Goal: Task Accomplishment & Management: Manage account settings

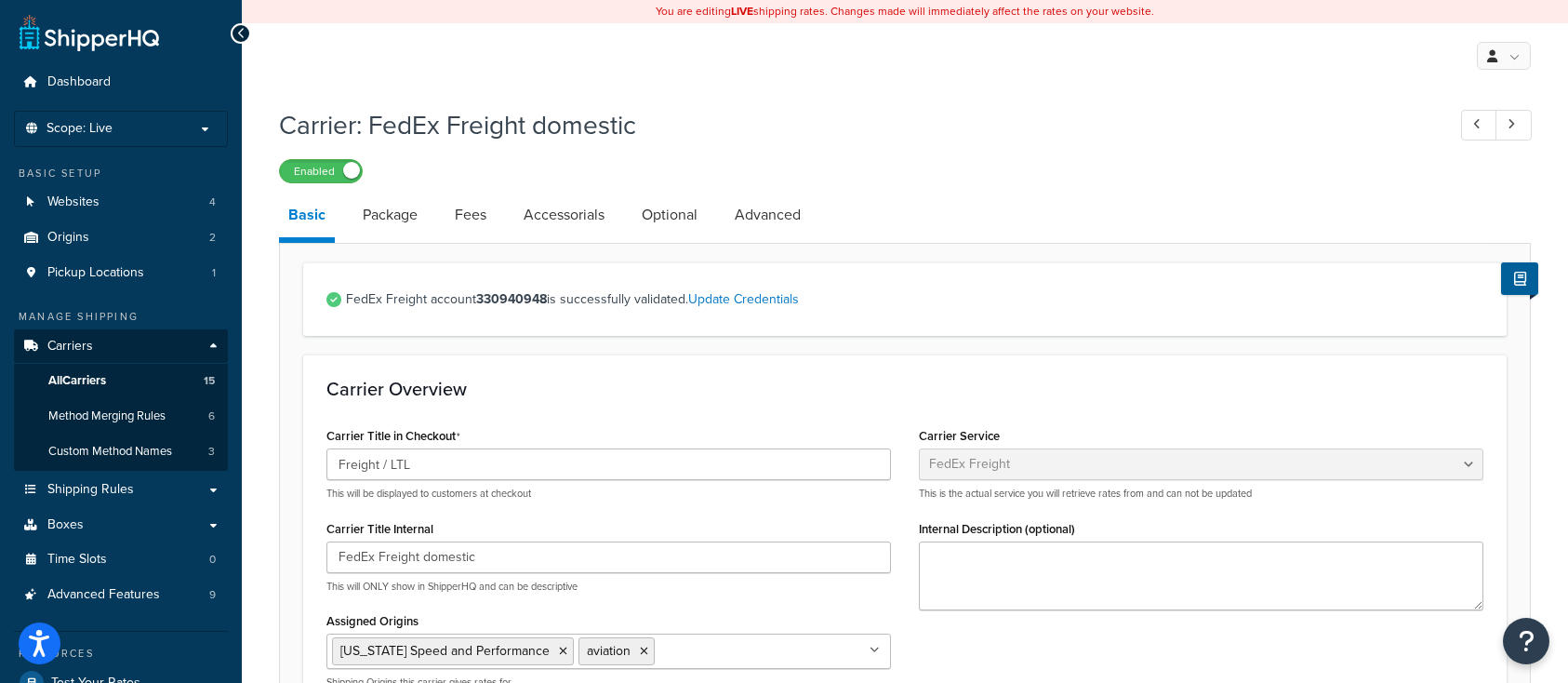
select select "fedExFreight"
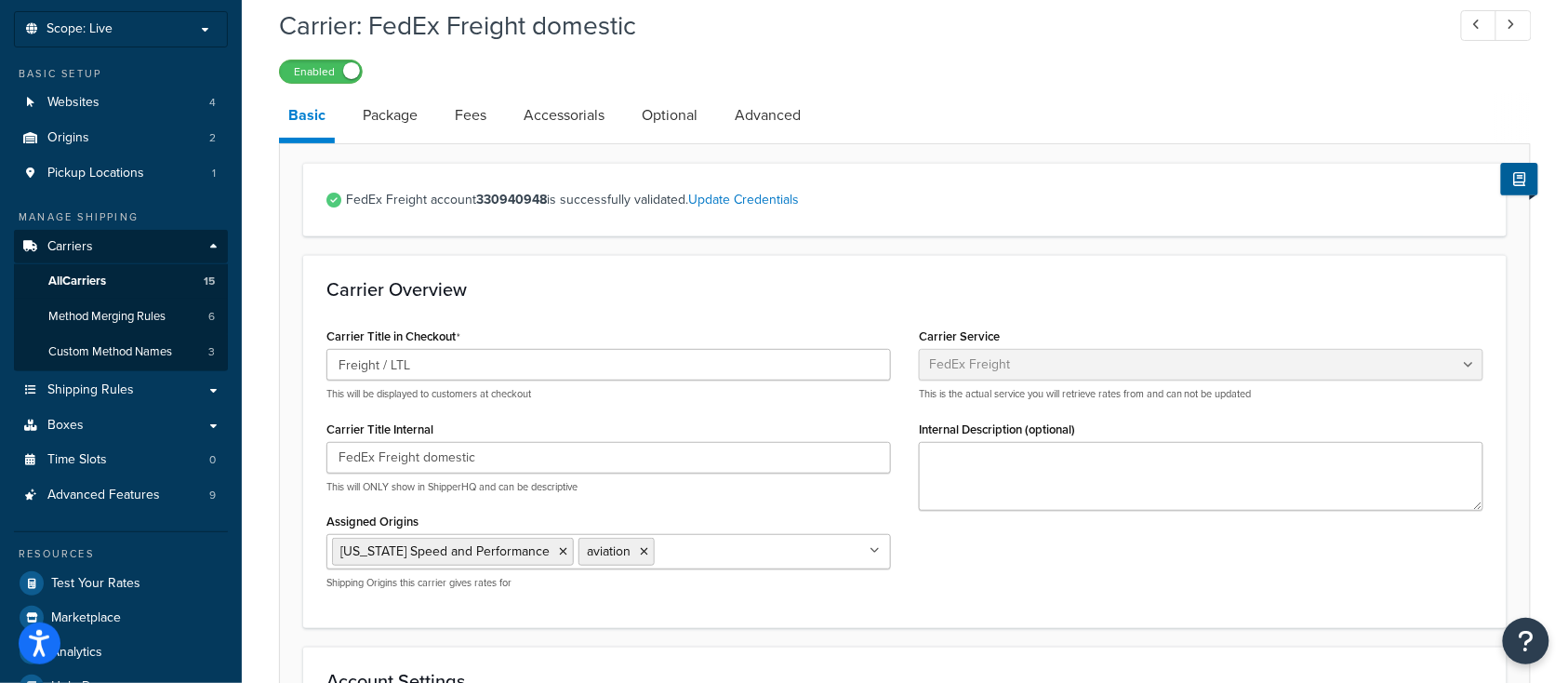
scroll to position [124, 0]
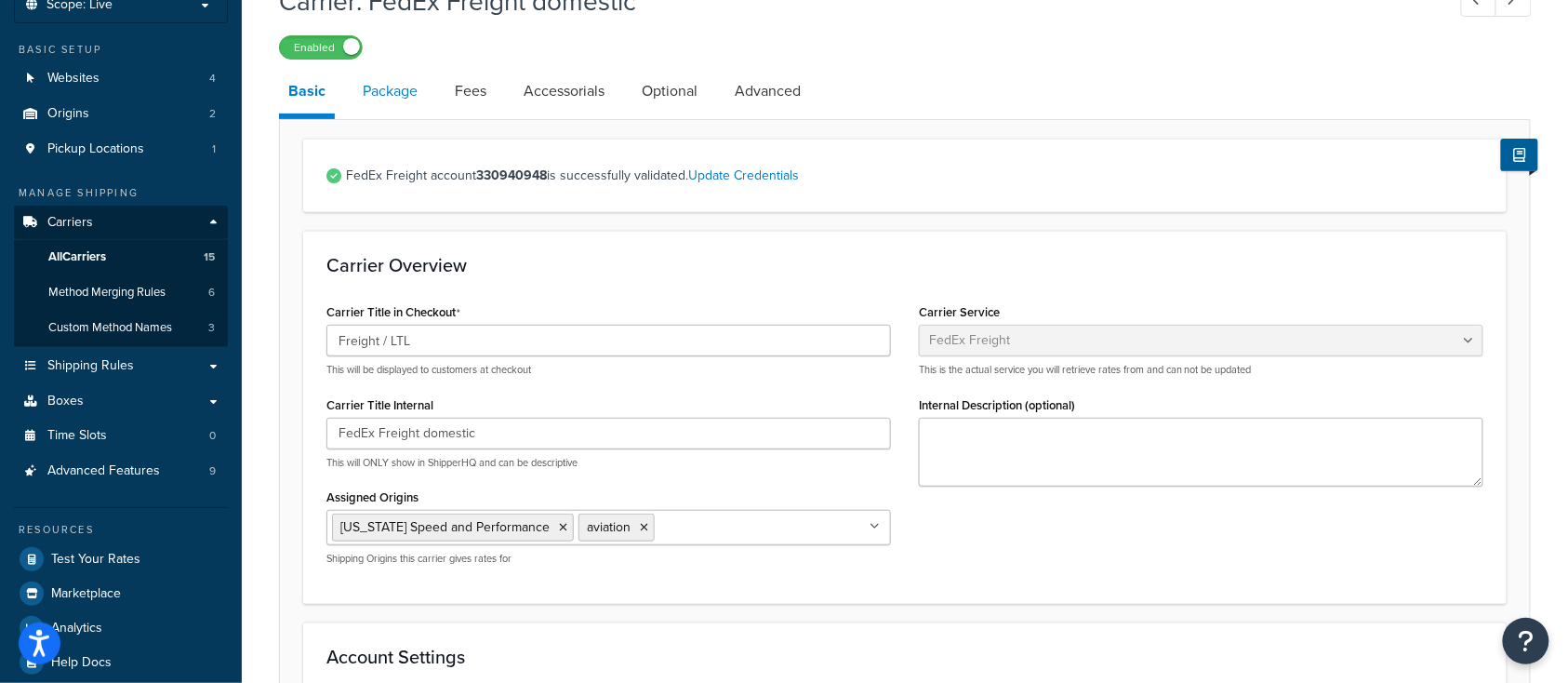
click at [391, 92] on link "Package" at bounding box center [391, 91] width 74 height 45
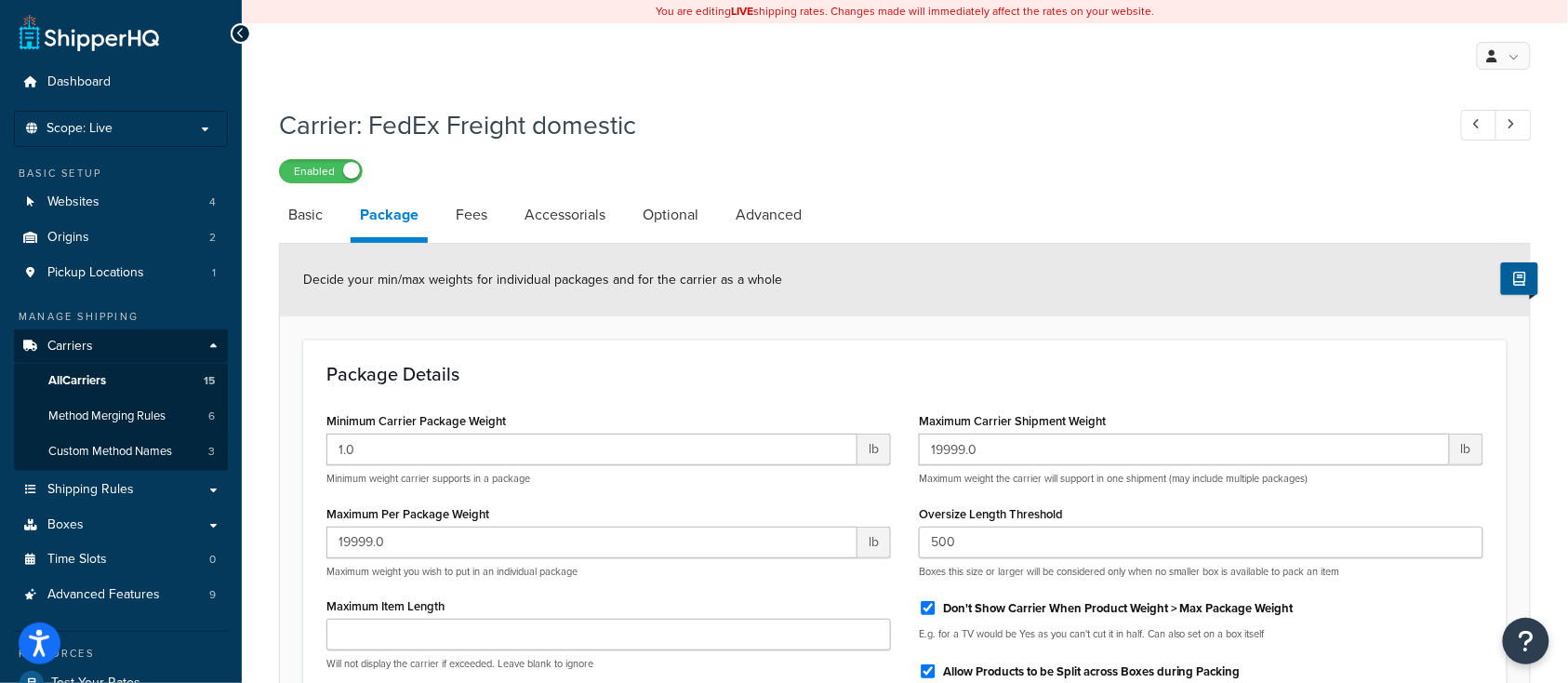
scroll to position [124, 0]
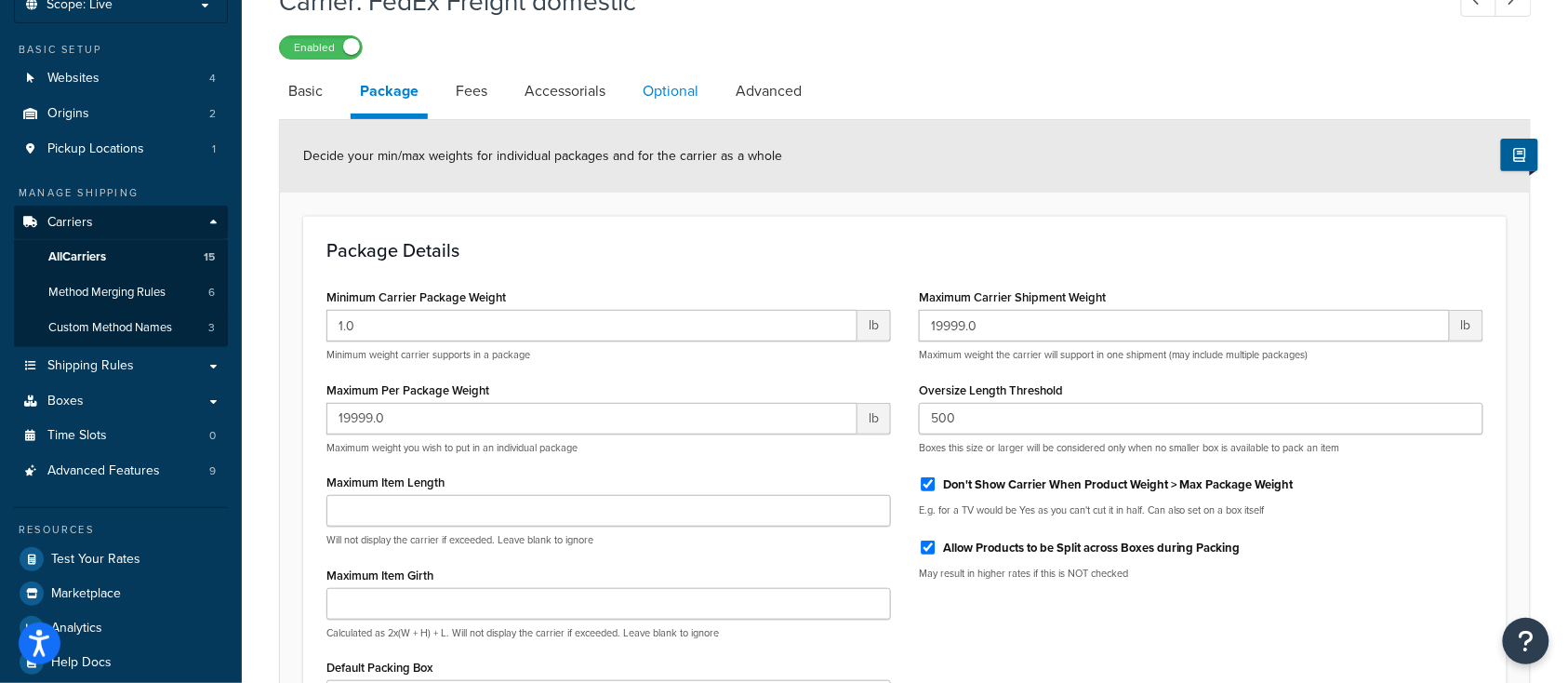
click at [675, 87] on link "Optional" at bounding box center [671, 91] width 74 height 45
select select "55"
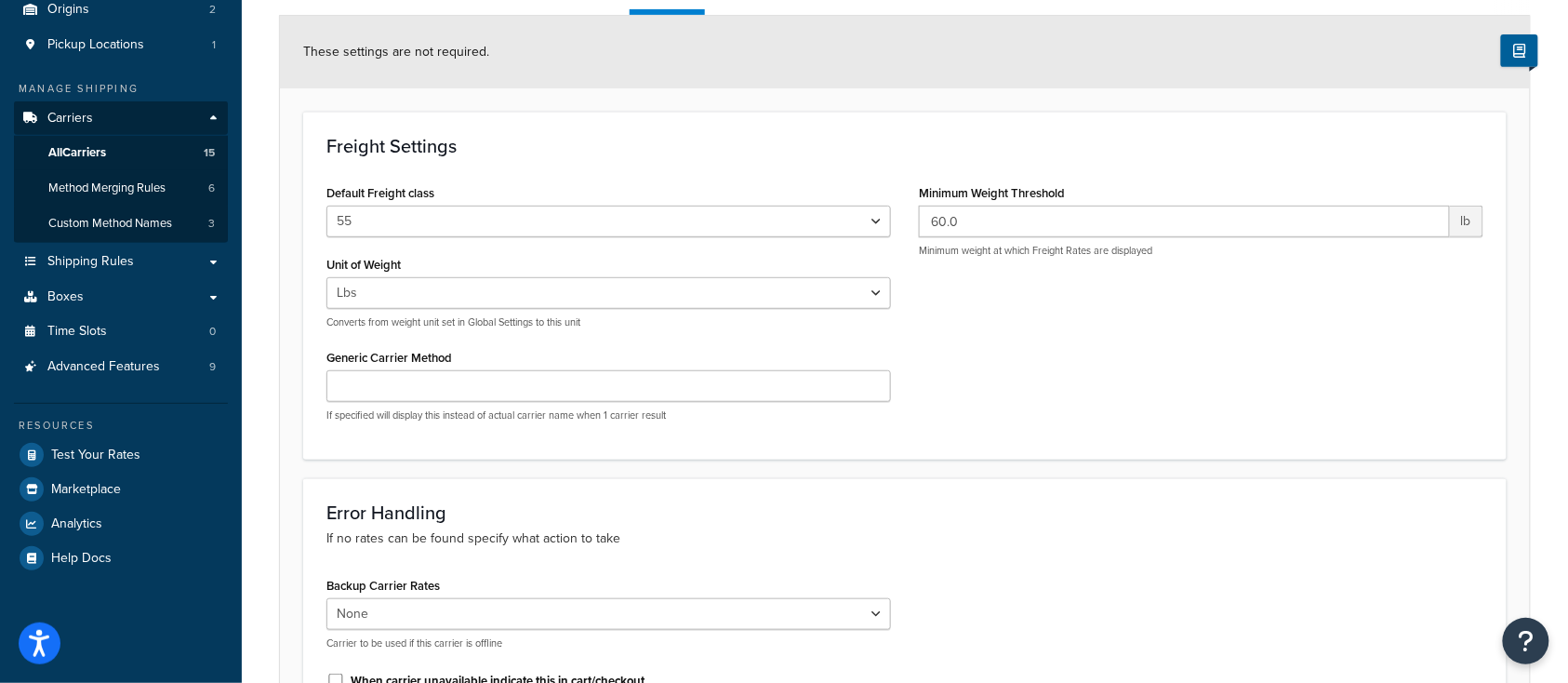
scroll to position [247, 0]
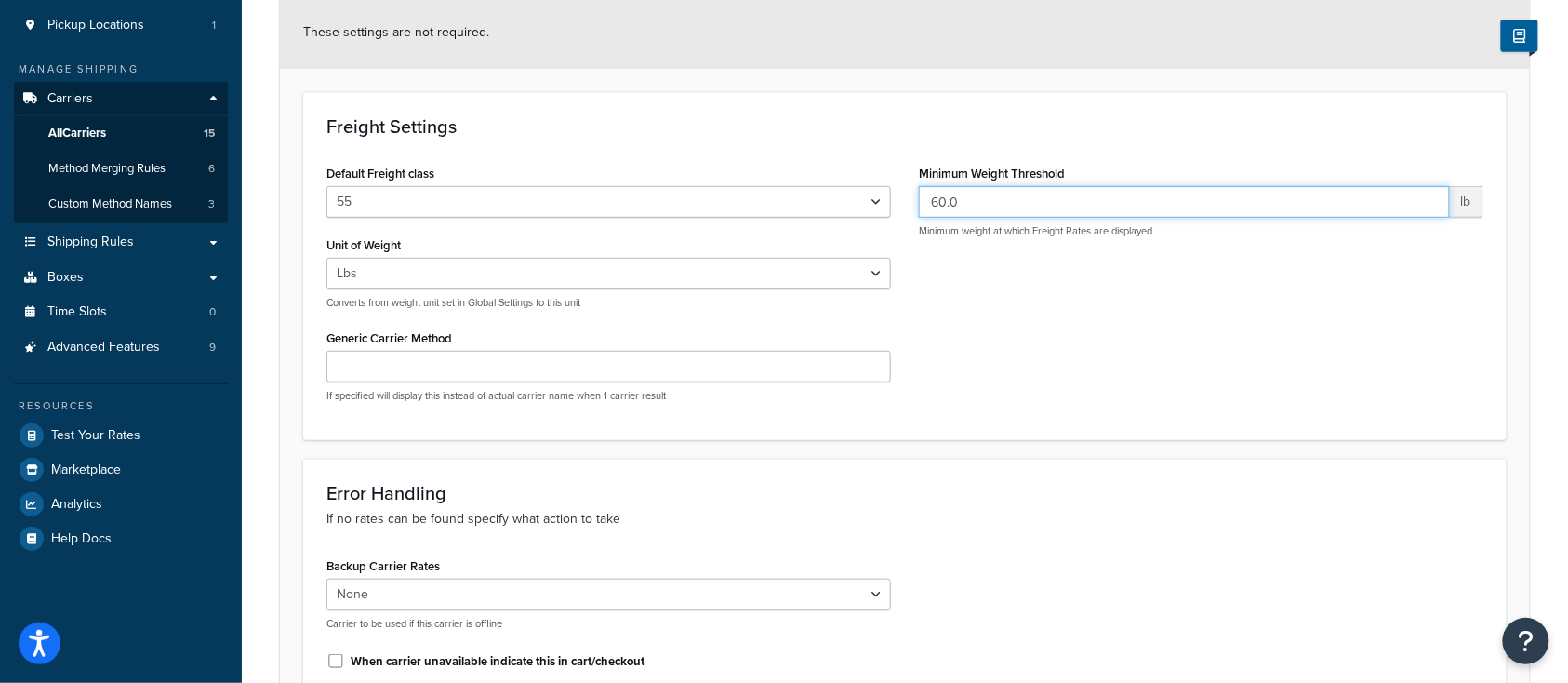
click at [985, 205] on input "60.0" at bounding box center [1183, 202] width 531 height 32
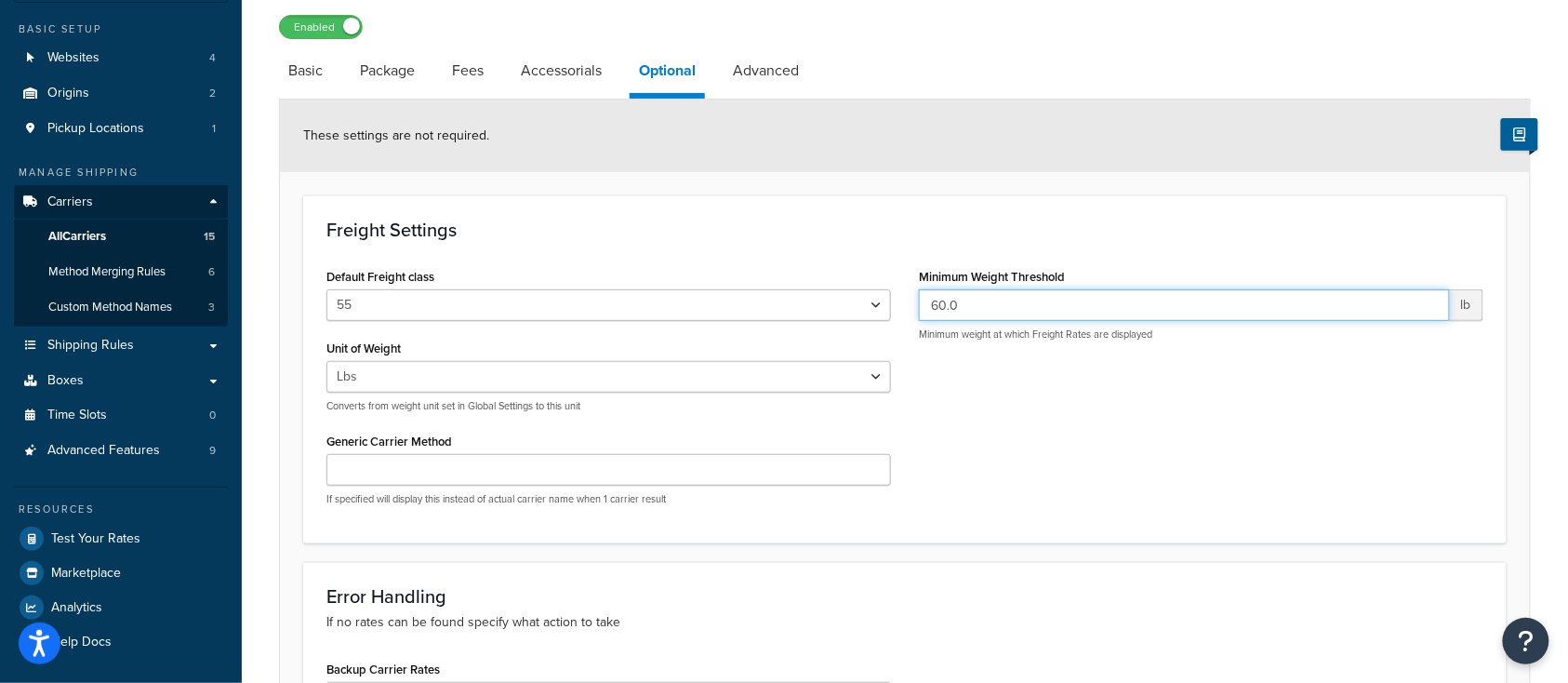
scroll to position [124, 0]
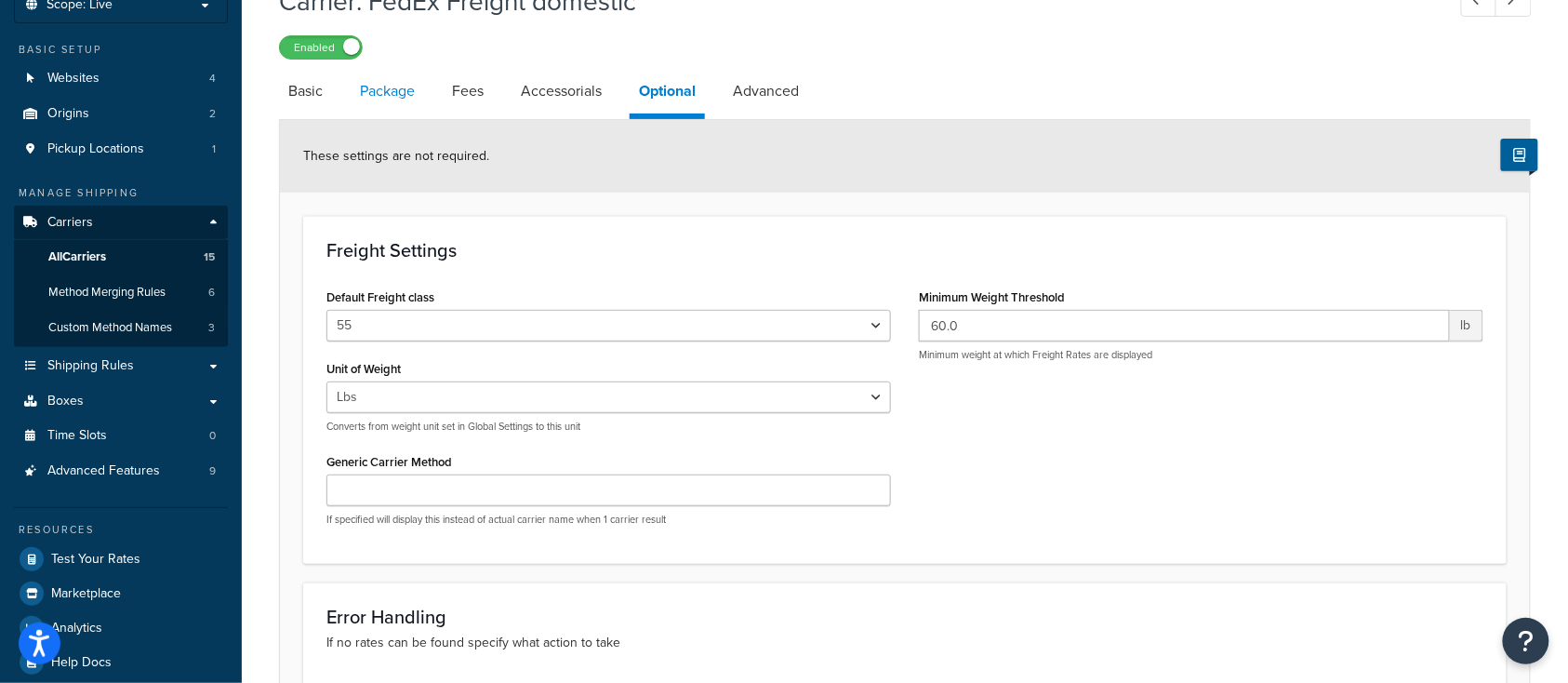
click at [389, 102] on link "Package" at bounding box center [388, 91] width 74 height 45
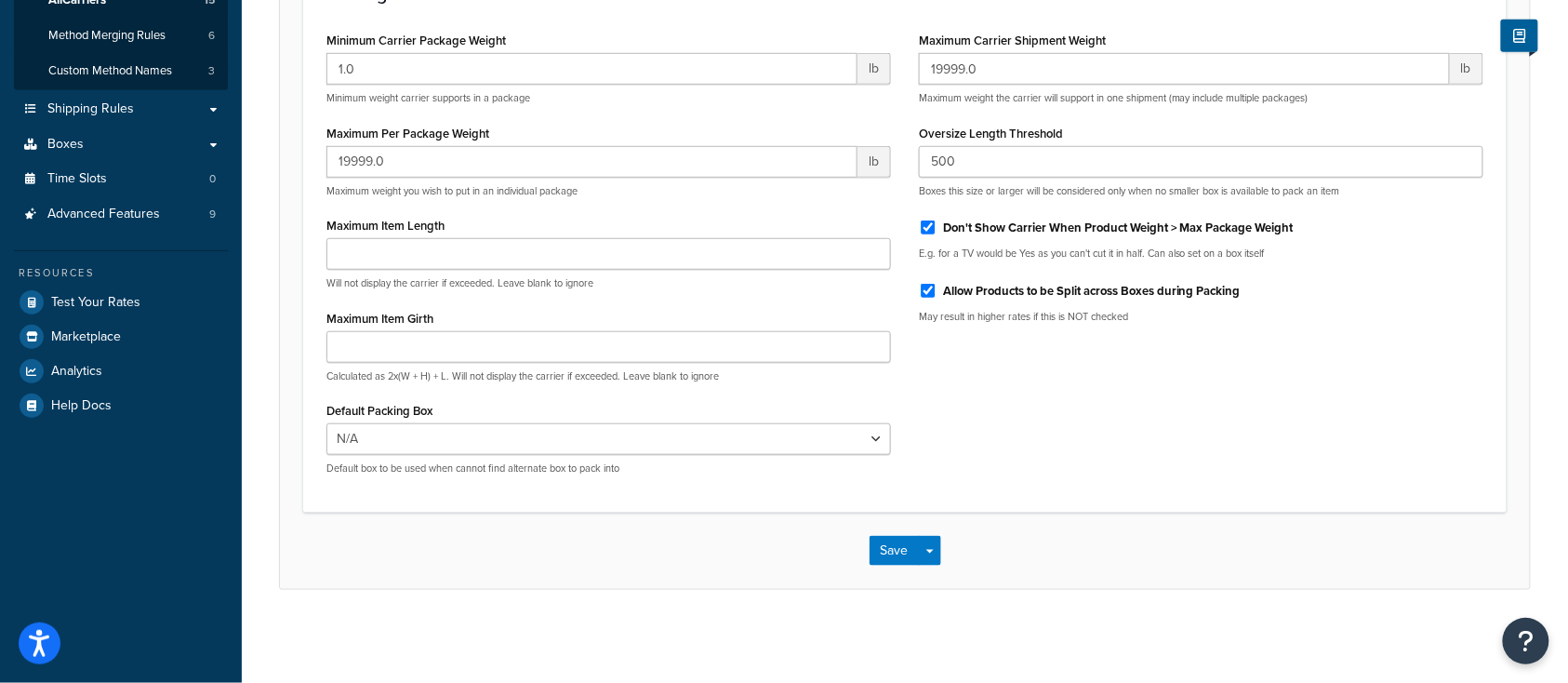
scroll to position [133, 0]
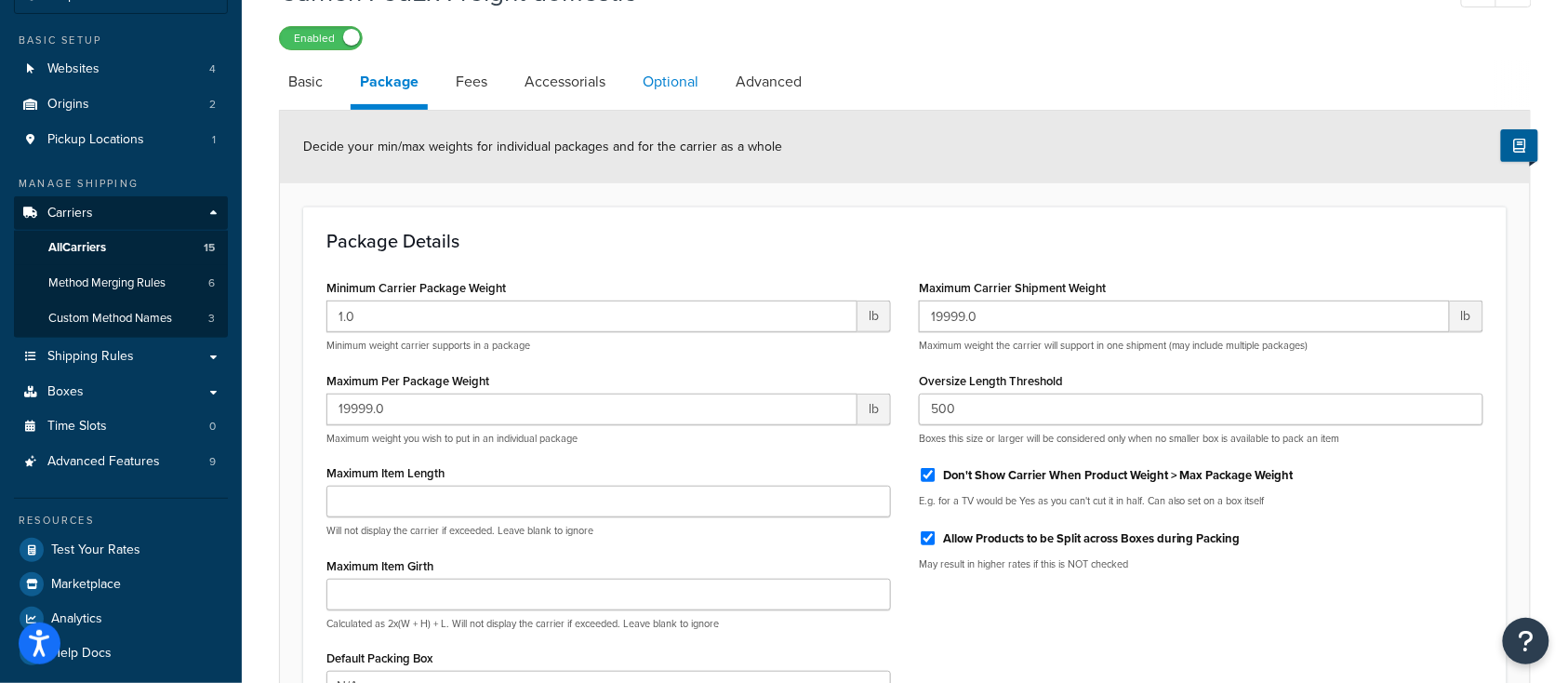
click at [702, 83] on link "Optional" at bounding box center [671, 82] width 74 height 45
select select "55"
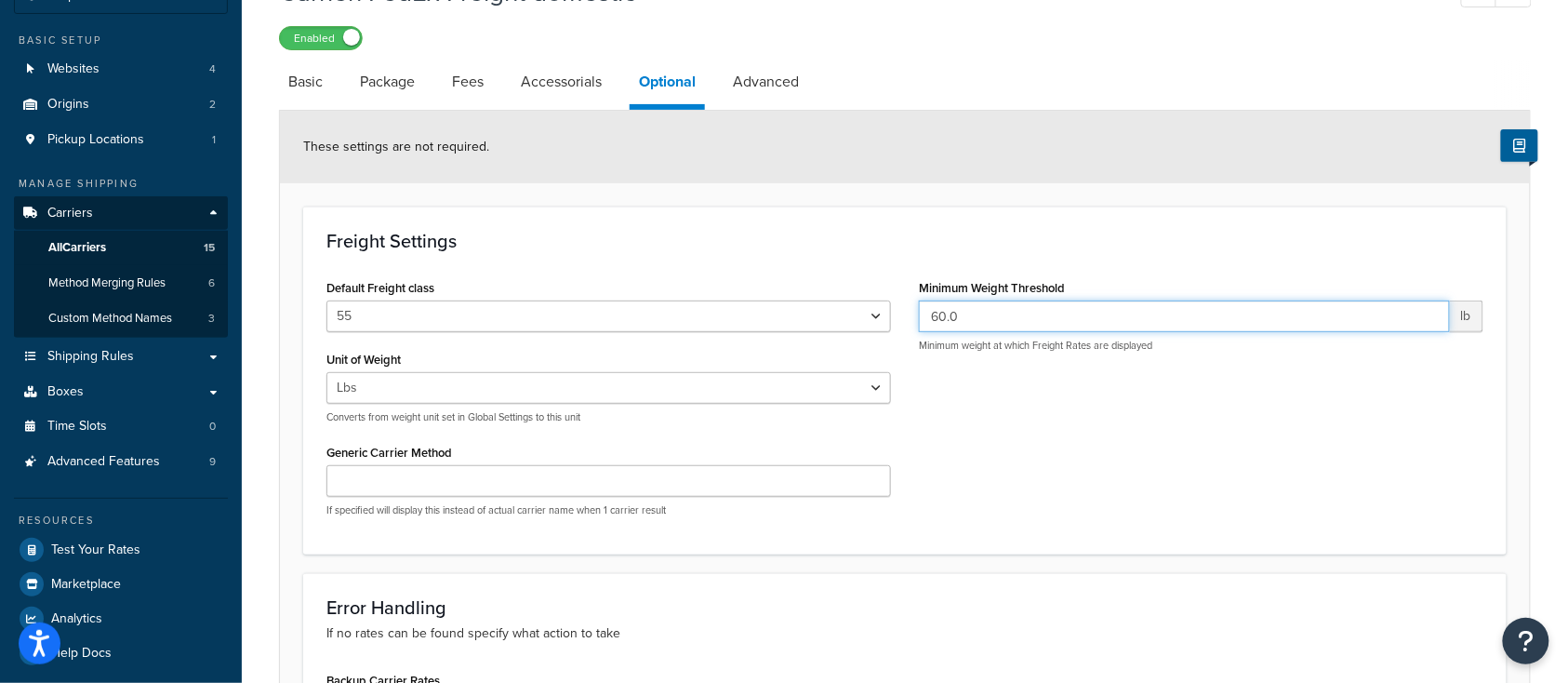
drag, startPoint x: 975, startPoint y: 324, endPoint x: 816, endPoint y: 298, distance: 161.1
click at [816, 298] on div "Default Freight class 50 55 60 65 70 77.5 85 92.5 100 110 125 150 175 200 250 3…" at bounding box center [904, 402] width 1184 height 257
type input "150"
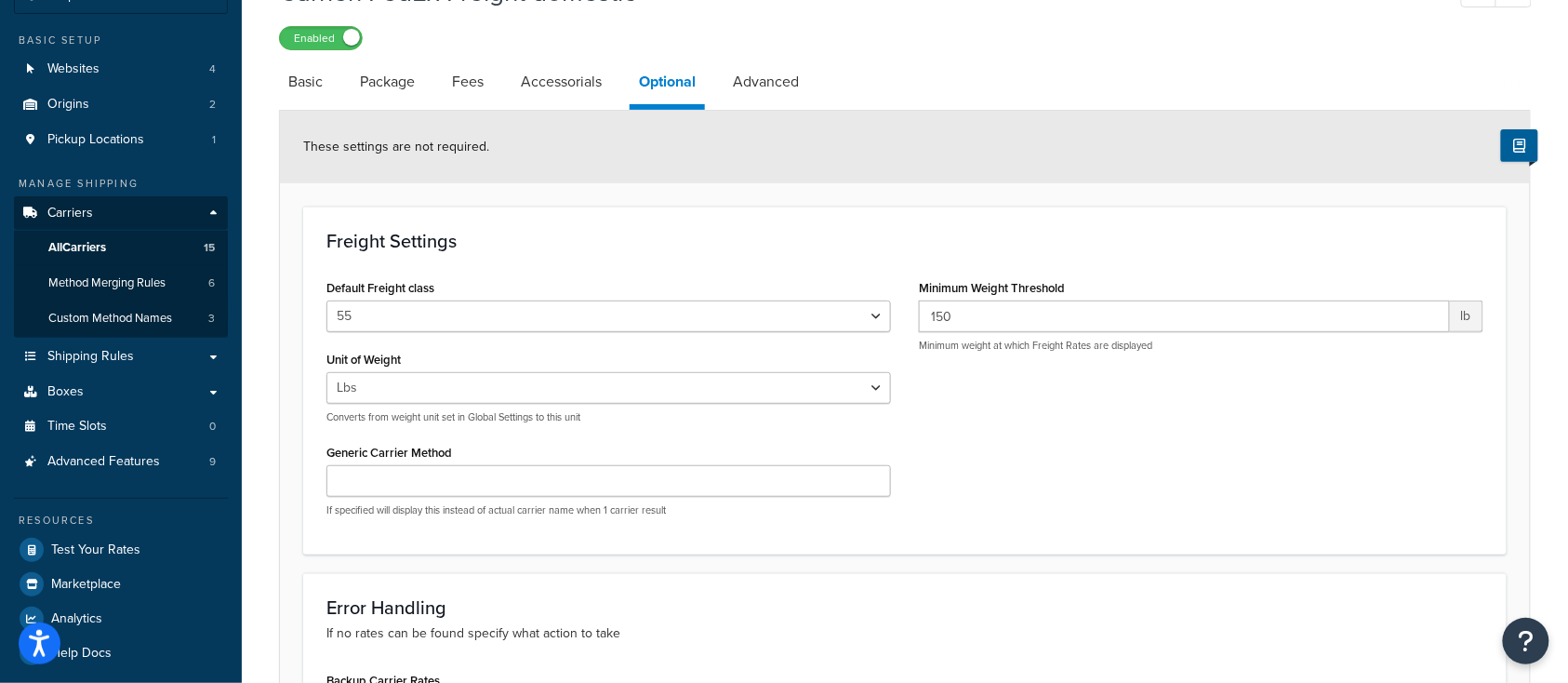
click at [752, 277] on div "Default Freight class 50 55 60 65 70 77.5 85 92.5 100 110 125 150 175 200 250 3…" at bounding box center [609, 303] width 565 height 58
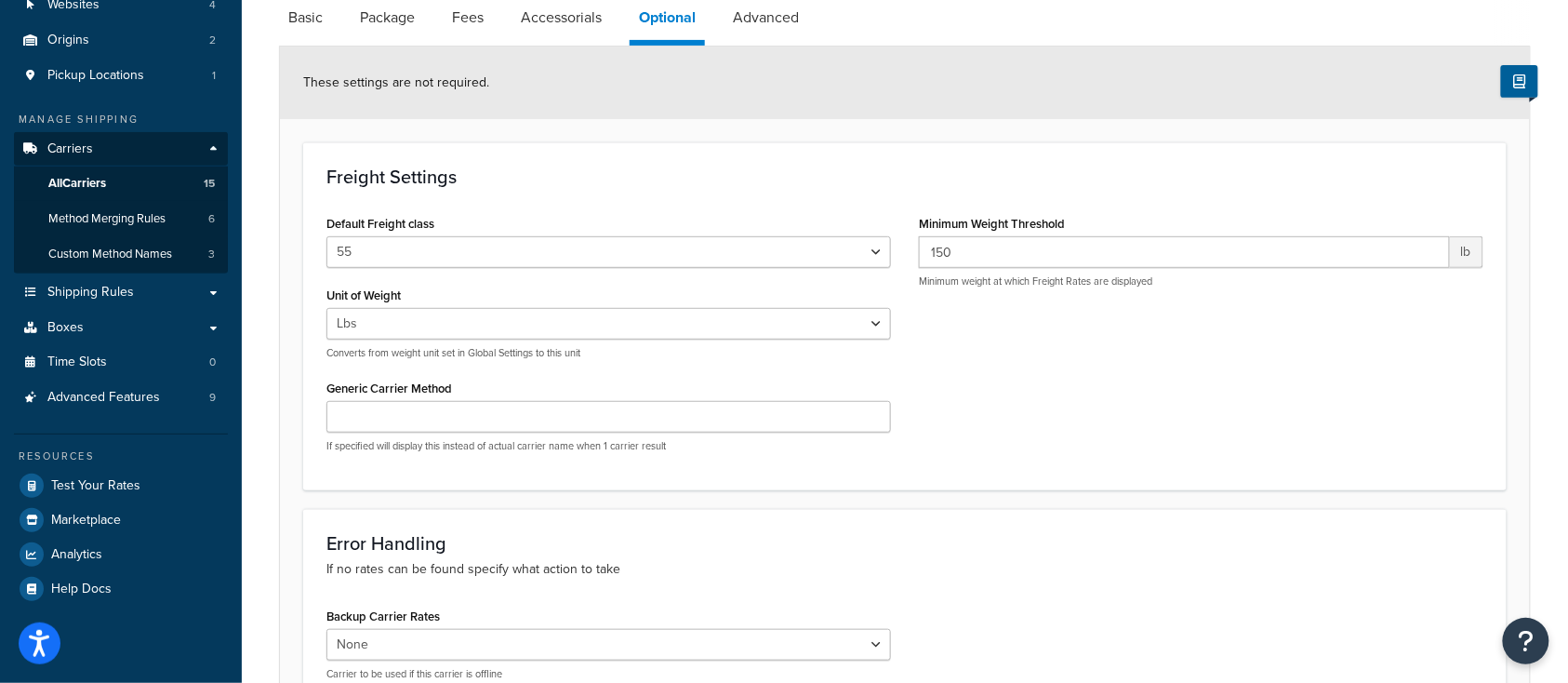
scroll to position [693, 0]
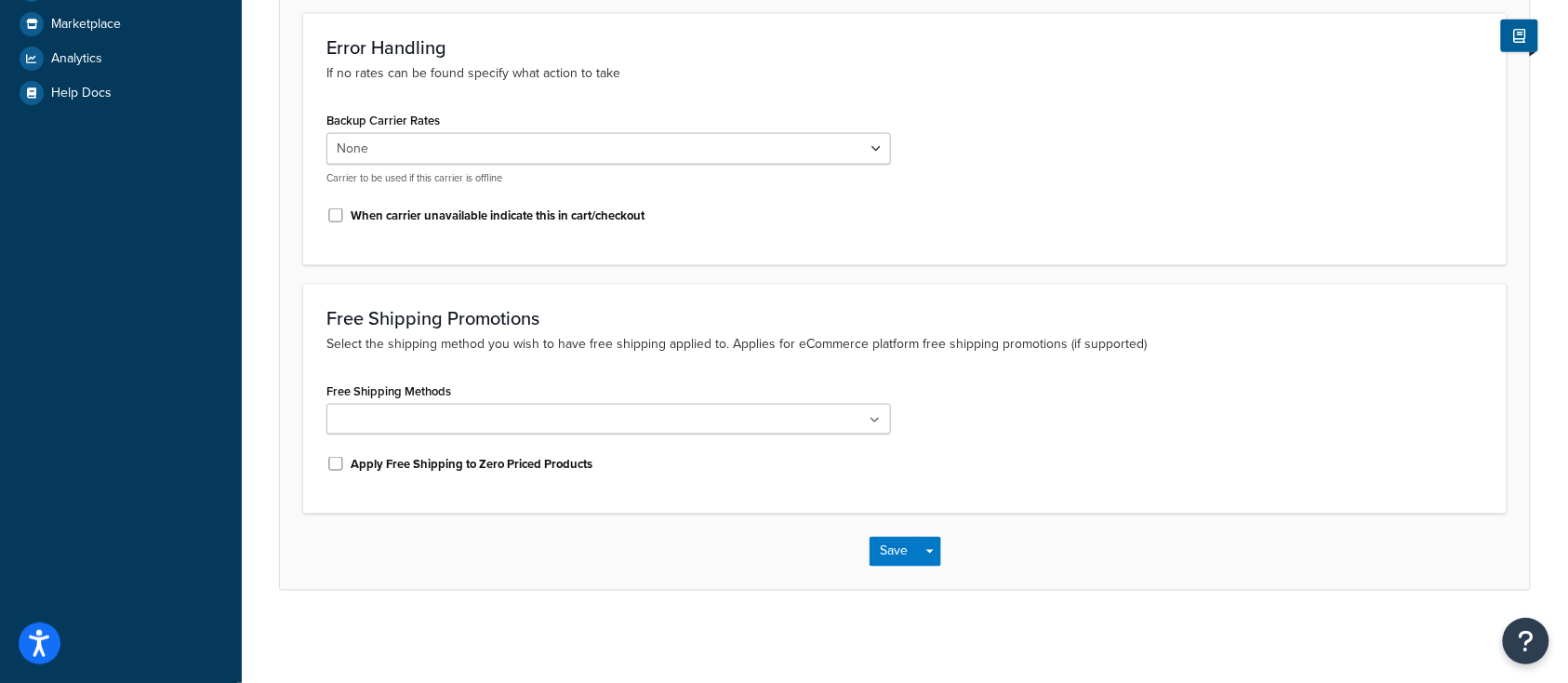
click at [895, 568] on div "Save Save Dropdown Save and Edit" at bounding box center [904, 552] width 1249 height 76
click at [898, 556] on button "Save" at bounding box center [894, 552] width 50 height 30
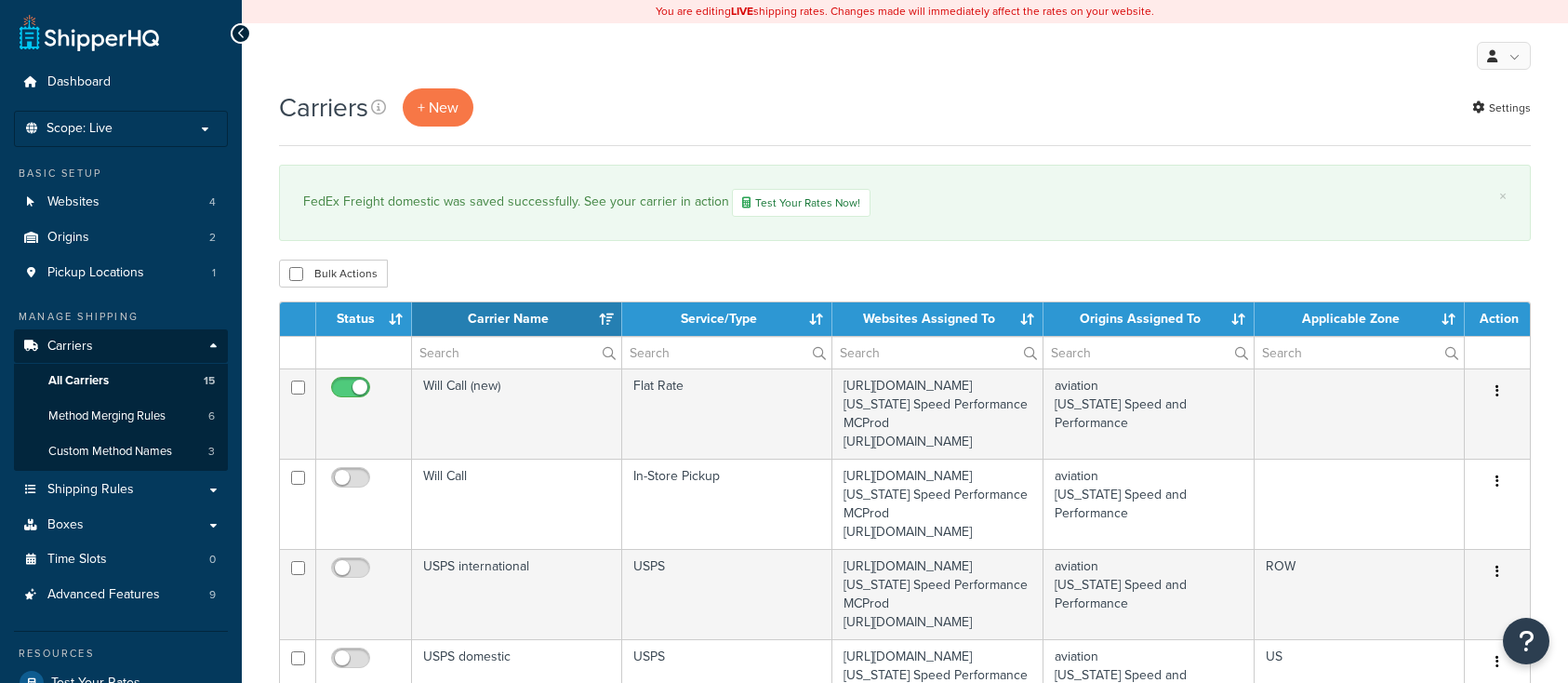
select select "15"
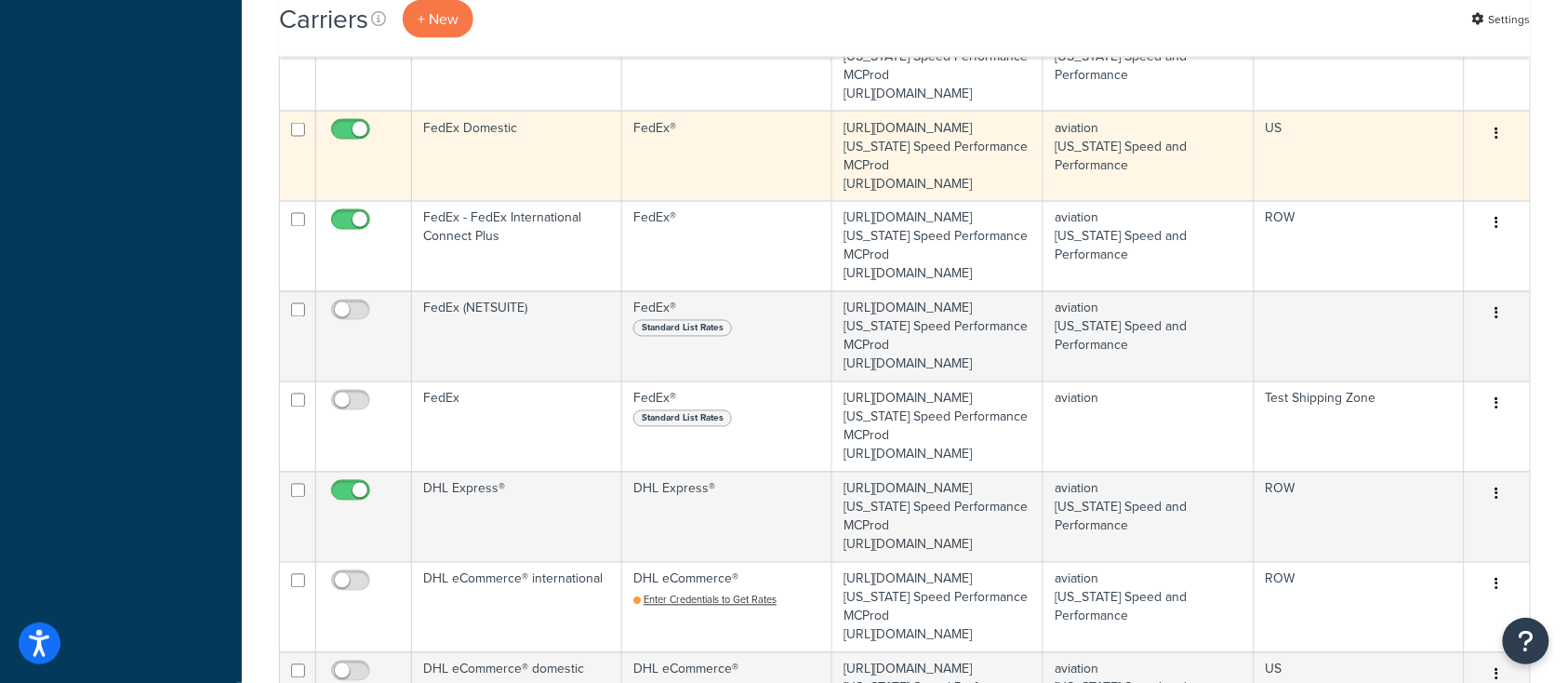
scroll to position [992, 0]
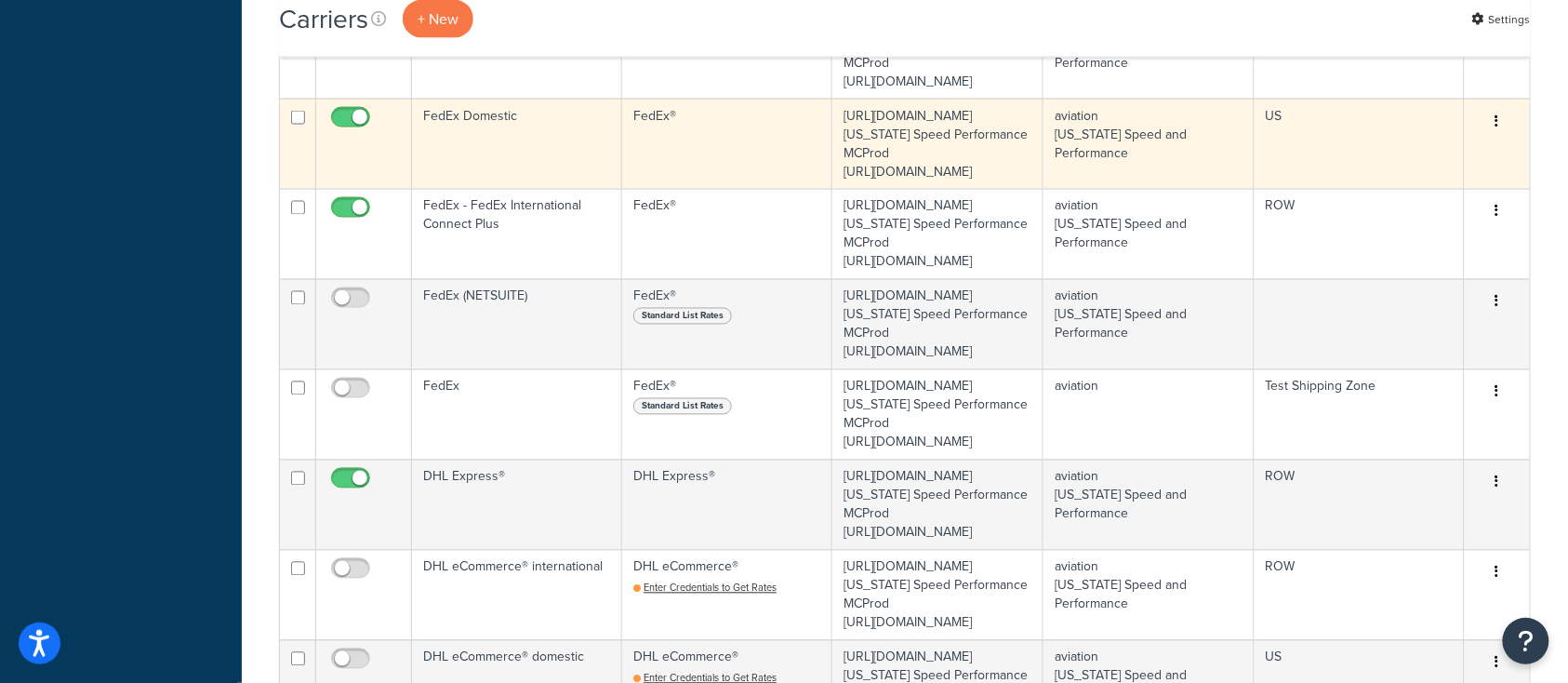
click at [549, 189] on td "FedEx Domestic" at bounding box center [517, 144] width 210 height 90
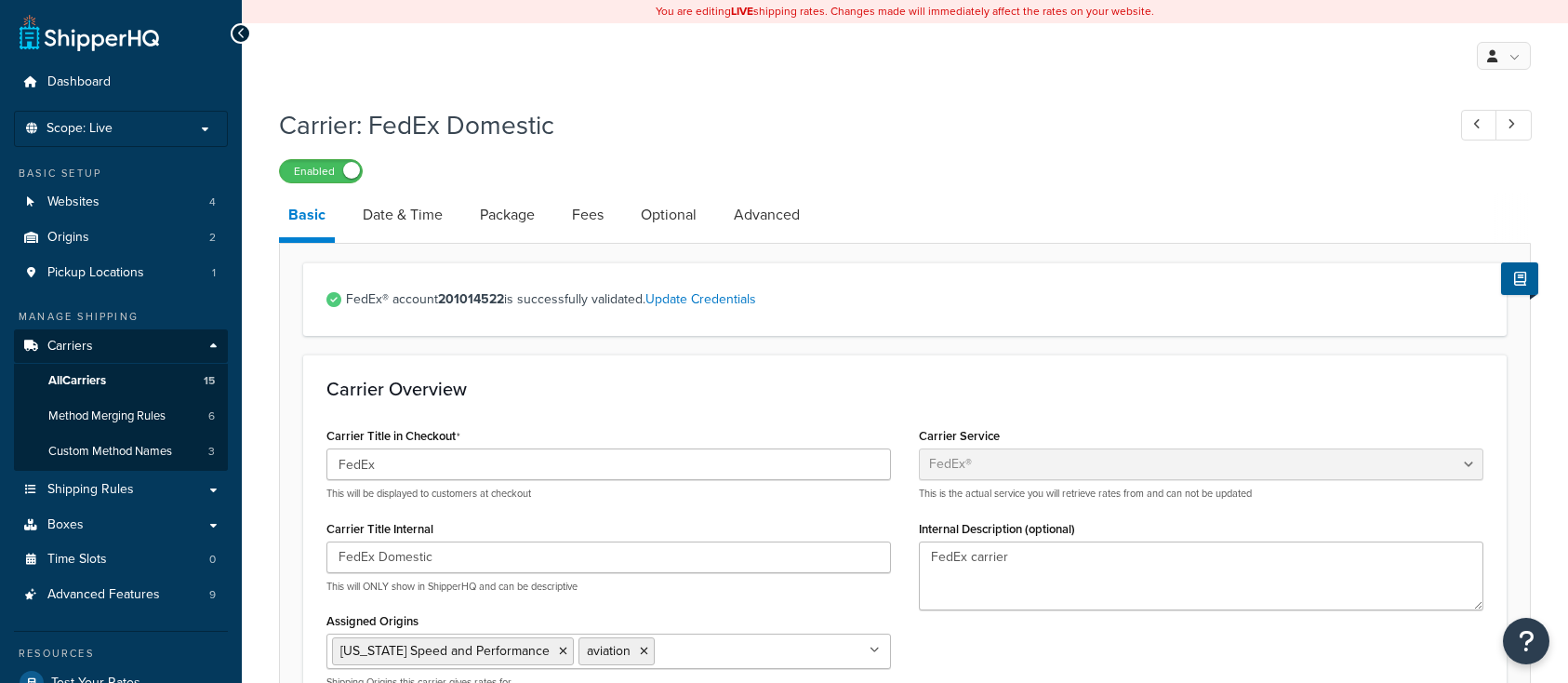
select select "fedEx"
select select "REGULAR_PICKUP"
select select "YOUR_PACKAGING"
click at [512, 222] on link "Package" at bounding box center [508, 215] width 74 height 45
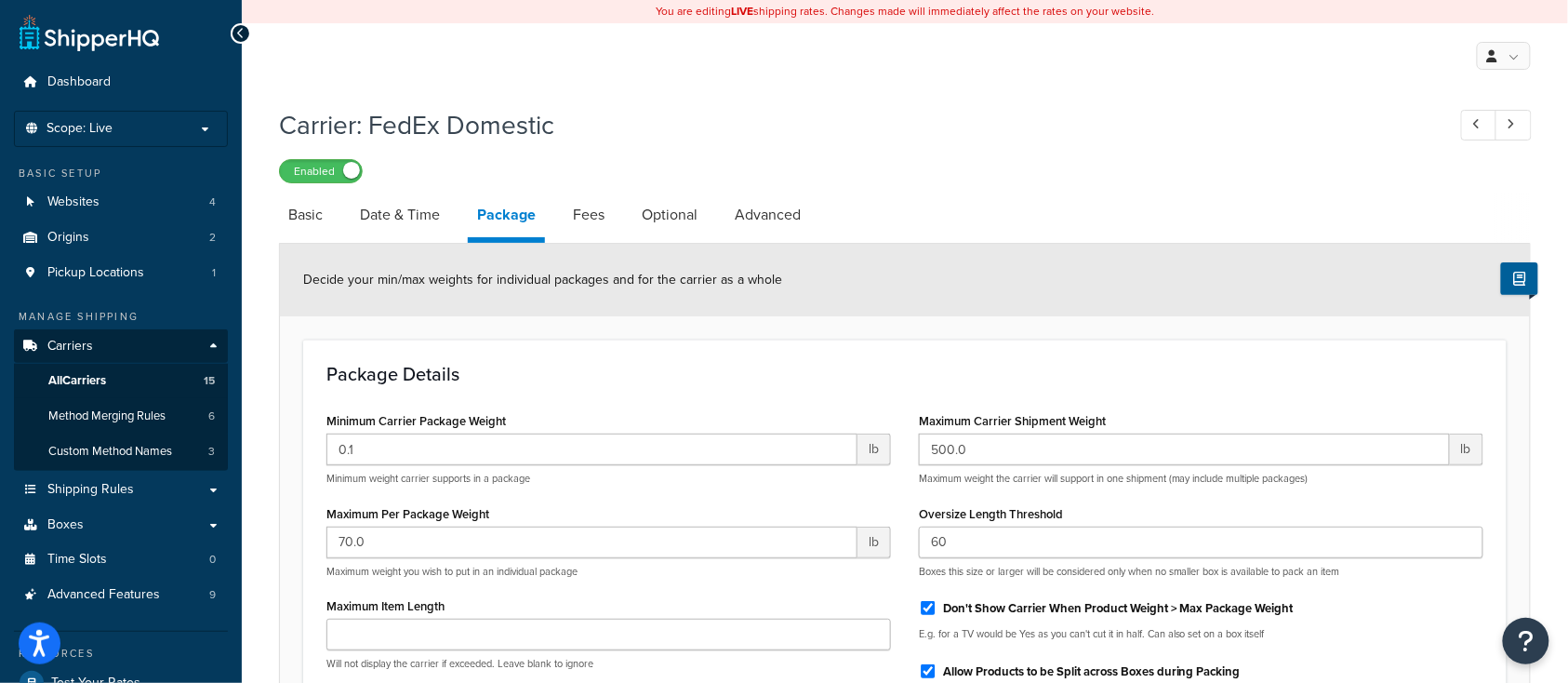
scroll to position [124, 0]
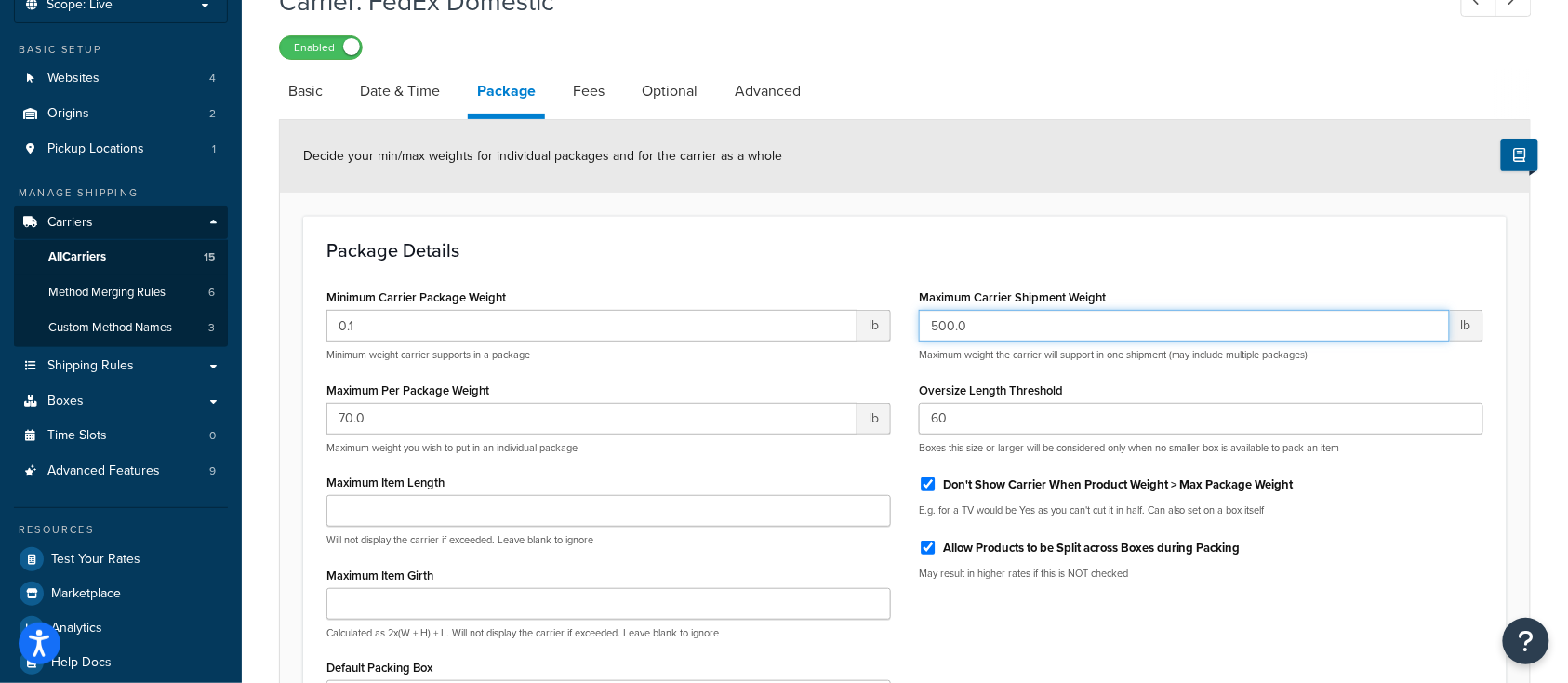
drag, startPoint x: 979, startPoint y: 323, endPoint x: 837, endPoint y: 338, distance: 142.8
click at [837, 338] on div "Minimum Carrier Package Weight 0.1 lb Minimum weight carrier supports in a pack…" at bounding box center [904, 515] width 1184 height 462
type input "1"
type input "500"
click at [542, 261] on h3 "Package Details" at bounding box center [904, 250] width 1156 height 20
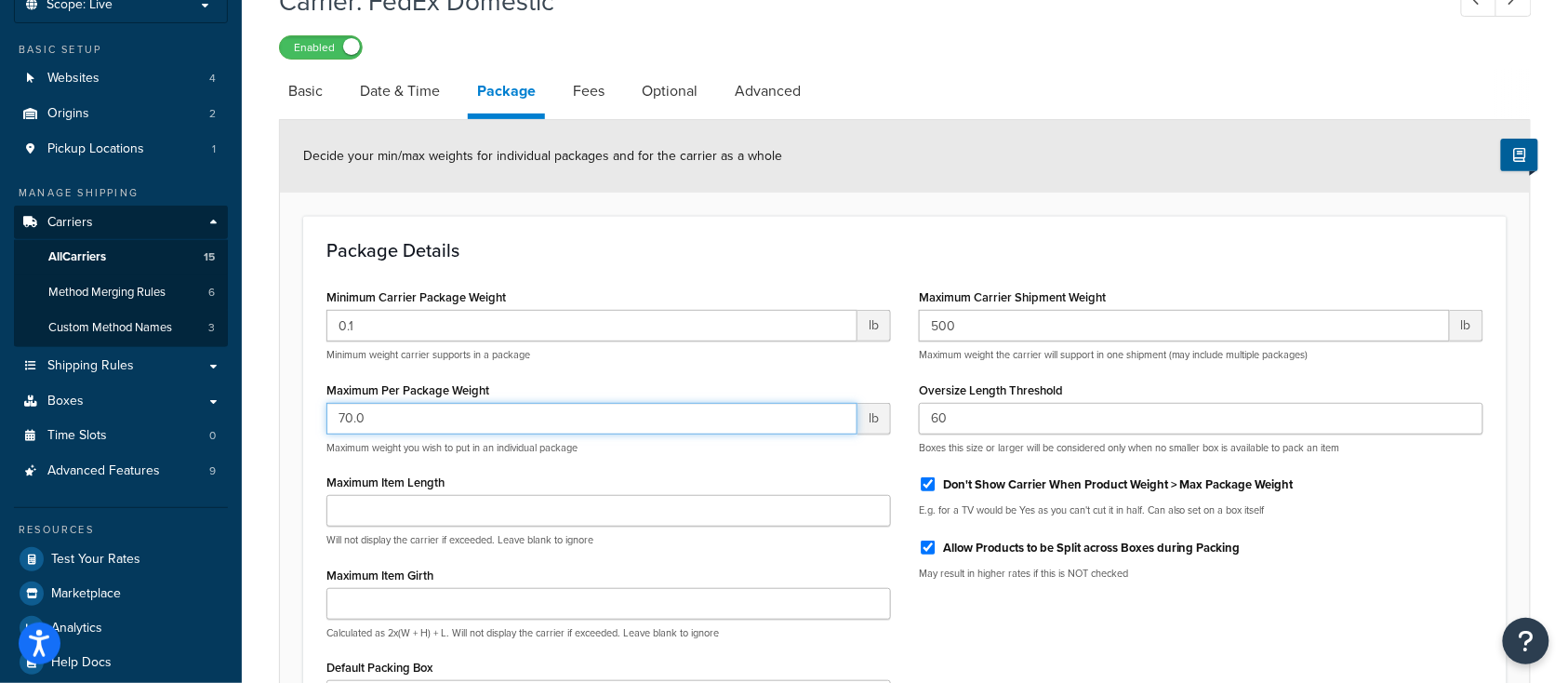
drag, startPoint x: 401, startPoint y: 415, endPoint x: 275, endPoint y: 408, distance: 126.2
click at [290, 409] on form "Decide your min/max weights for individual packages and for the carrier as a wh…" at bounding box center [904, 483] width 1249 height 726
type input "150"
click at [706, 249] on h3 "Package Details" at bounding box center [904, 250] width 1156 height 20
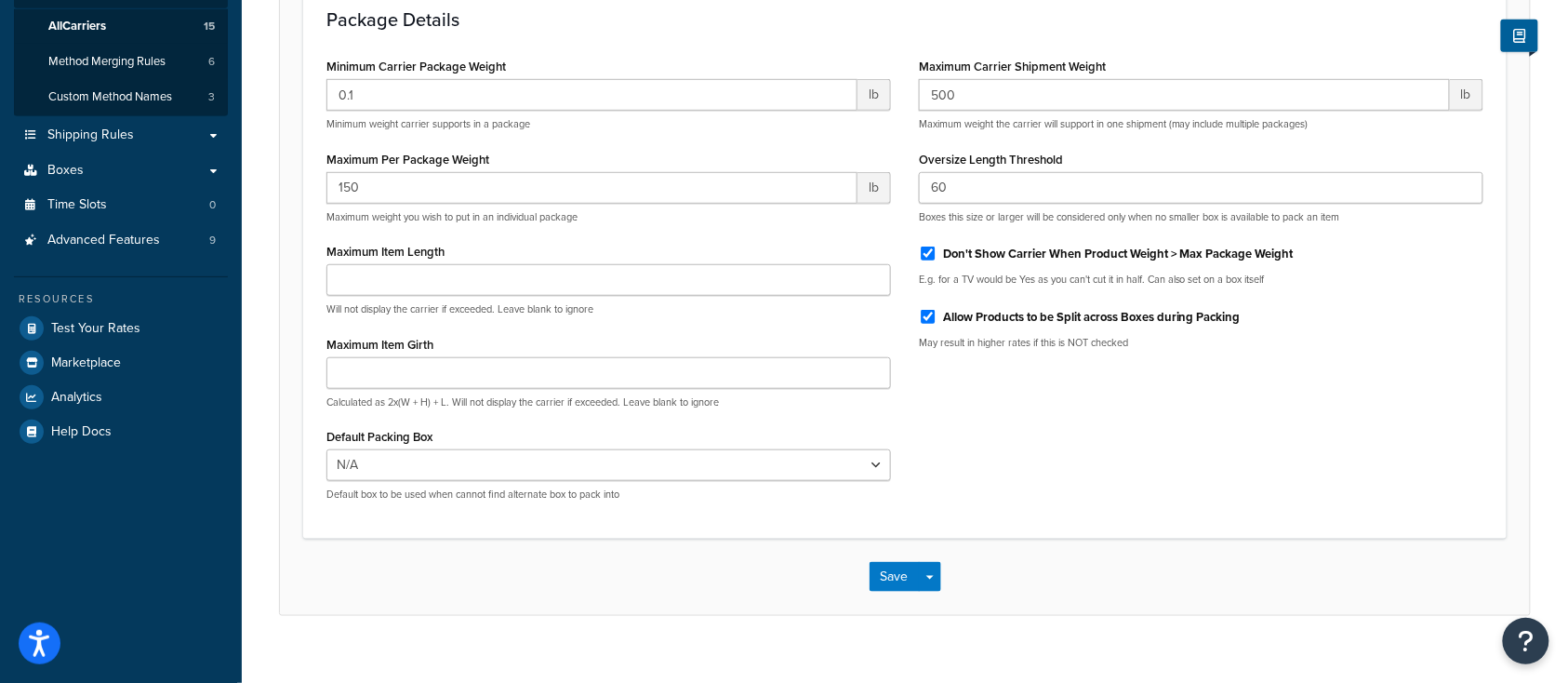
scroll to position [381, 0]
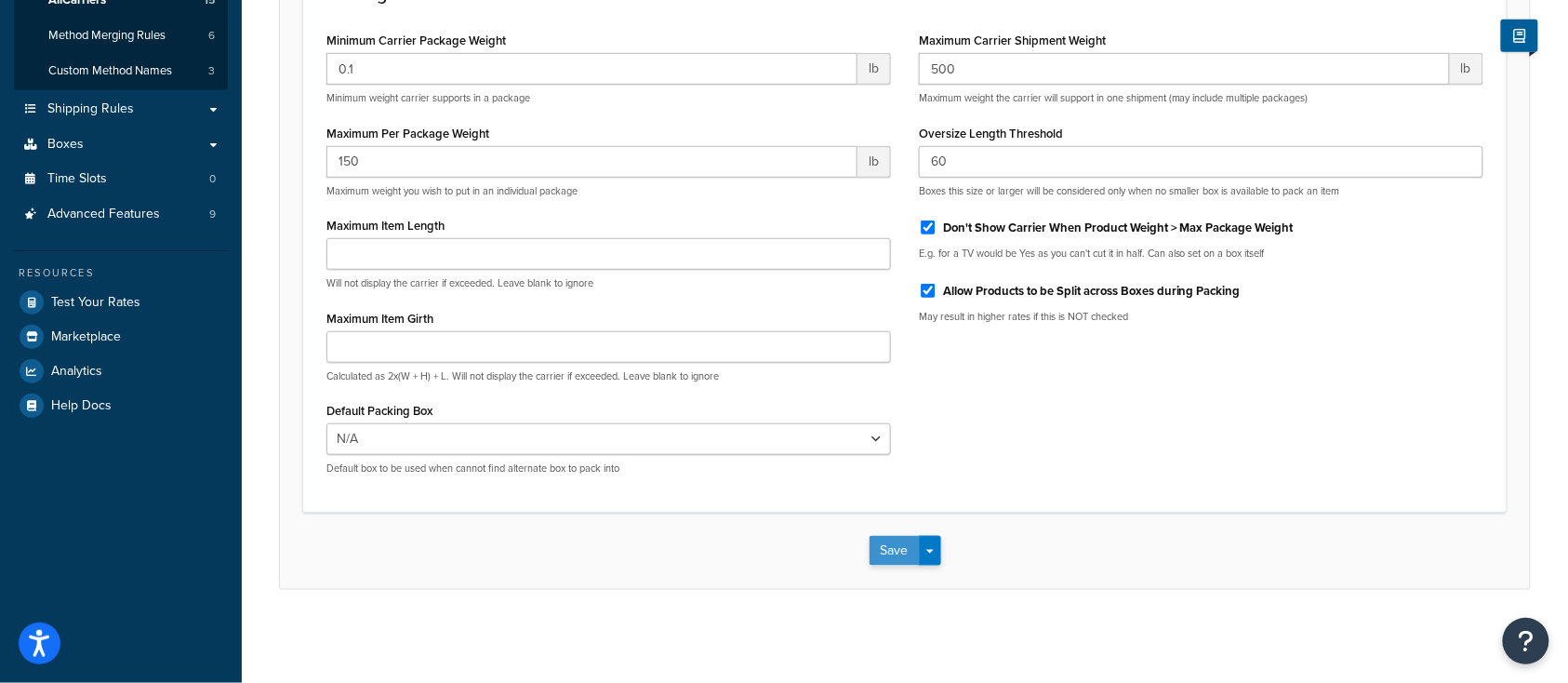
click at [890, 542] on button "Save" at bounding box center [894, 551] width 50 height 30
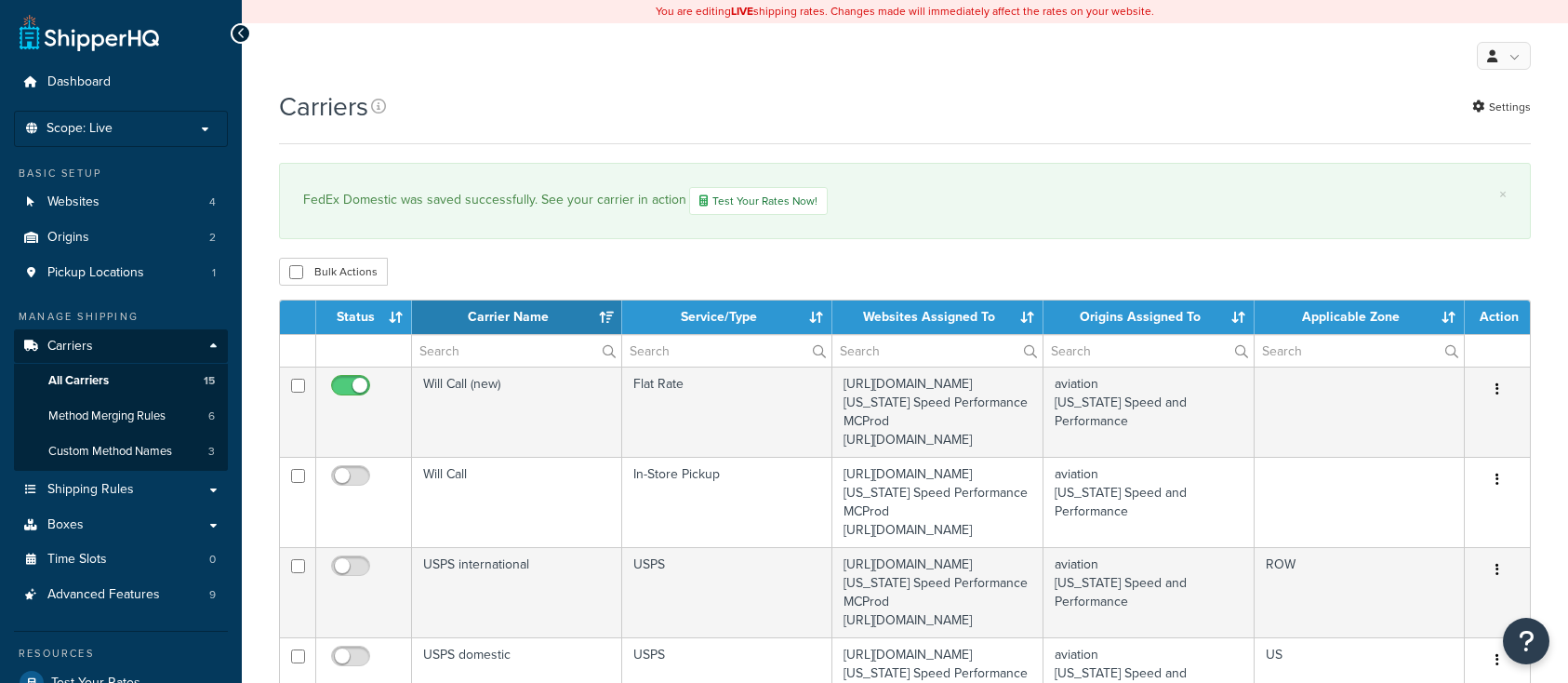
select select "15"
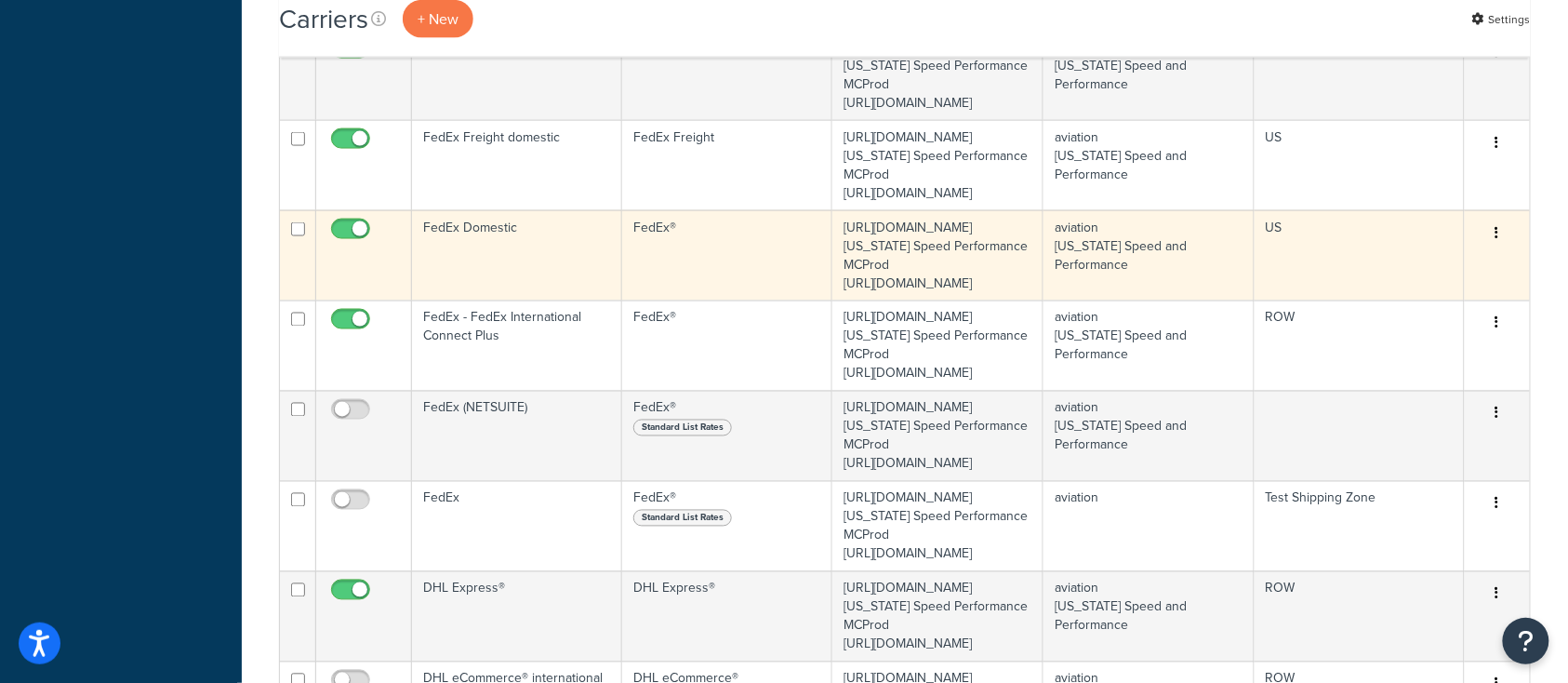
scroll to position [868, 0]
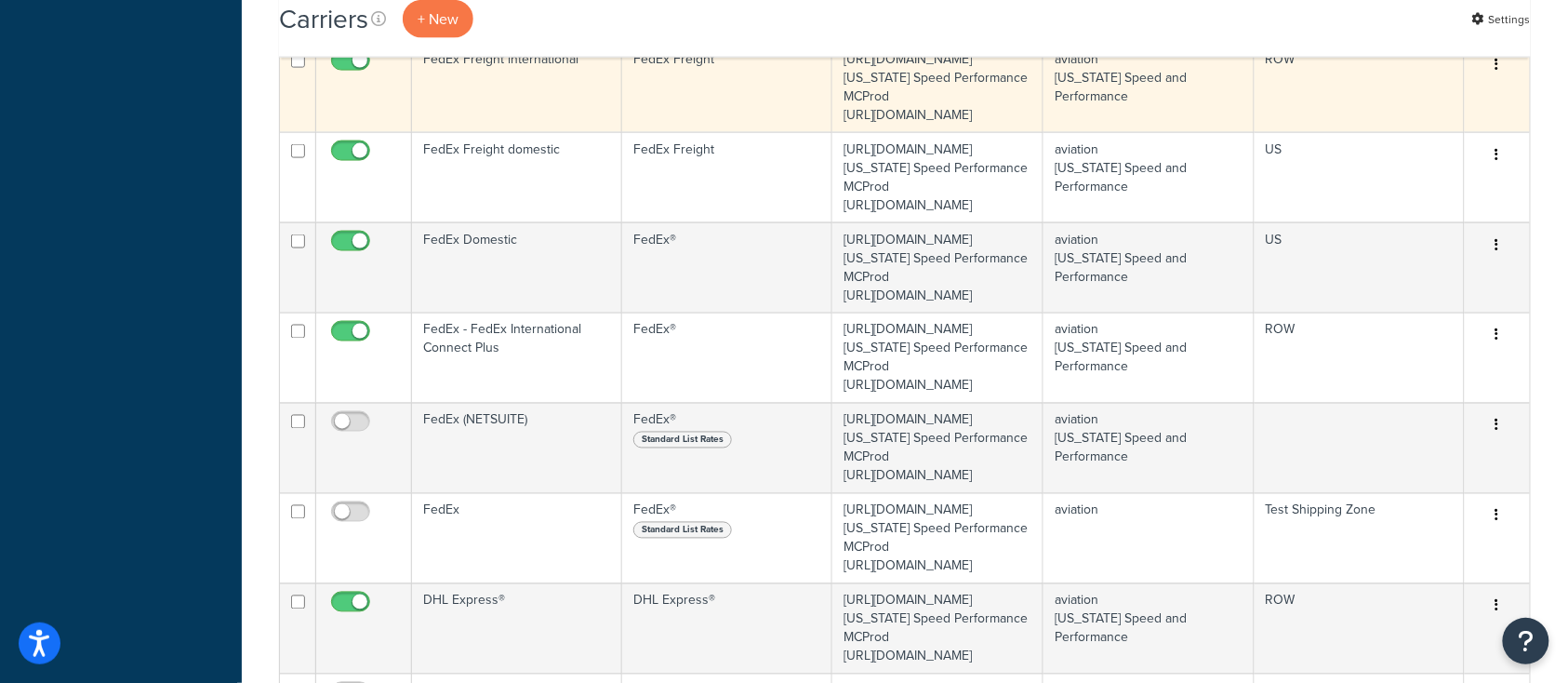
click at [488, 132] on td "FedEx Freight international" at bounding box center [517, 87] width 210 height 90
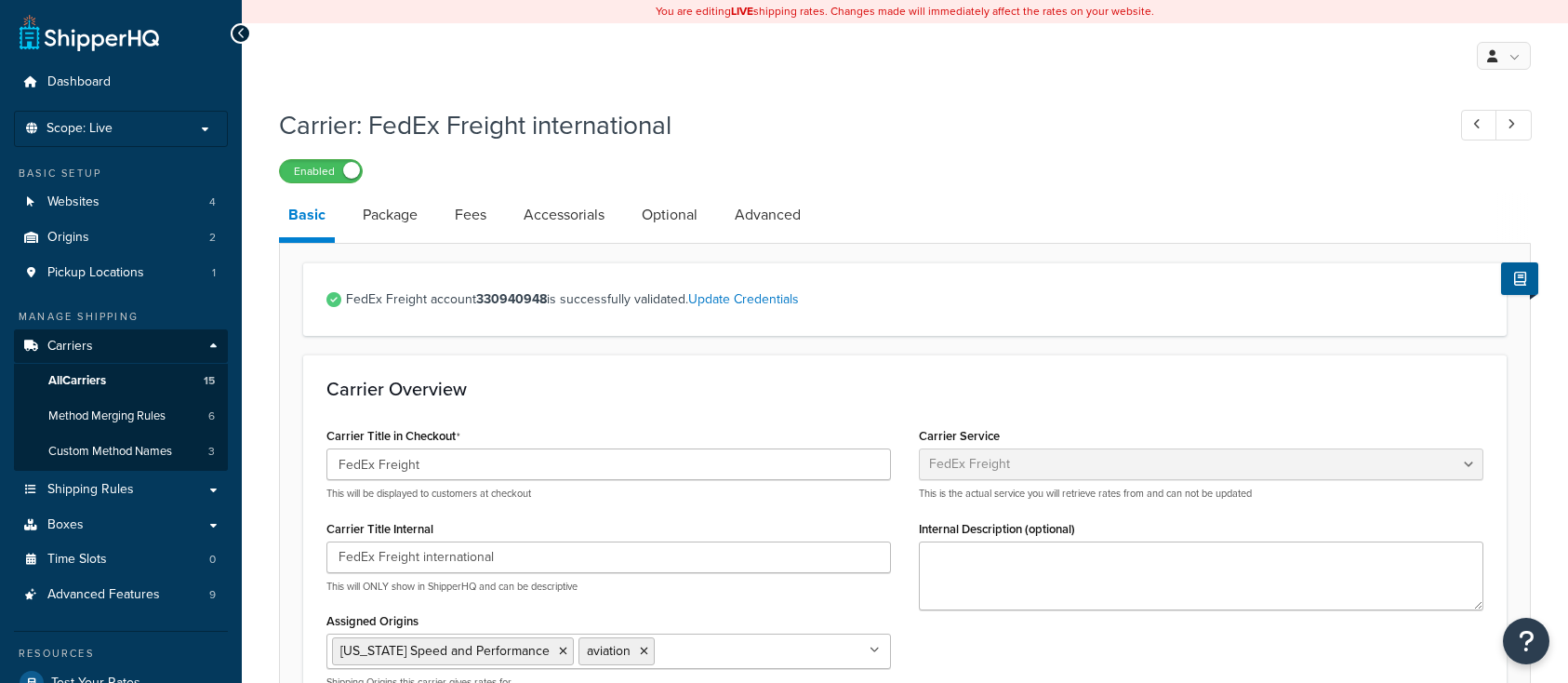
select select "fedExFreight"
click at [391, 212] on link "Package" at bounding box center [391, 215] width 74 height 45
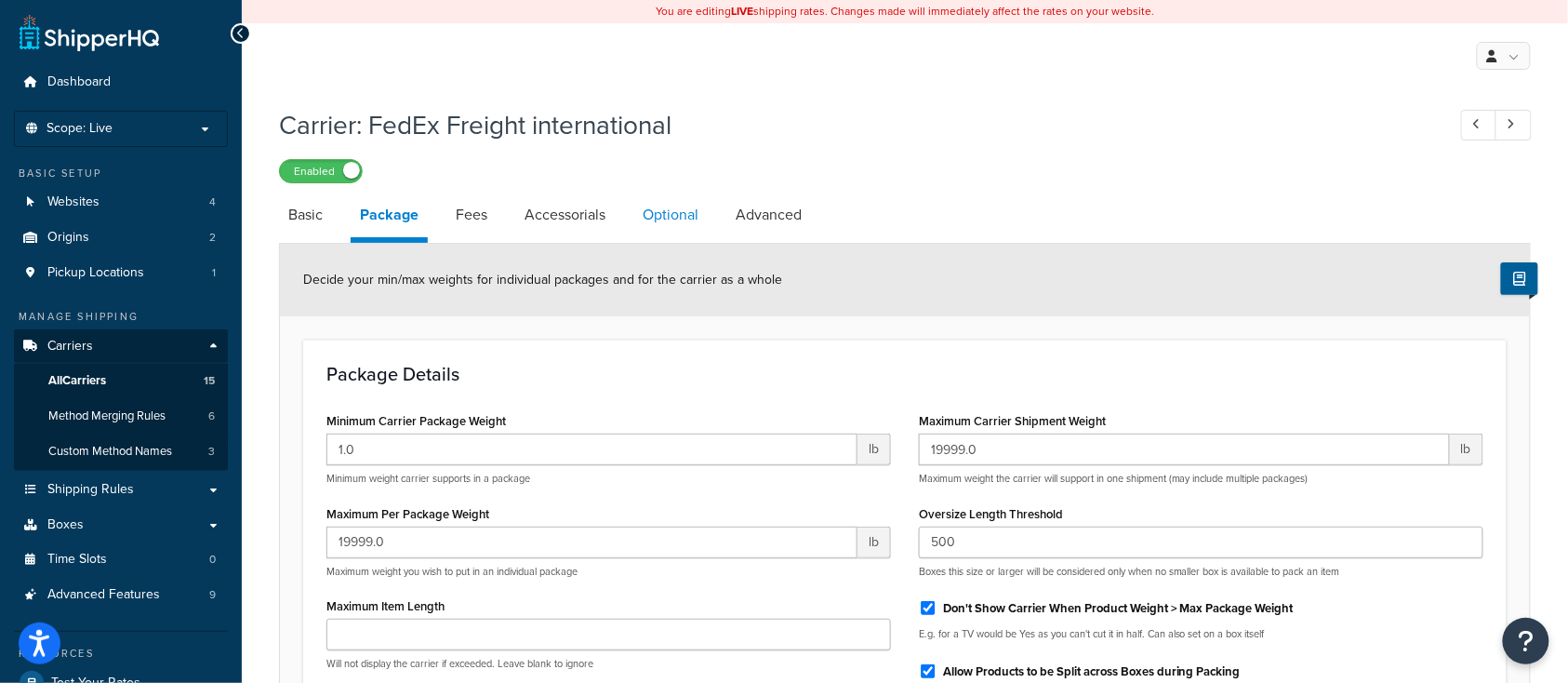
click at [669, 212] on link "Optional" at bounding box center [671, 215] width 74 height 45
select select "55"
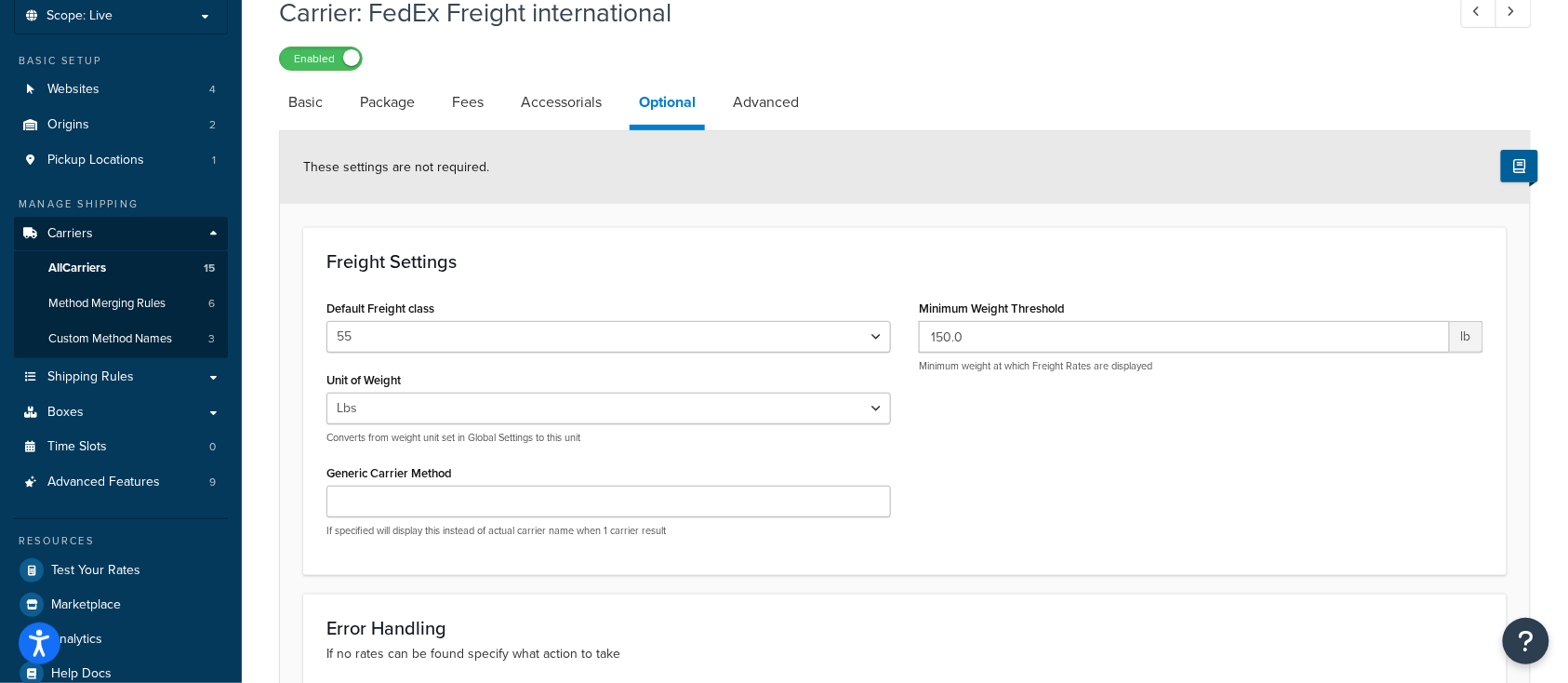
scroll to position [124, 0]
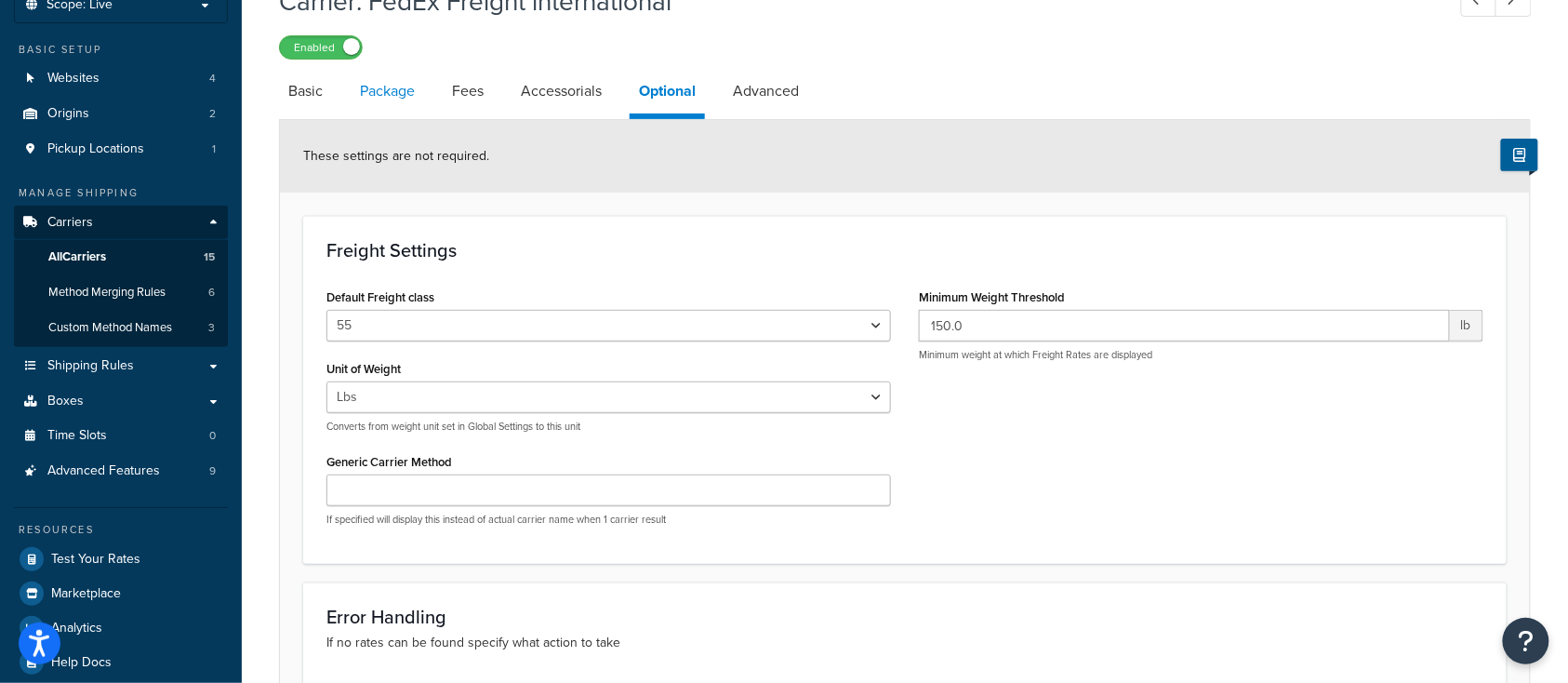
click at [394, 97] on link "Package" at bounding box center [388, 91] width 74 height 45
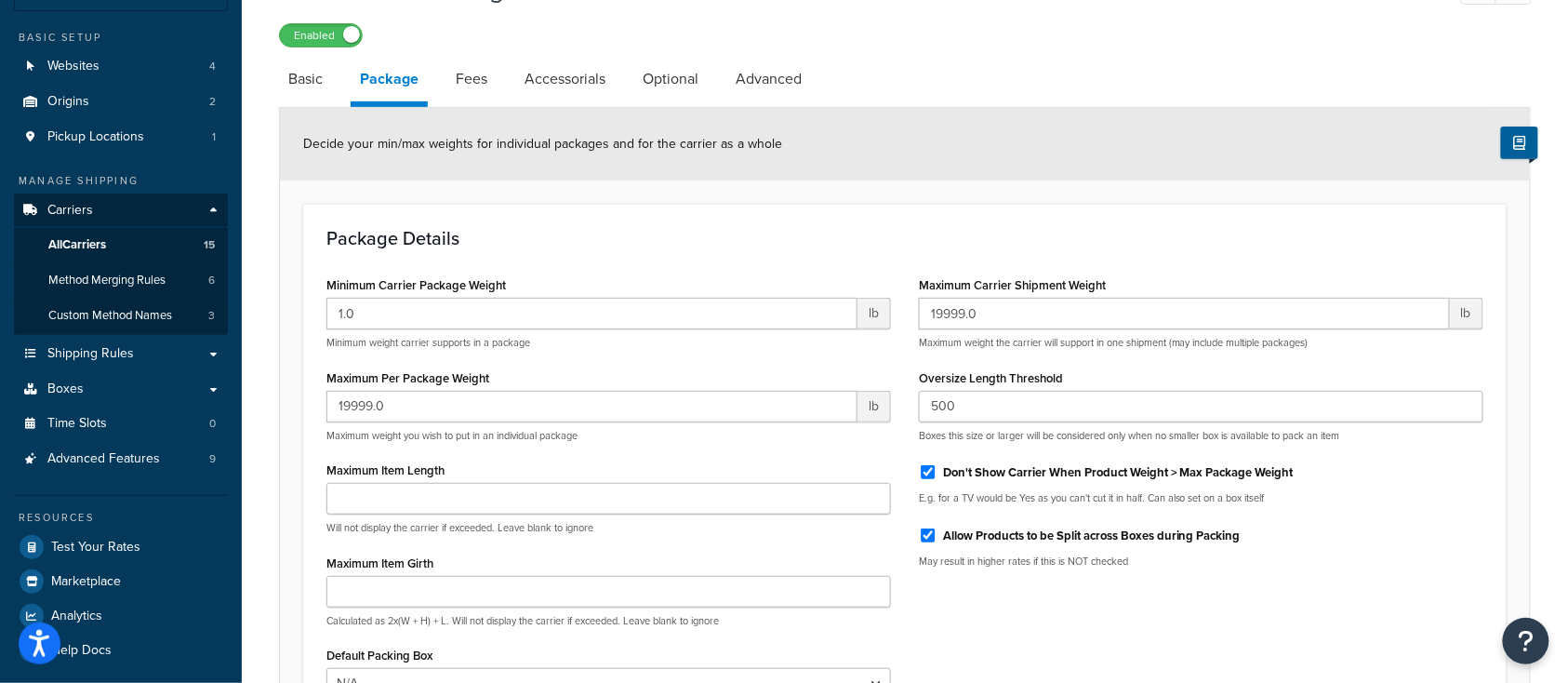
scroll to position [124, 0]
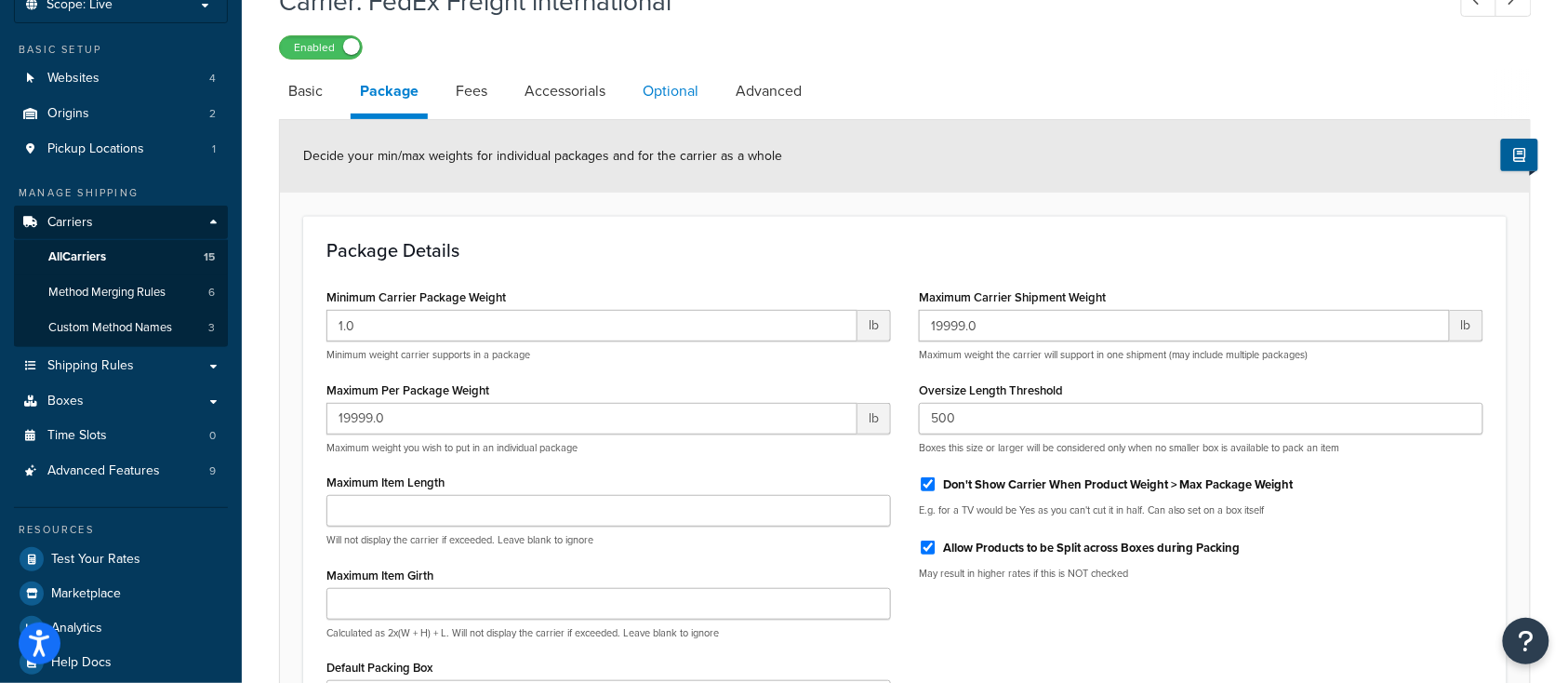
click at [660, 95] on link "Optional" at bounding box center [671, 91] width 74 height 45
select select "55"
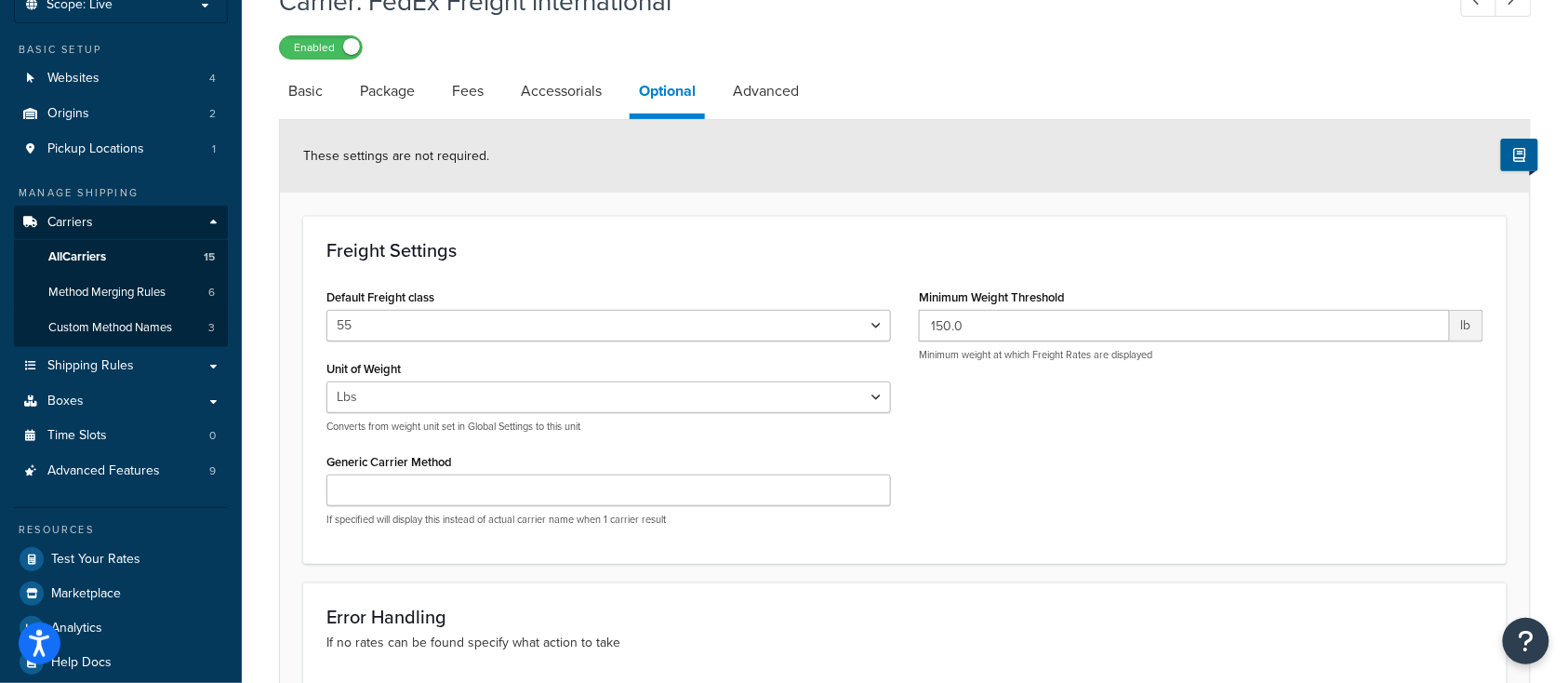
click at [609, 241] on h3 "Freight Settings" at bounding box center [904, 250] width 1156 height 20
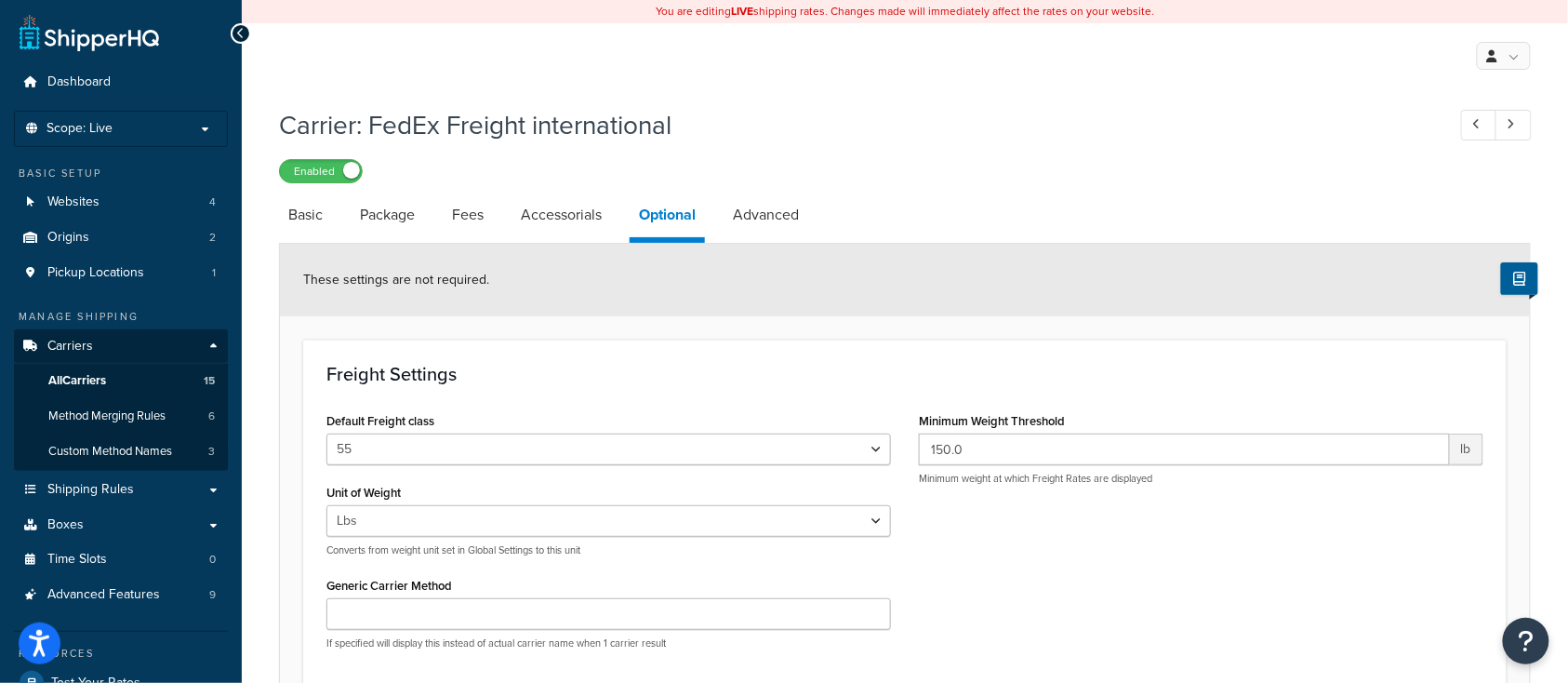
click at [668, 398] on div "Freight Settings Default Freight class 50 55 60 65 70 77.5 85 92.5 100 110 125 …" at bounding box center [904, 514] width 1203 height 348
click at [559, 381] on h3 "Freight Settings" at bounding box center [904, 374] width 1156 height 20
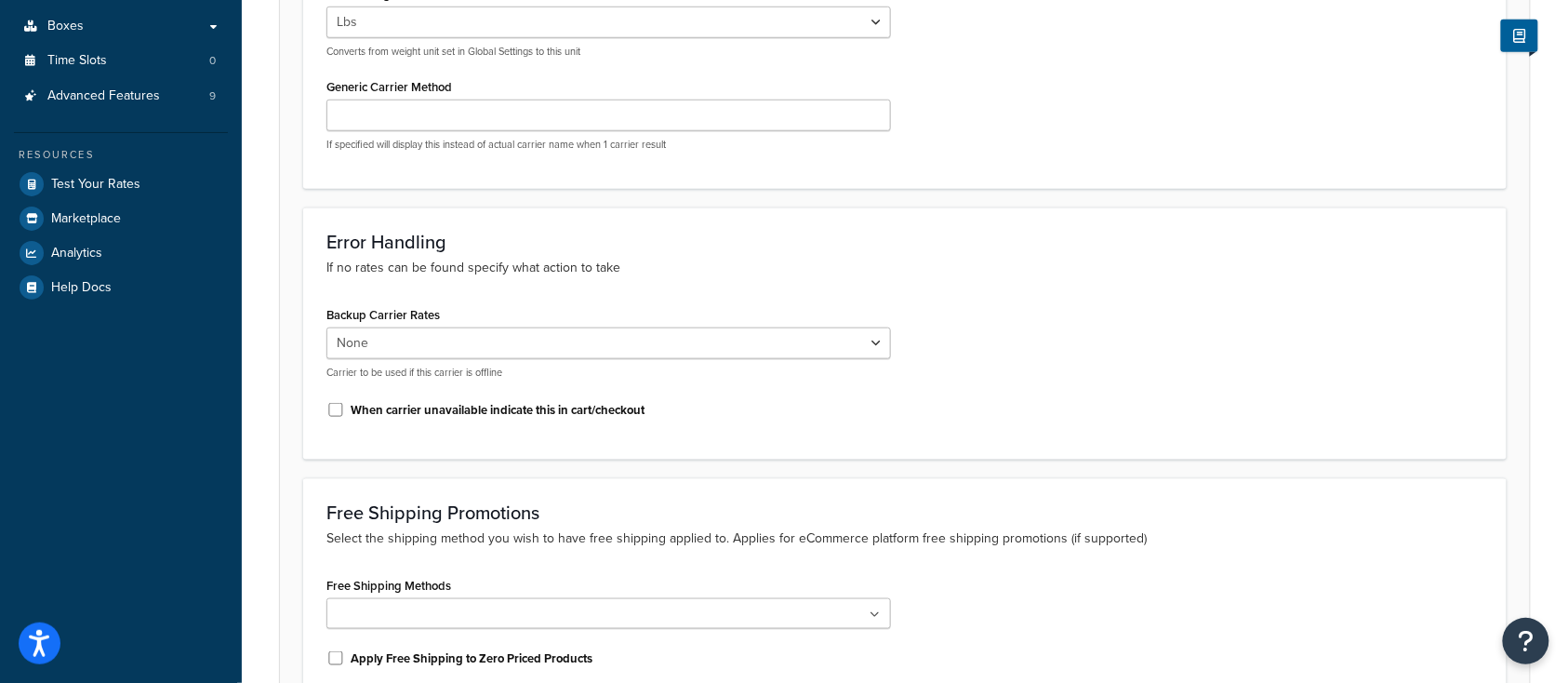
scroll to position [693, 0]
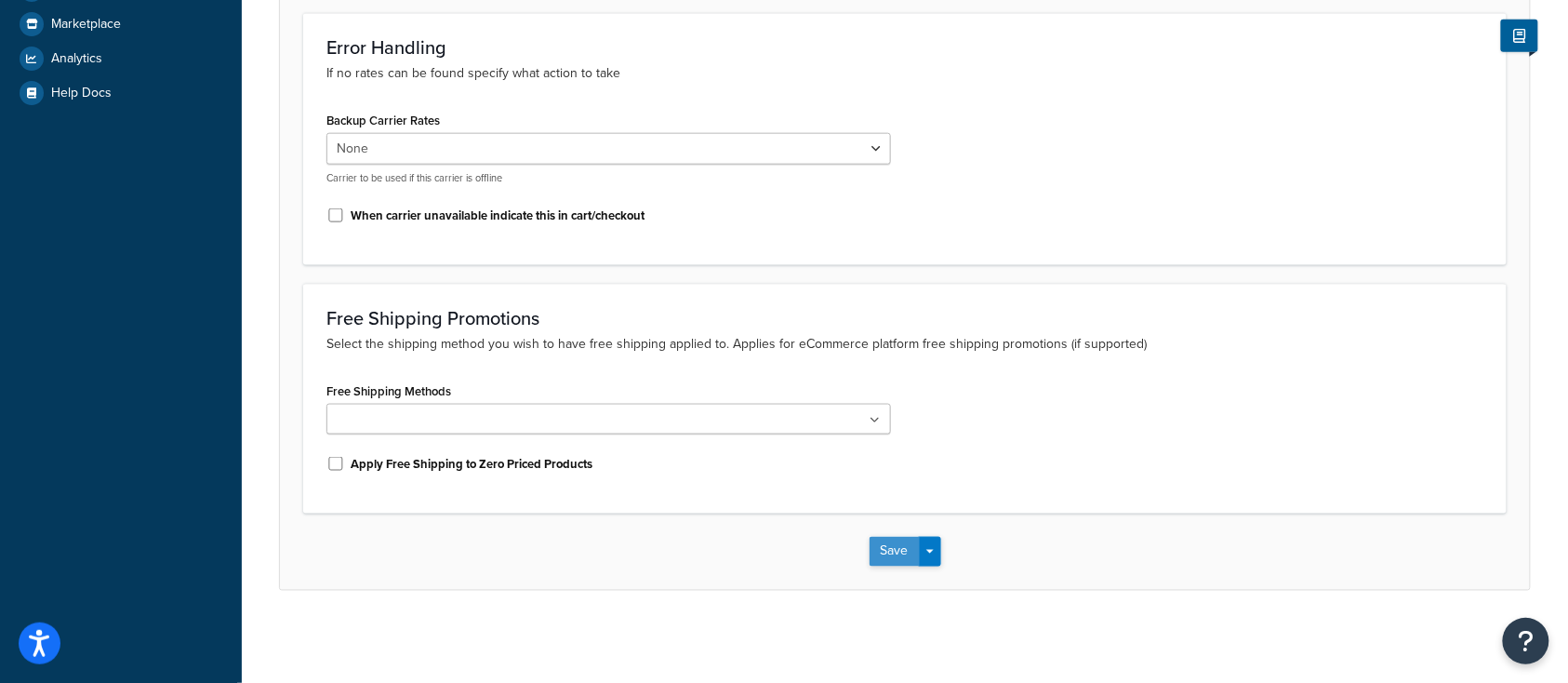
click at [891, 550] on button "Save" at bounding box center [894, 552] width 50 height 30
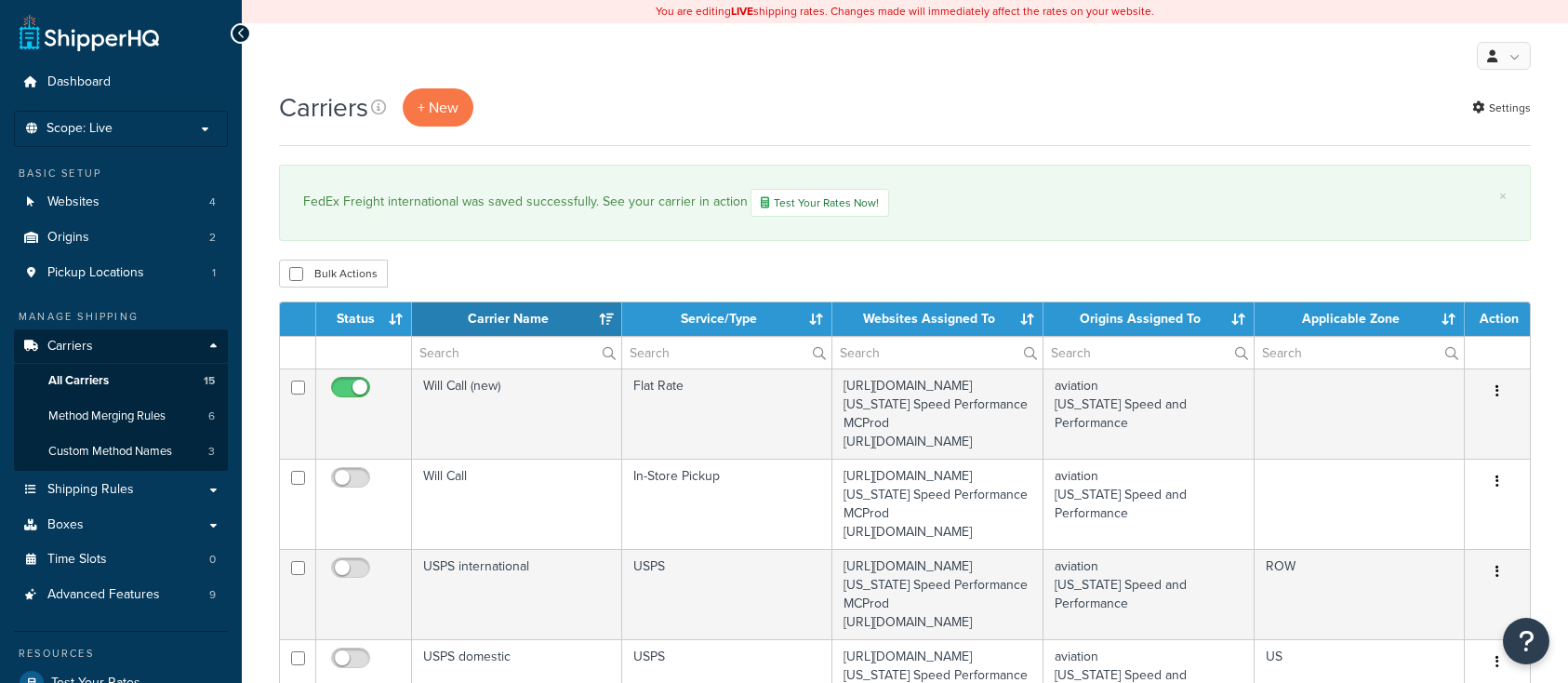
select select "15"
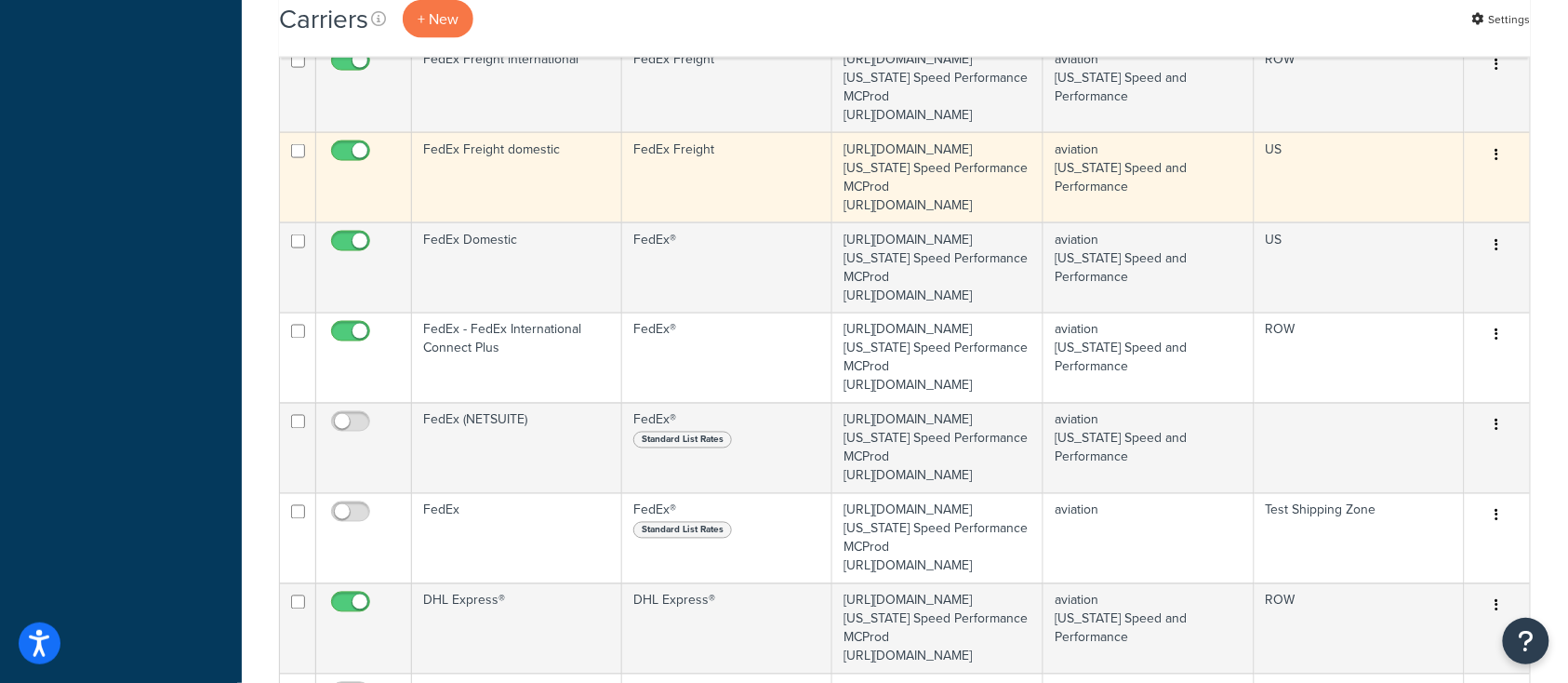
scroll to position [1116, 0]
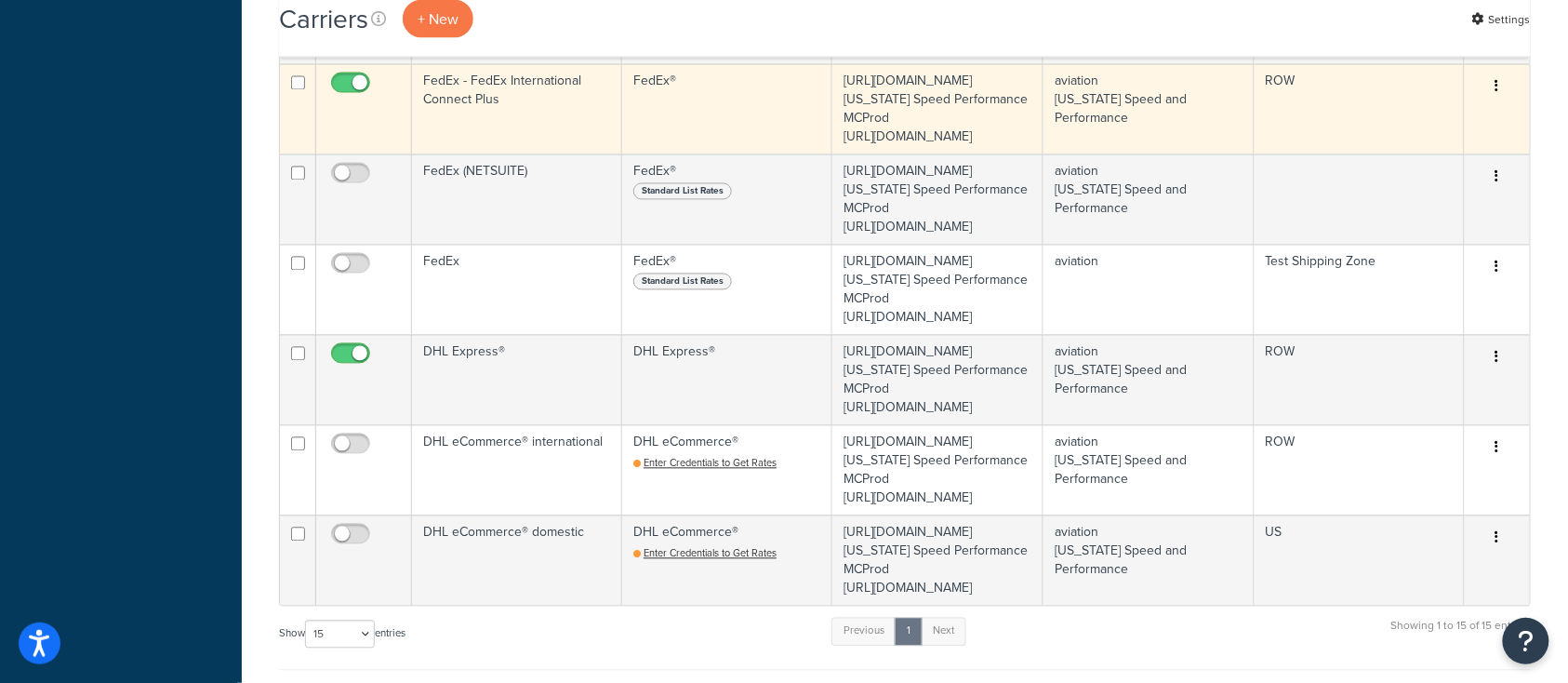
click at [517, 154] on td "FedEx - FedEx International Connect Plus" at bounding box center [517, 109] width 210 height 90
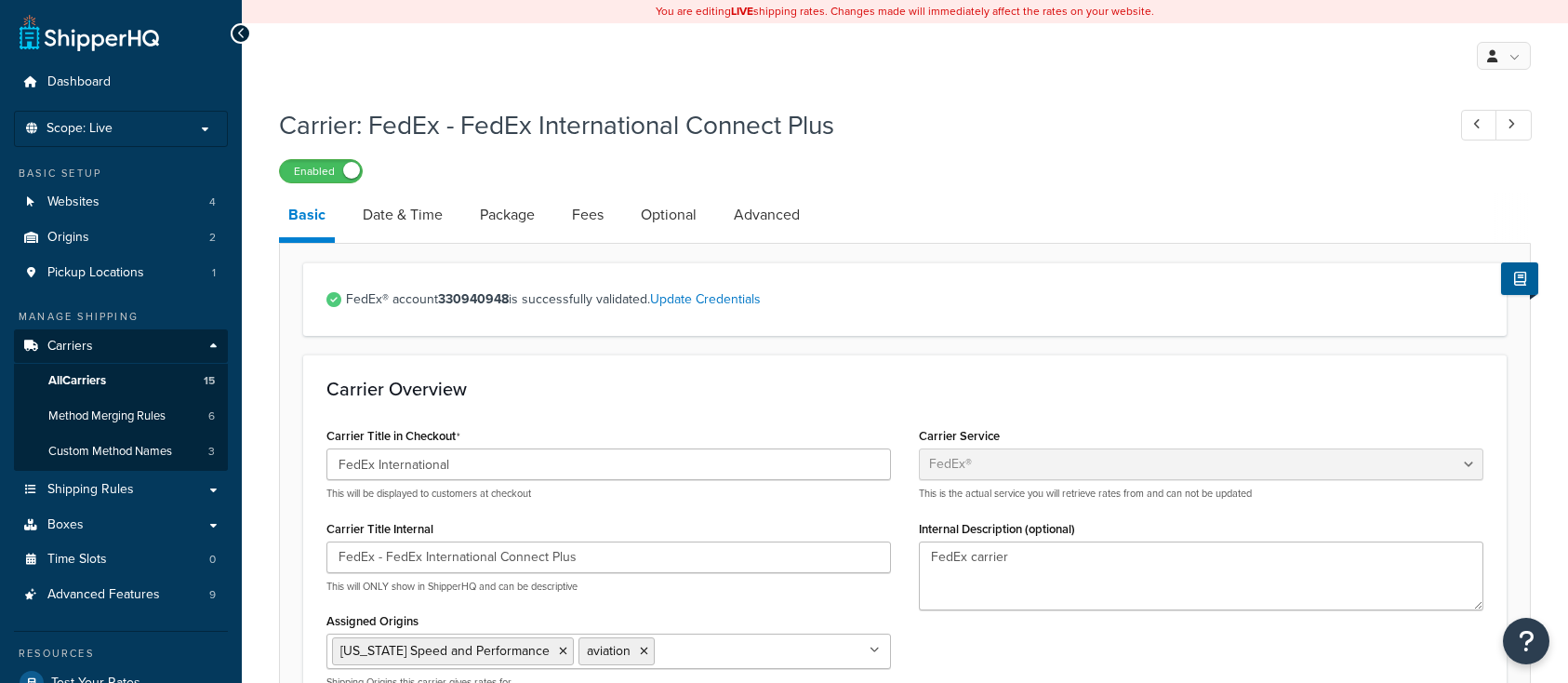
select select "fedEx"
select select "REGULAR_PICKUP"
select select "YOUR_PACKAGING"
click at [667, 219] on link "Optional" at bounding box center [669, 215] width 74 height 45
select select "residential"
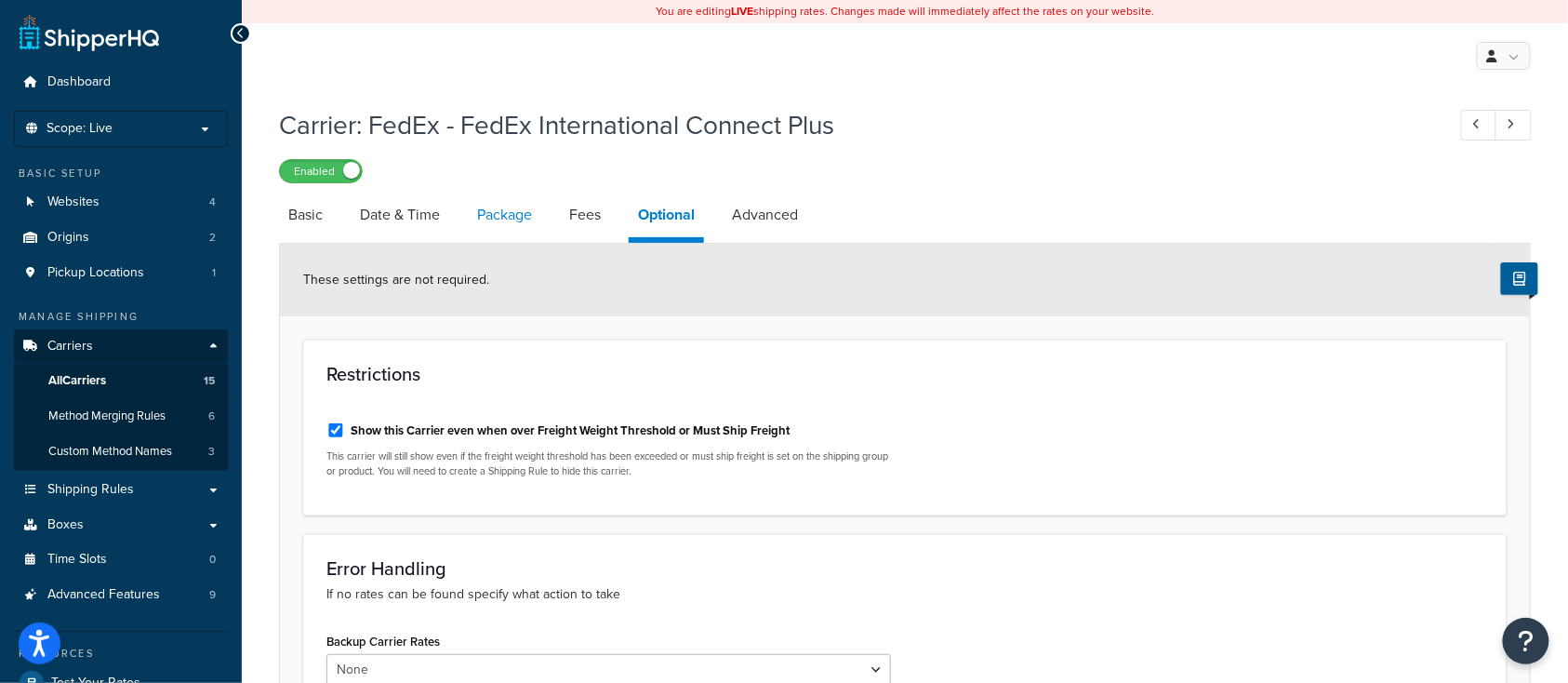
click at [502, 217] on link "Package" at bounding box center [505, 215] width 74 height 45
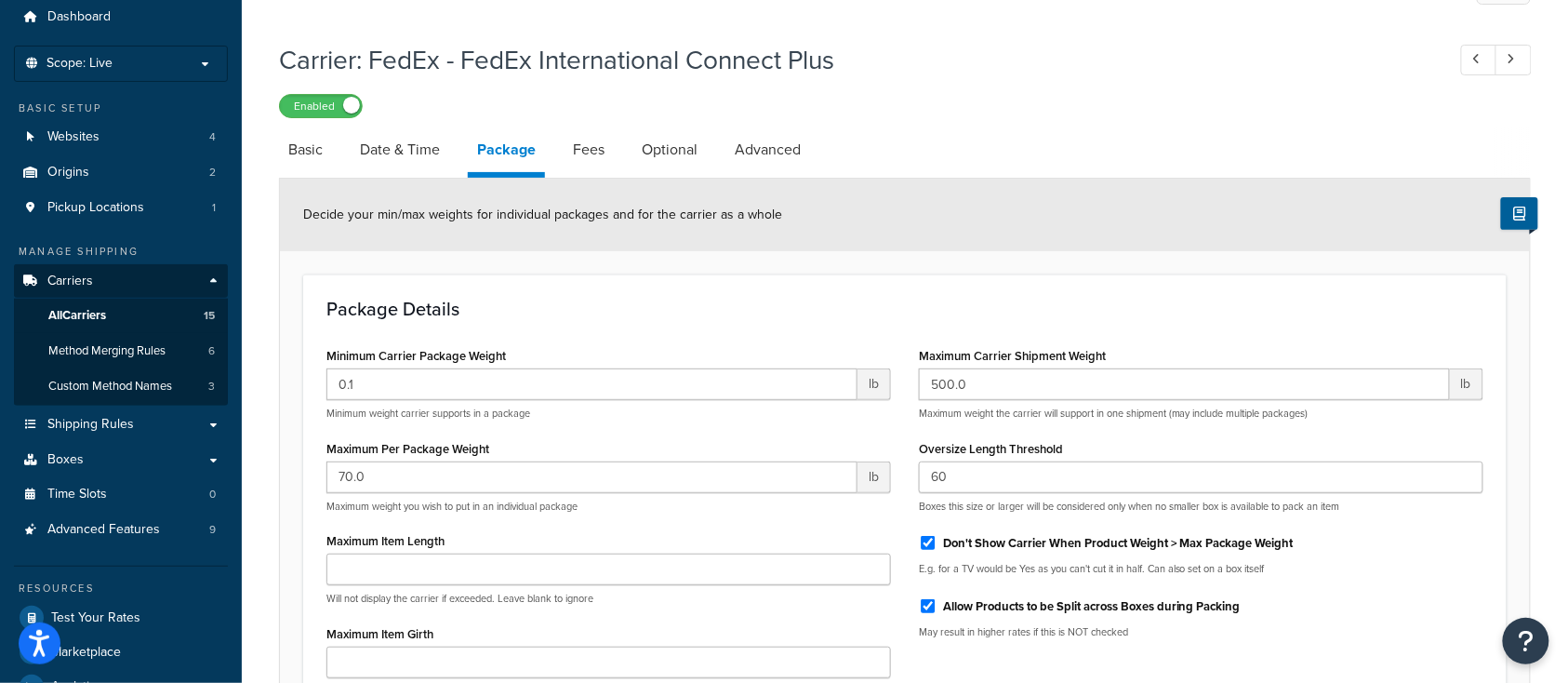
scroll to position [372, 0]
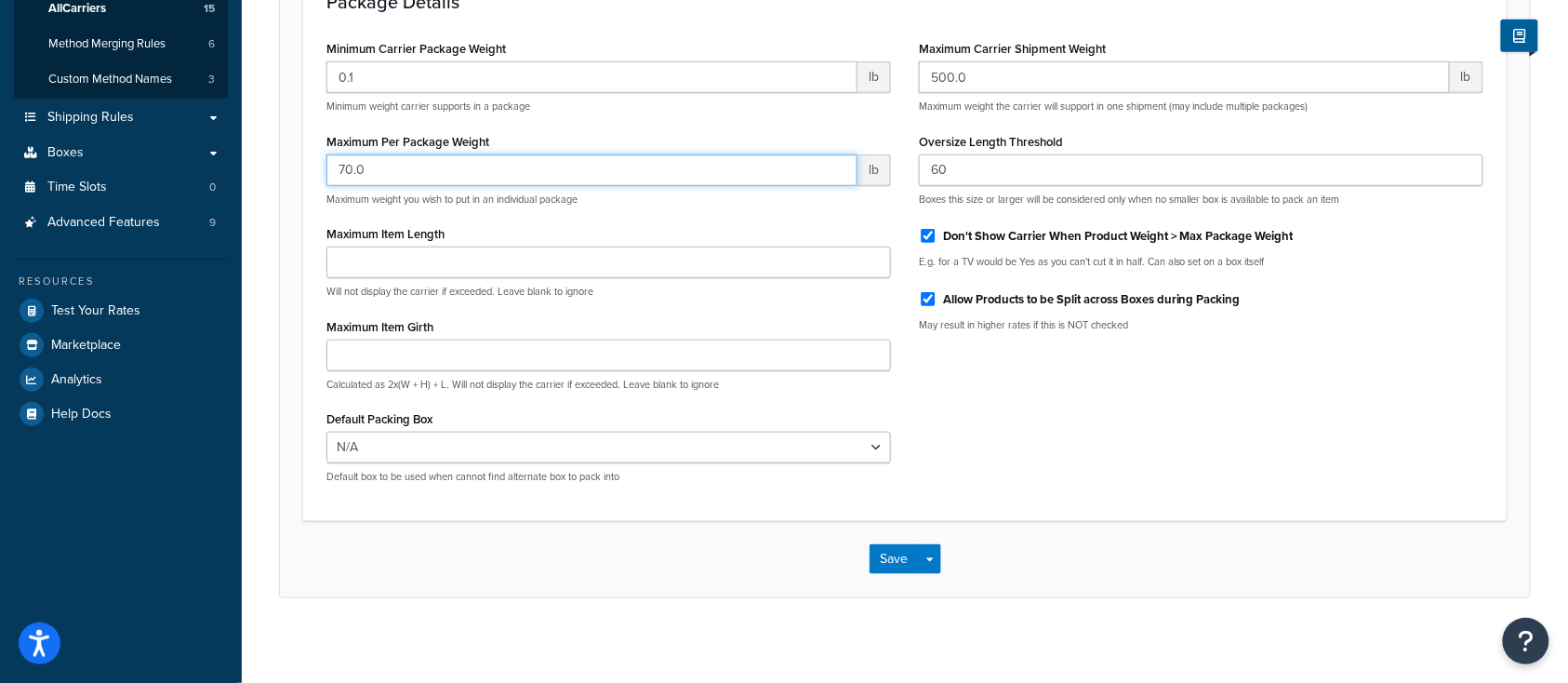
drag, startPoint x: 393, startPoint y: 174, endPoint x: 246, endPoint y: 166, distance: 147.2
click at [255, 167] on div "Carrier: FedEx - FedEx International Connect Plus Enabled Basic Date & Time Pac…" at bounding box center [904, 185] width 1326 height 919
type input "150"
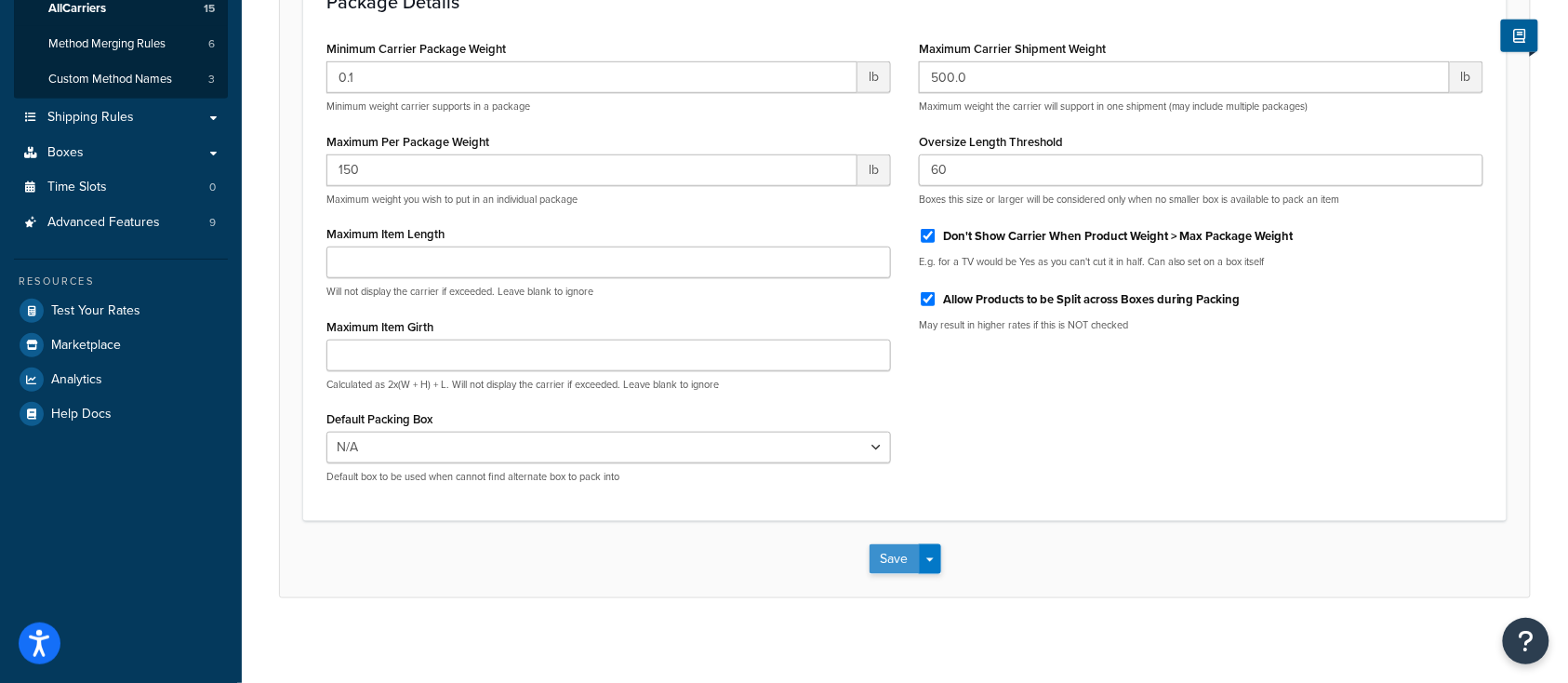
click at [892, 566] on button "Save" at bounding box center [894, 559] width 50 height 30
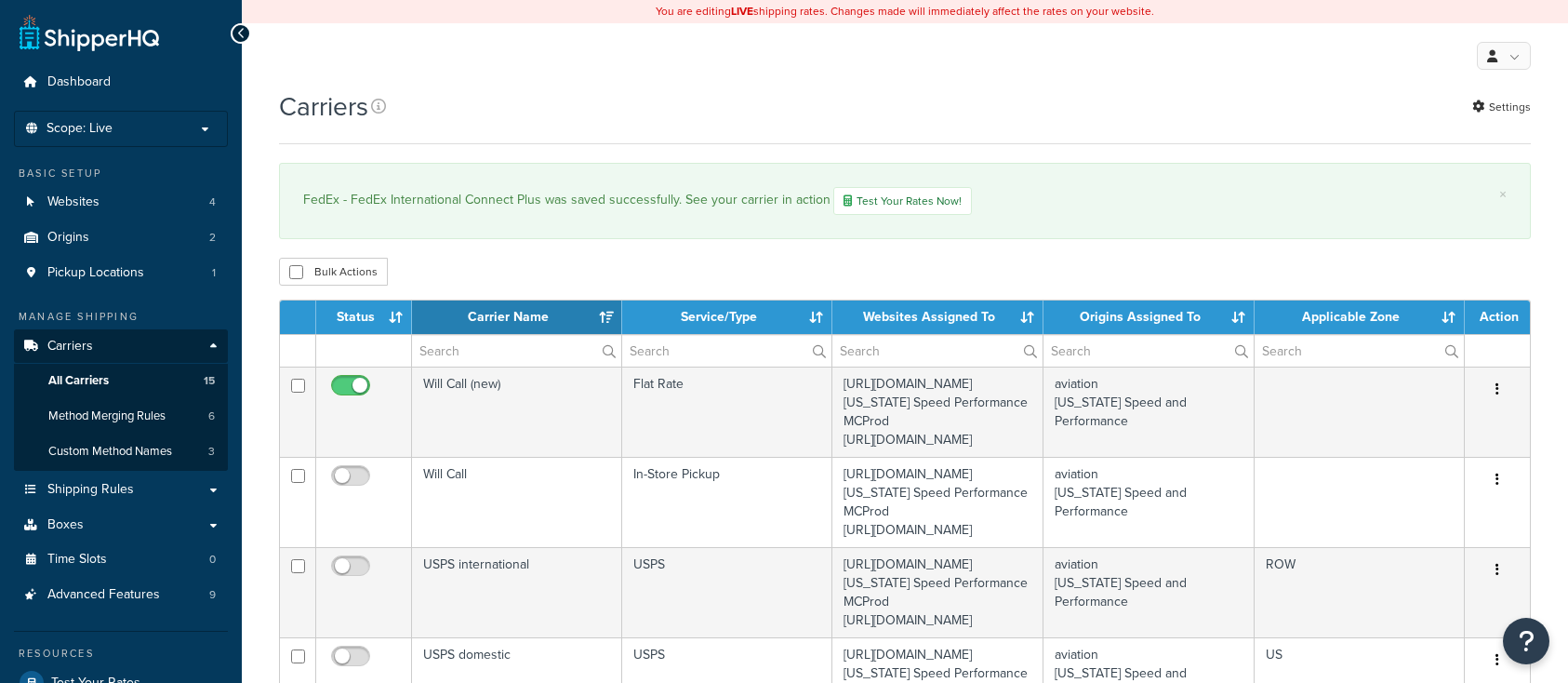
select select "15"
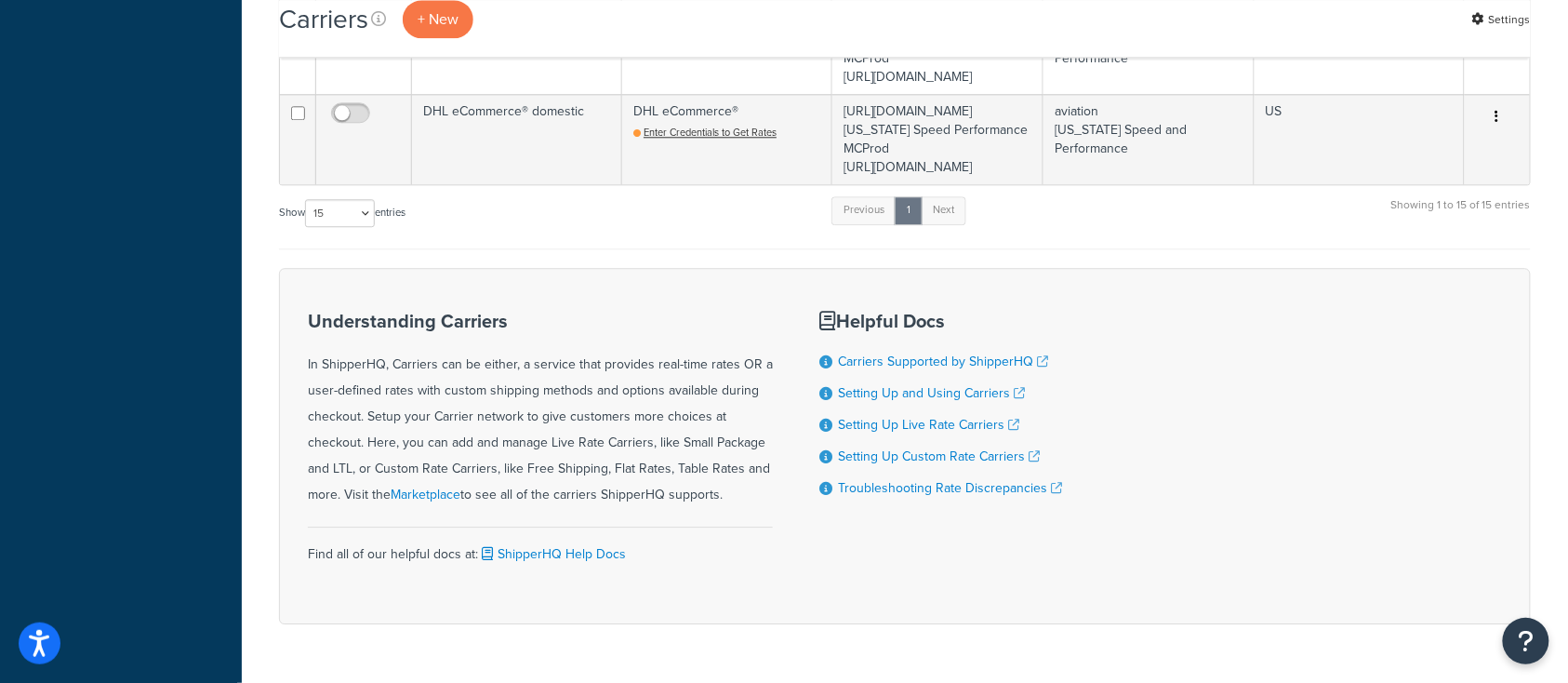
scroll to position [1612, 0]
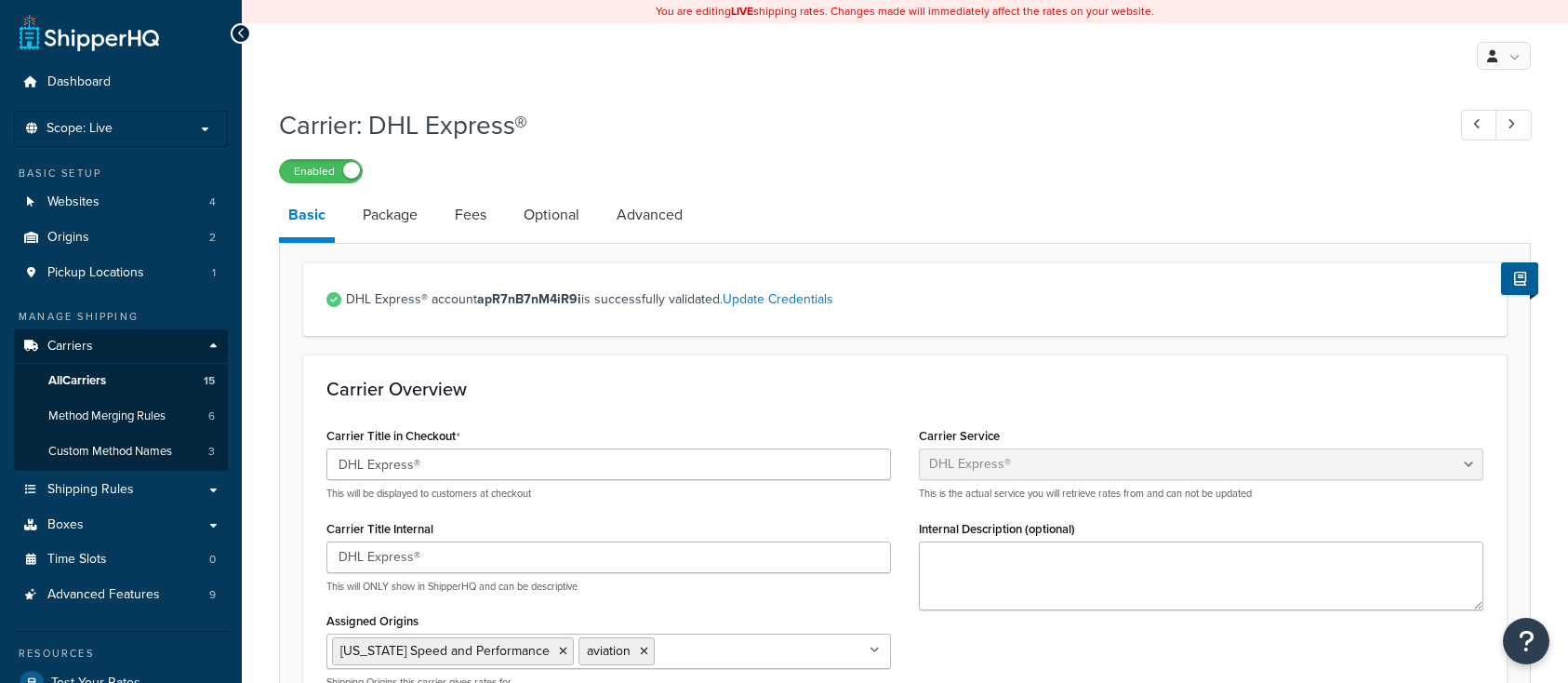
select select "dhl"
click at [400, 215] on link "Package" at bounding box center [391, 215] width 74 height 45
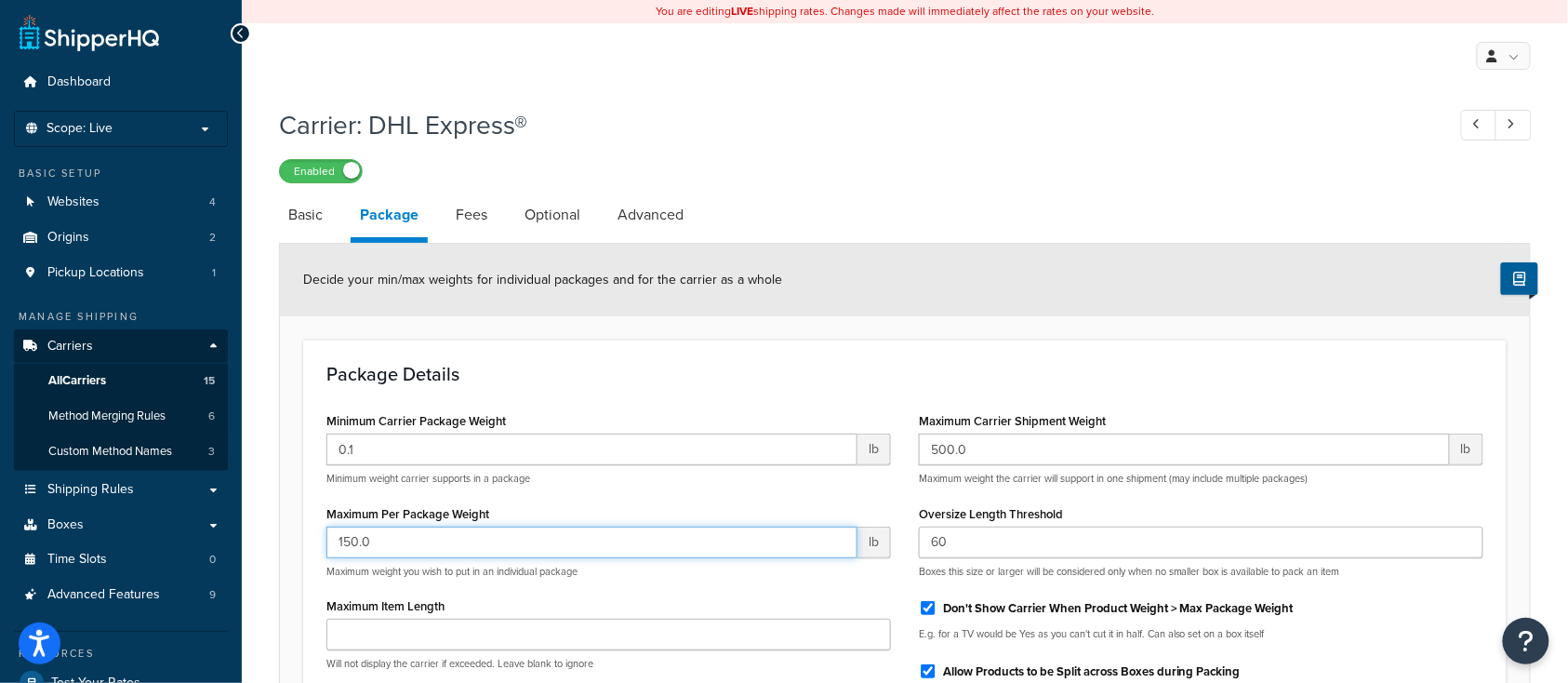
click at [400, 539] on input "150.0" at bounding box center [592, 543] width 531 height 32
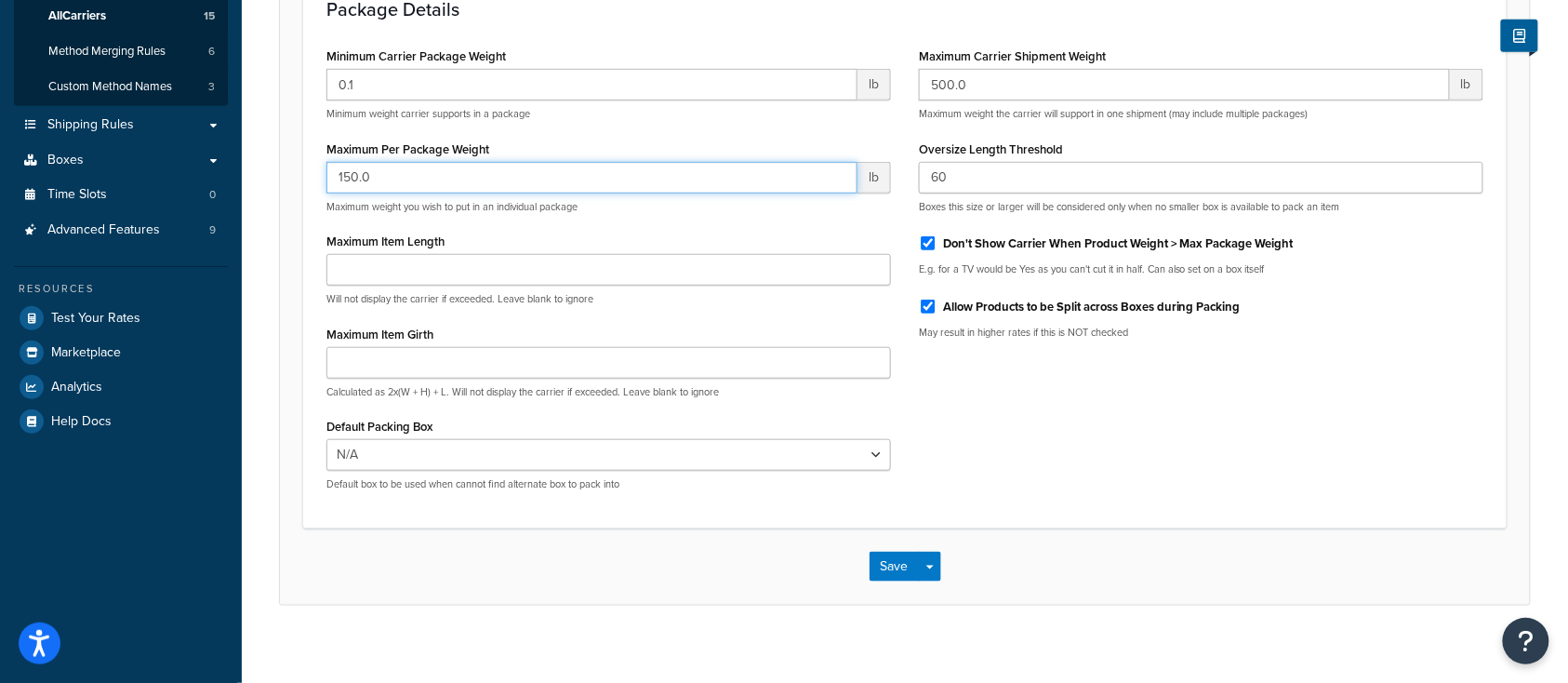
scroll to position [381, 0]
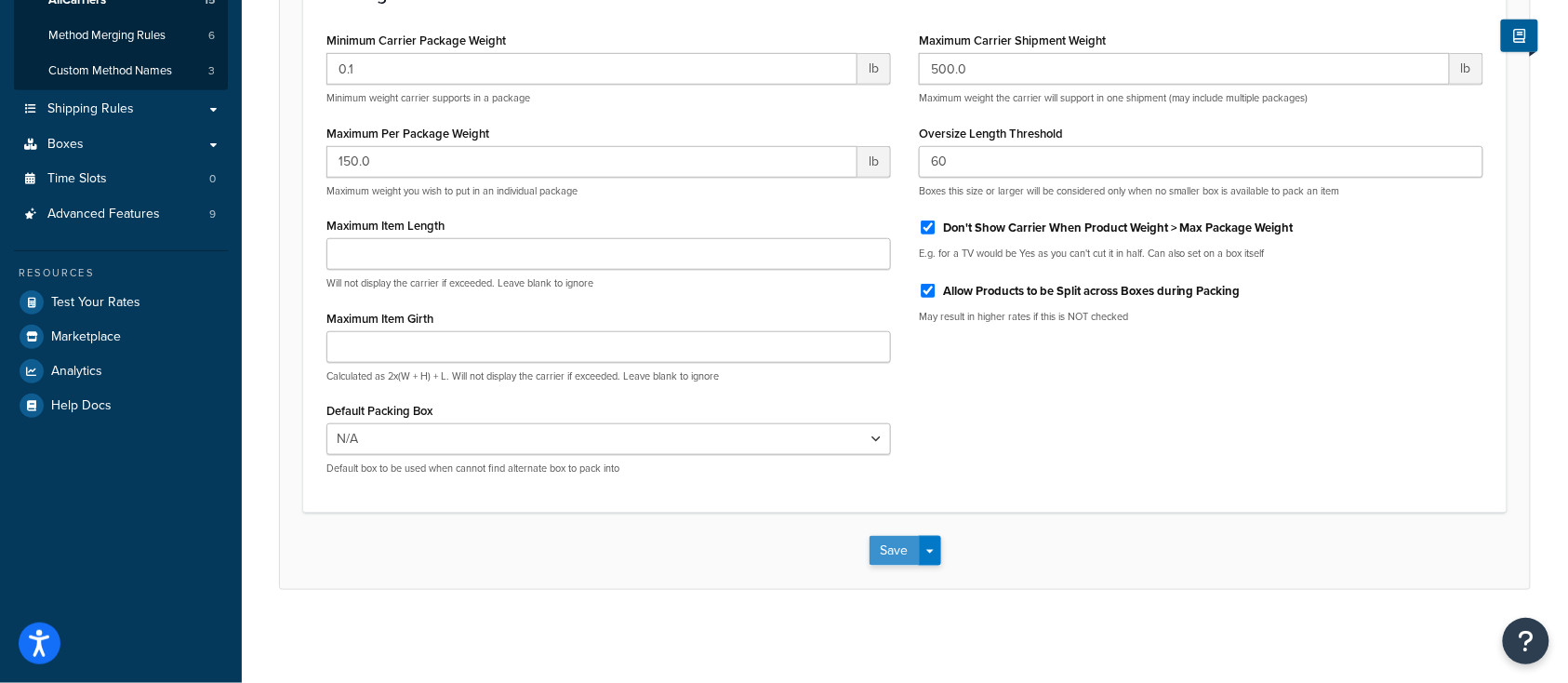
click at [890, 551] on button "Save" at bounding box center [894, 551] width 50 height 30
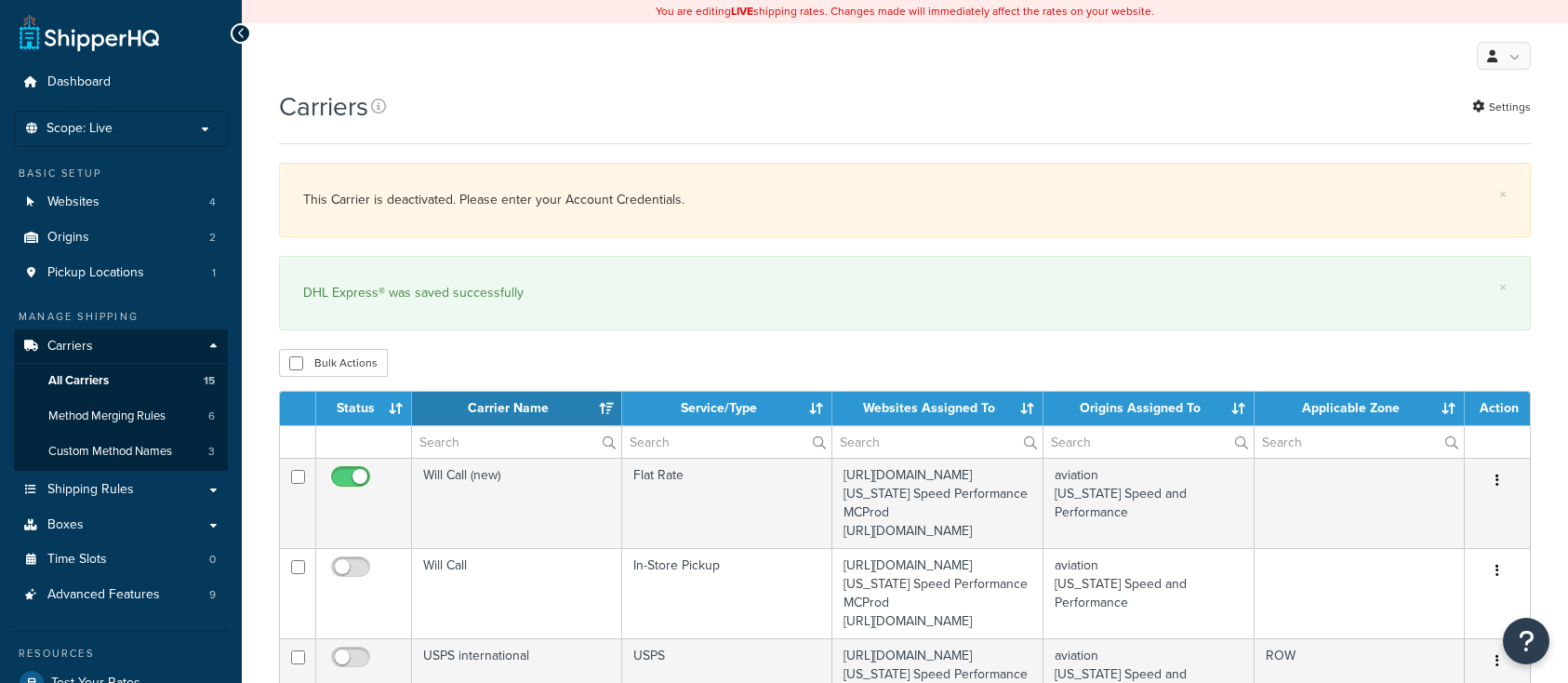
select select "15"
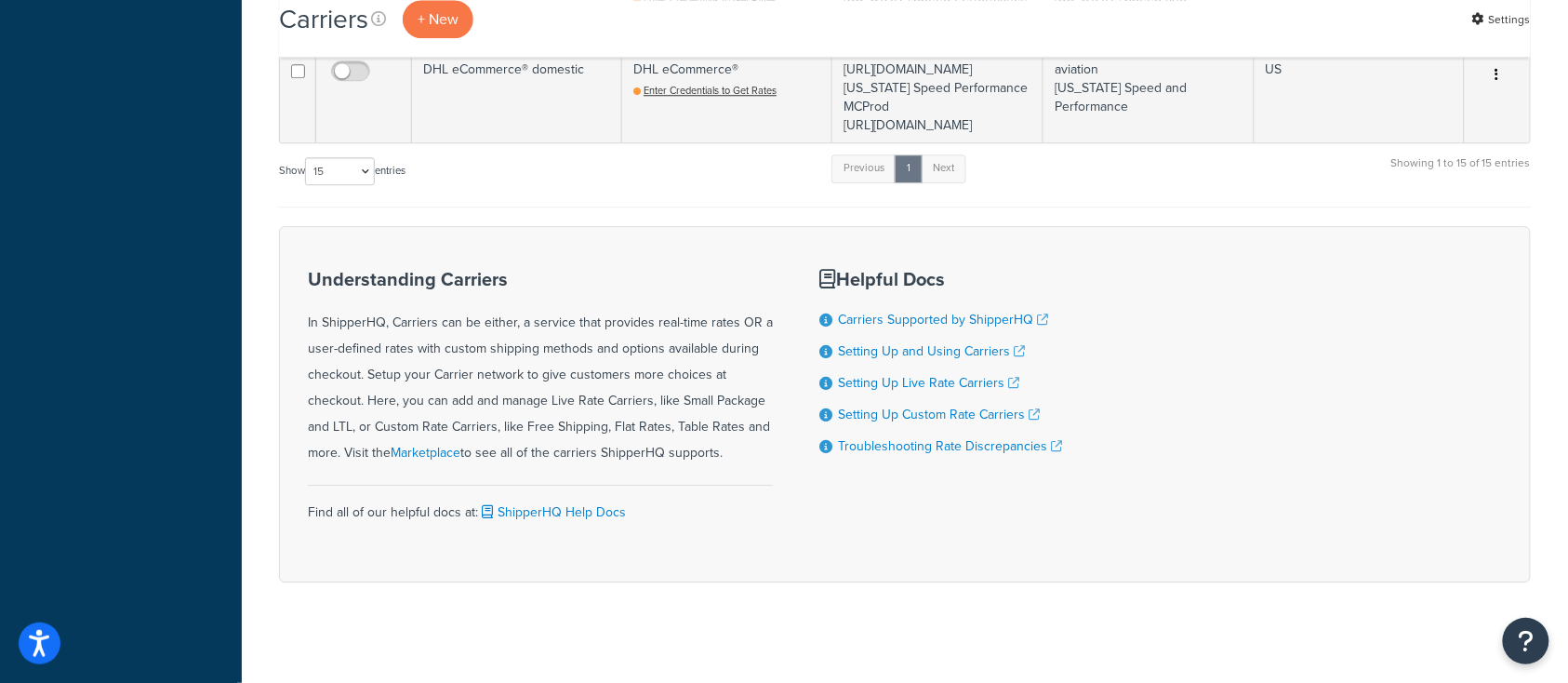
scroll to position [1736, 0]
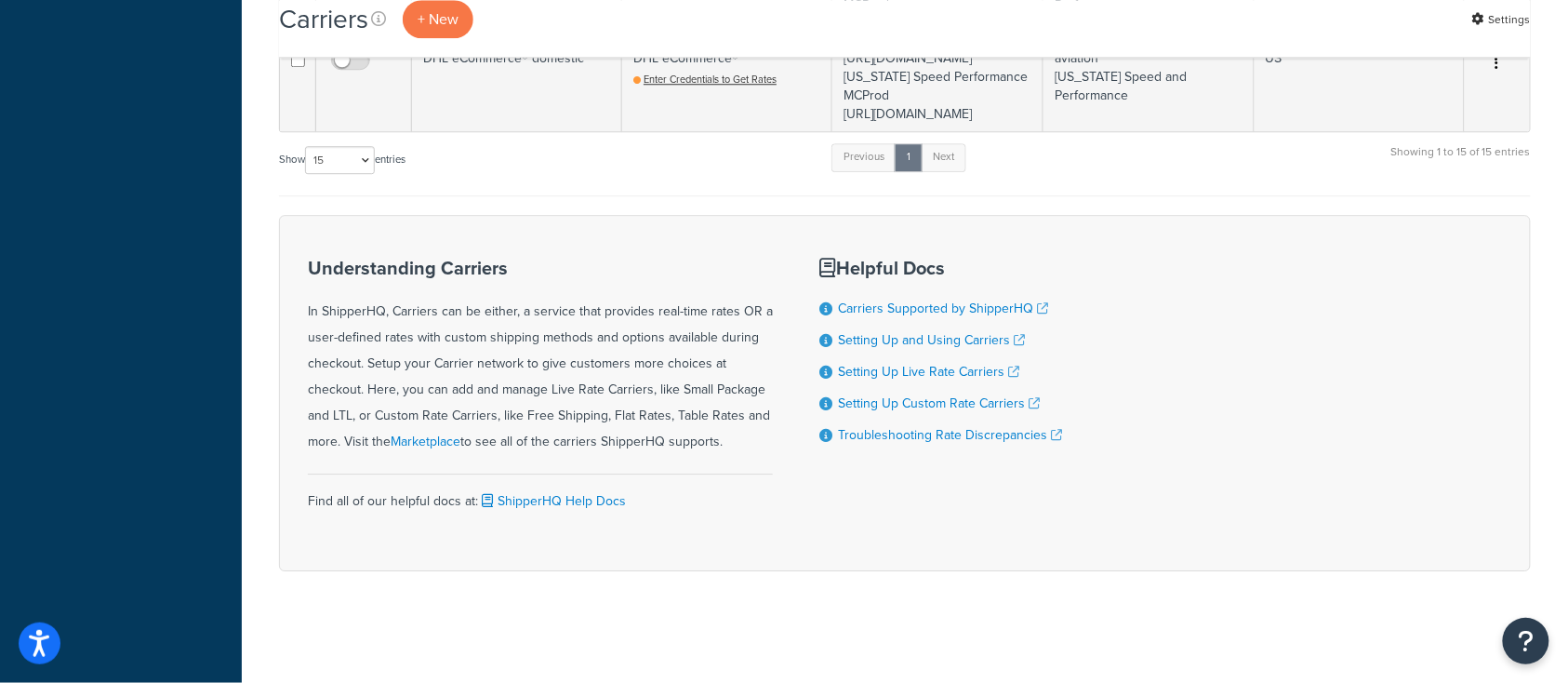
checkbox input "true"
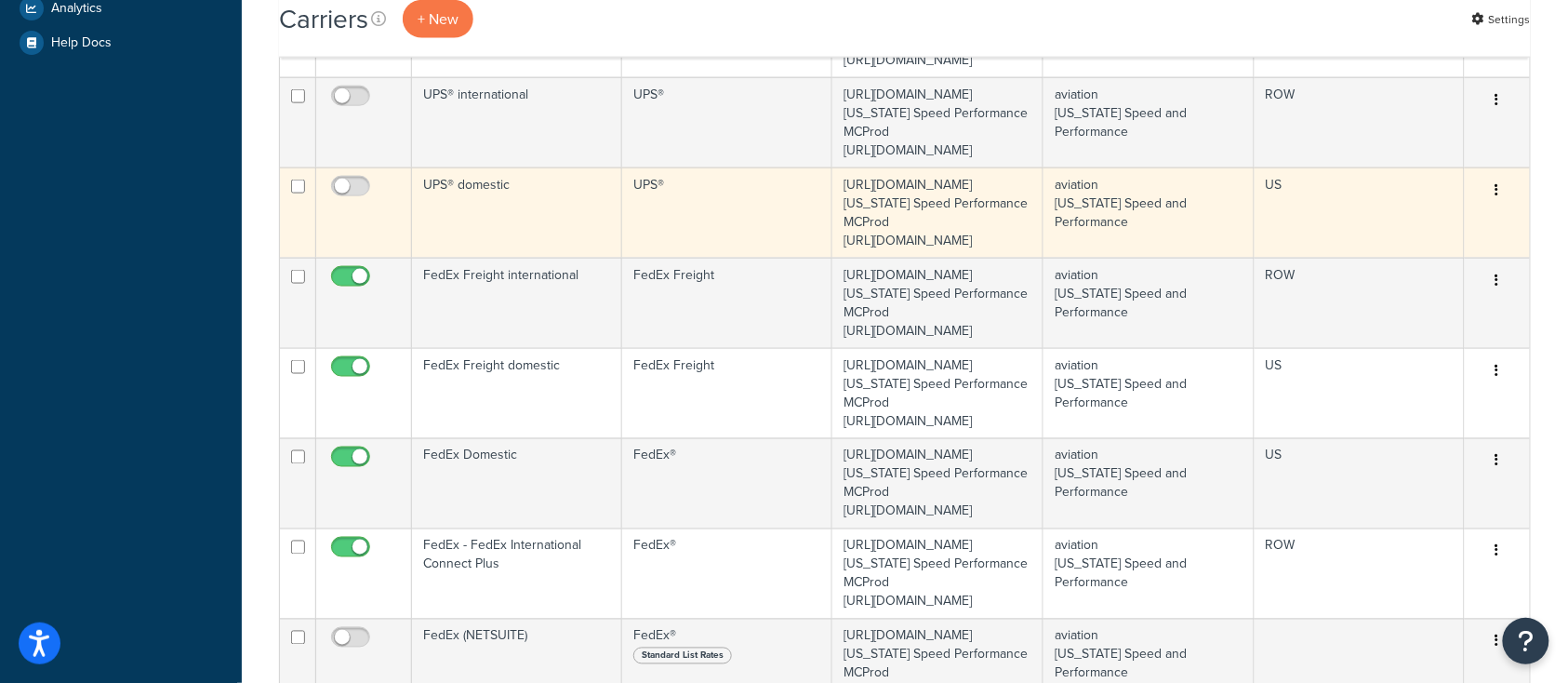
scroll to position [744, 0]
click at [517, 257] on td "UPS® domestic" at bounding box center [517, 212] width 210 height 90
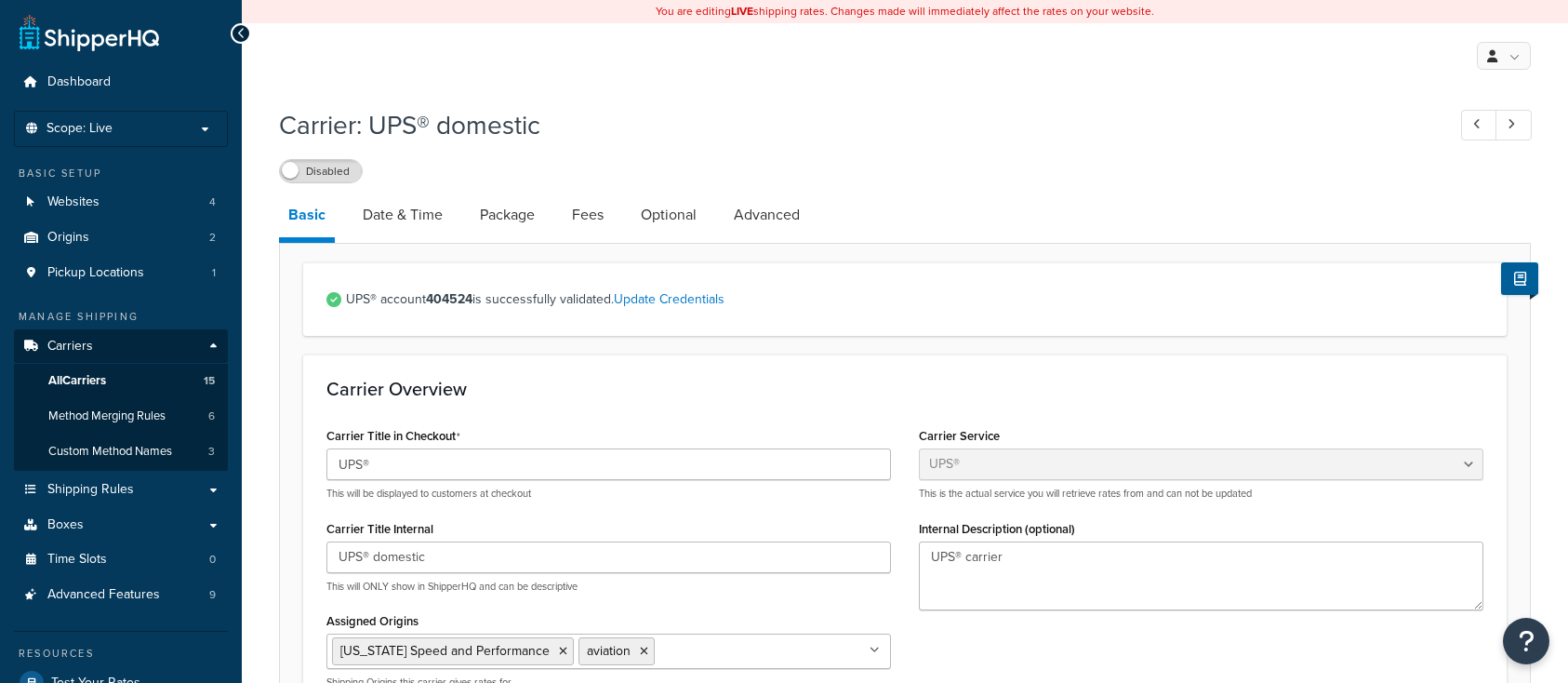
select select "ups"
click at [658, 214] on link "Optional" at bounding box center [669, 215] width 74 height 45
select select "residential"
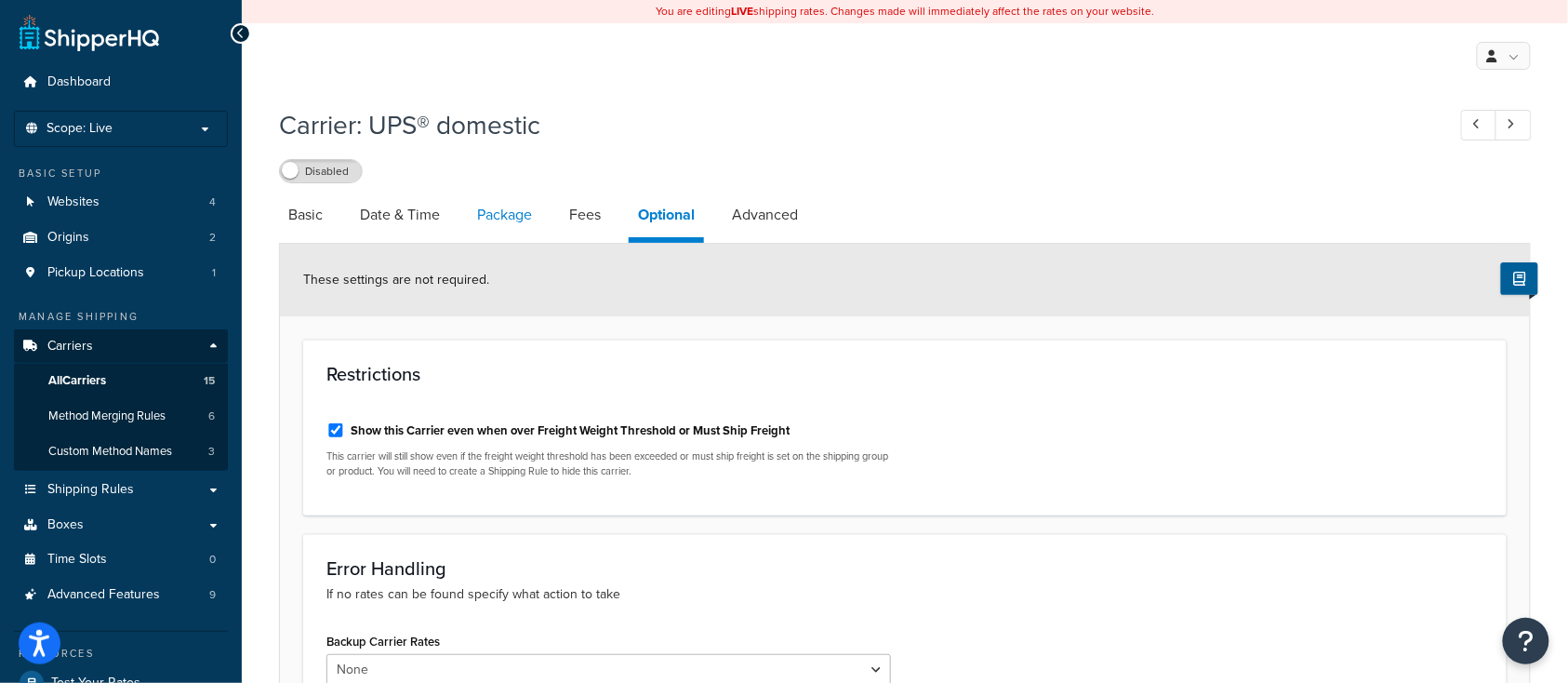
drag, startPoint x: 501, startPoint y: 197, endPoint x: 501, endPoint y: 212, distance: 15.0
click at [501, 199] on link "Package" at bounding box center [505, 215] width 74 height 45
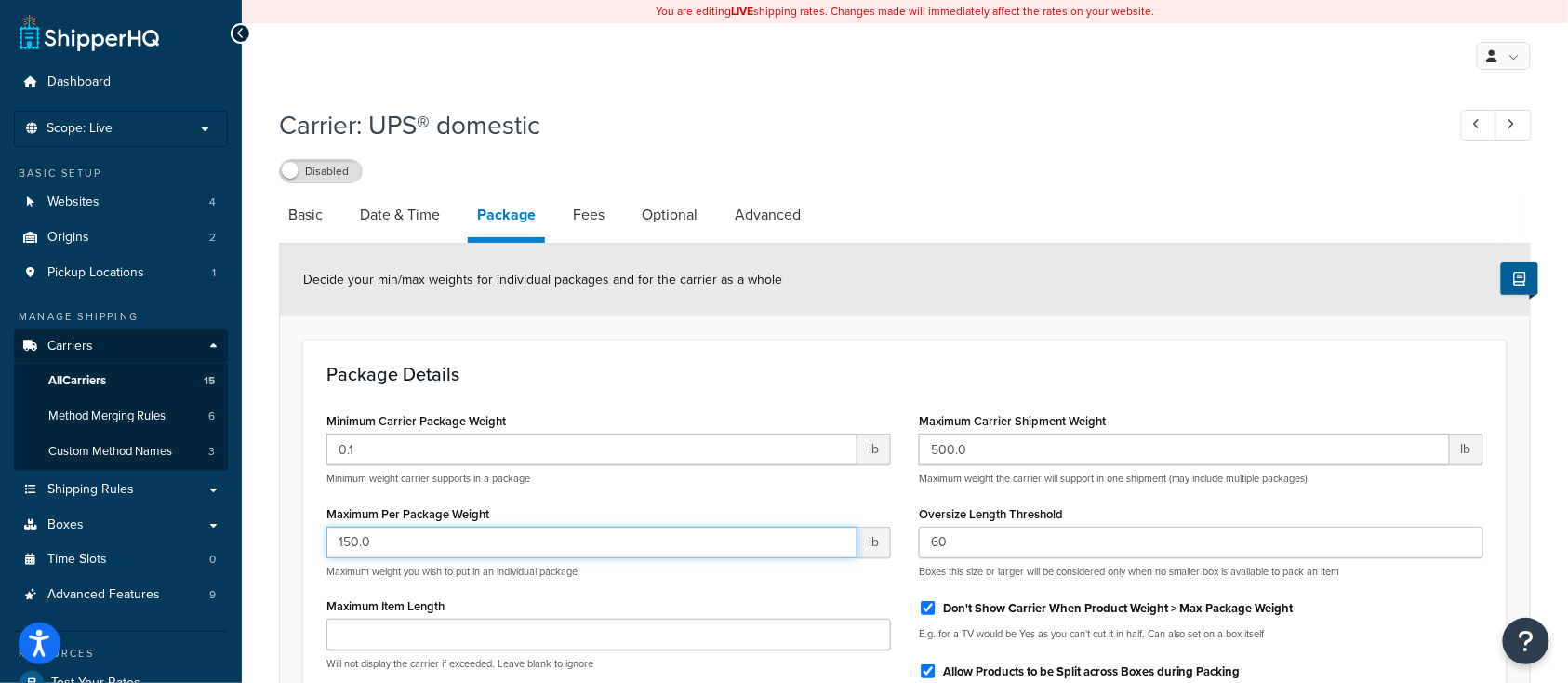
click at [400, 546] on input "150.0" at bounding box center [592, 543] width 531 height 32
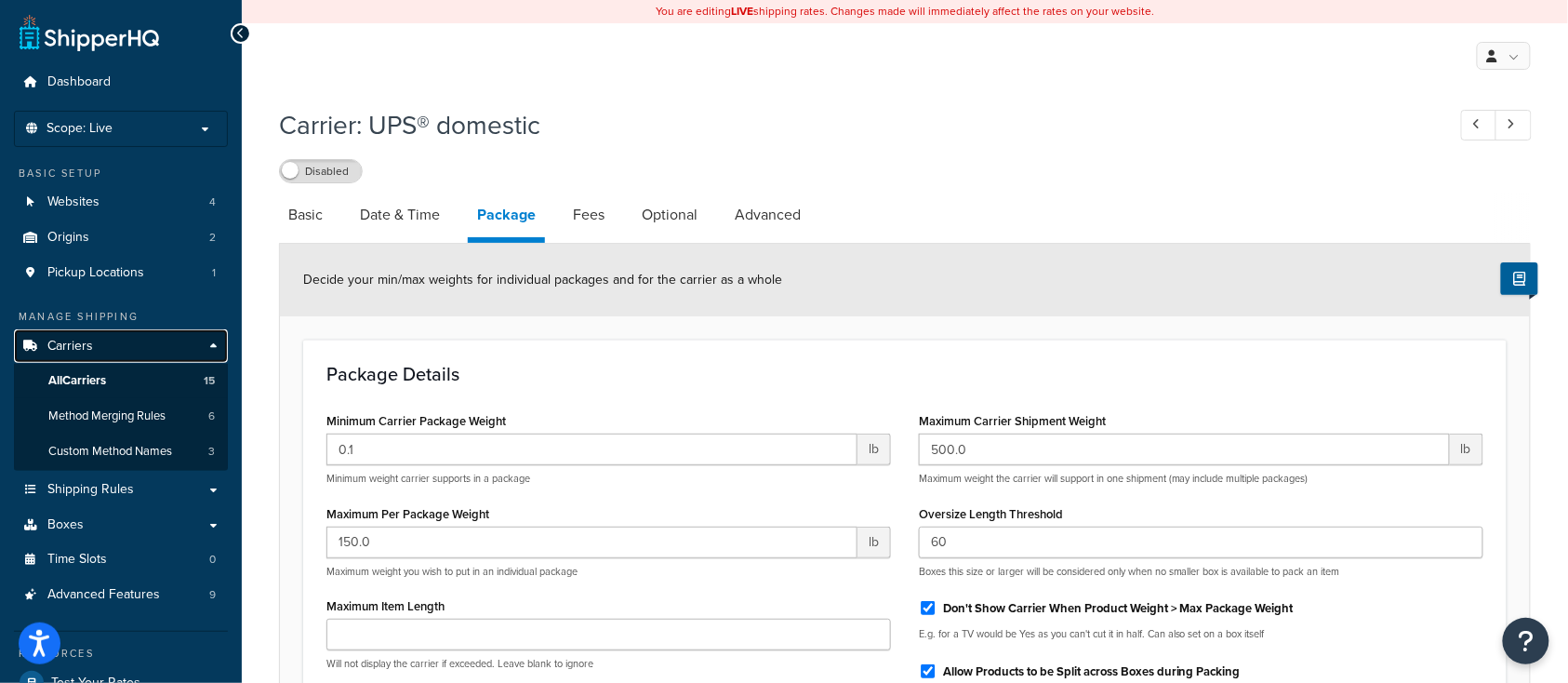
click at [92, 346] on link "Carriers" at bounding box center [121, 346] width 214 height 34
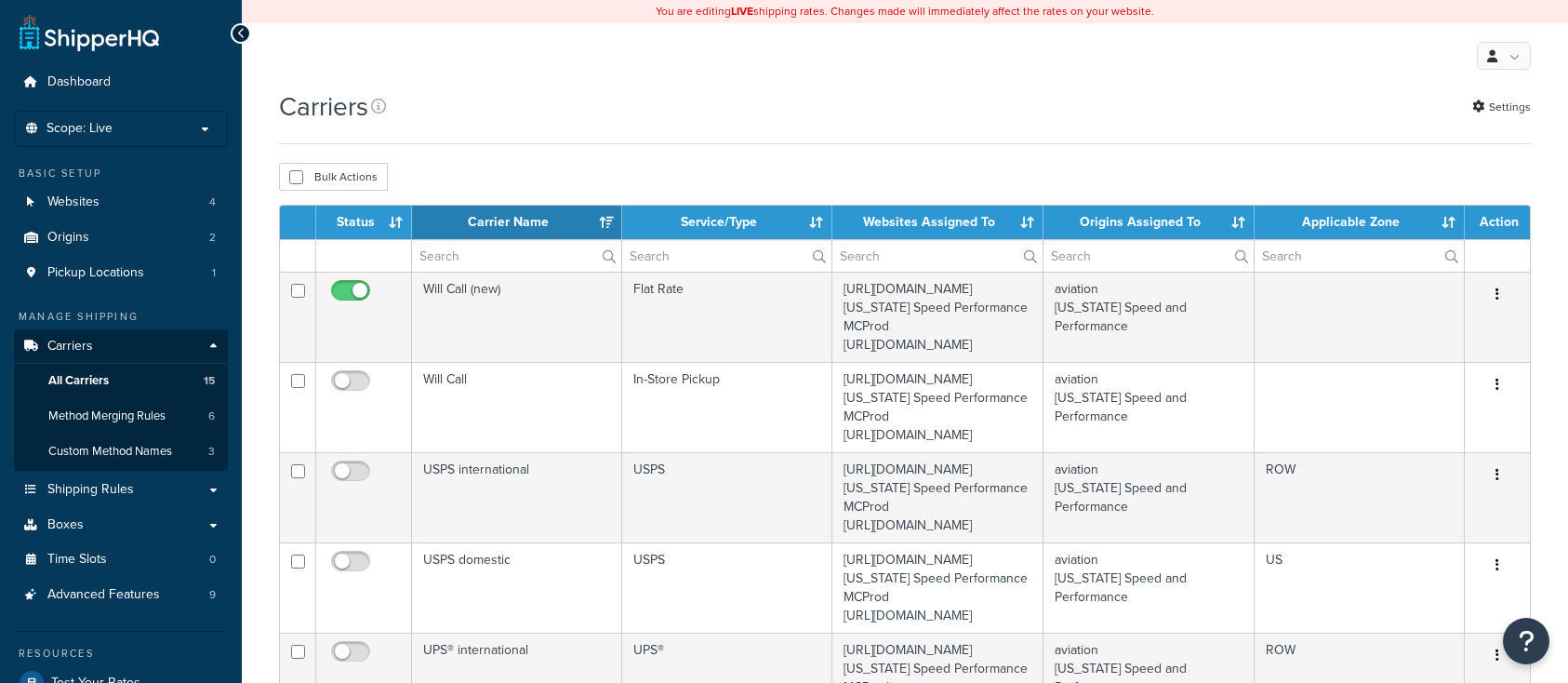
select select "15"
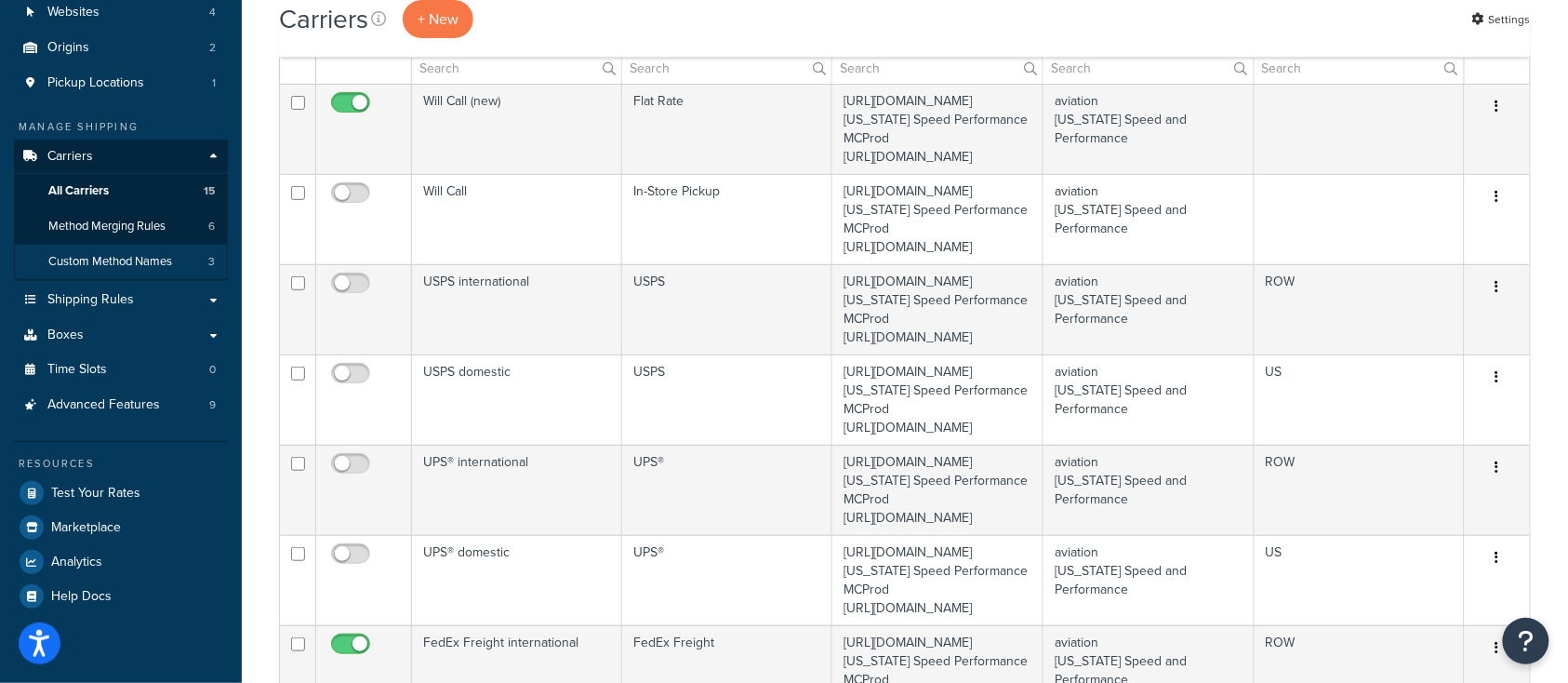
scroll to position [247, 0]
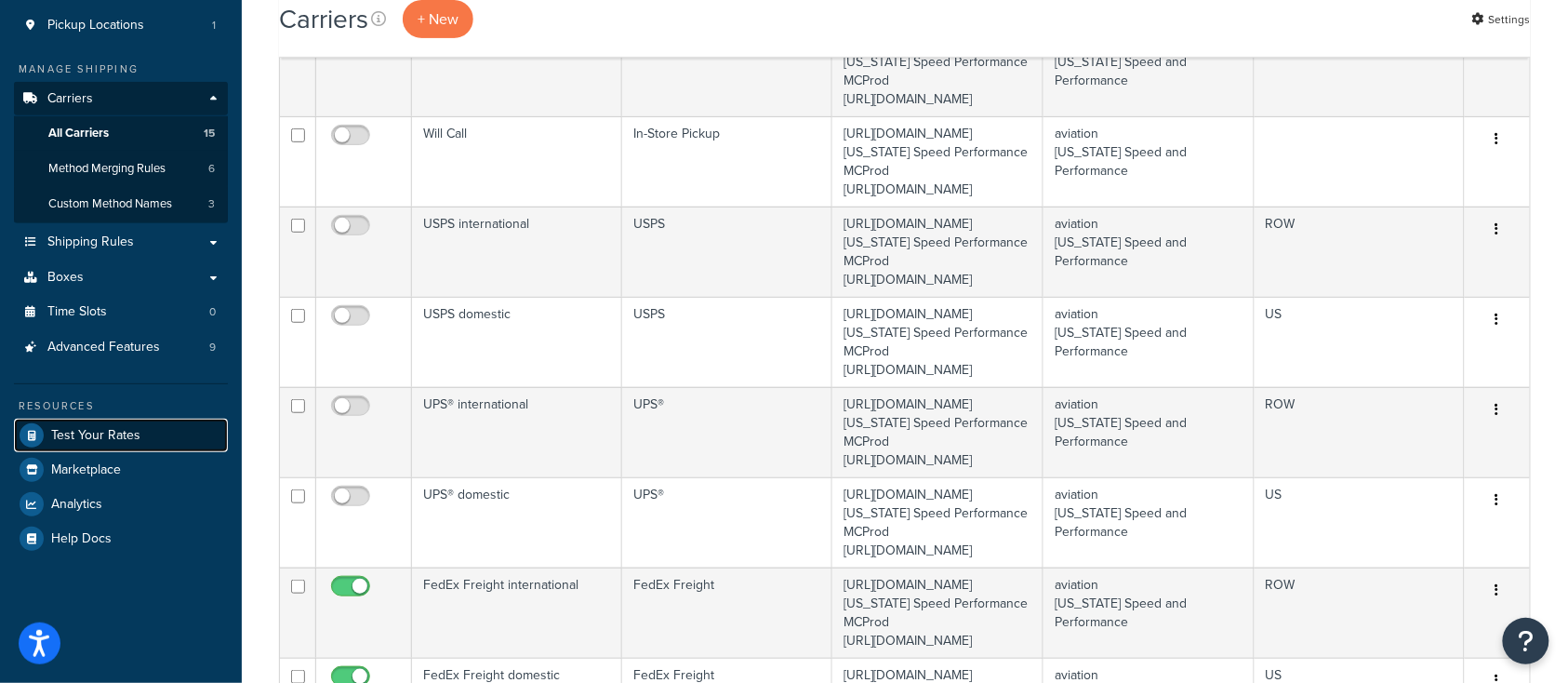
click at [125, 431] on span "Test Your Rates" at bounding box center [95, 436] width 89 height 16
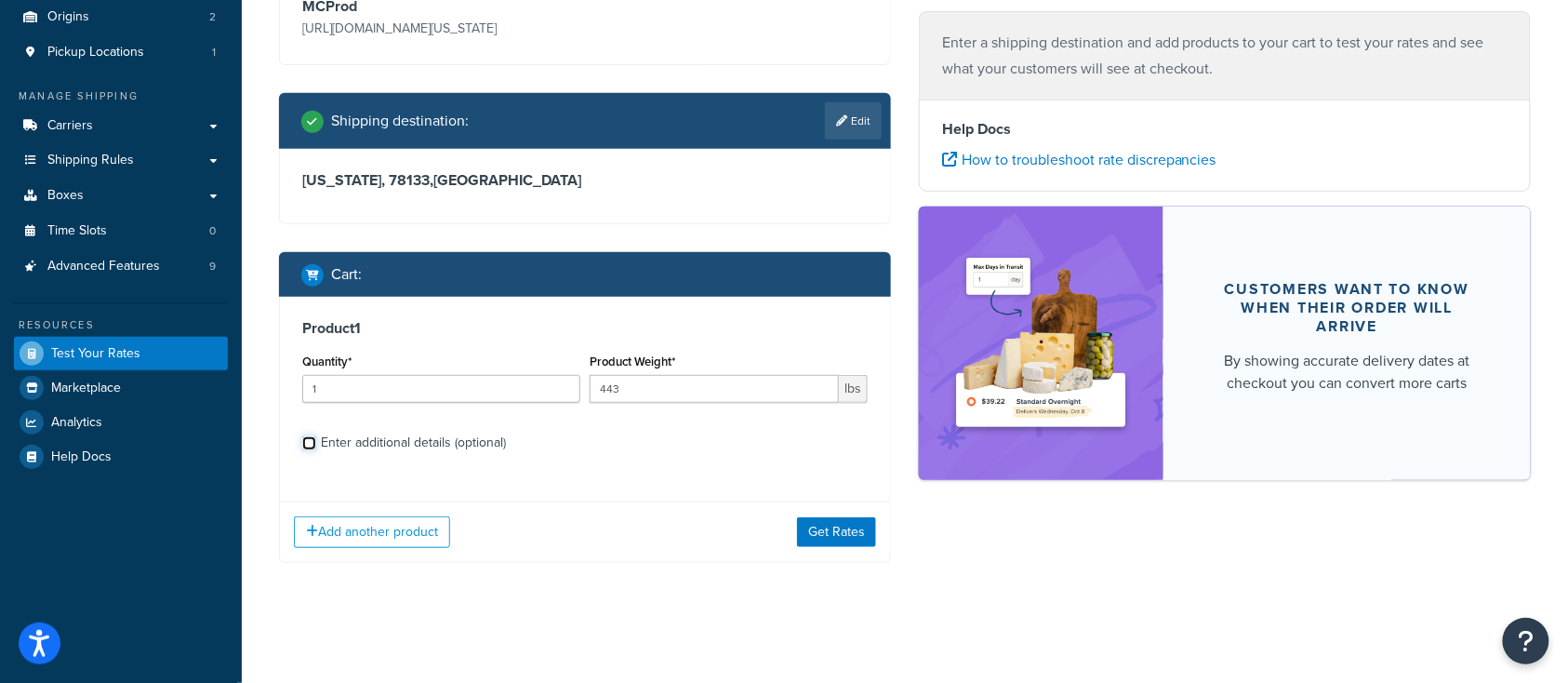
click at [305, 443] on input "Enter additional details (optional)" at bounding box center [309, 443] width 14 height 14
checkbox input "true"
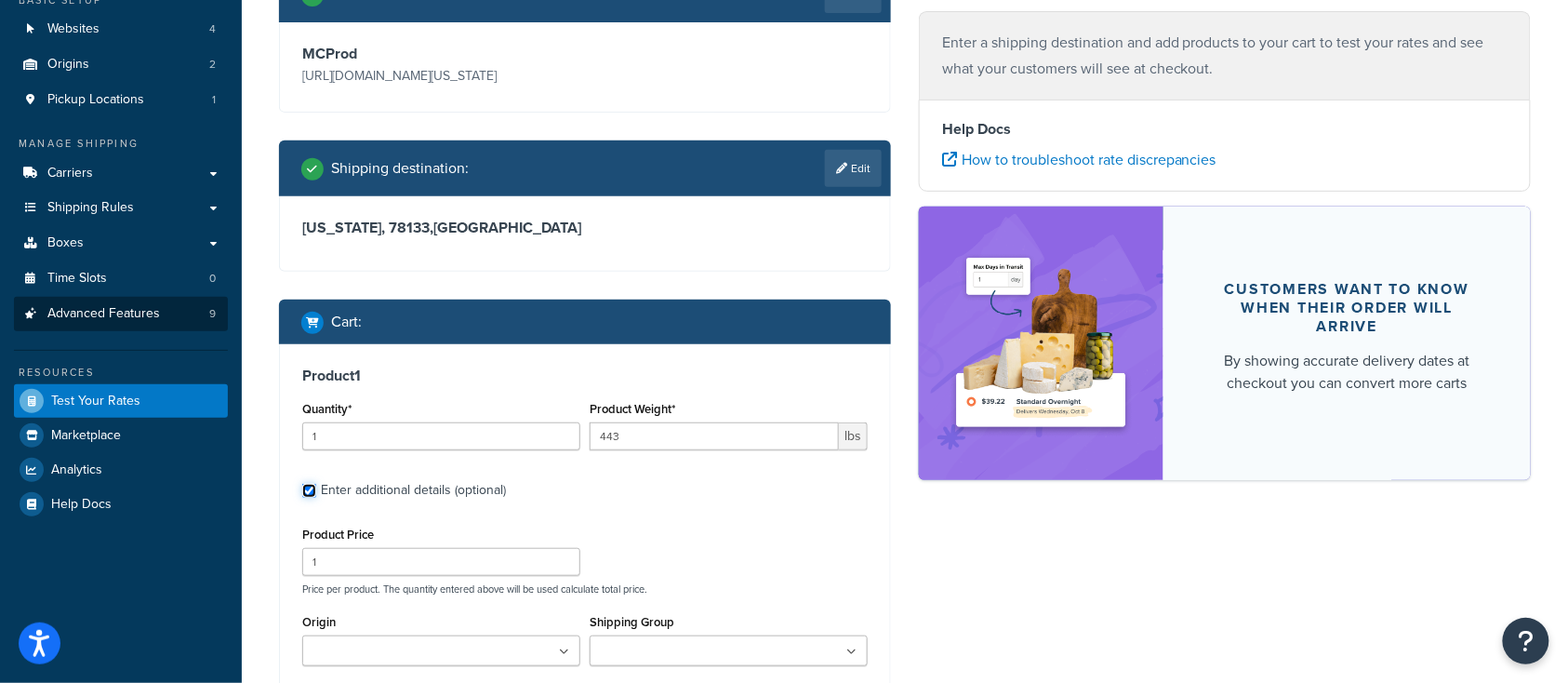
scroll to position [97, 0]
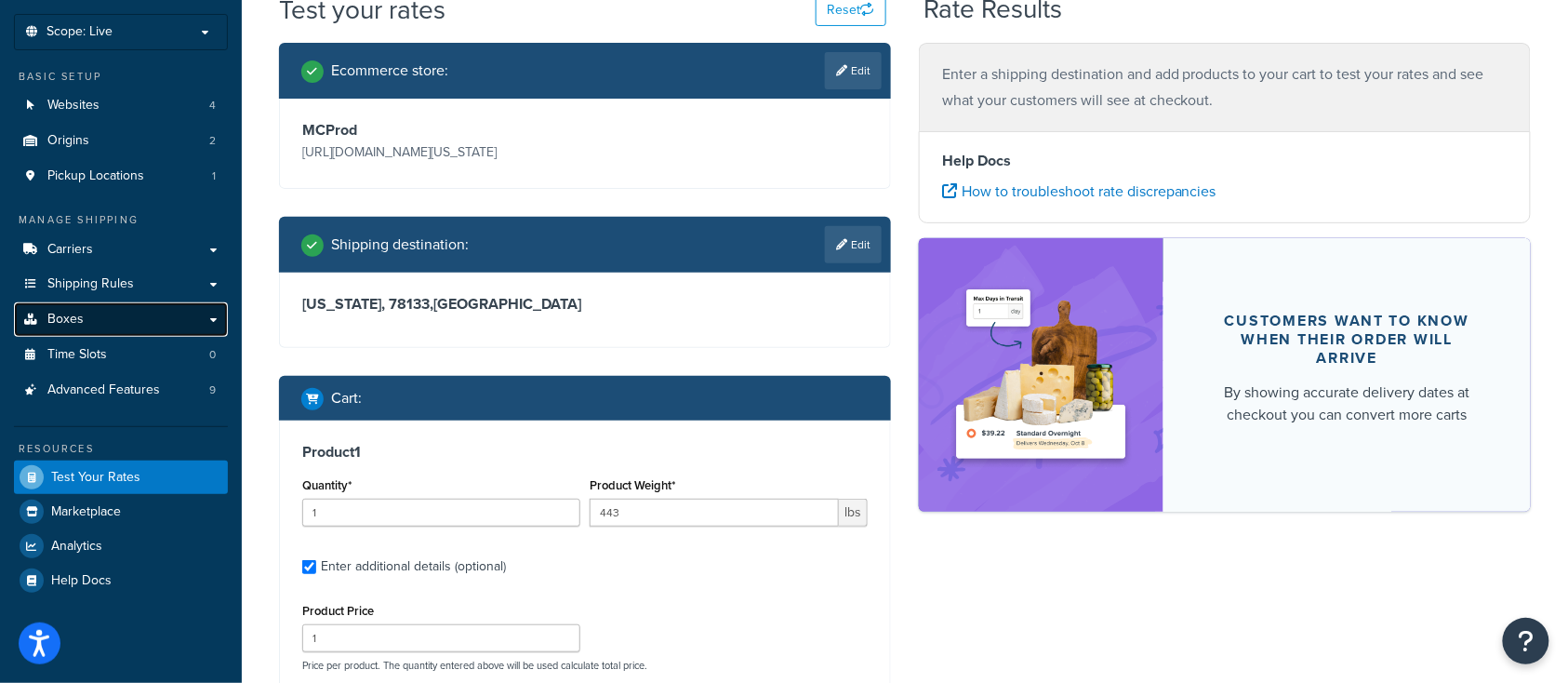
click at [71, 312] on span "Boxes" at bounding box center [65, 320] width 36 height 16
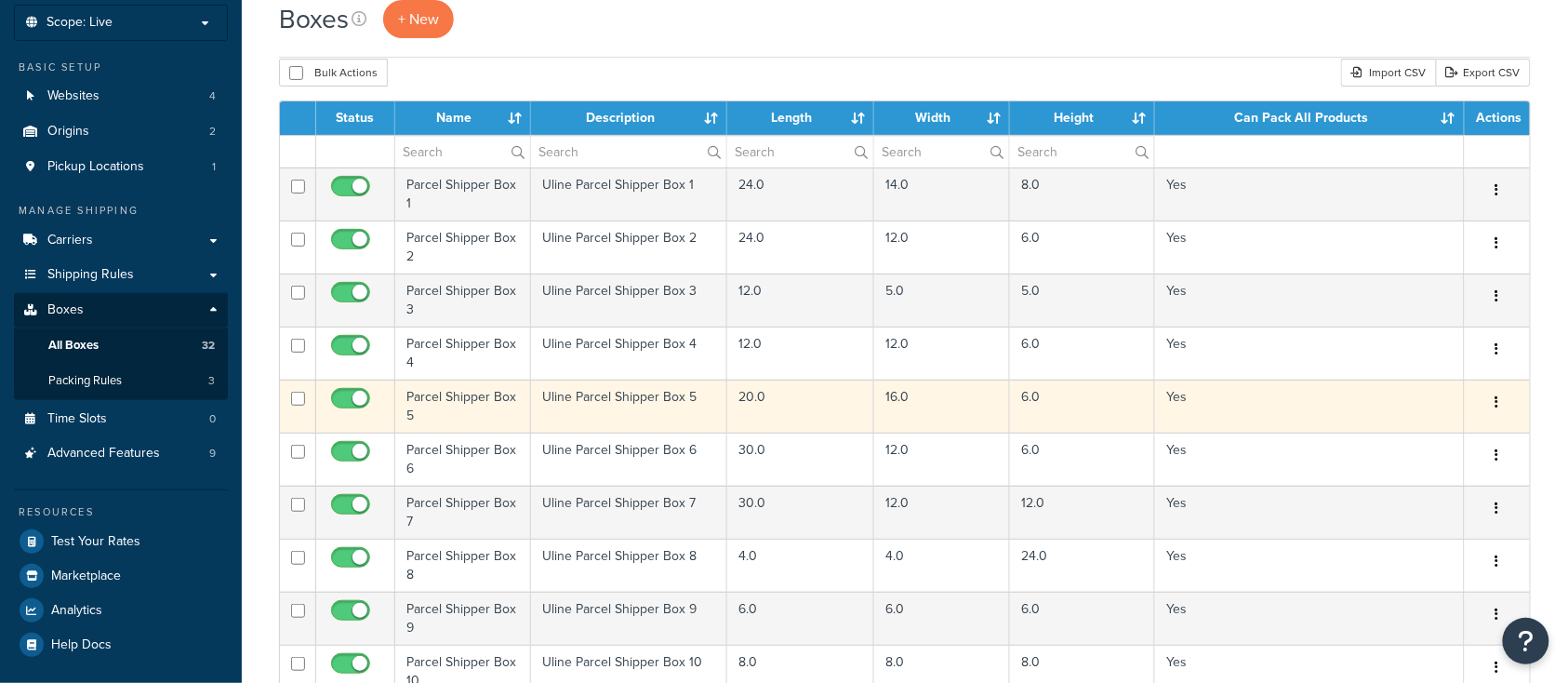
scroll to position [247, 0]
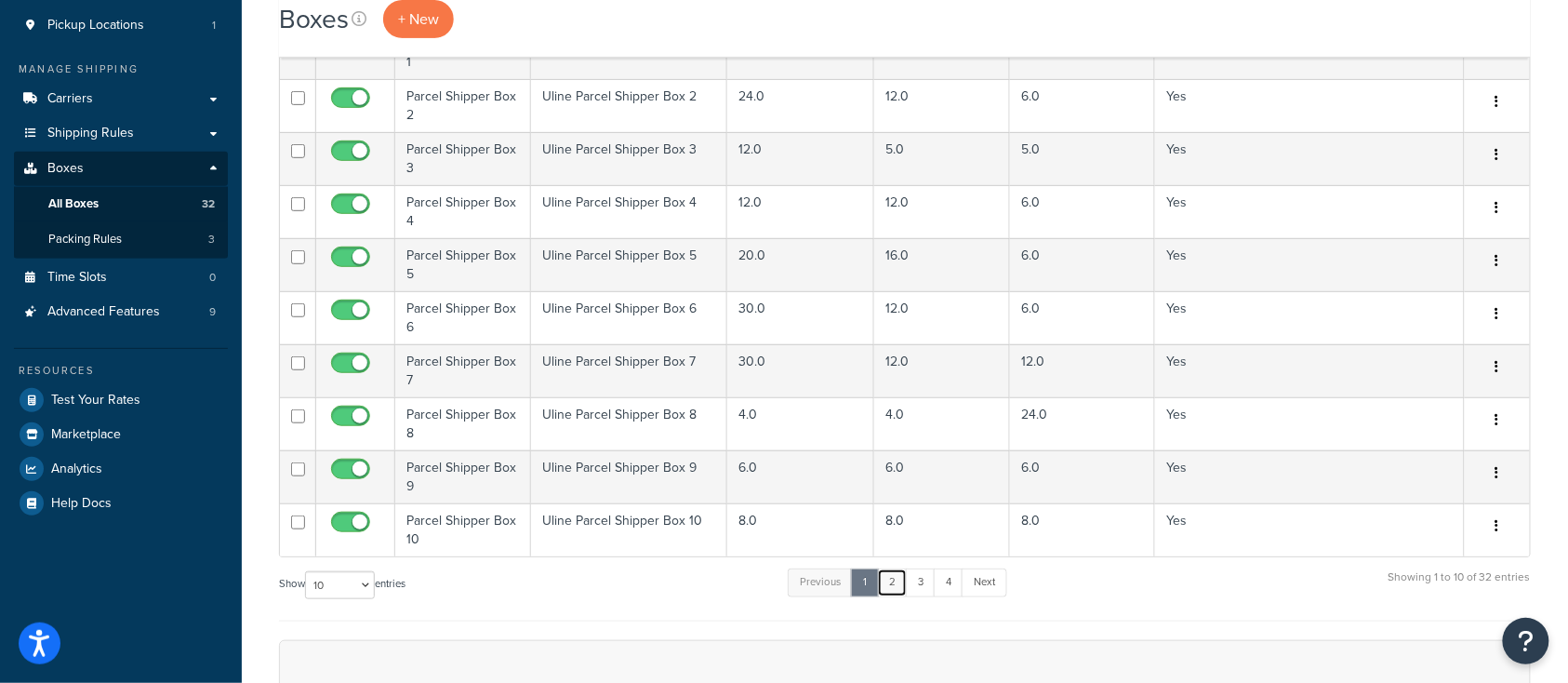
click at [892, 585] on link "2" at bounding box center [891, 582] width 31 height 28
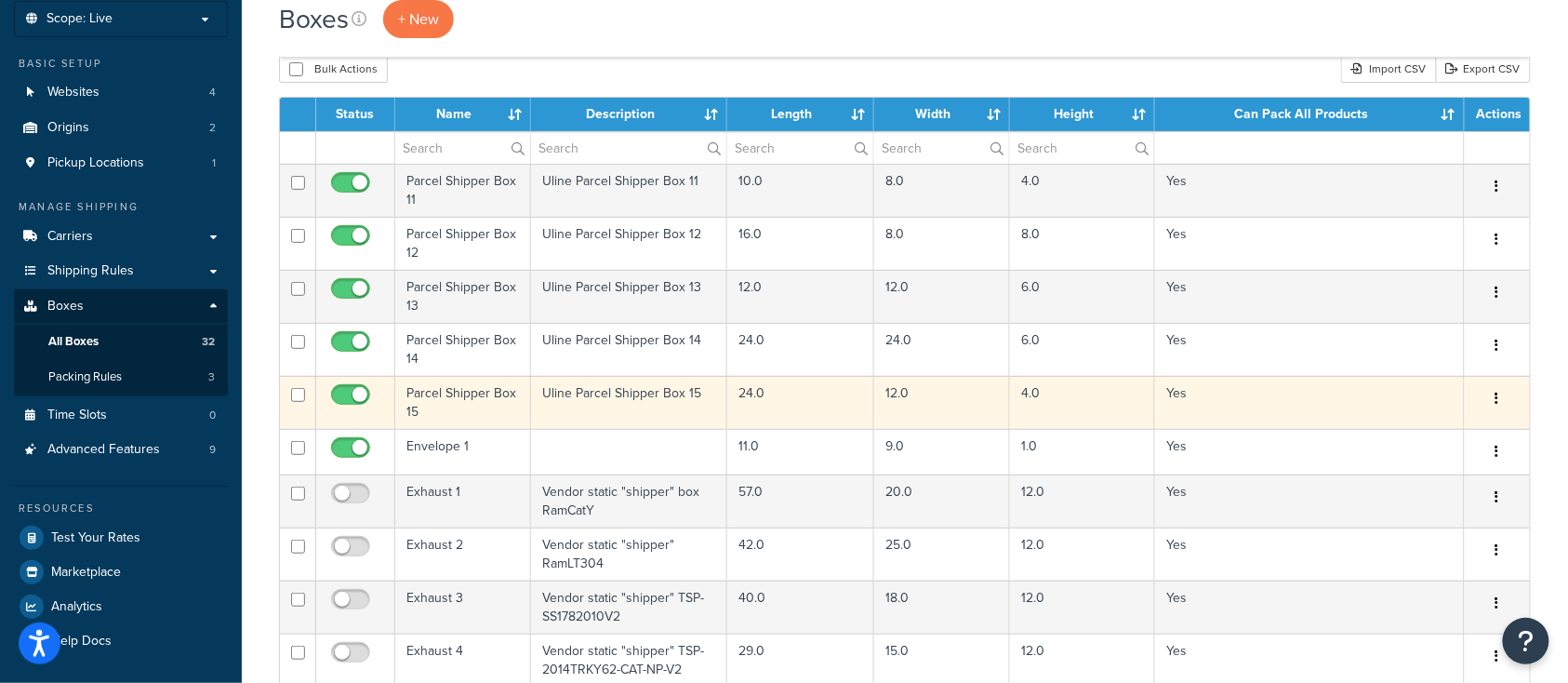
scroll to position [0, 0]
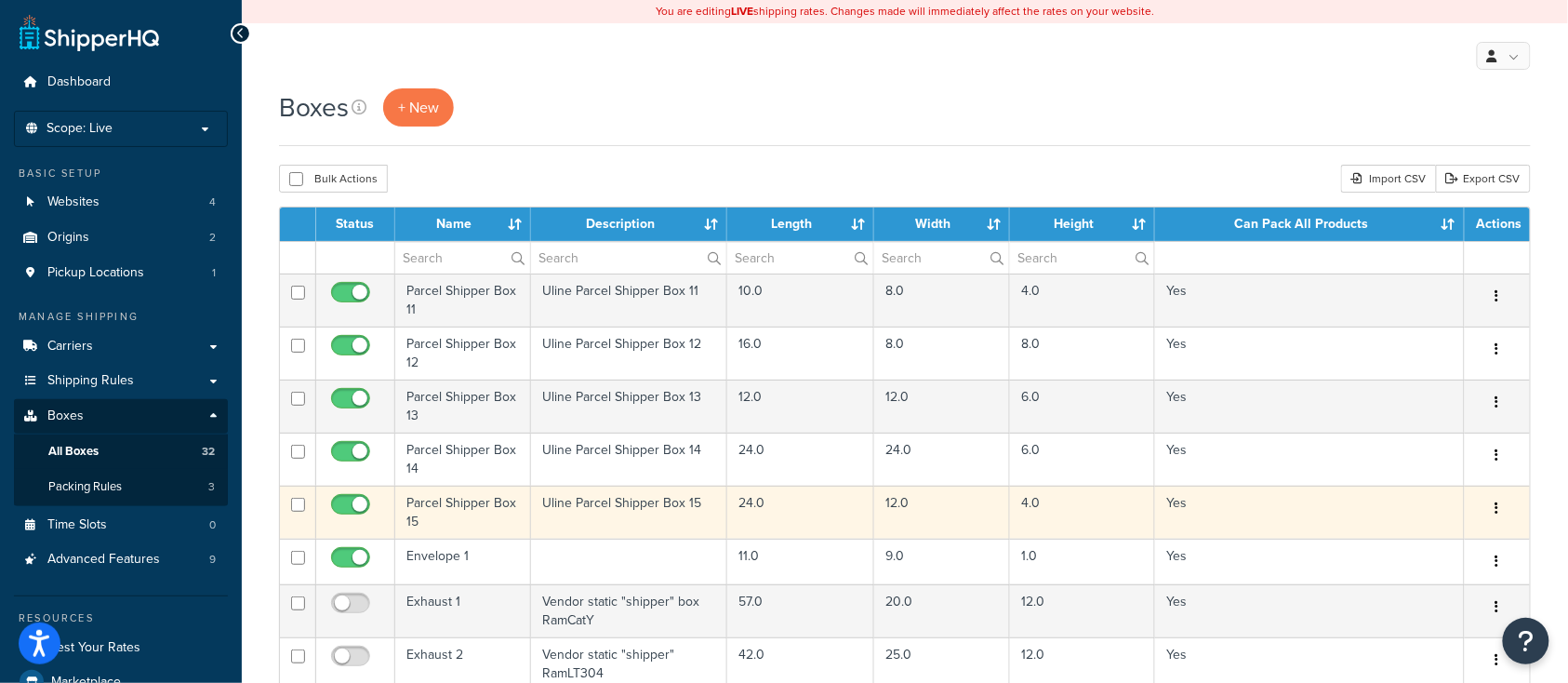
click at [433, 508] on td "Parcel Shipper Box 15" at bounding box center [463, 512] width 136 height 53
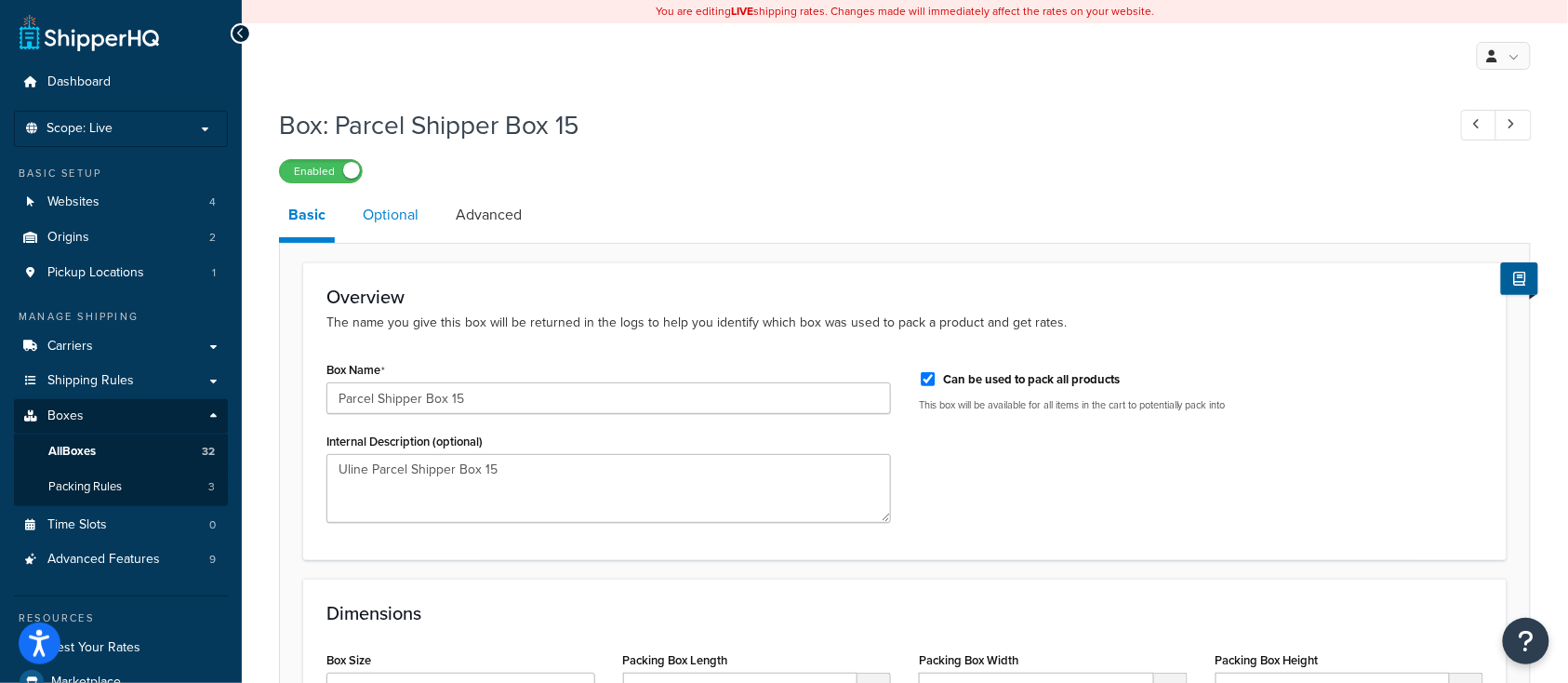
click at [388, 219] on link "Optional" at bounding box center [391, 215] width 74 height 45
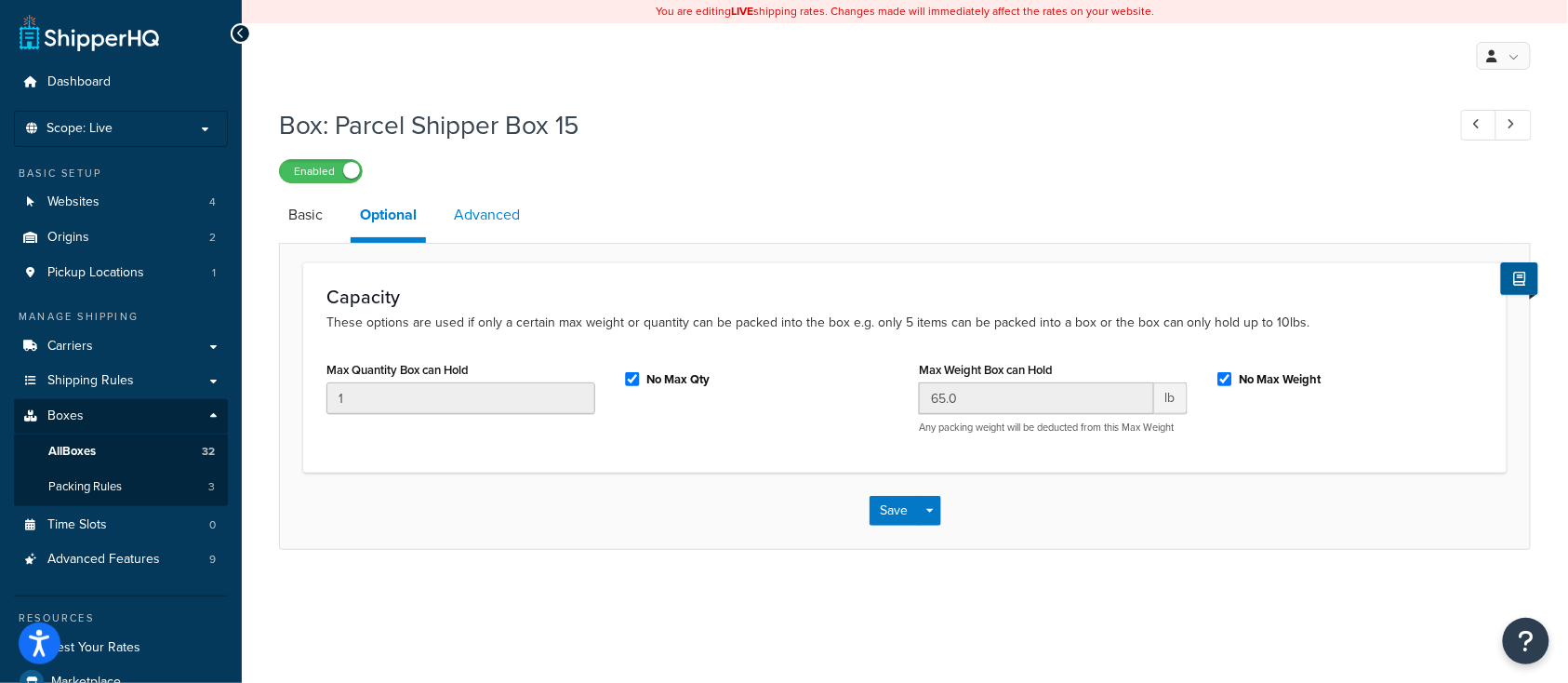
click at [476, 220] on link "Advanced" at bounding box center [487, 215] width 85 height 45
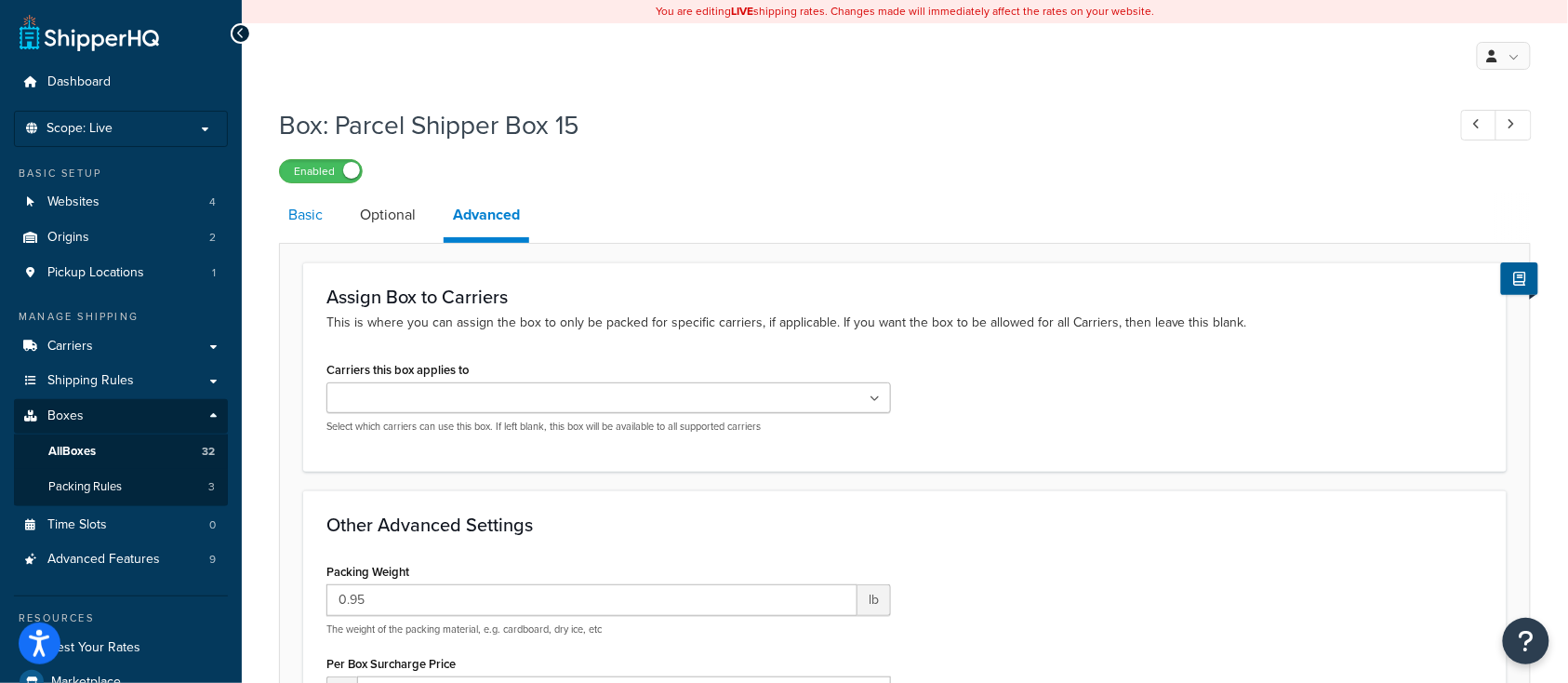
click at [301, 219] on link "Basic" at bounding box center [305, 215] width 53 height 45
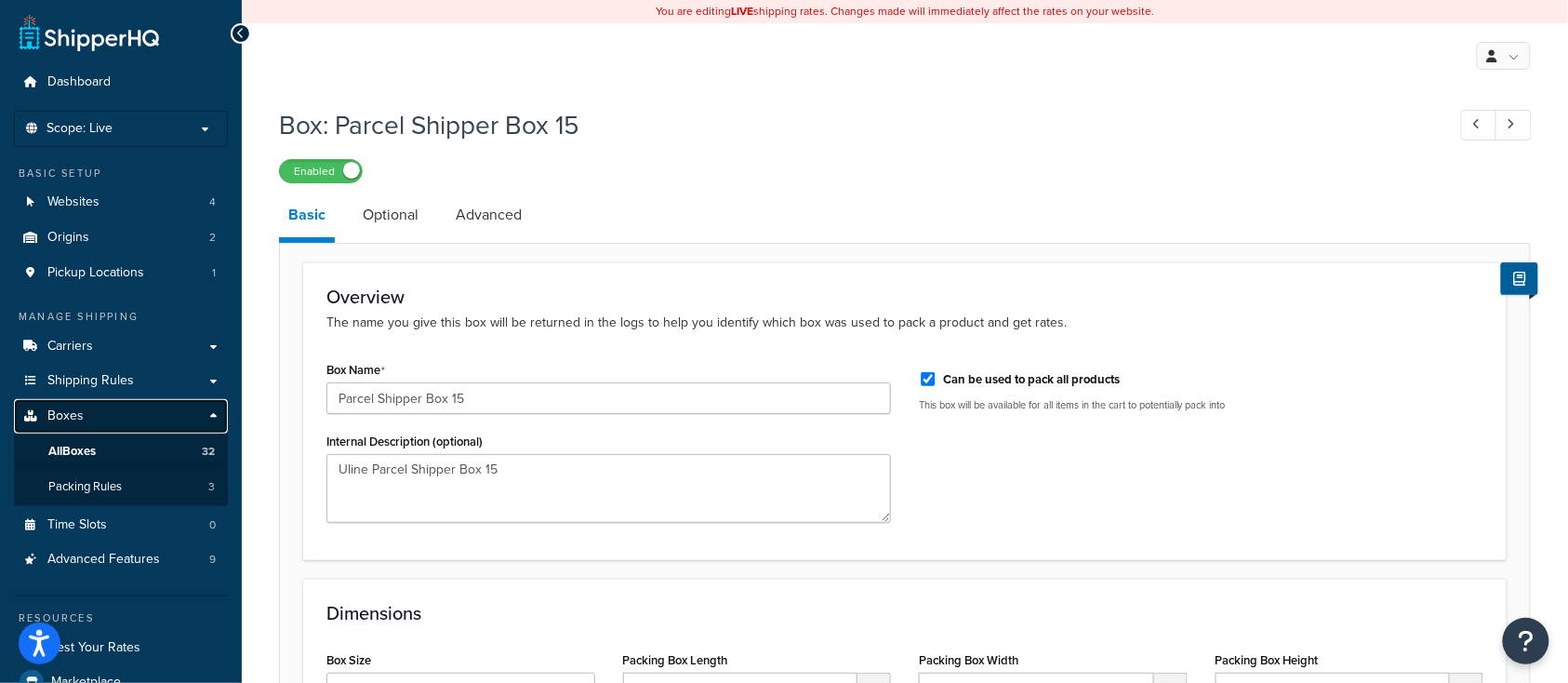
click at [72, 415] on span "Boxes" at bounding box center [65, 416] width 36 height 16
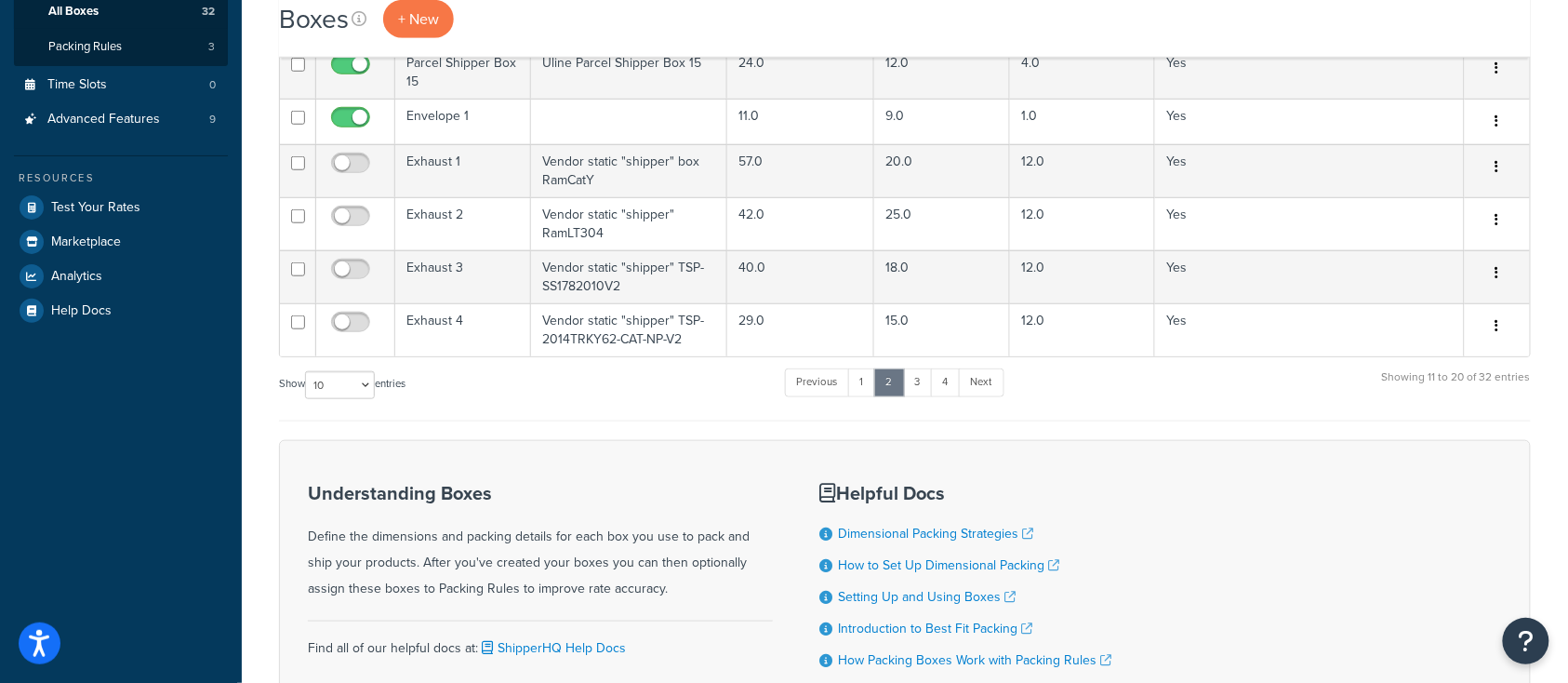
scroll to position [496, 0]
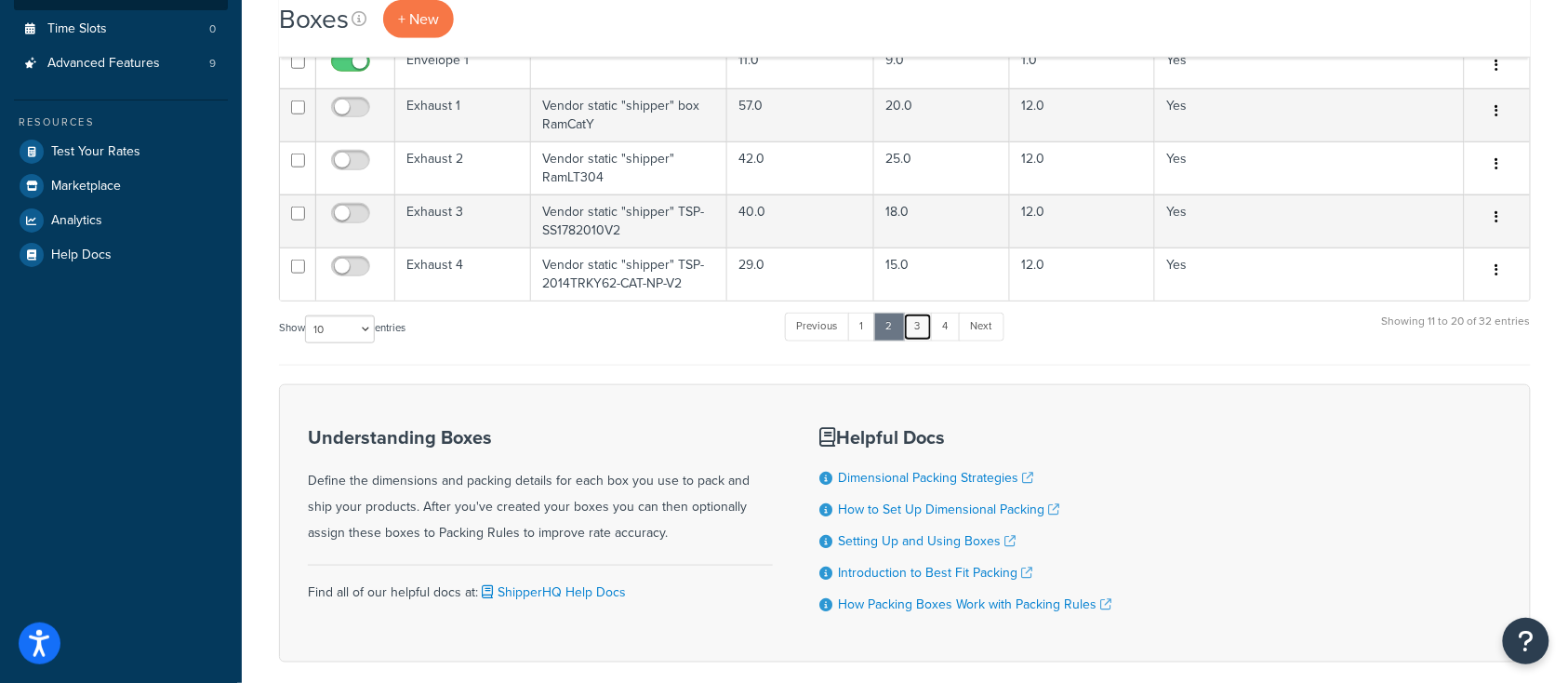
click at [915, 328] on link "3" at bounding box center [917, 327] width 30 height 28
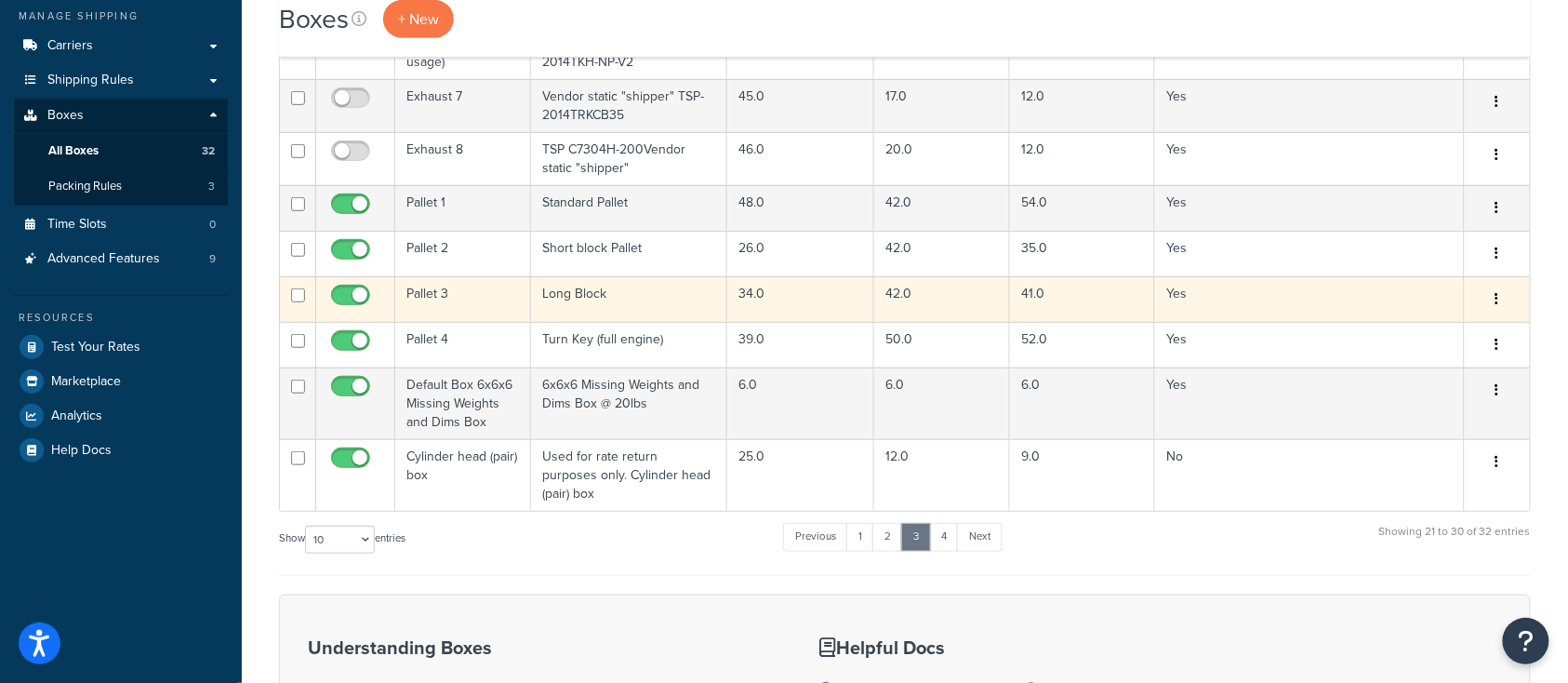
scroll to position [247, 0]
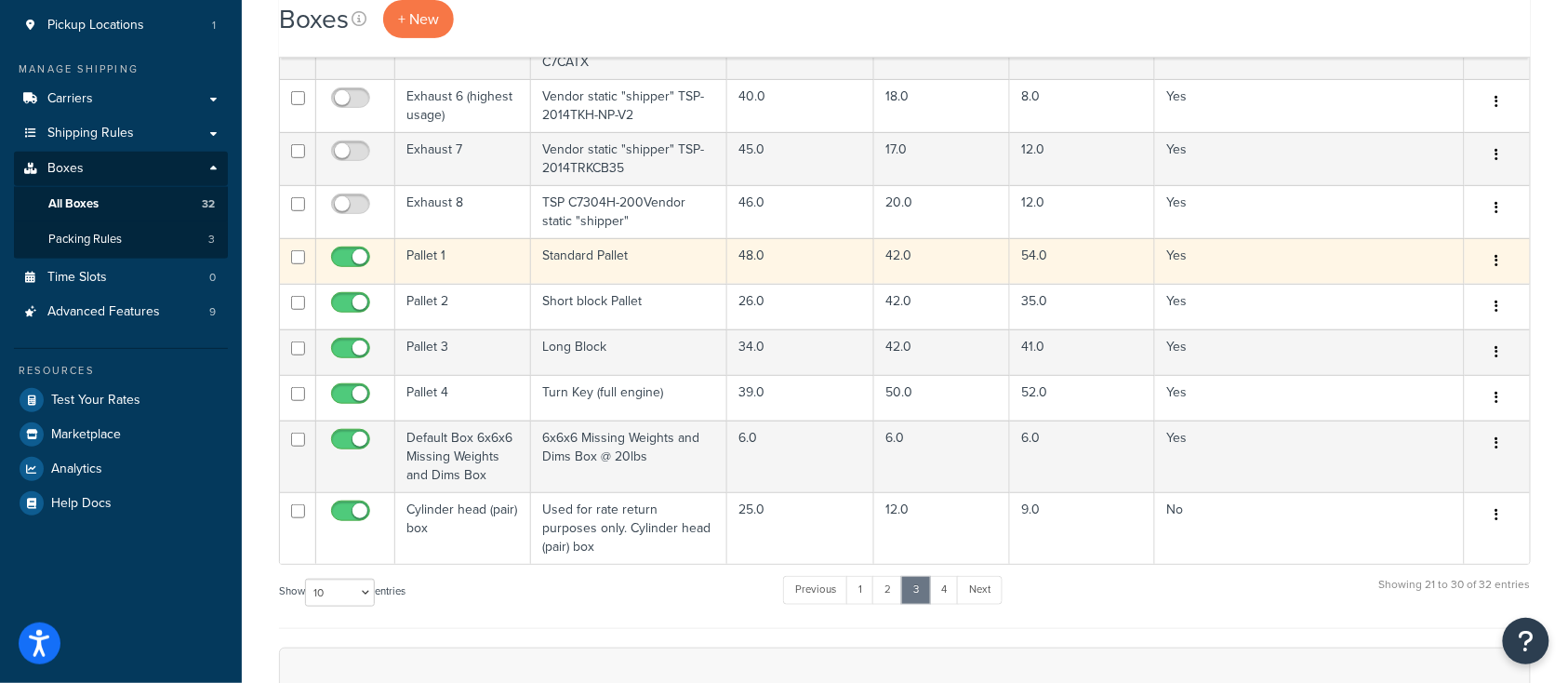
click at [462, 258] on td "Pallet 1" at bounding box center [463, 261] width 136 height 46
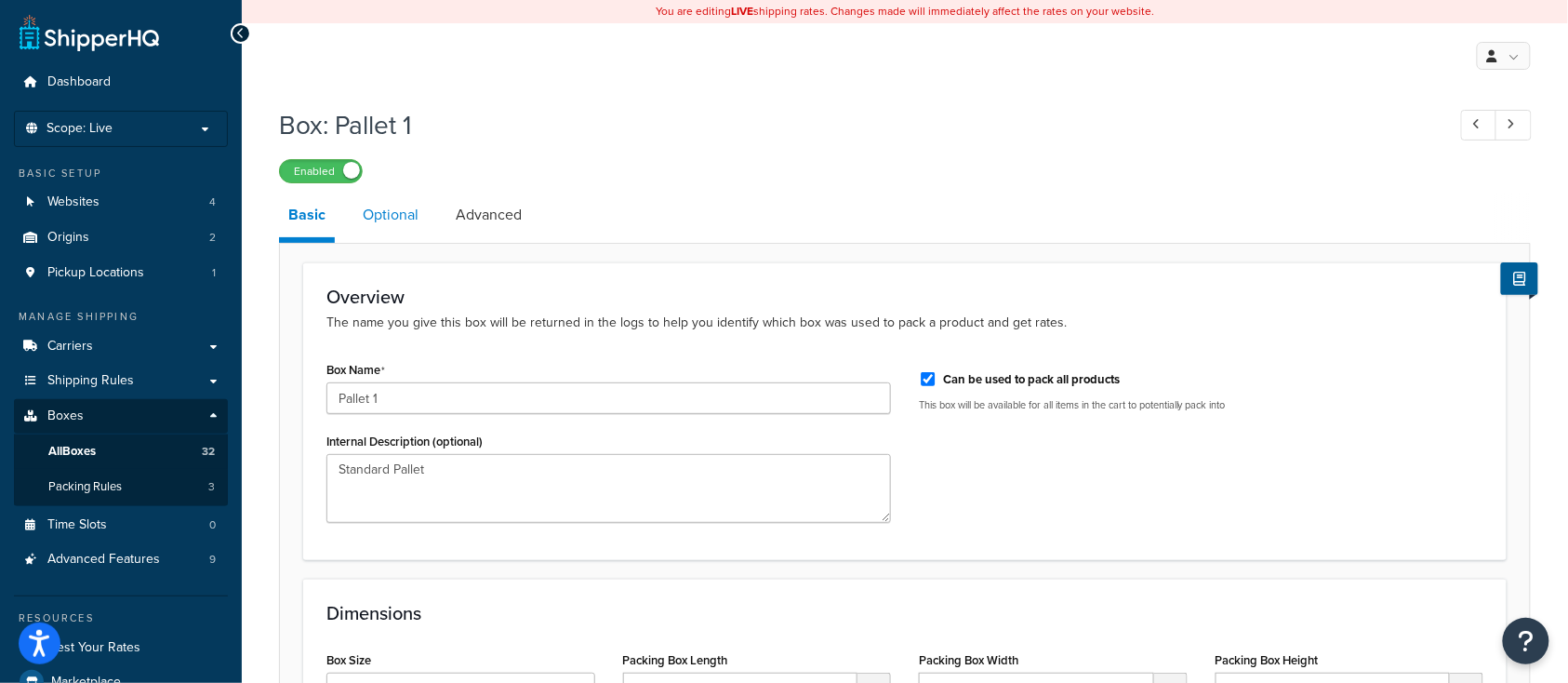
click at [391, 214] on link "Optional" at bounding box center [391, 215] width 74 height 45
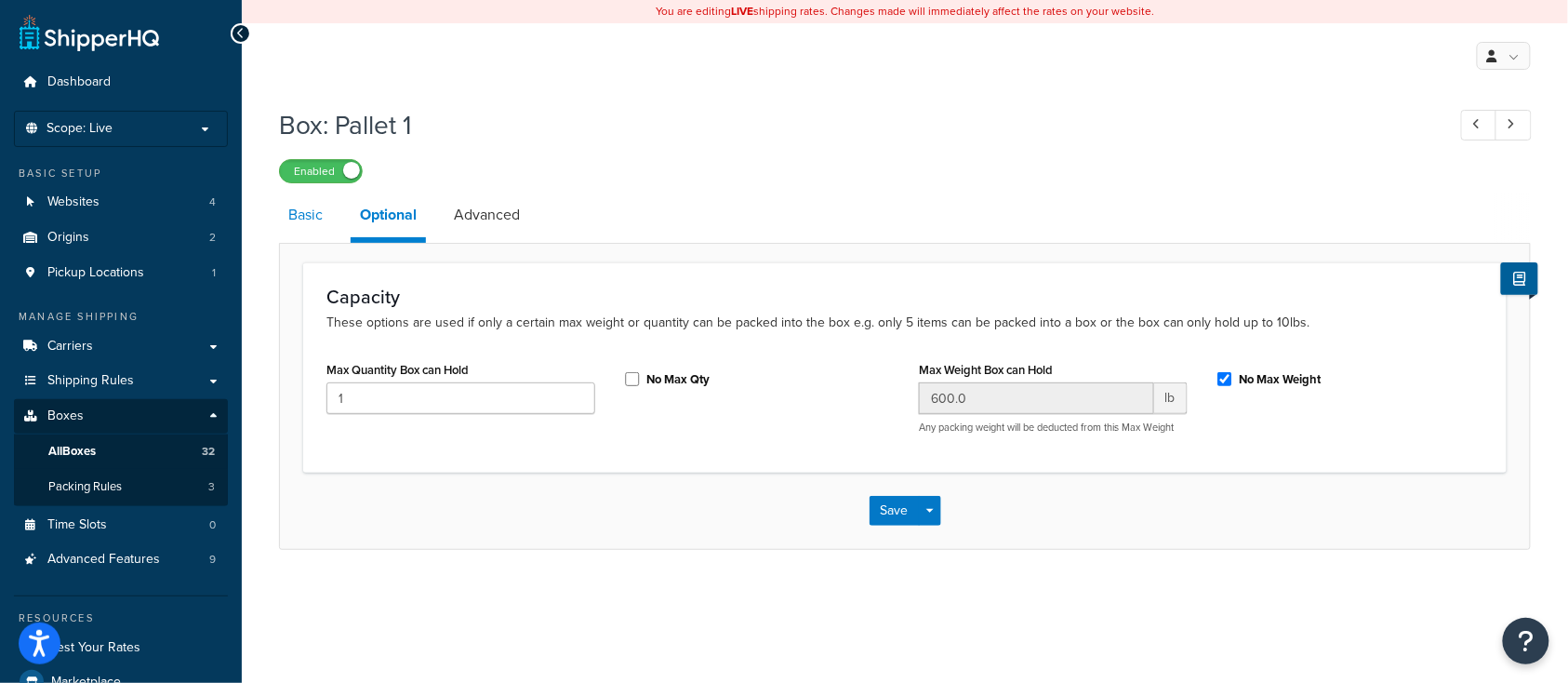
click at [299, 216] on link "Basic" at bounding box center [305, 215] width 53 height 45
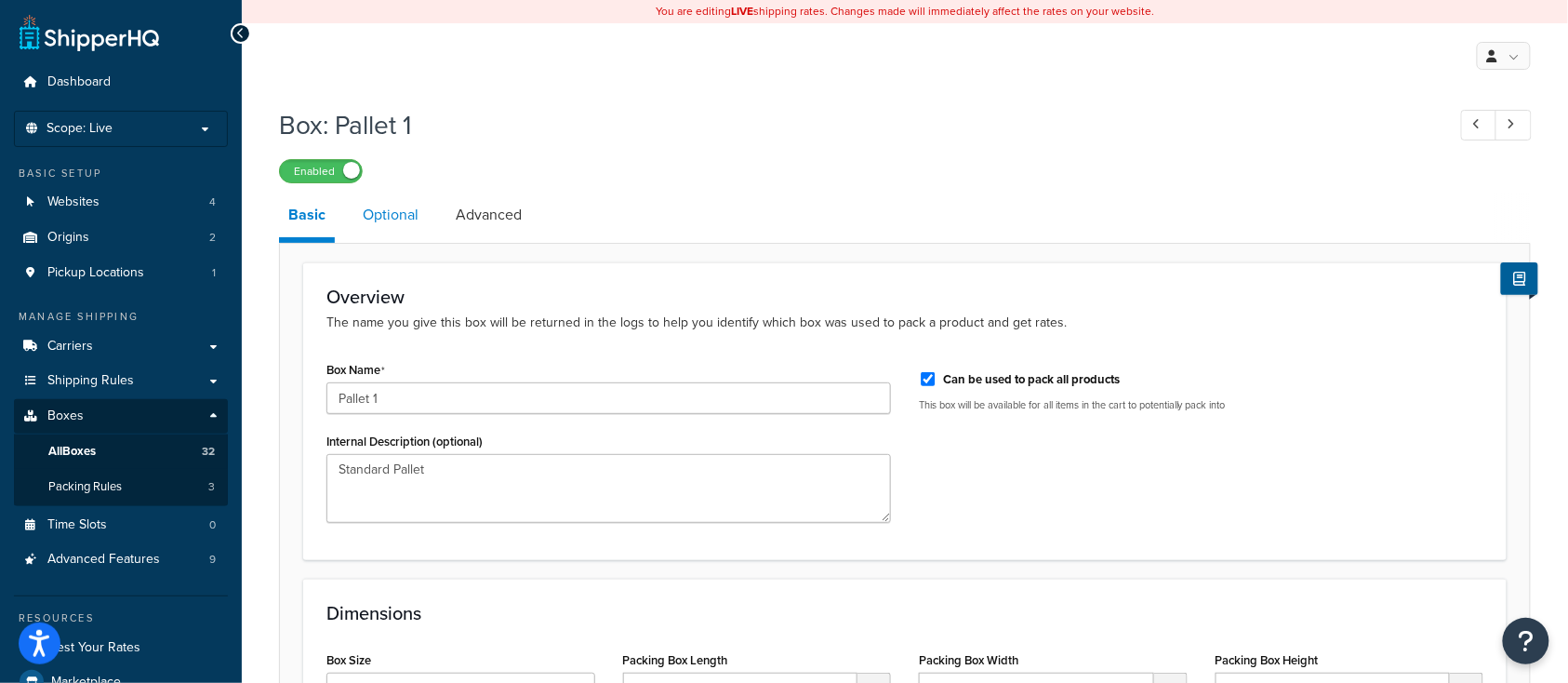
click at [404, 205] on link "Optional" at bounding box center [391, 215] width 74 height 45
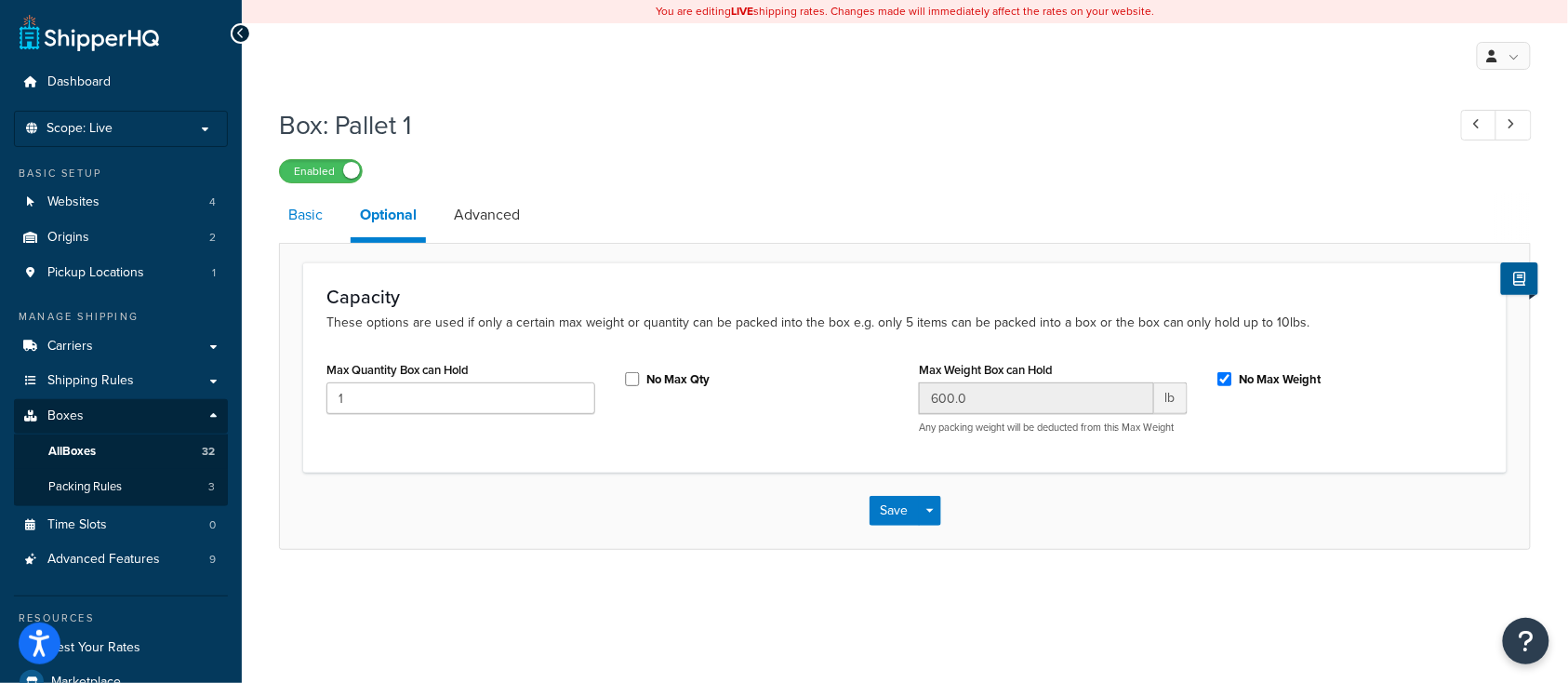
click at [305, 217] on link "Basic" at bounding box center [305, 215] width 53 height 45
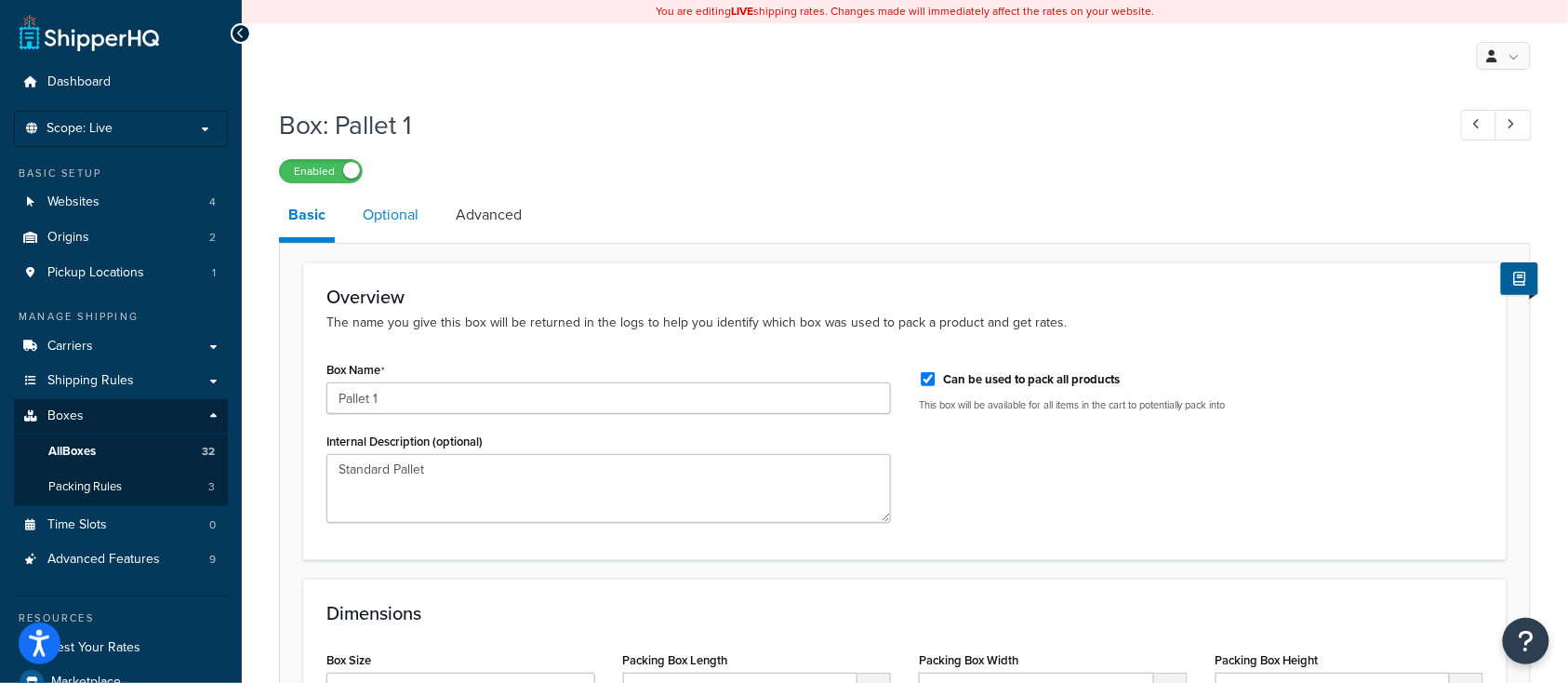
click at [392, 212] on link "Optional" at bounding box center [391, 215] width 74 height 45
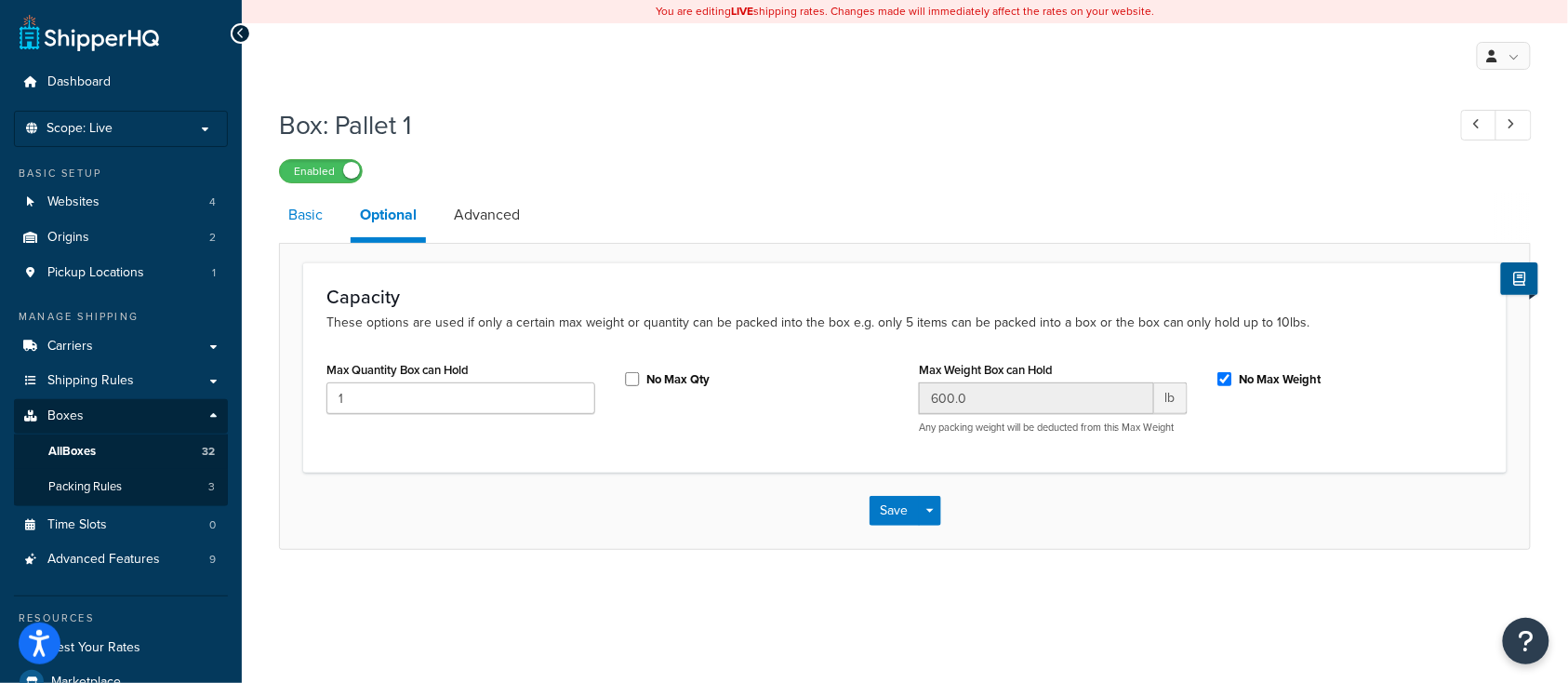
click at [304, 217] on link "Basic" at bounding box center [305, 215] width 53 height 45
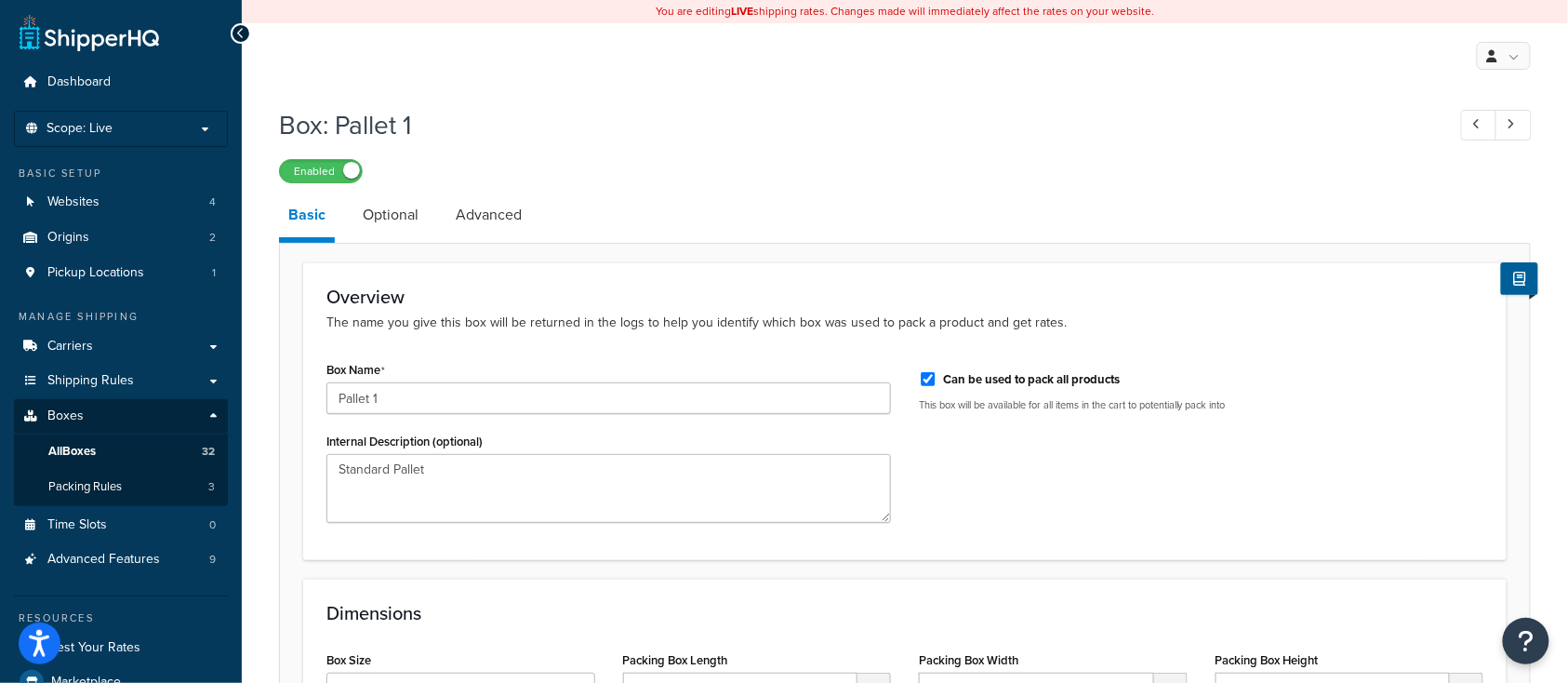
scroll to position [124, 0]
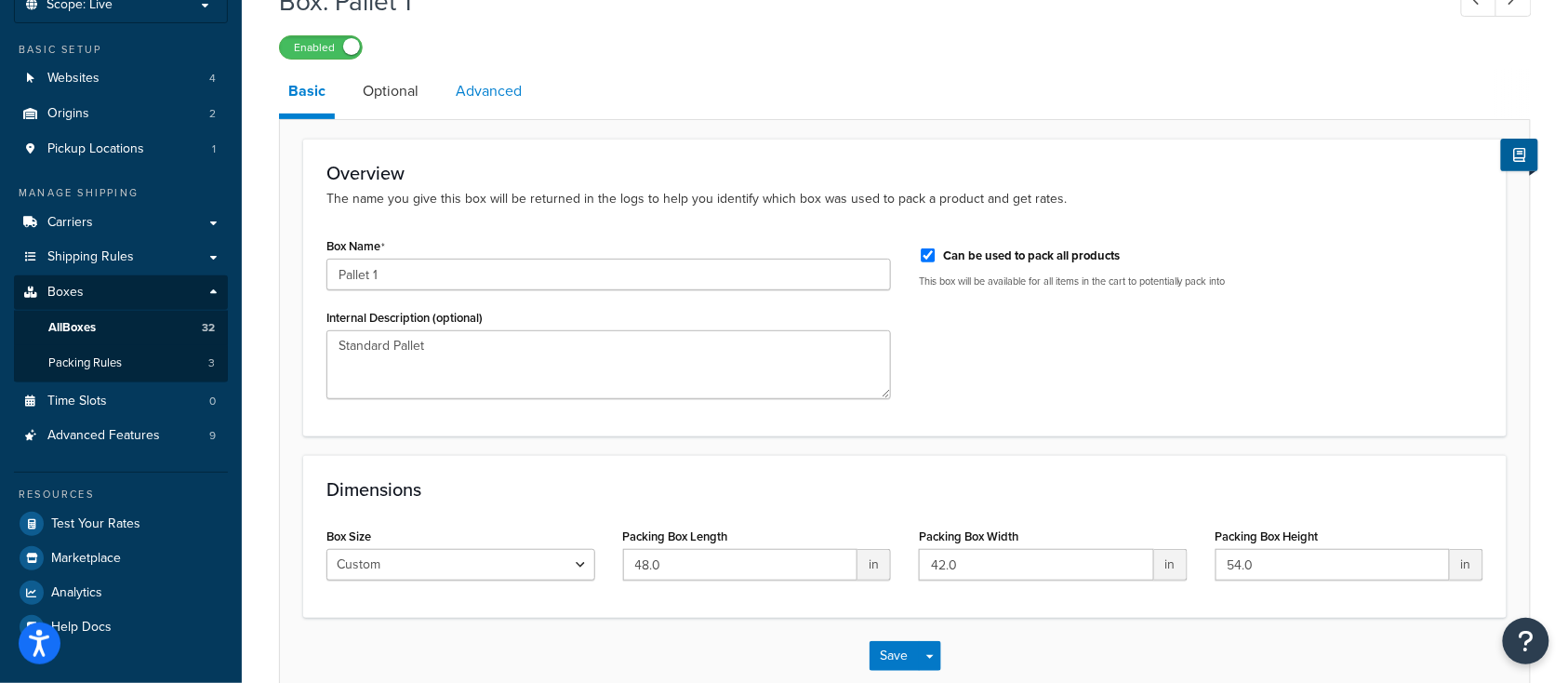
click at [493, 96] on link "Advanced" at bounding box center [489, 91] width 85 height 45
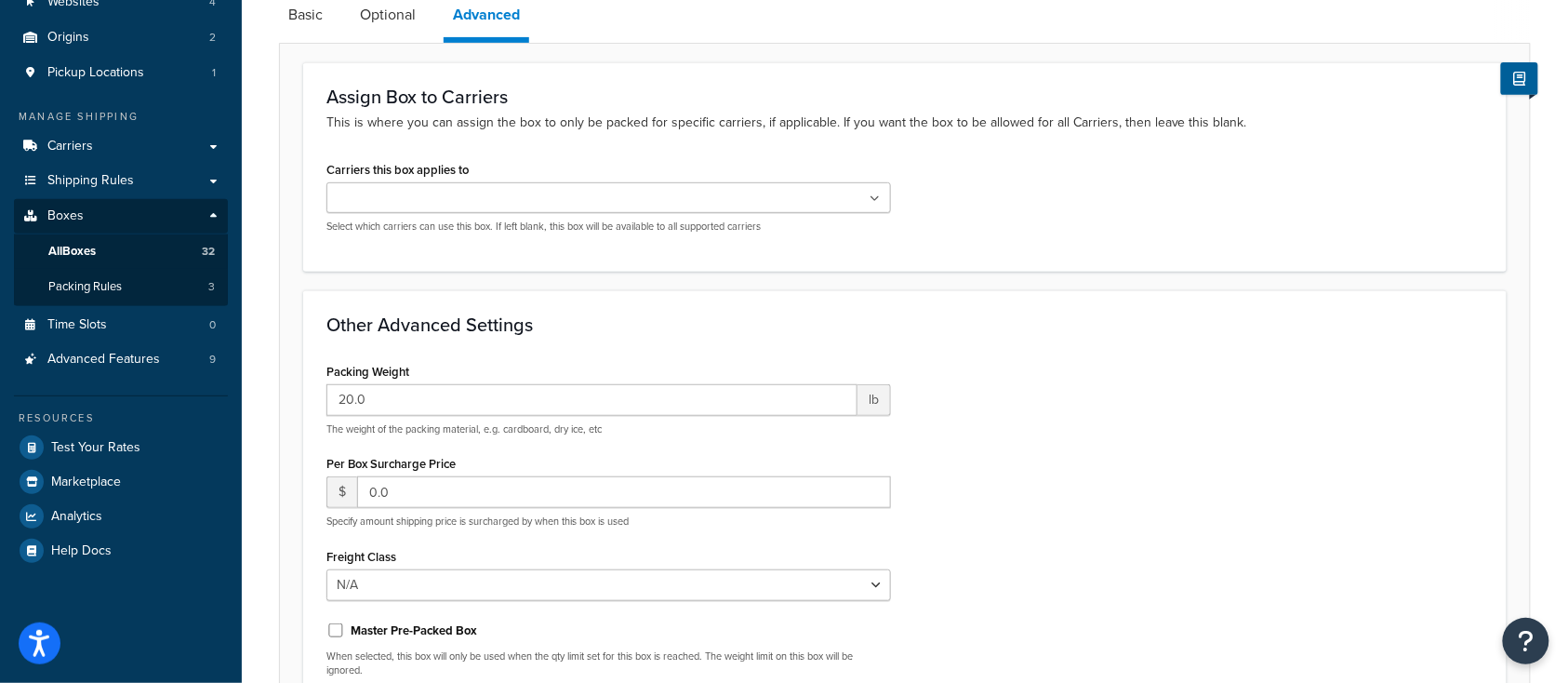
scroll to position [124, 0]
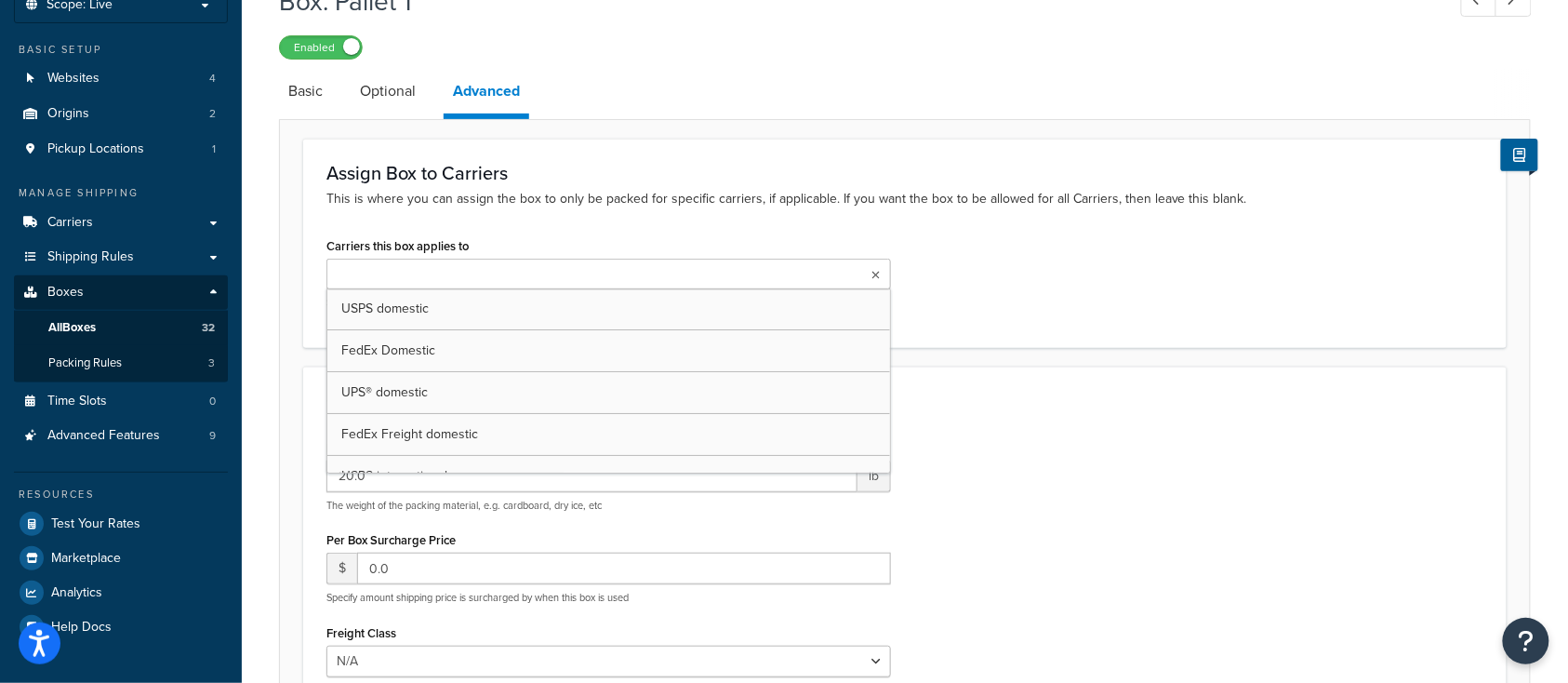
click at [512, 270] on ul at bounding box center [609, 274] width 565 height 31
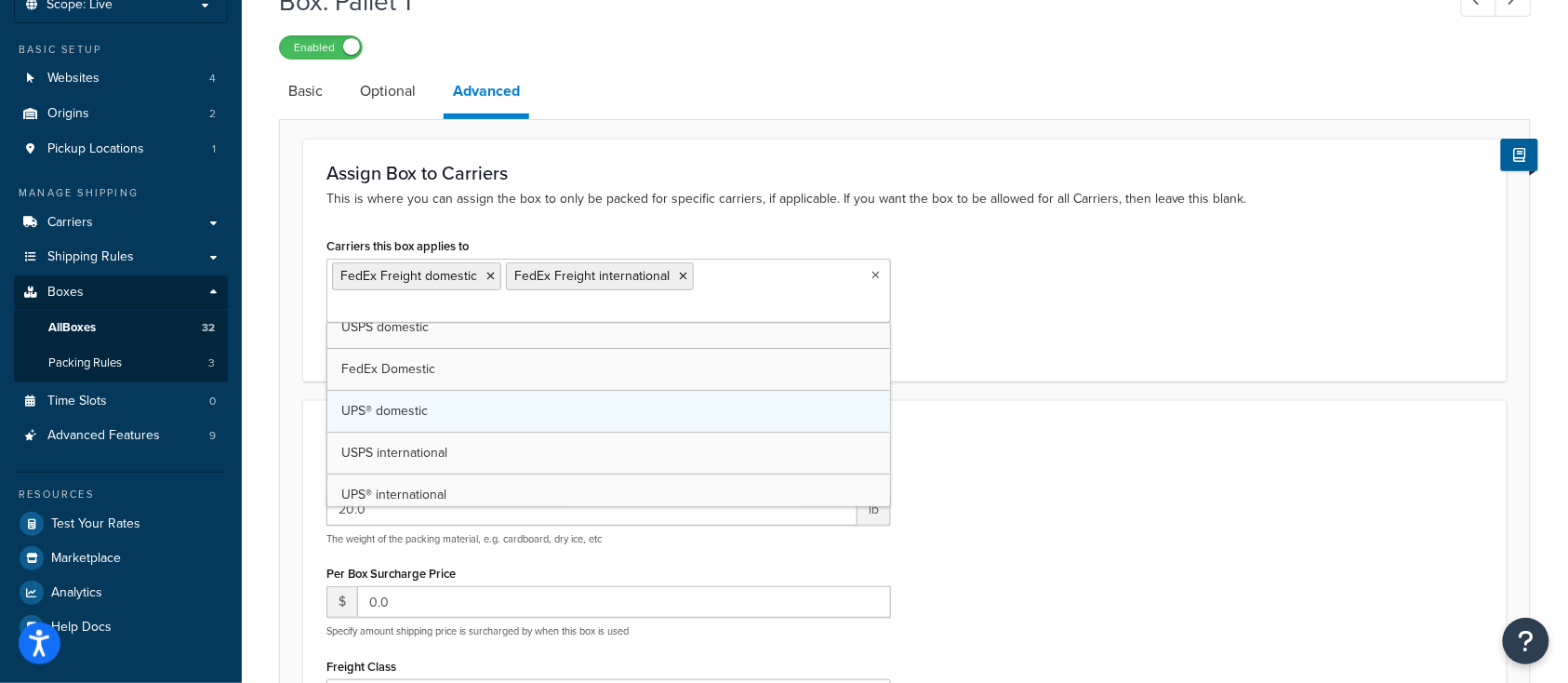
scroll to position [0, 0]
click at [409, 223] on div "Assign Box to Carriers This is where you can assign the box to only be packed f…" at bounding box center [904, 260] width 1203 height 242
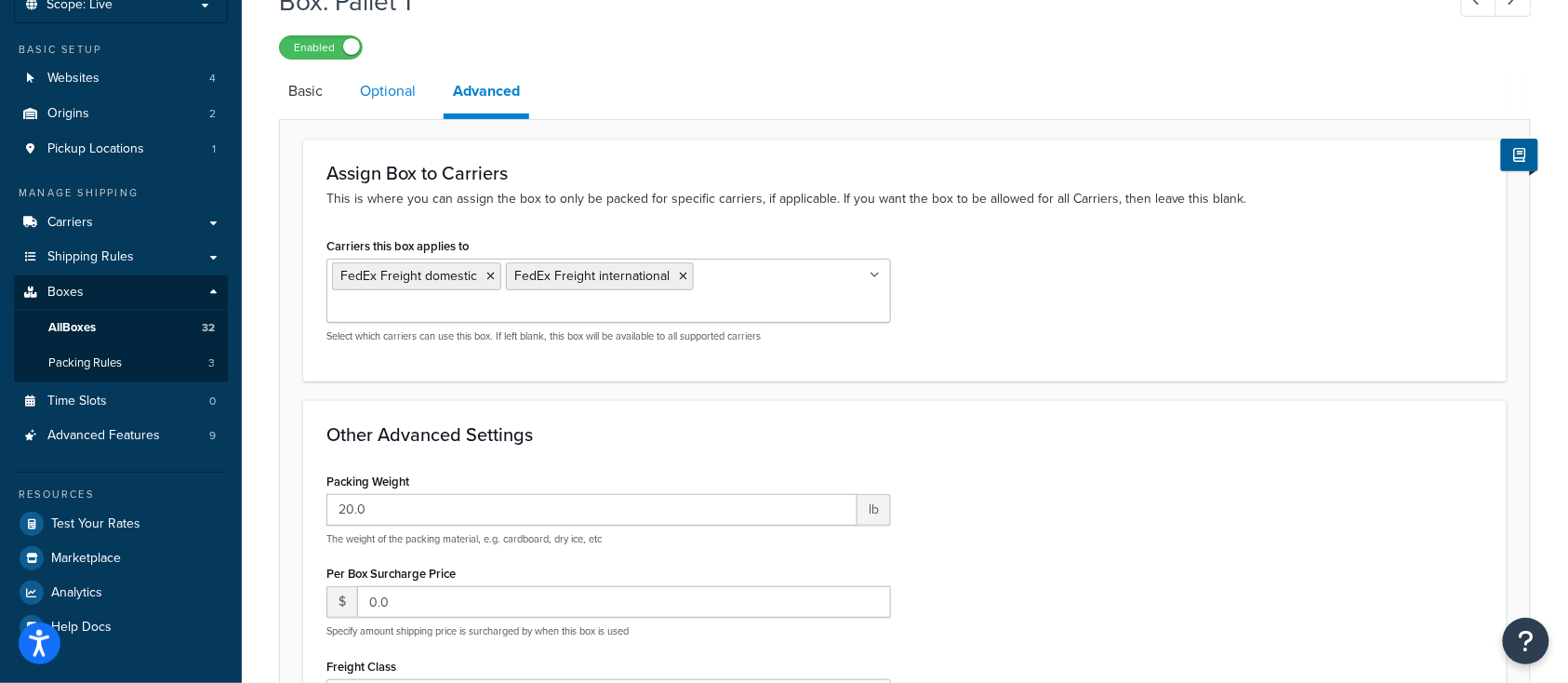
click at [384, 110] on link "Optional" at bounding box center [388, 91] width 74 height 45
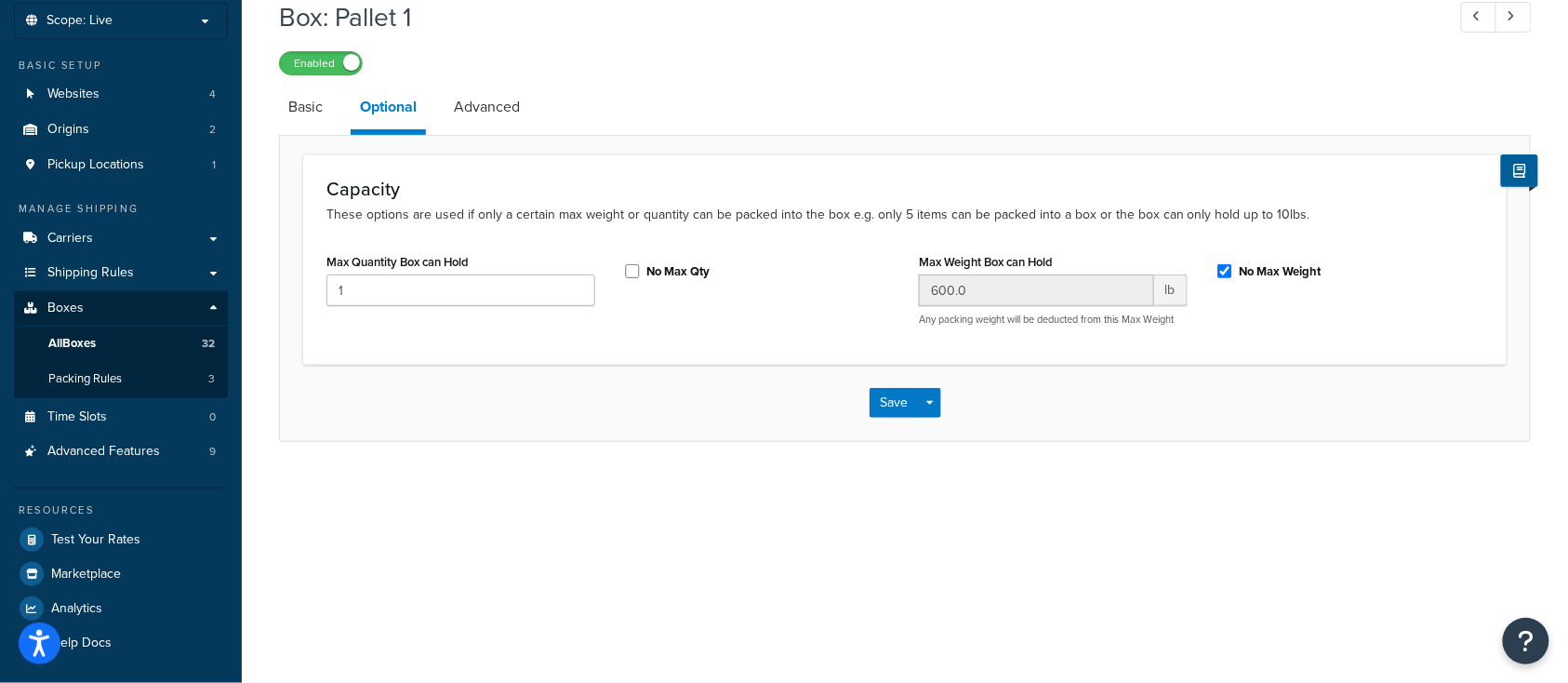
scroll to position [106, 0]
click at [633, 276] on input "No Max Qty" at bounding box center [632, 273] width 19 height 14
checkbox input "true"
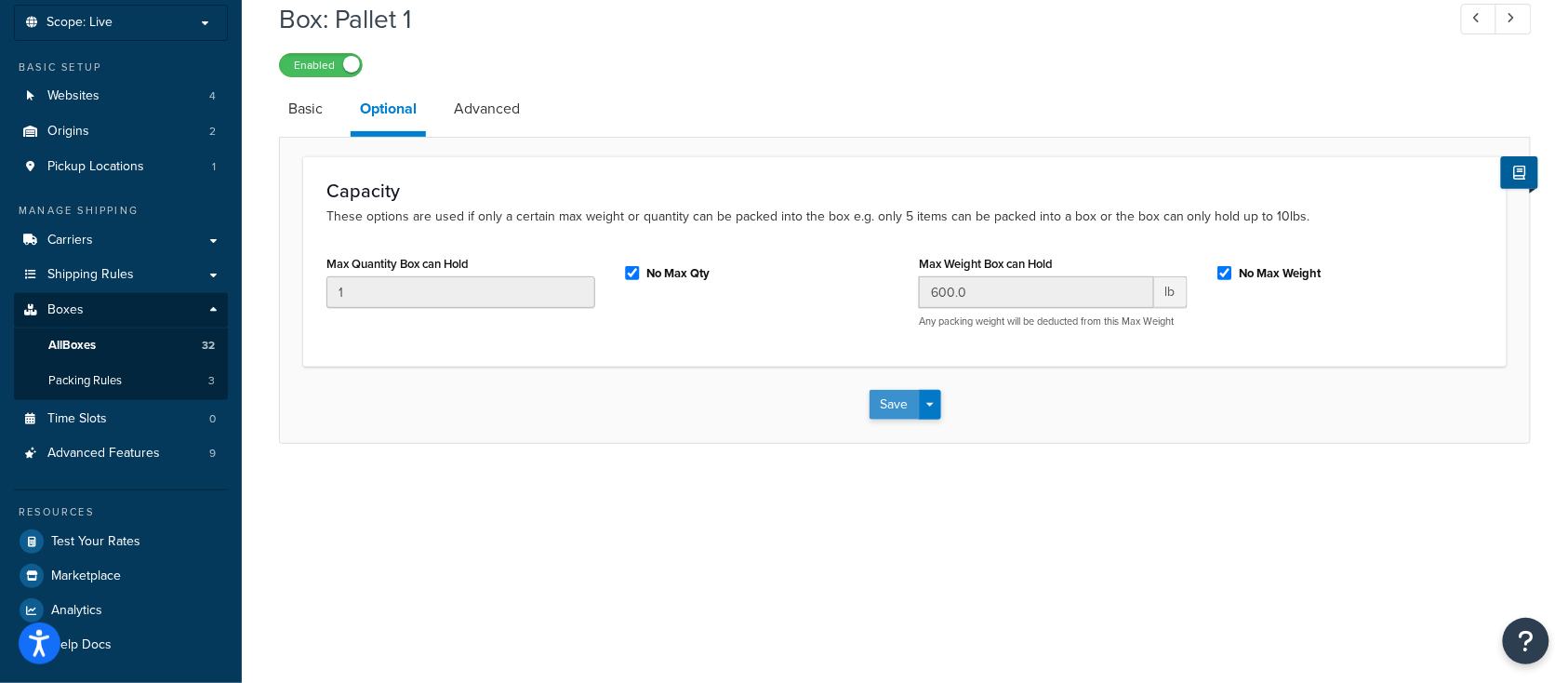
click at [897, 408] on button "Save" at bounding box center [894, 405] width 50 height 30
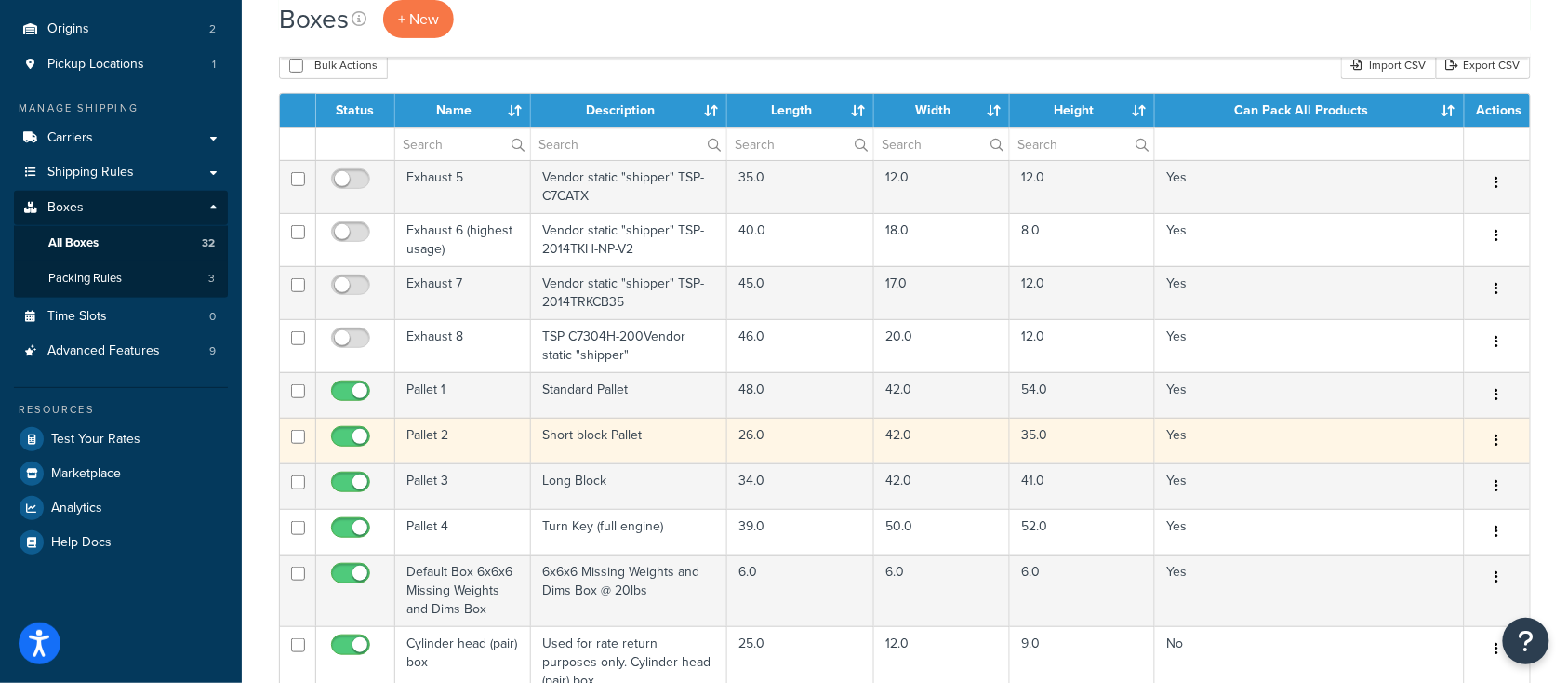
scroll to position [247, 0]
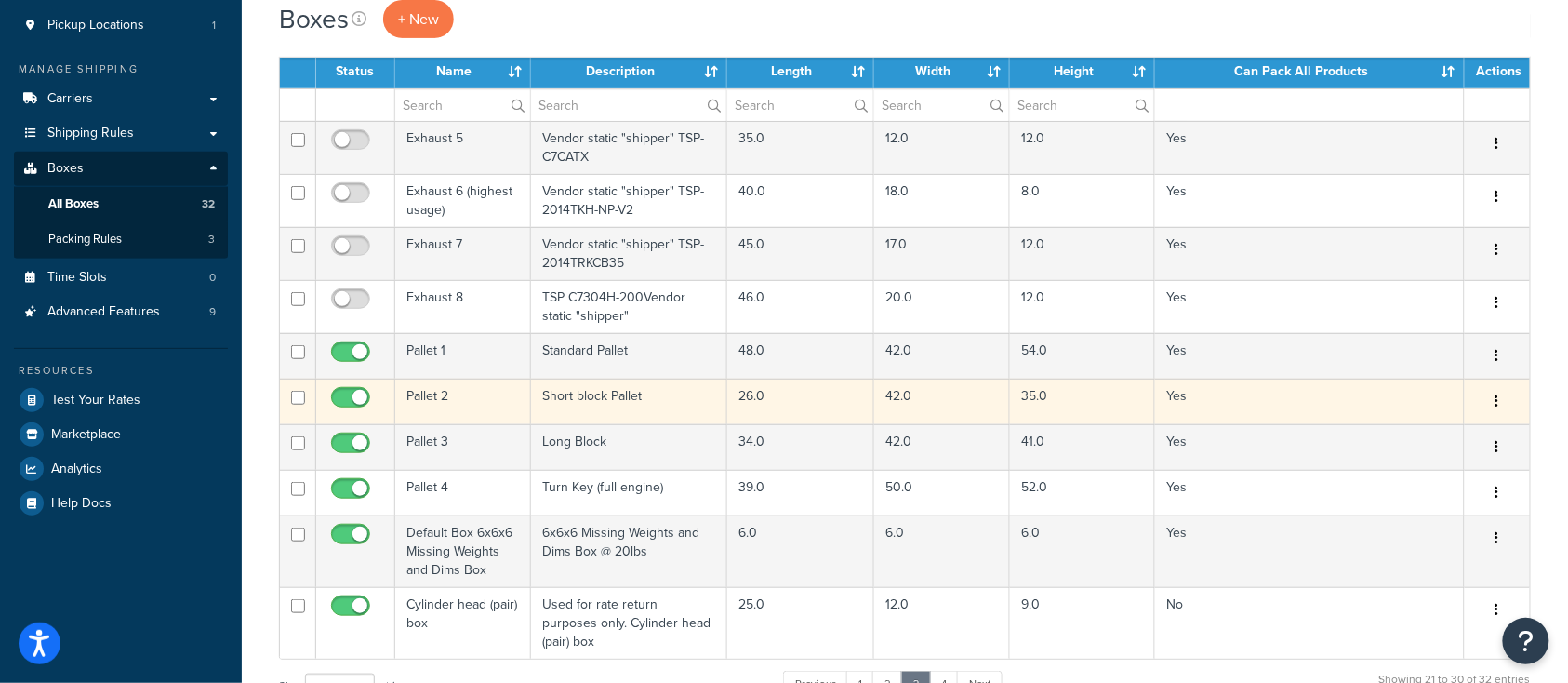
click at [436, 400] on td "Pallet 2" at bounding box center [463, 402] width 136 height 46
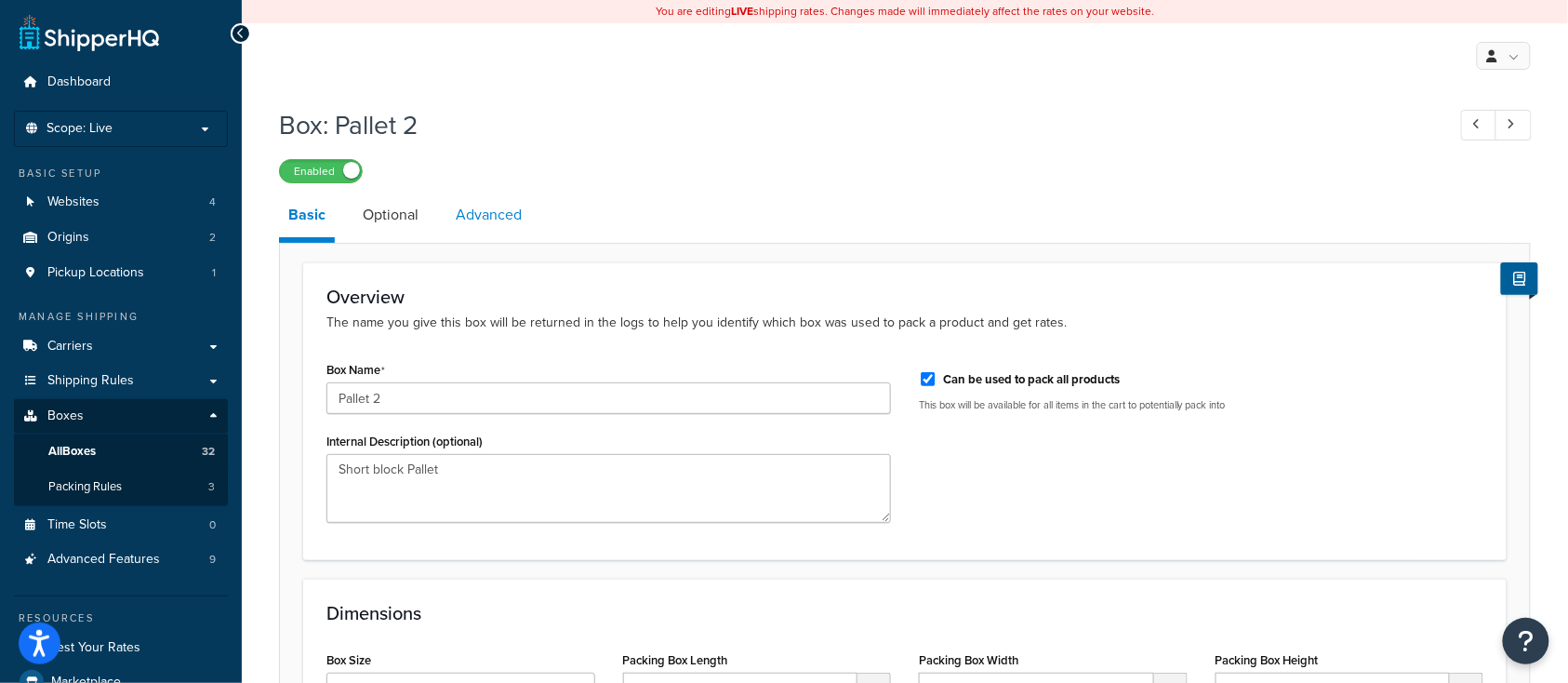
click at [480, 212] on link "Advanced" at bounding box center [489, 215] width 85 height 45
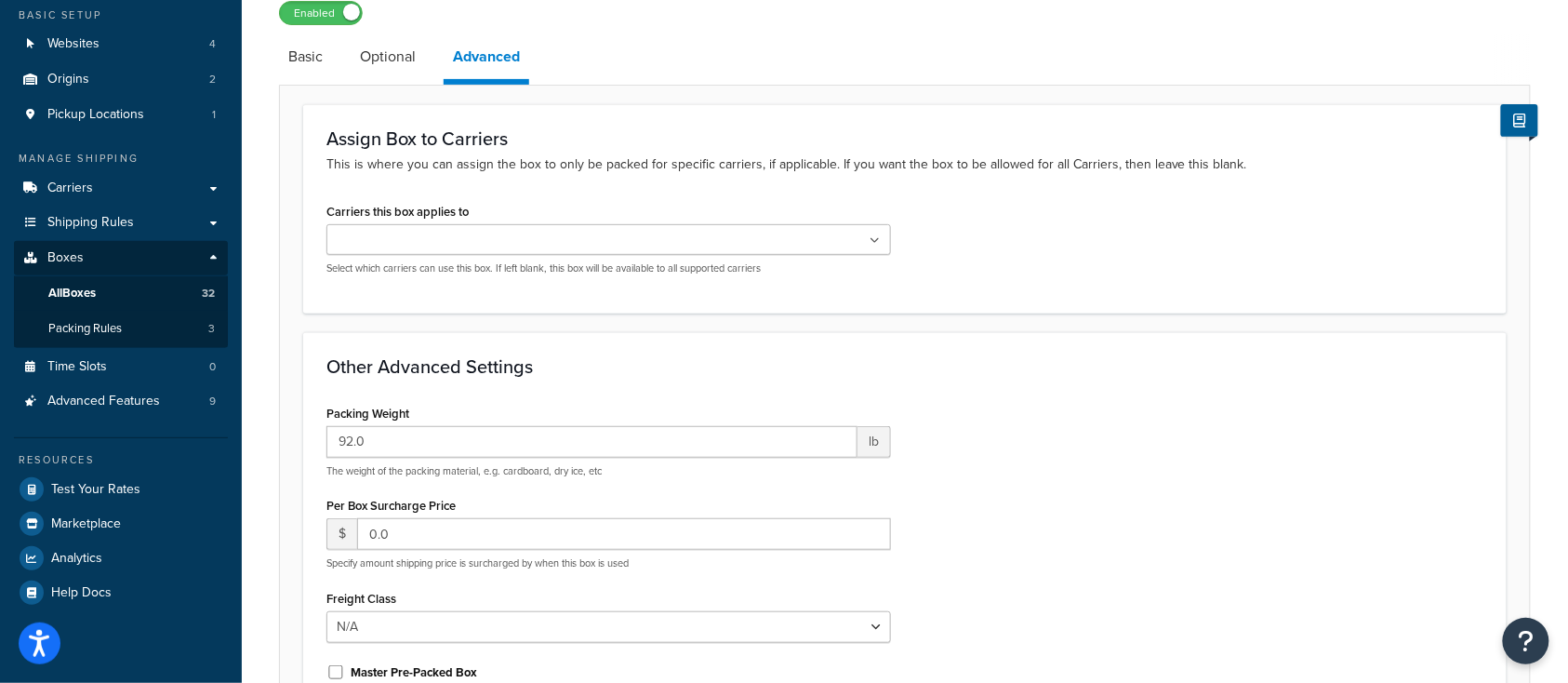
scroll to position [247, 0]
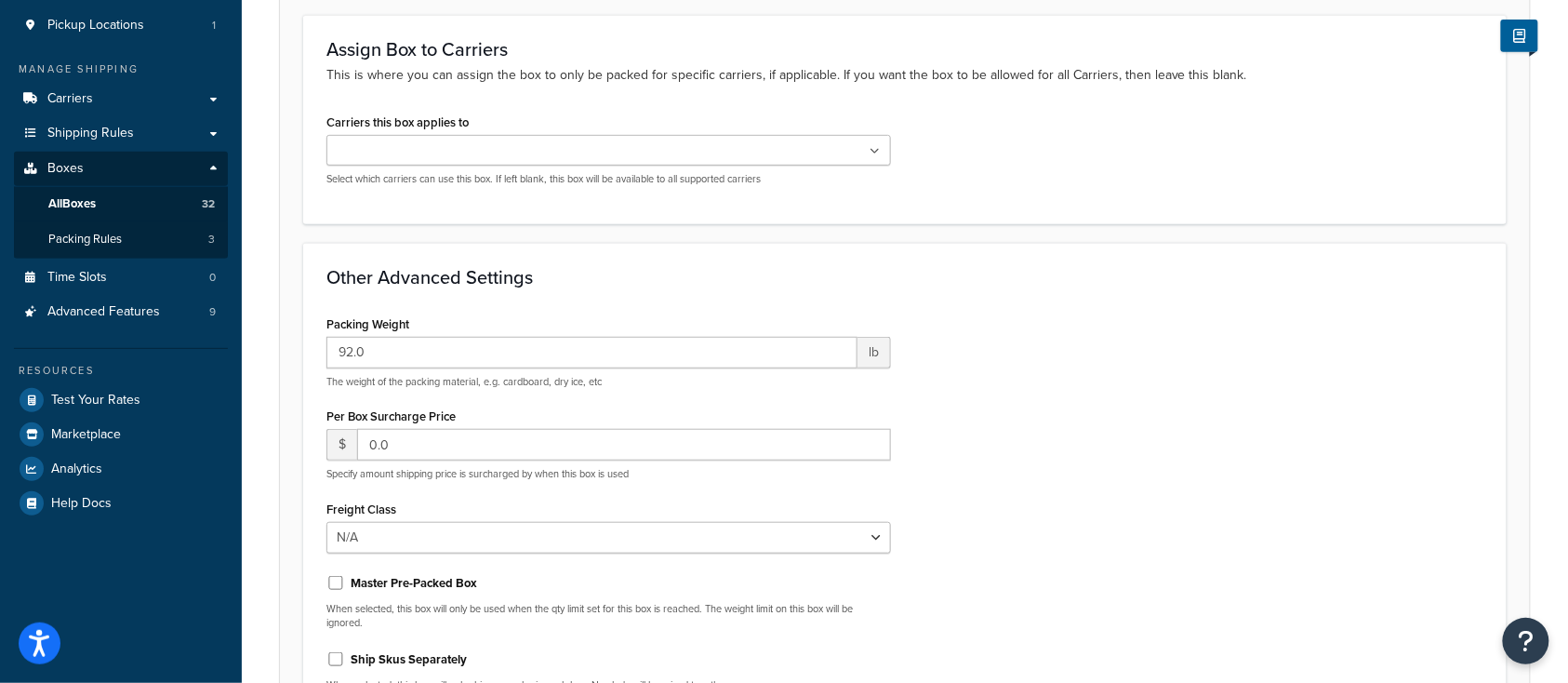
click at [467, 150] on input "Carriers this box applies to" at bounding box center [414, 151] width 165 height 20
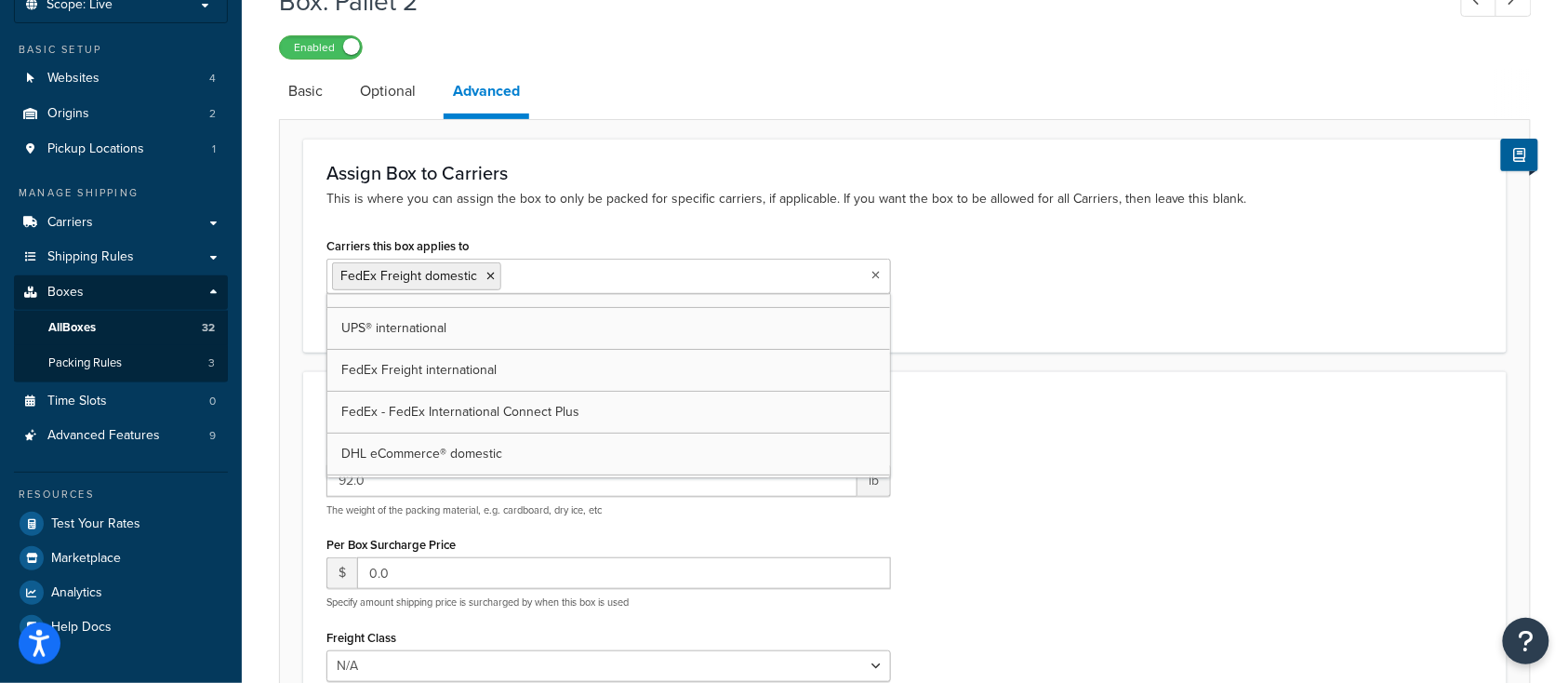
scroll to position [165, 0]
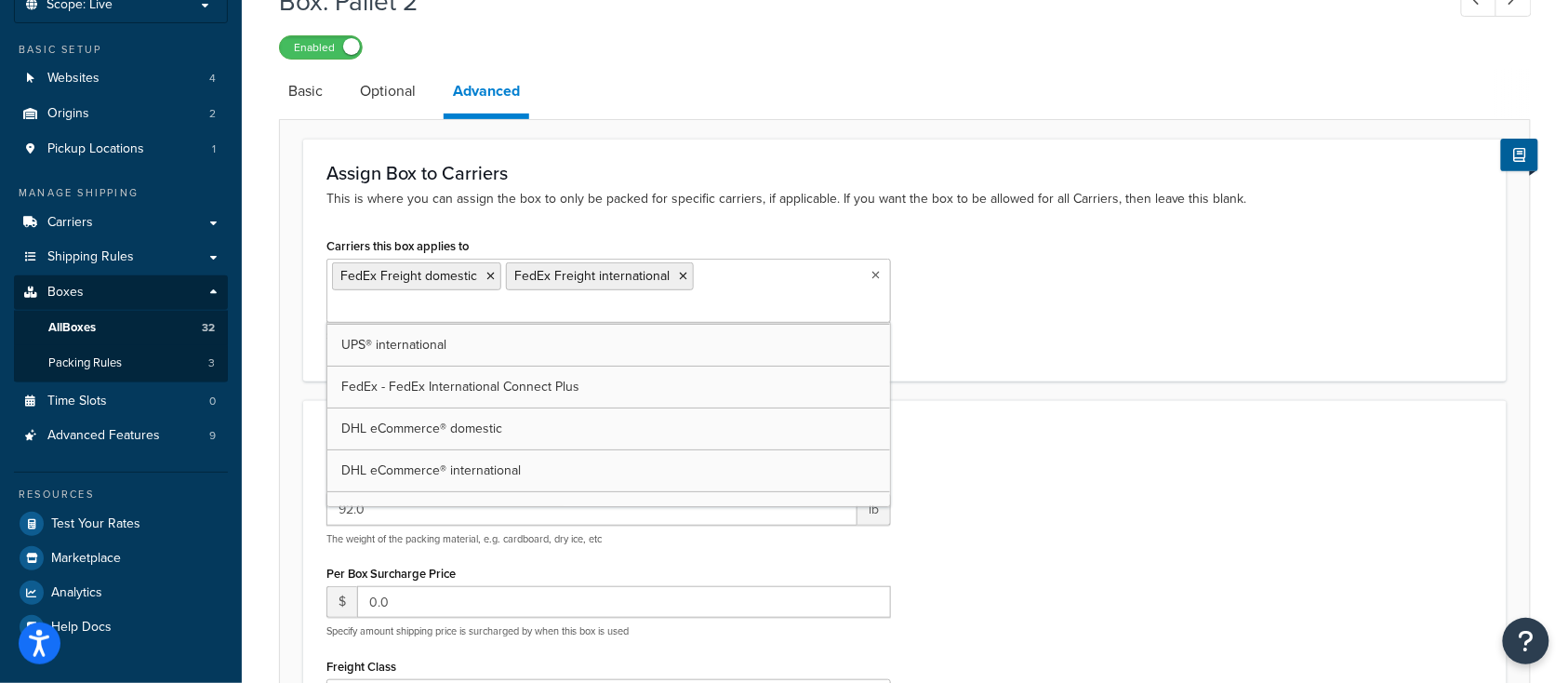
click at [999, 423] on div "Other Advanced Settings Packing Weight 92.0 lb The weight of the packing materi…" at bounding box center [904, 644] width 1203 height 488
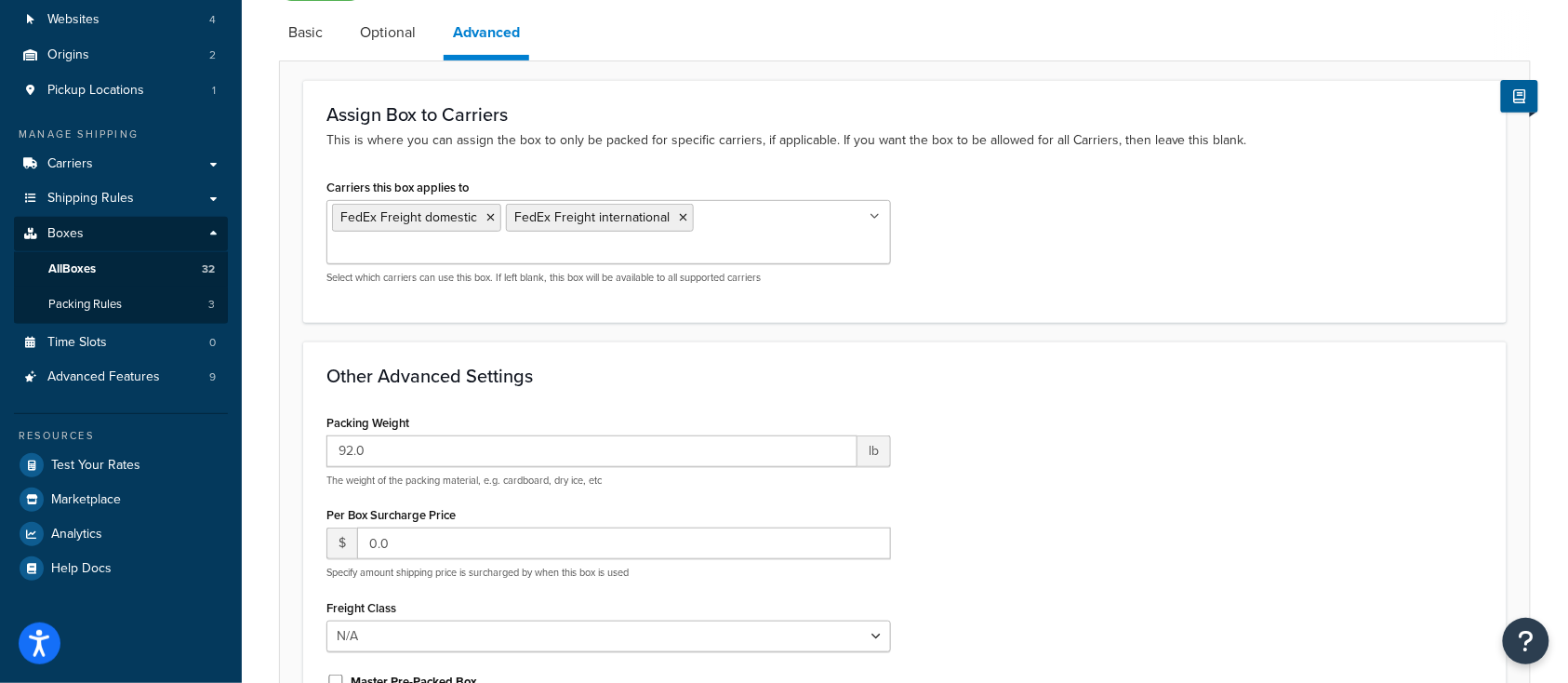
scroll to position [0, 0]
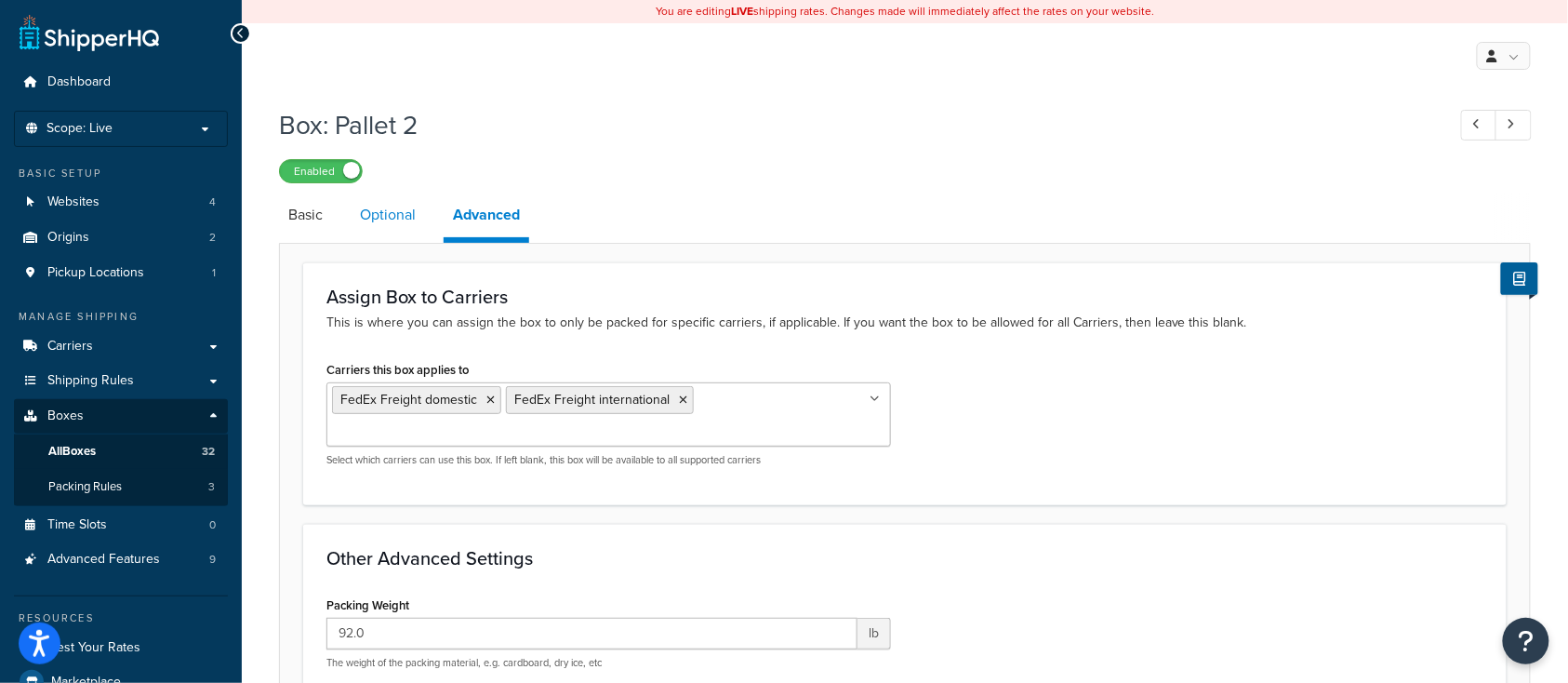
click at [376, 219] on link "Optional" at bounding box center [388, 215] width 74 height 45
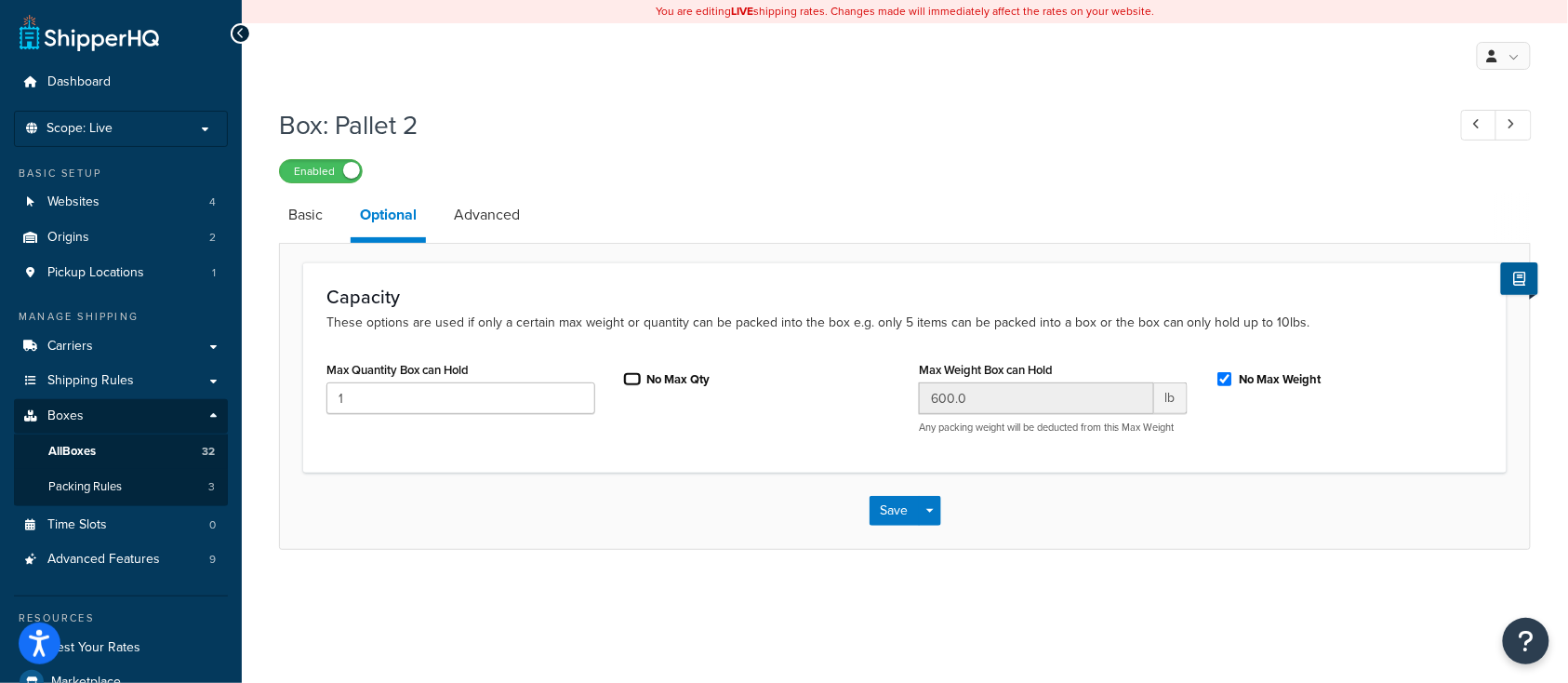
click at [633, 379] on input "No Max Qty" at bounding box center [632, 379] width 19 height 14
checkbox input "true"
click at [898, 524] on button "Save" at bounding box center [894, 511] width 50 height 30
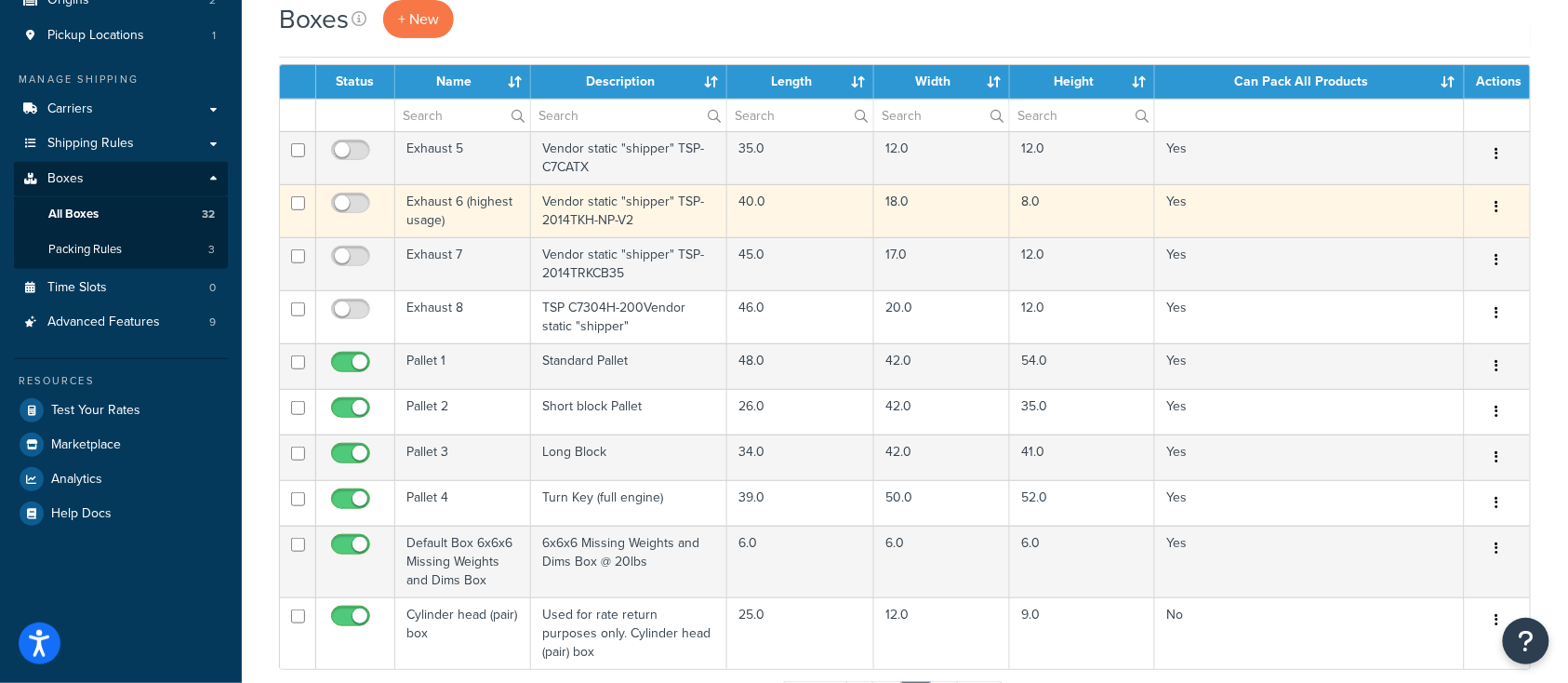
scroll to position [247, 0]
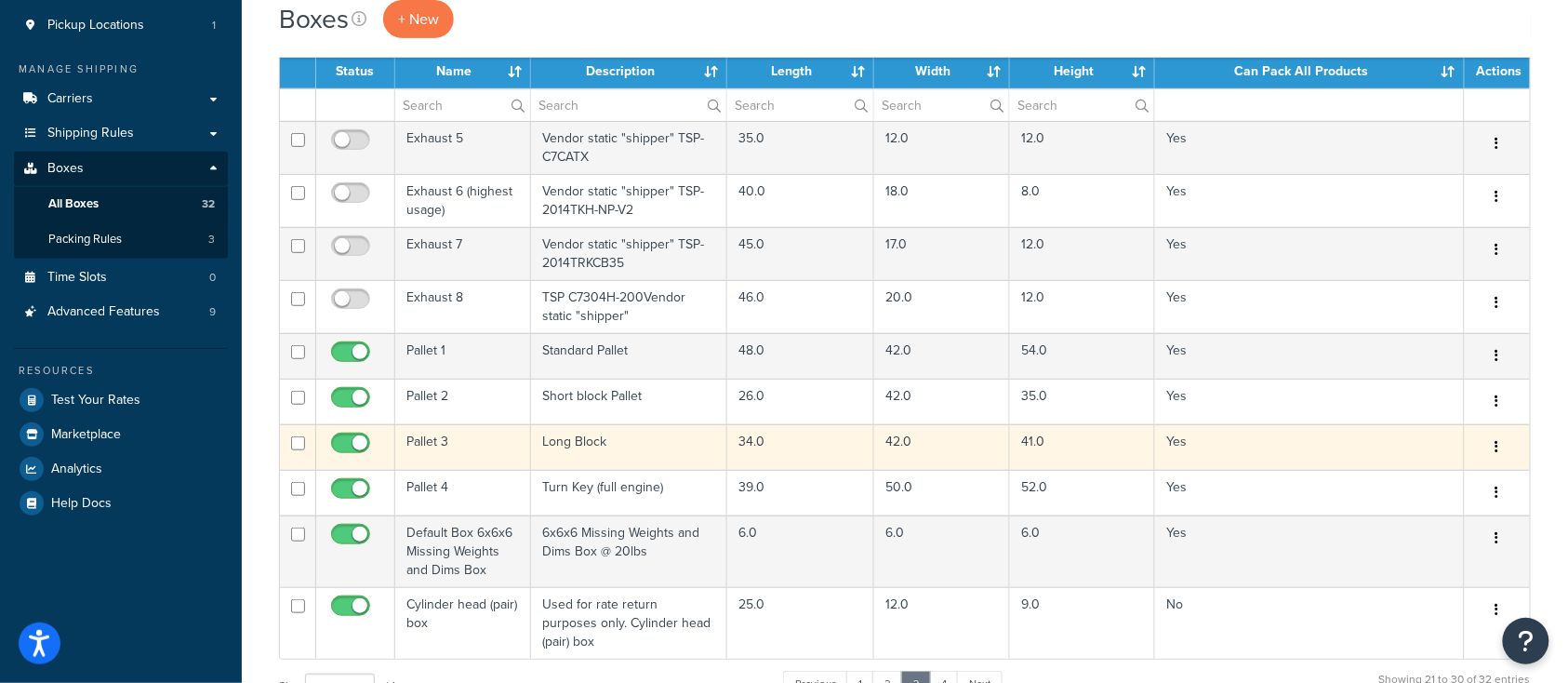
click at [456, 452] on td "Pallet 3" at bounding box center [463, 447] width 136 height 46
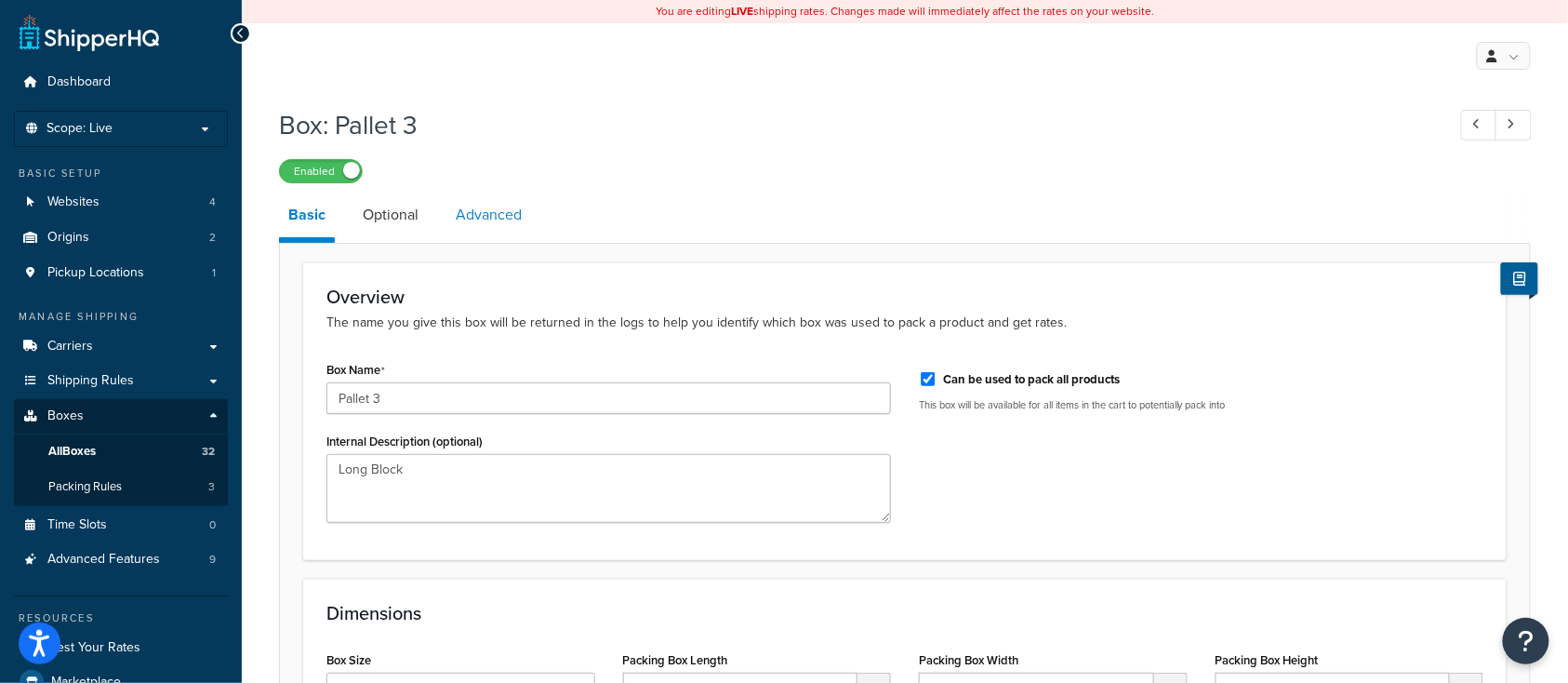
click at [495, 206] on link "Advanced" at bounding box center [489, 215] width 85 height 45
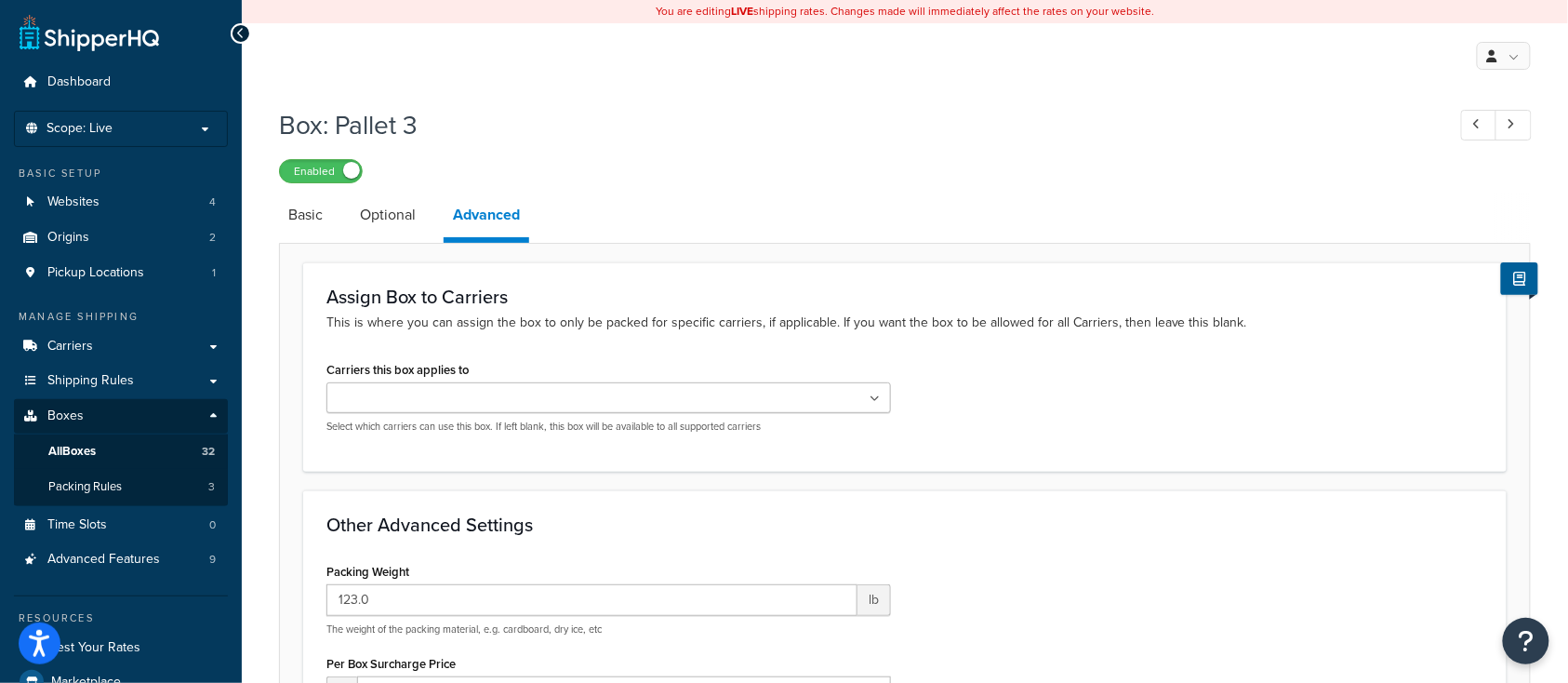
click at [487, 393] on ul at bounding box center [609, 397] width 565 height 31
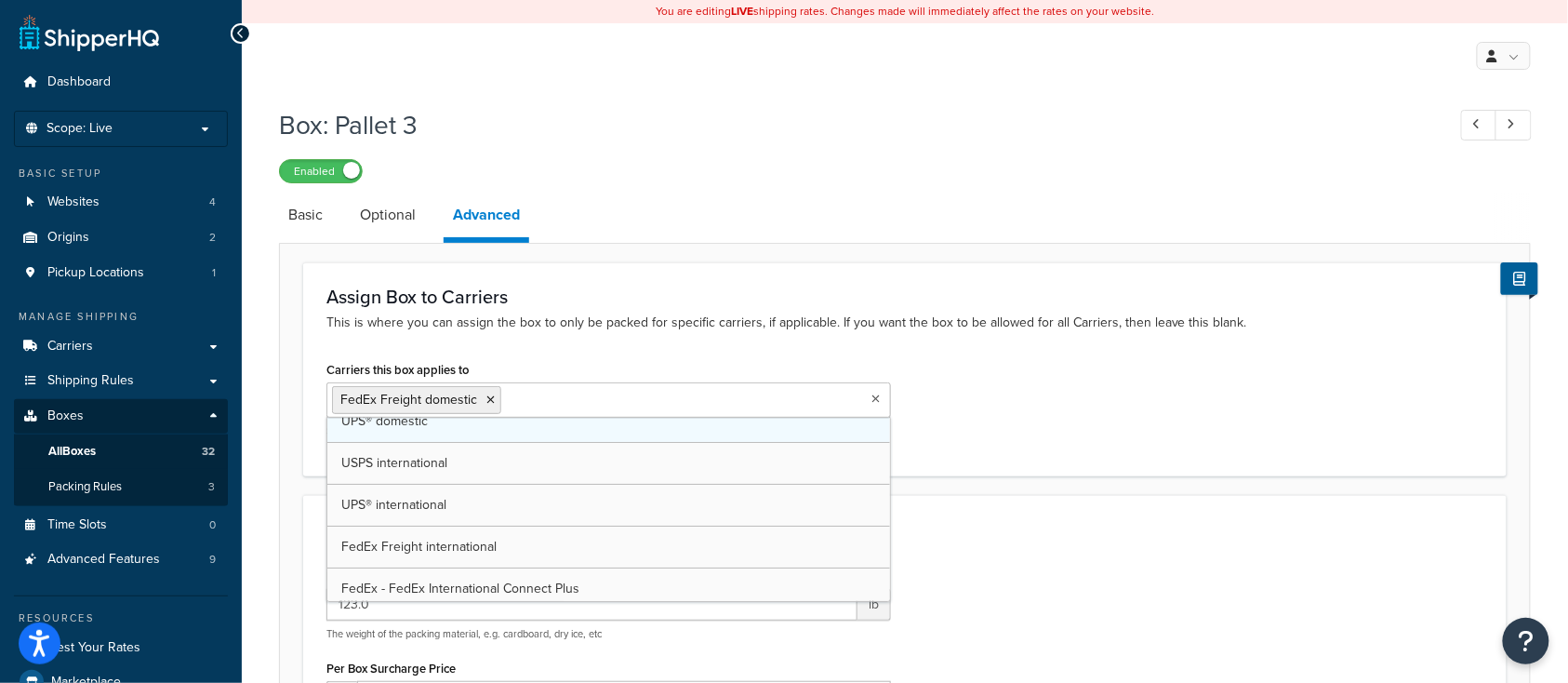
scroll to position [124, 0]
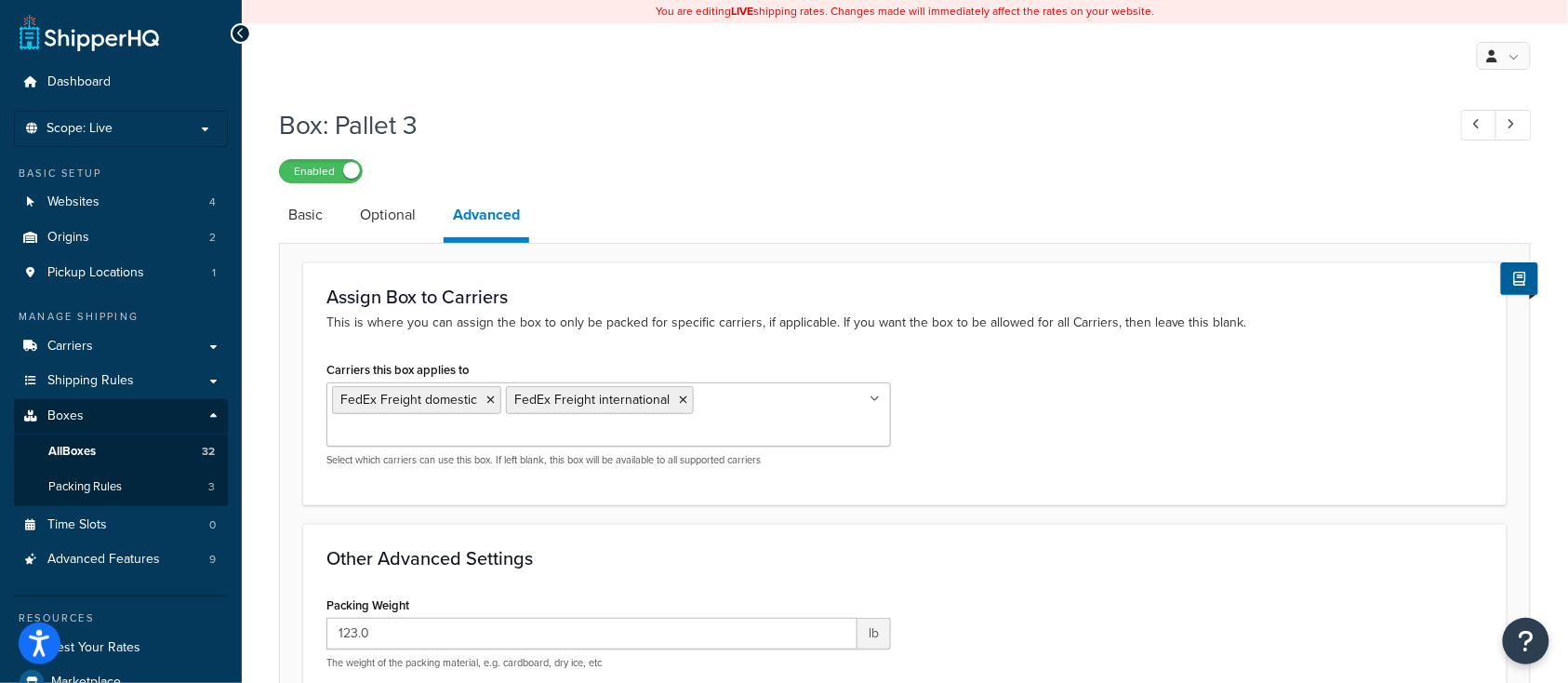
click at [949, 389] on div "Carriers this box applies to FedEx Freight domestic FedEx Freight international…" at bounding box center [904, 418] width 1184 height 125
click at [384, 207] on link "Optional" at bounding box center [388, 215] width 74 height 45
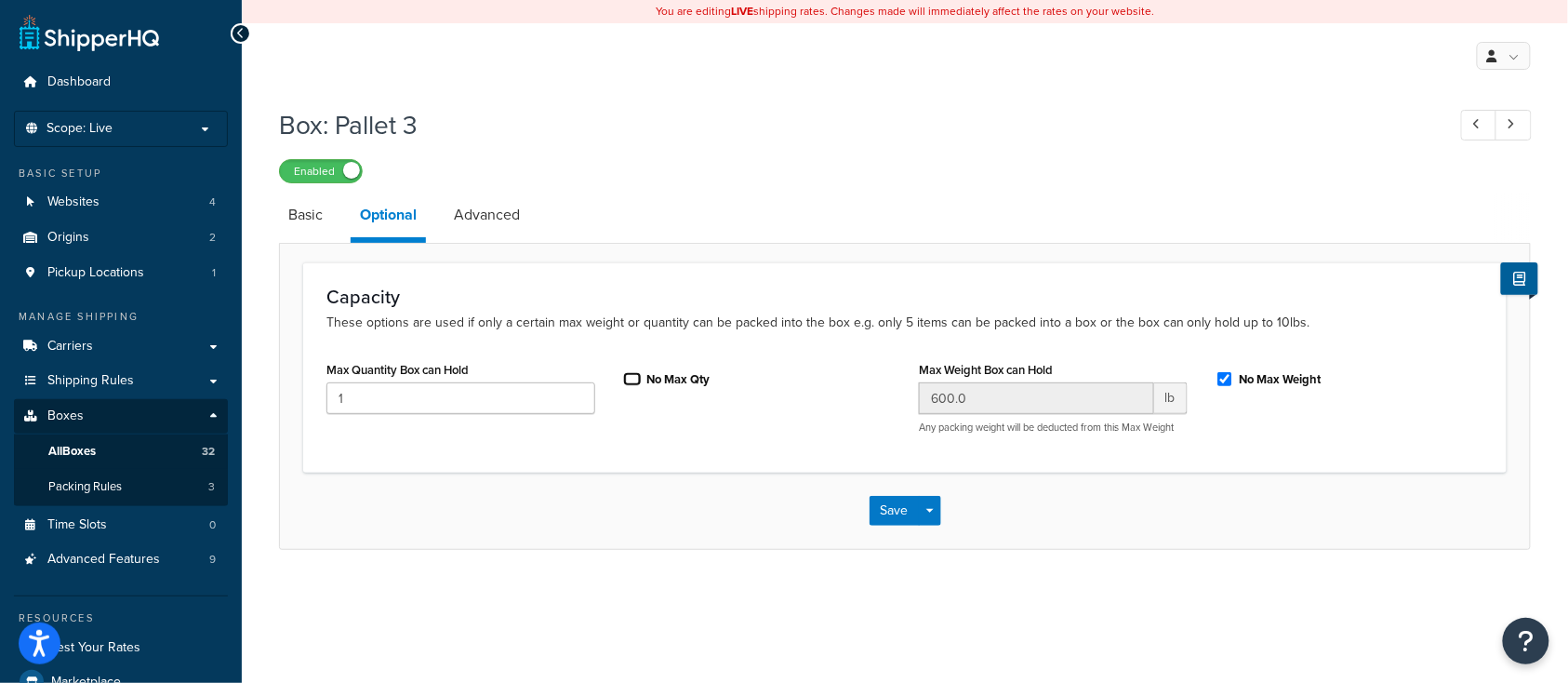
click at [634, 373] on input "No Max Qty" at bounding box center [632, 379] width 19 height 14
checkbox input "true"
click at [901, 509] on button "Save" at bounding box center [894, 511] width 50 height 30
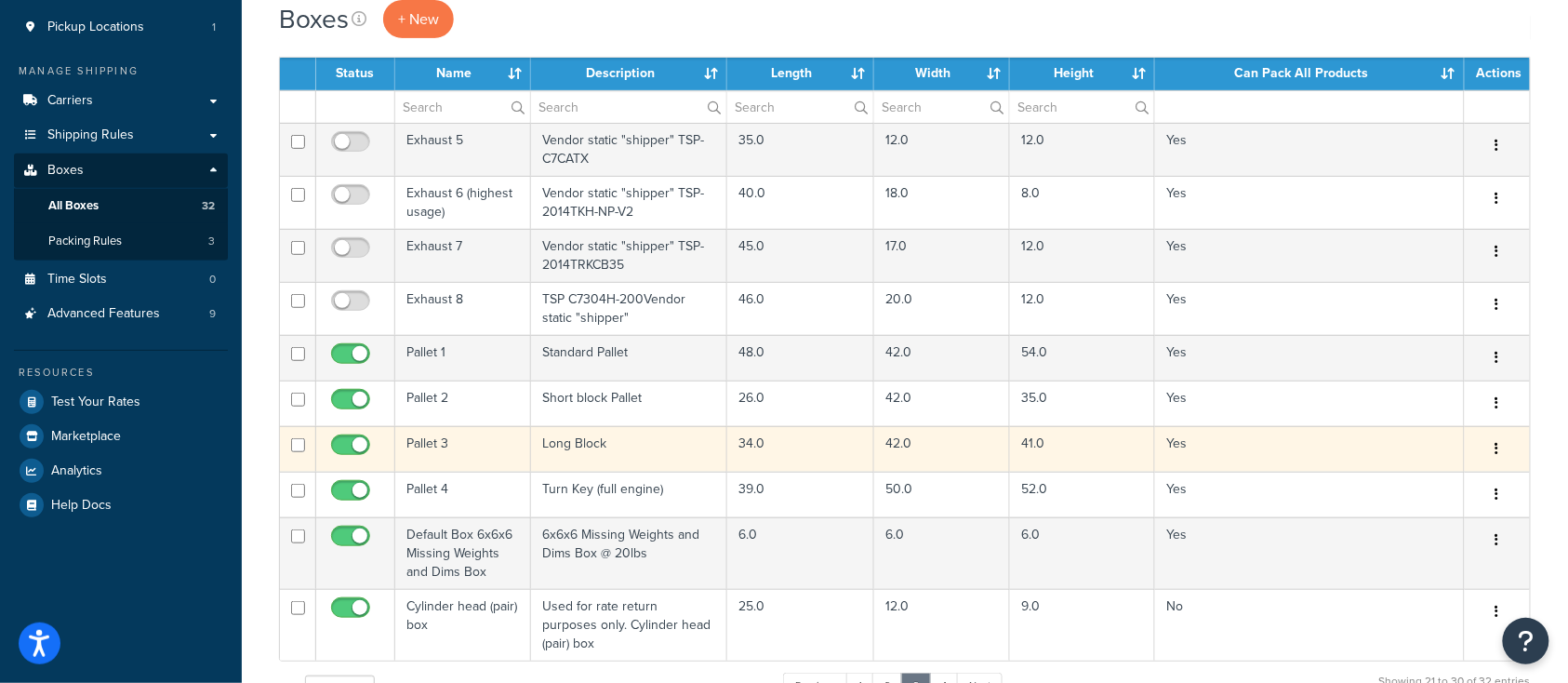
scroll to position [247, 0]
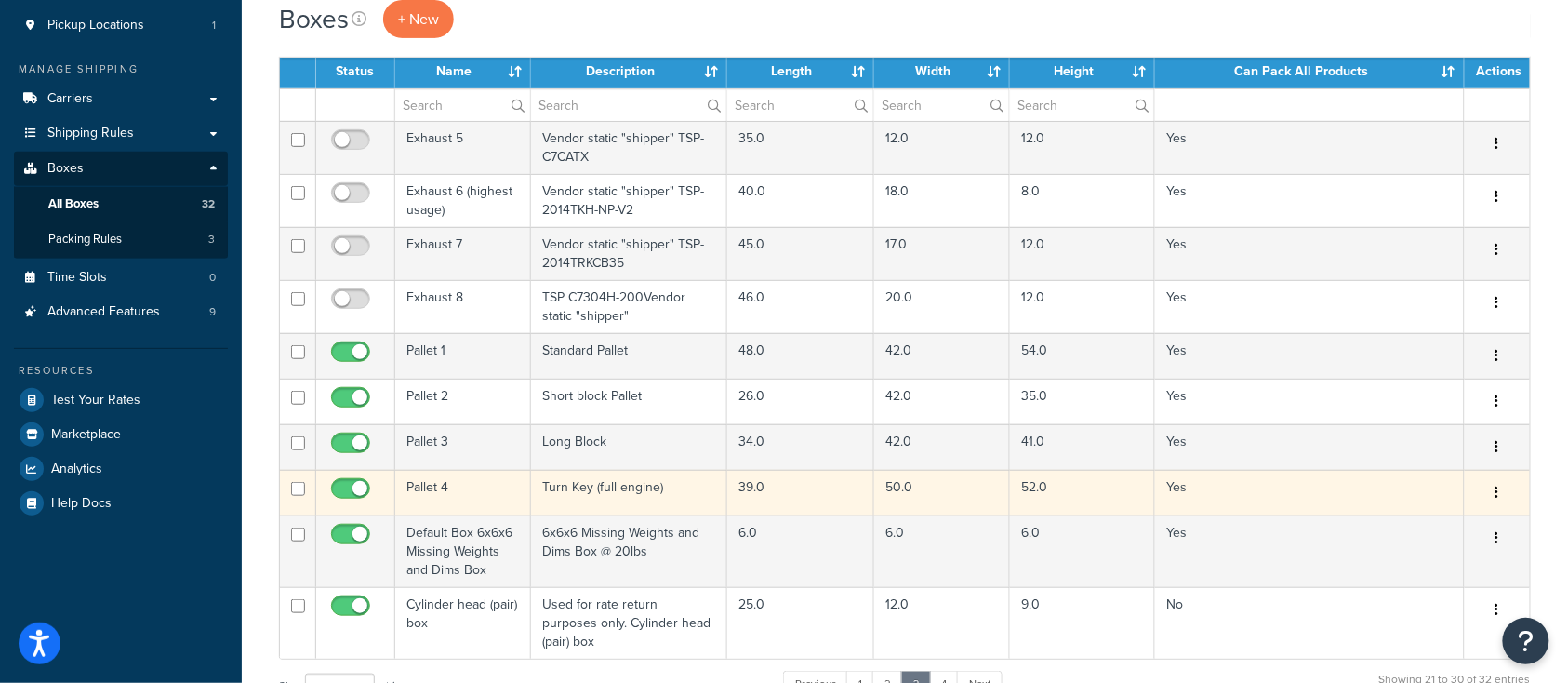
click at [443, 488] on td "Pallet 4" at bounding box center [463, 493] width 136 height 46
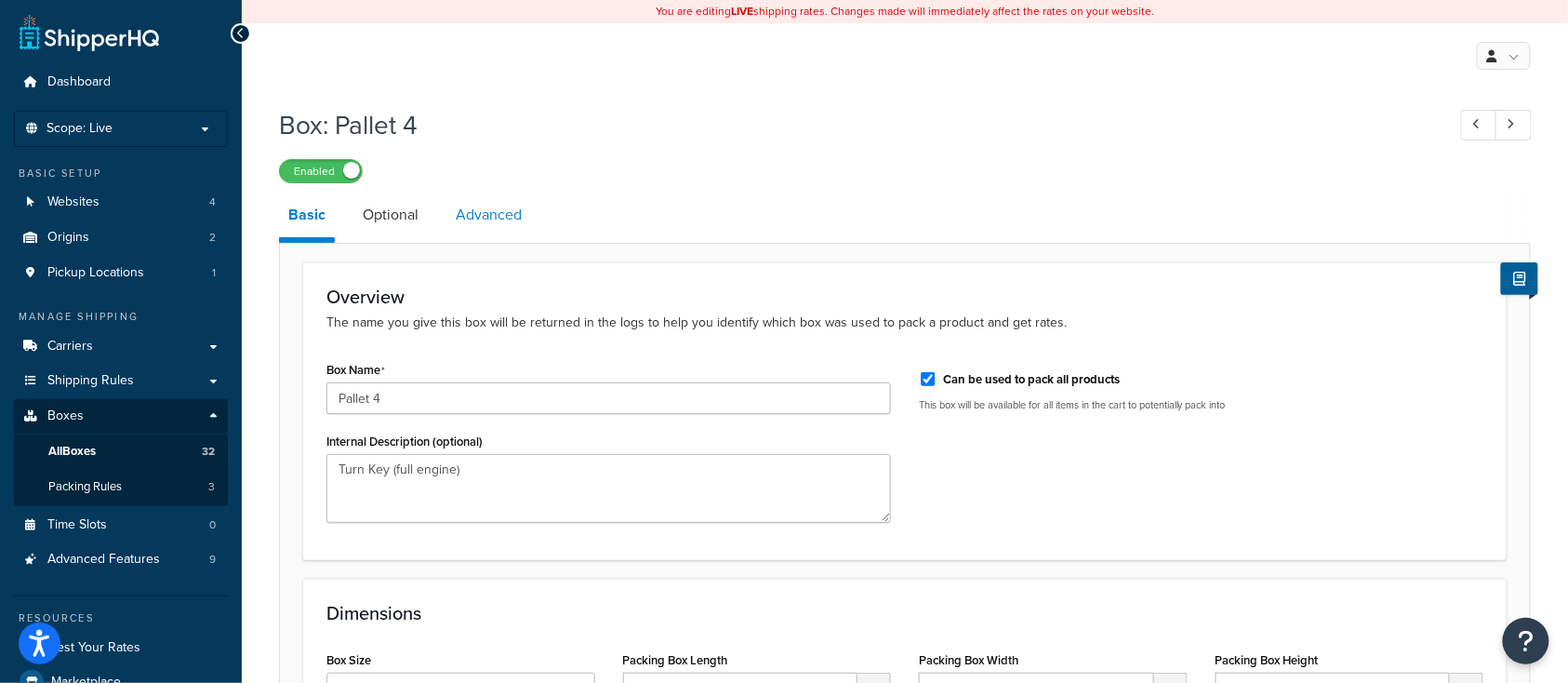
click at [474, 219] on link "Advanced" at bounding box center [489, 215] width 85 height 45
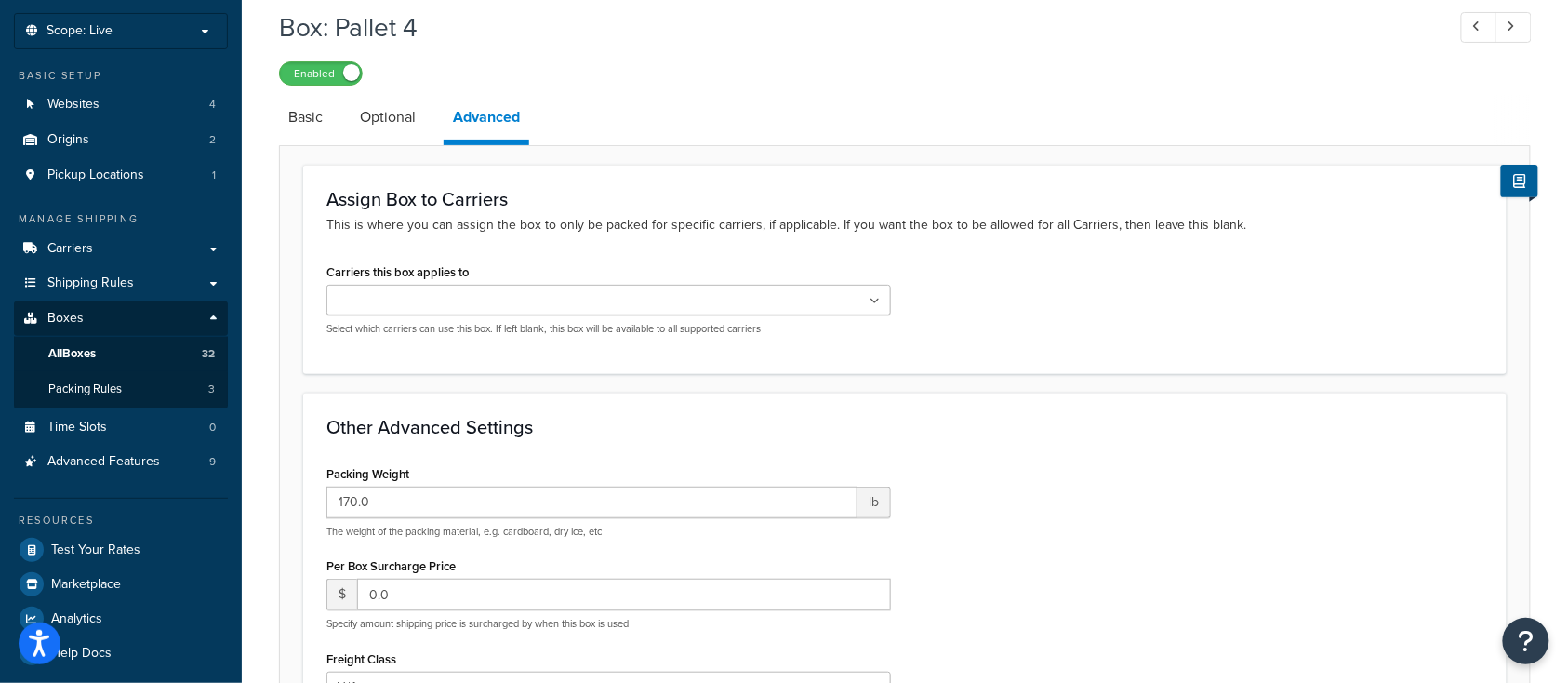
scroll to position [124, 0]
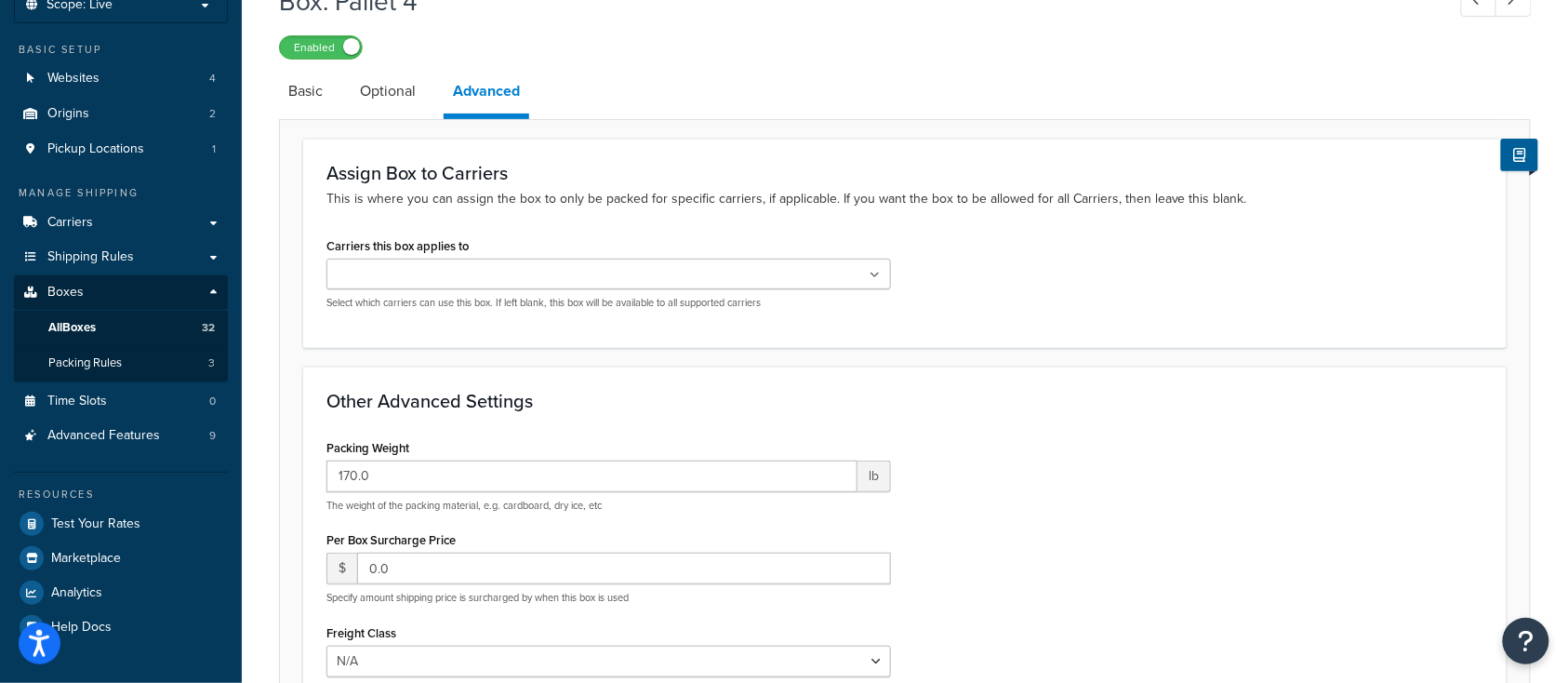
click at [638, 277] on ul at bounding box center [609, 274] width 565 height 31
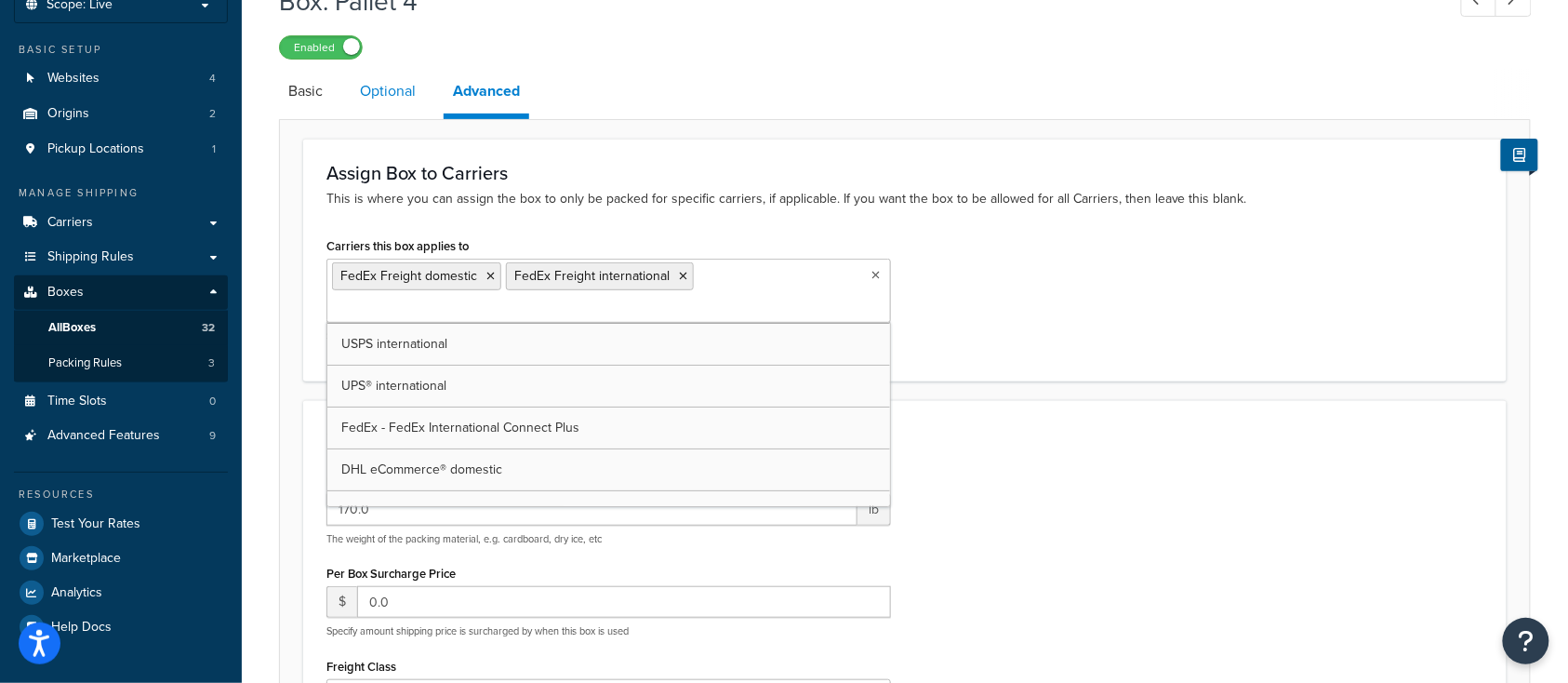
click at [392, 87] on link "Optional" at bounding box center [388, 91] width 74 height 45
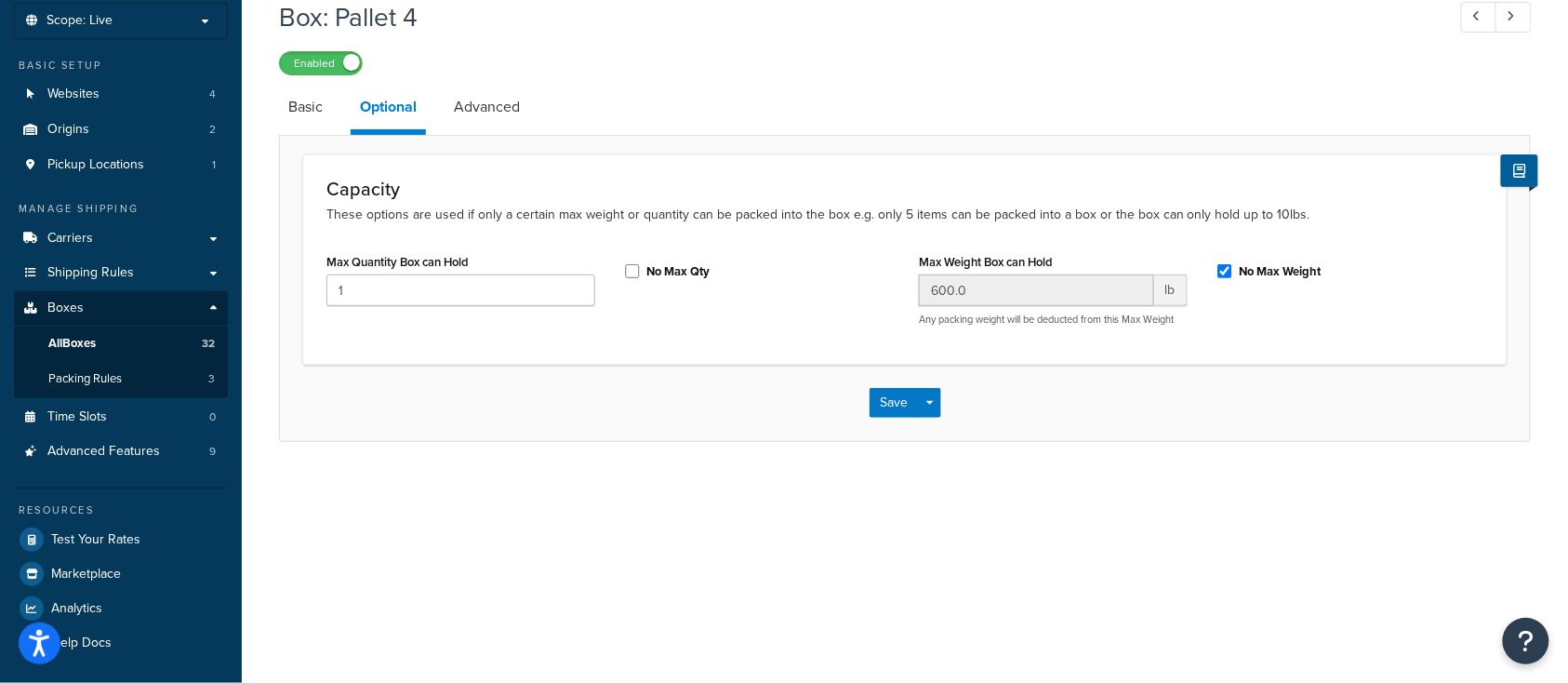
scroll to position [106, 0]
click at [638, 285] on div "No Max Qty" at bounding box center [757, 272] width 269 height 28
click at [634, 278] on input "No Max Qty" at bounding box center [632, 273] width 19 height 14
checkbox input "true"
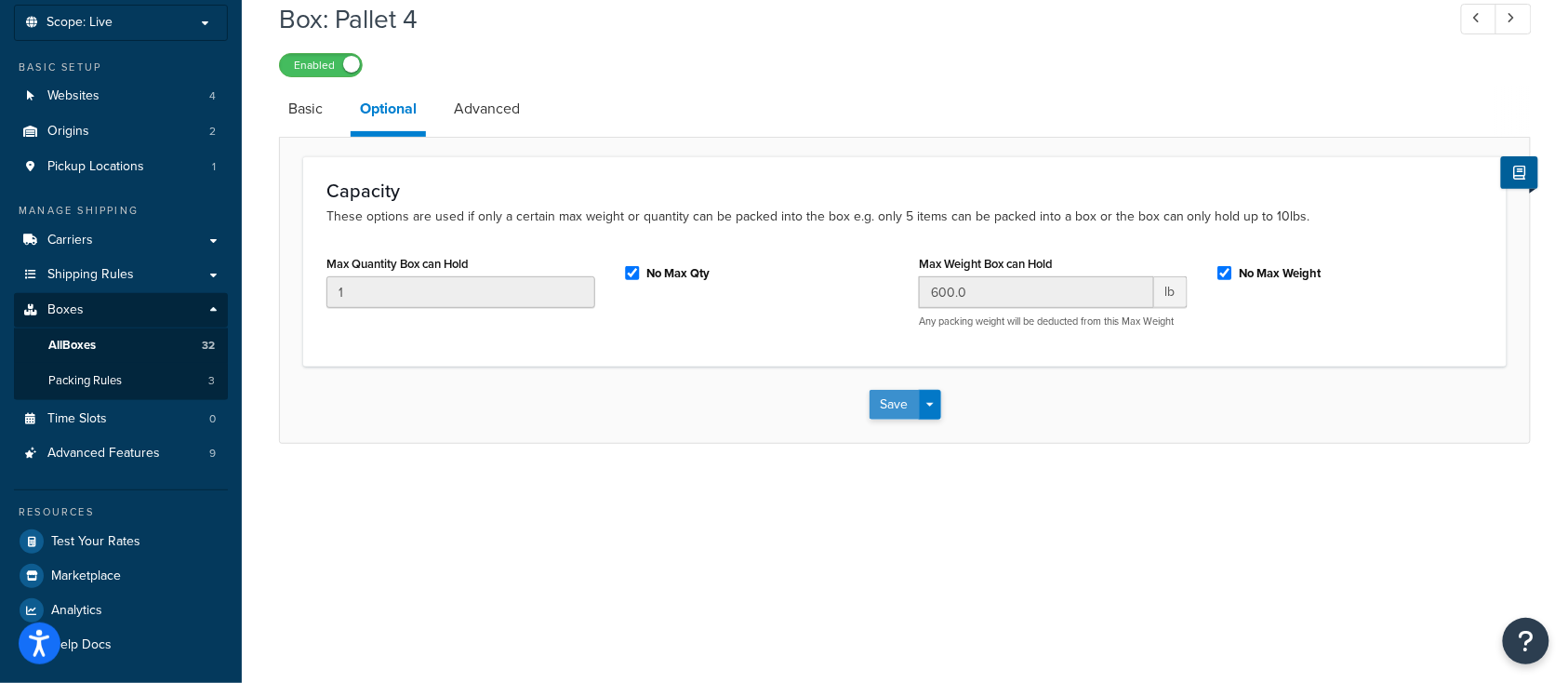
click at [887, 406] on button "Save" at bounding box center [894, 405] width 50 height 30
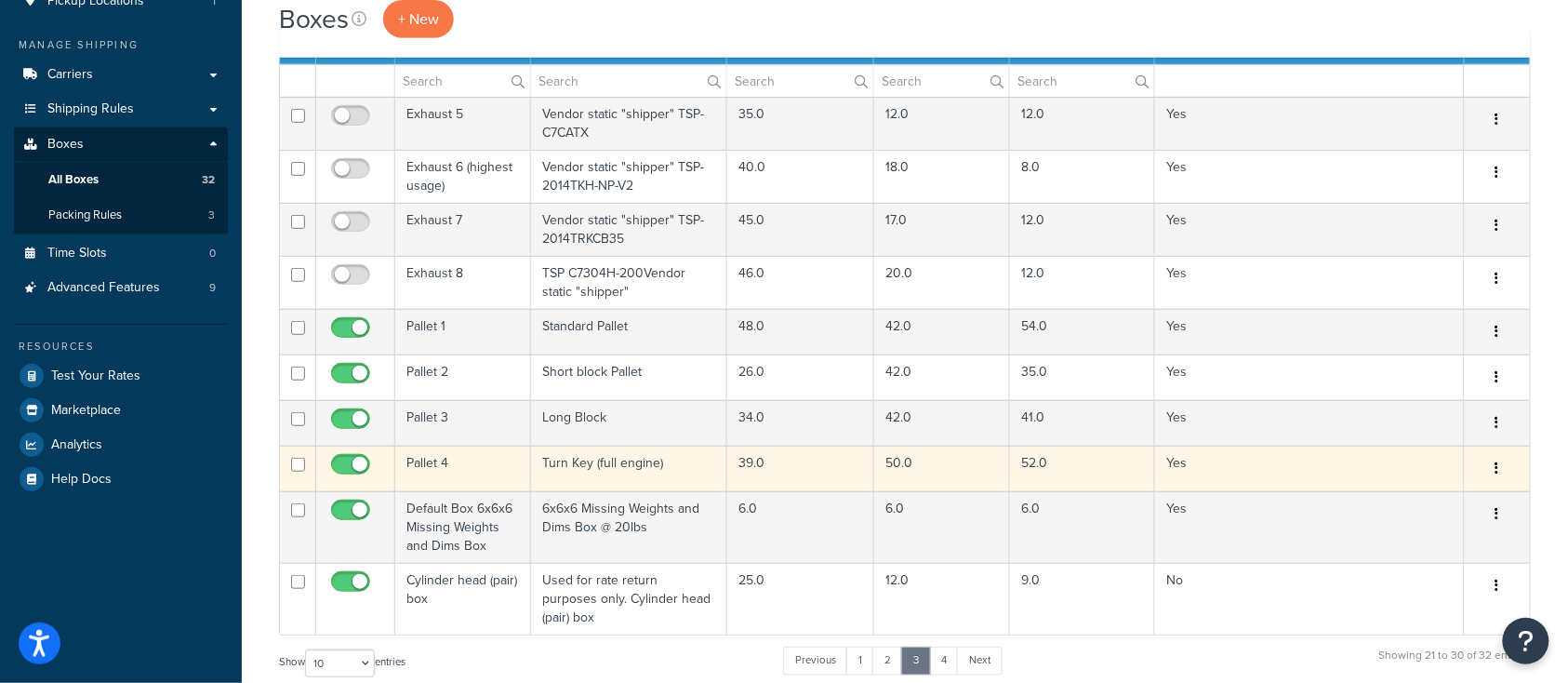
scroll to position [247, 0]
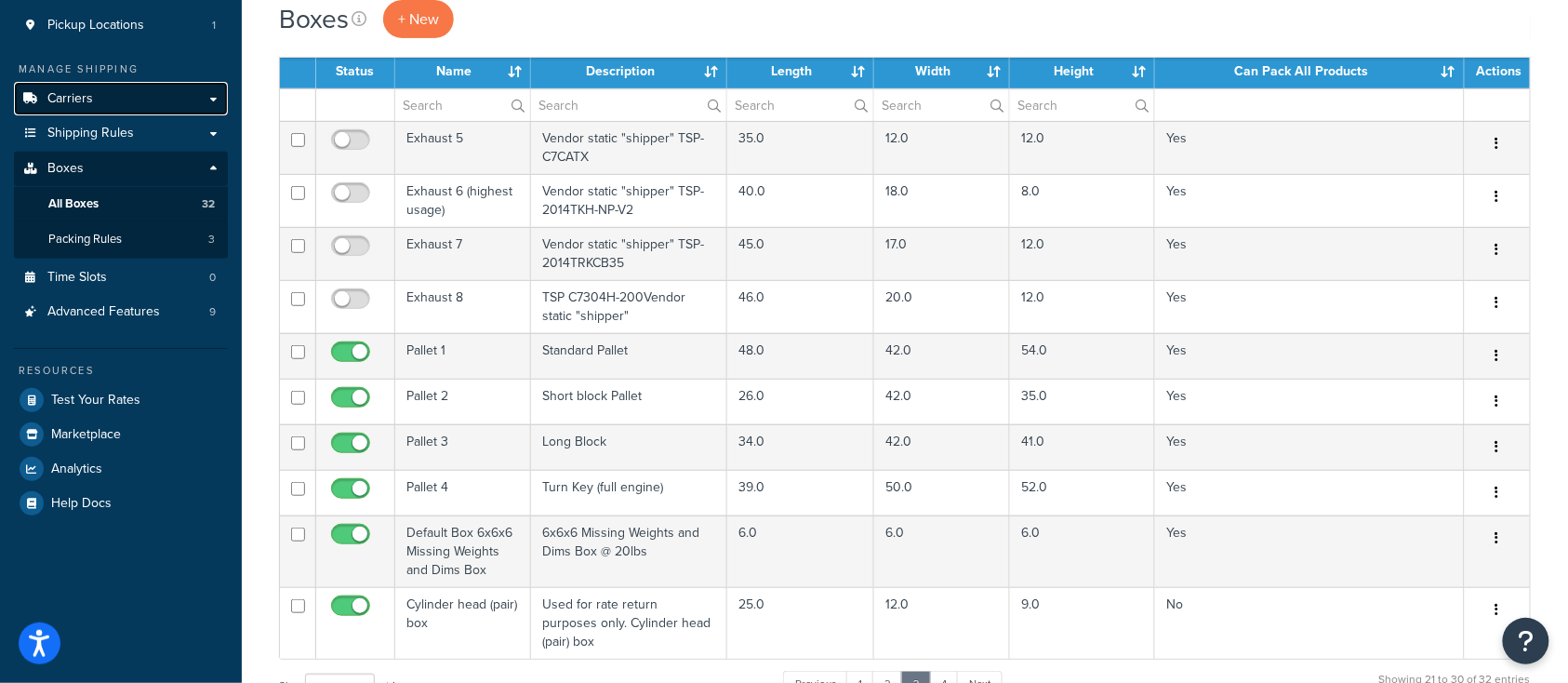
click at [58, 100] on span "Carriers" at bounding box center [70, 99] width 46 height 16
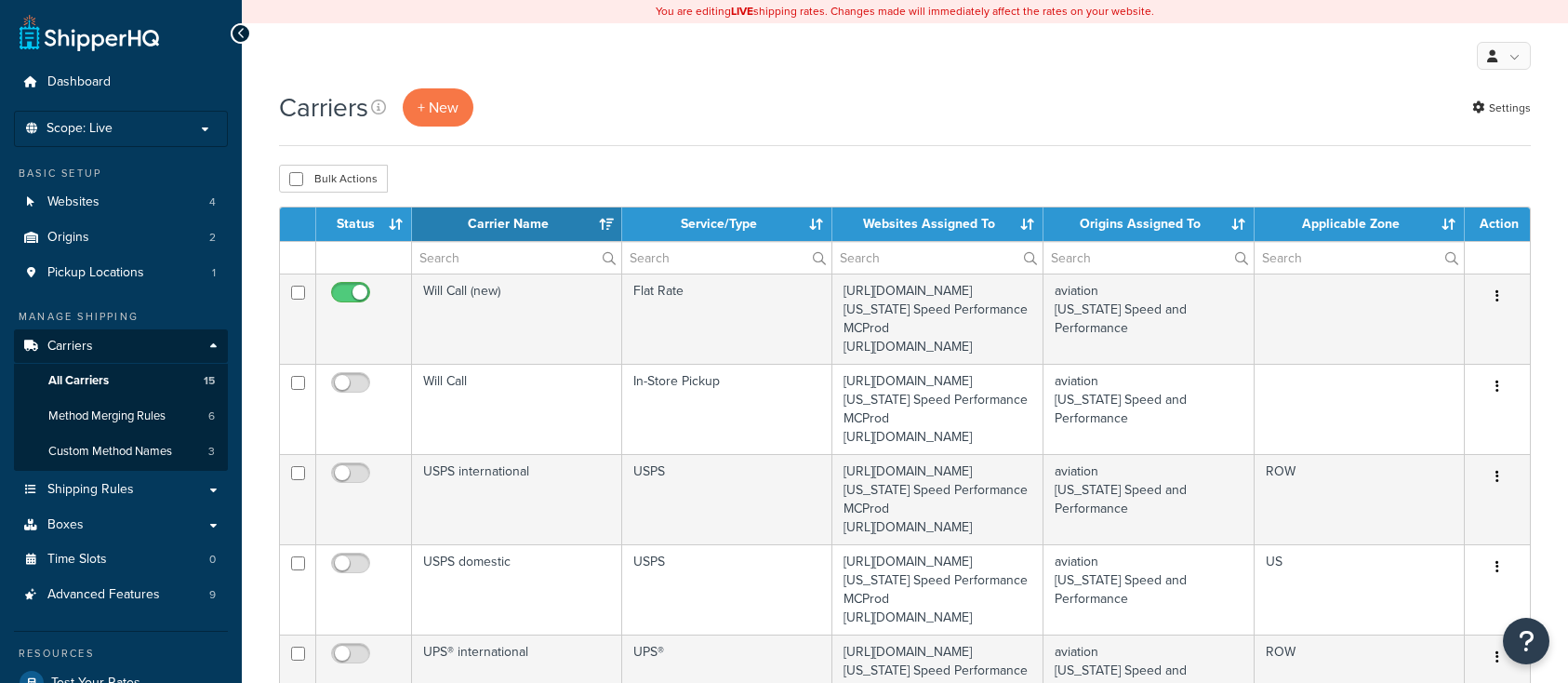
select select "15"
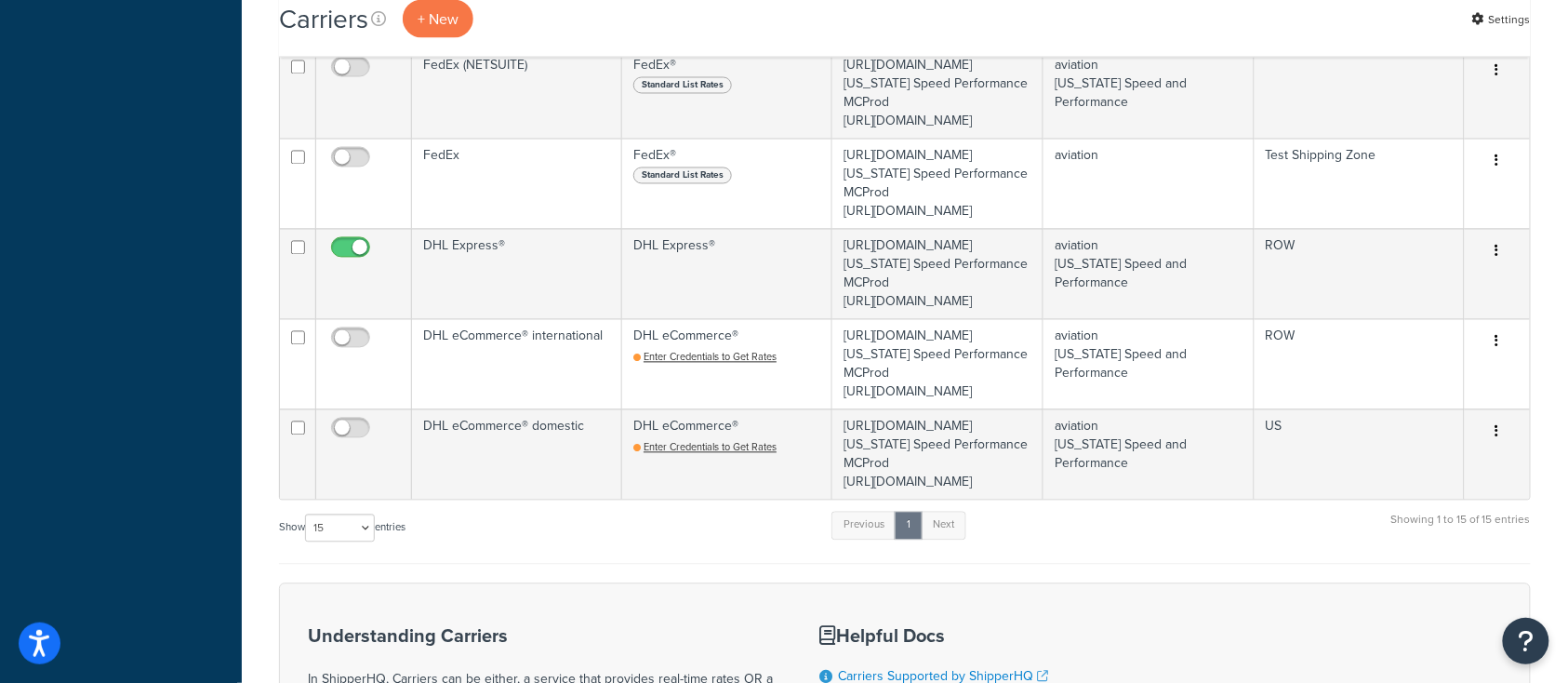
scroll to position [1116, 0]
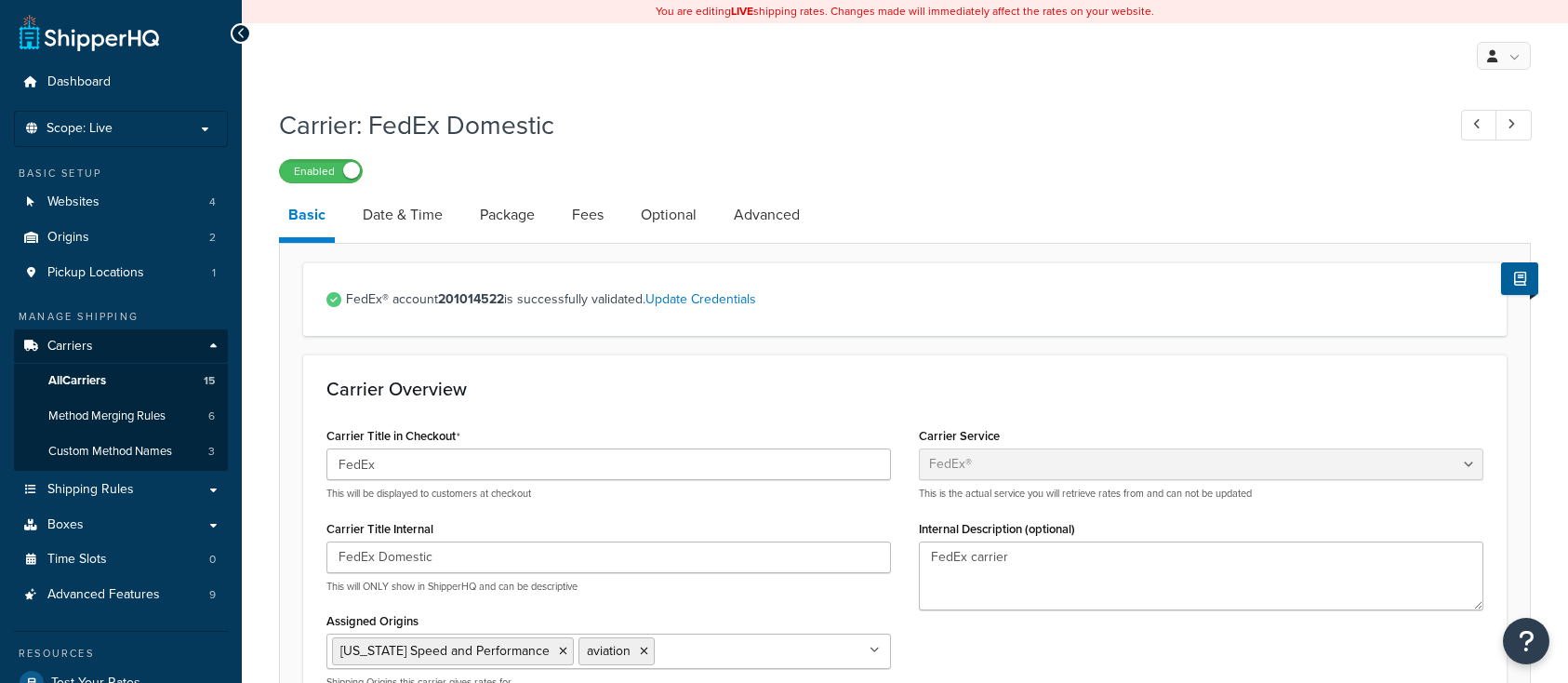
select select "fedEx"
select select "REGULAR_PICKUP"
select select "YOUR_PACKAGING"
click at [462, 212] on li "Date & Time" at bounding box center [412, 215] width 117 height 45
click at [495, 218] on link "Package" at bounding box center [508, 215] width 74 height 45
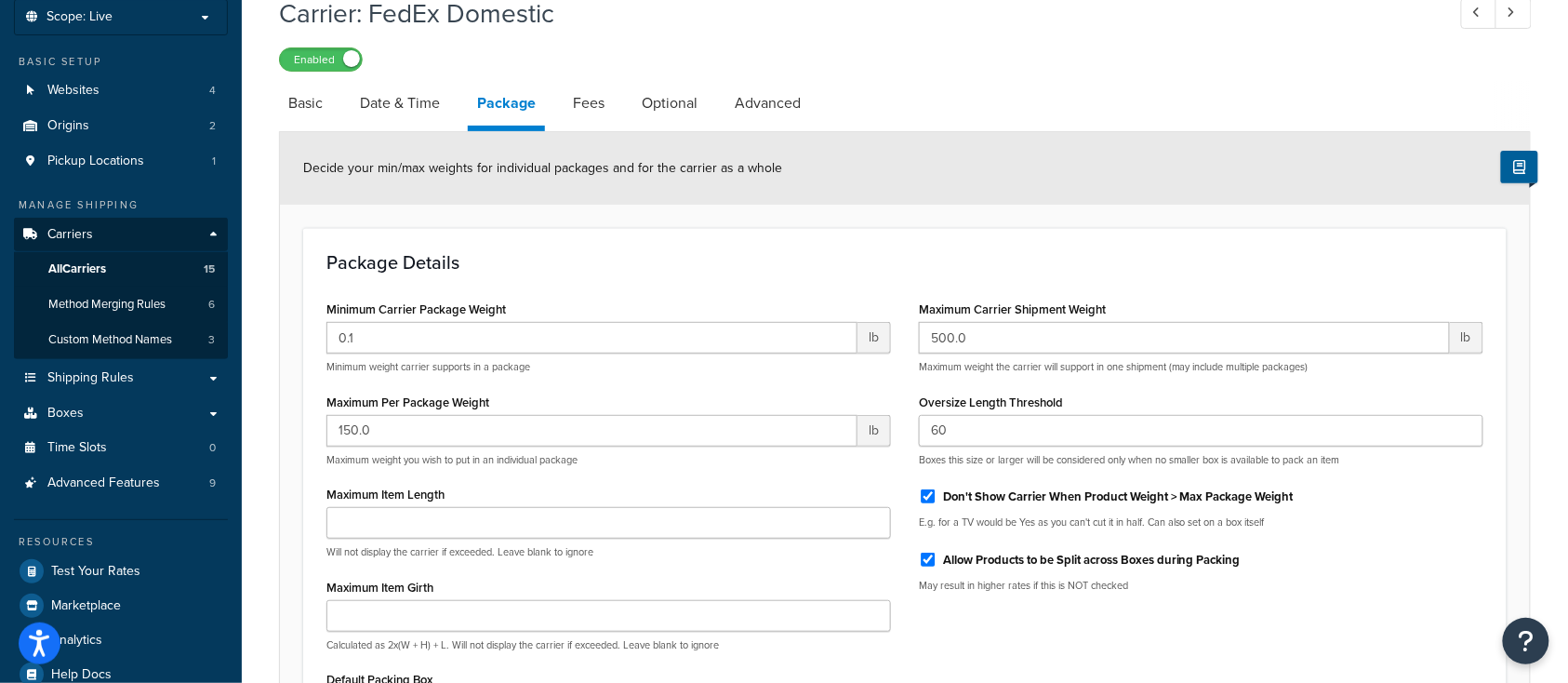
scroll to position [124, 0]
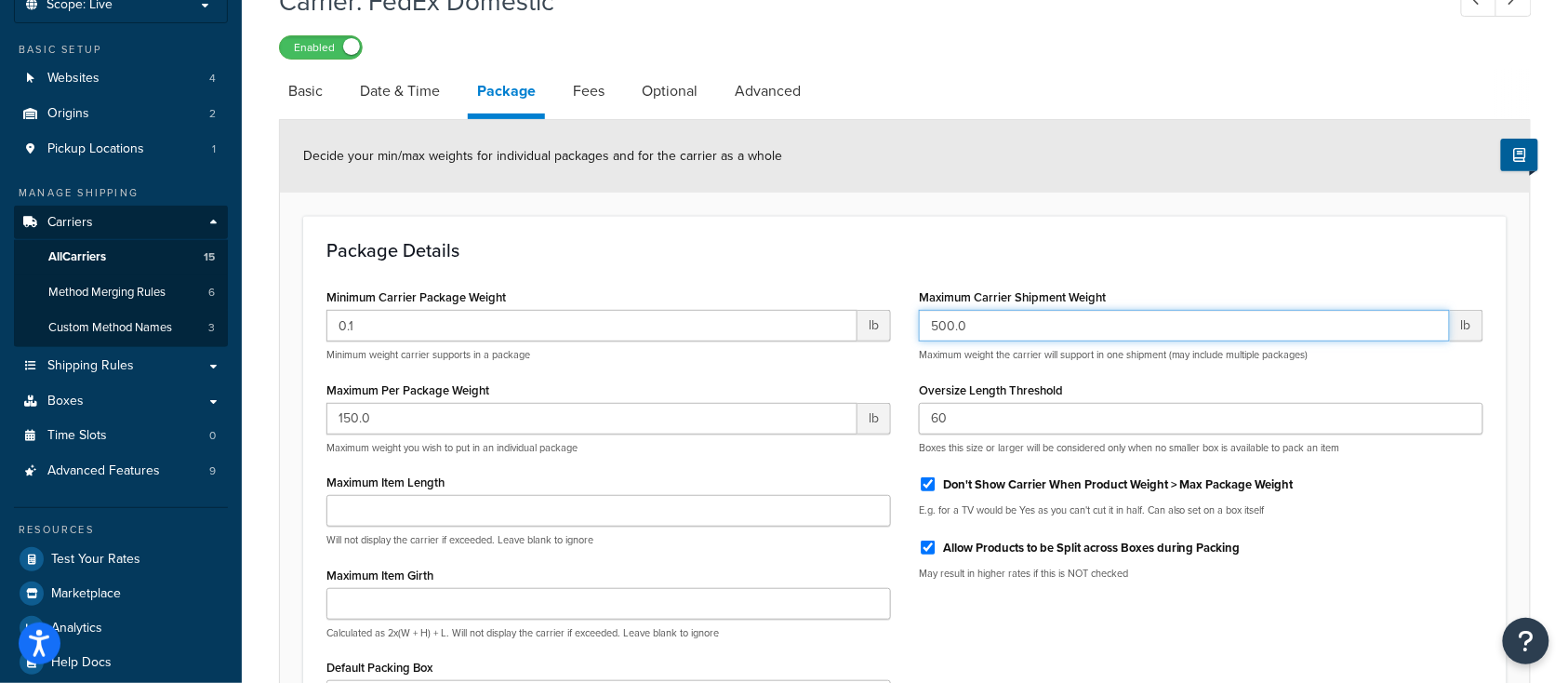
drag, startPoint x: 933, startPoint y: 319, endPoint x: 791, endPoint y: 316, distance: 142.0
click at [792, 316] on div "Minimum Carrier Package Weight 0.1 lb Minimum weight carrier supports in a pack…" at bounding box center [904, 515] width 1184 height 462
type input "1000"
click at [832, 281] on div "Package Details Minimum Carrier Package Weight 0.1 lb Minimum weight carrier su…" at bounding box center [904, 493] width 1203 height 554
click at [708, 270] on div "Package Details Minimum Carrier Package Weight 0.1 lb Minimum weight carrier su…" at bounding box center [904, 493] width 1203 height 554
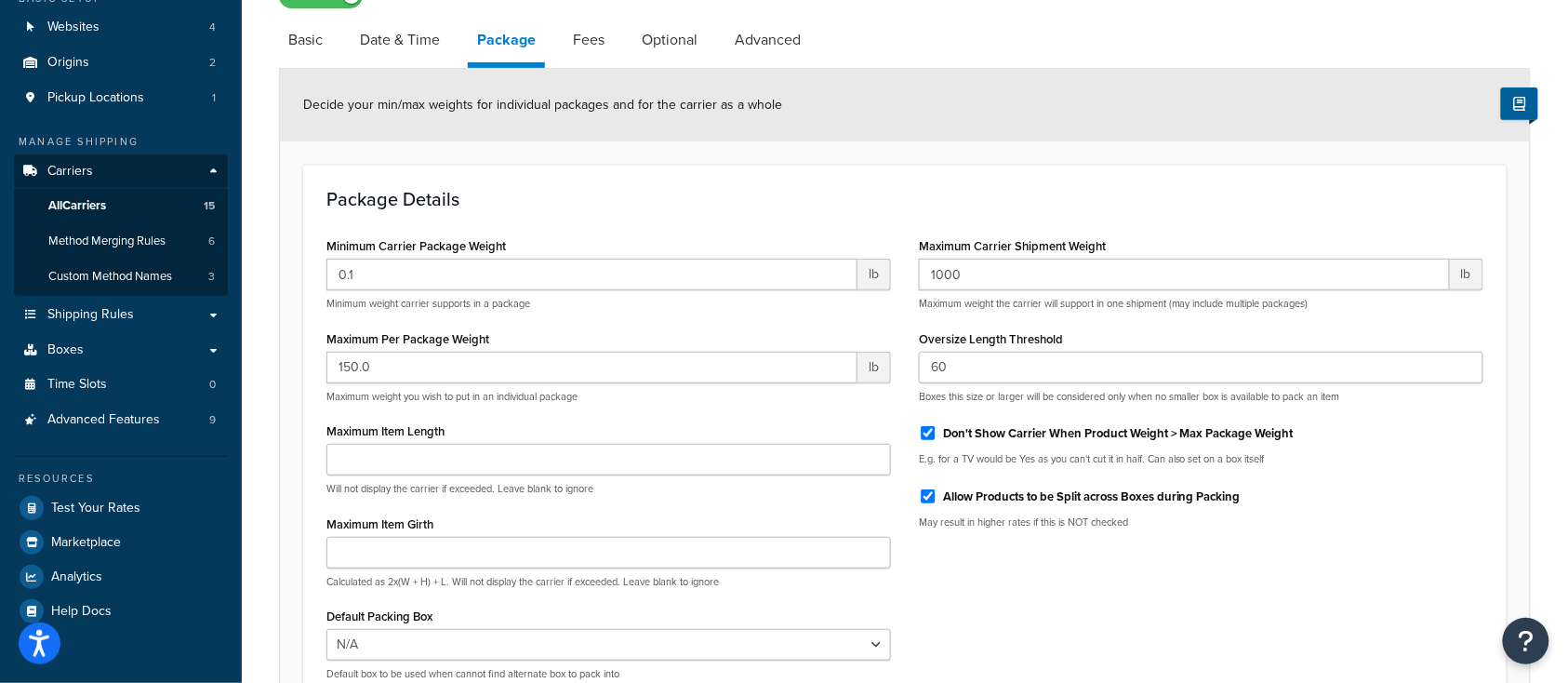
scroll to position [372, 0]
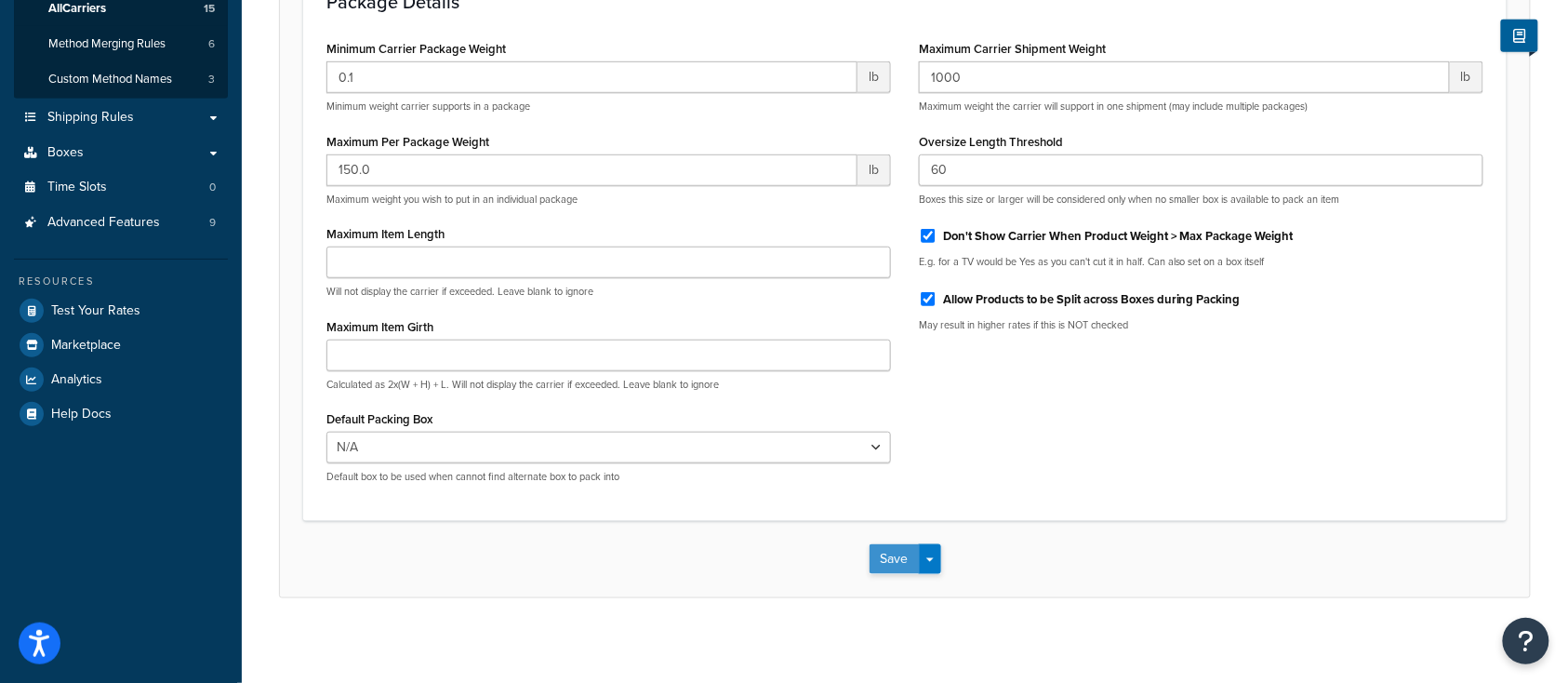
click at [897, 556] on button "Save" at bounding box center [894, 559] width 50 height 30
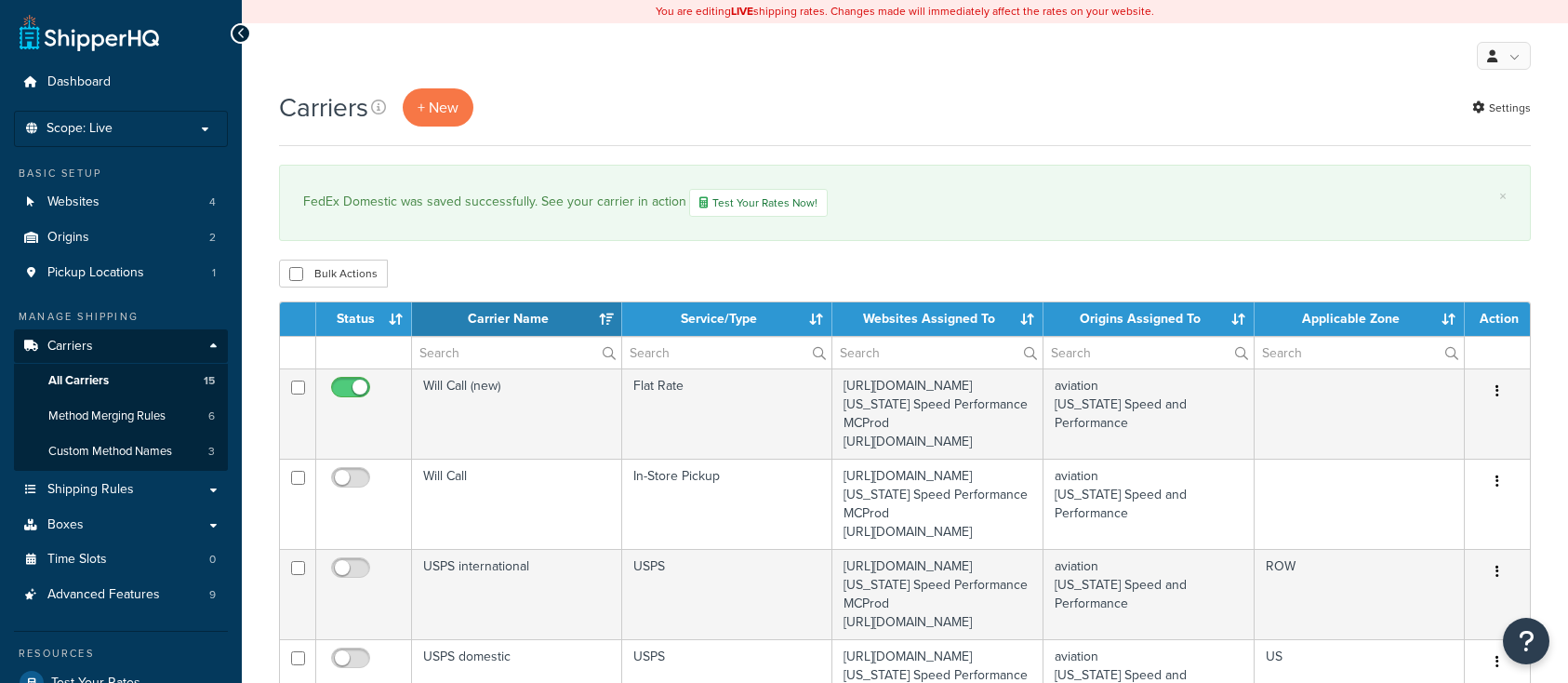
select select "15"
click at [1503, 112] on link "Settings" at bounding box center [1501, 108] width 59 height 26
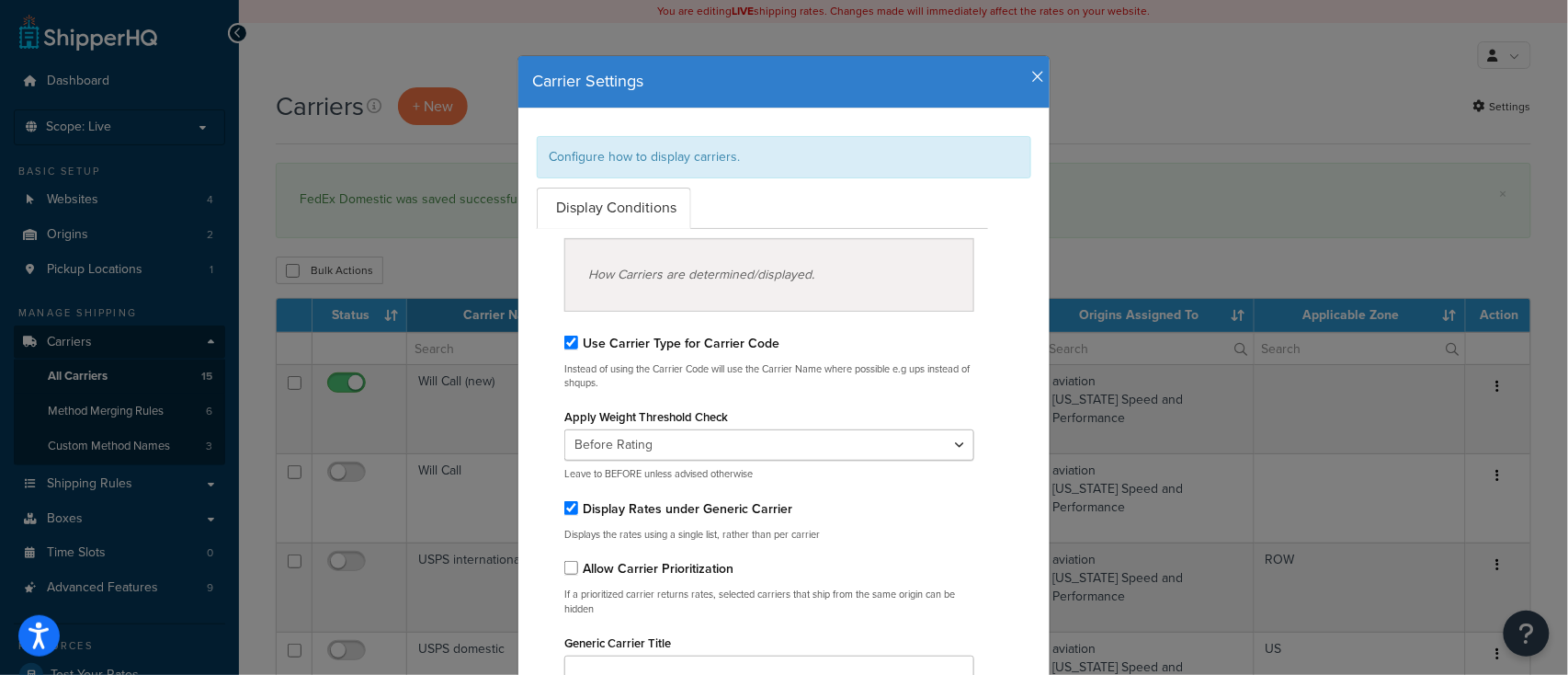
scroll to position [123, 0]
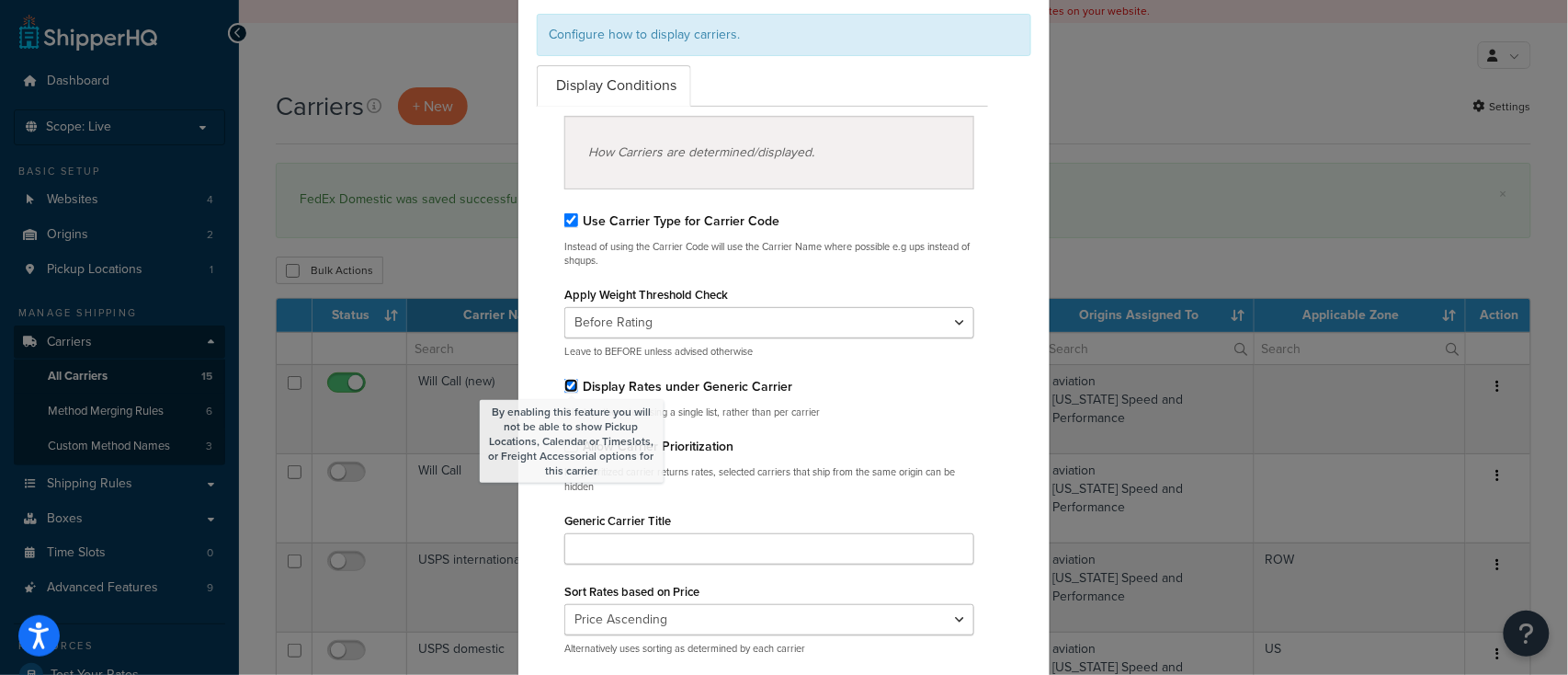
click at [566, 388] on input "By enabling this feature you will not be able to show Pickup Locations, Calenda…" at bounding box center [571, 385] width 14 height 14
checkbox input "false"
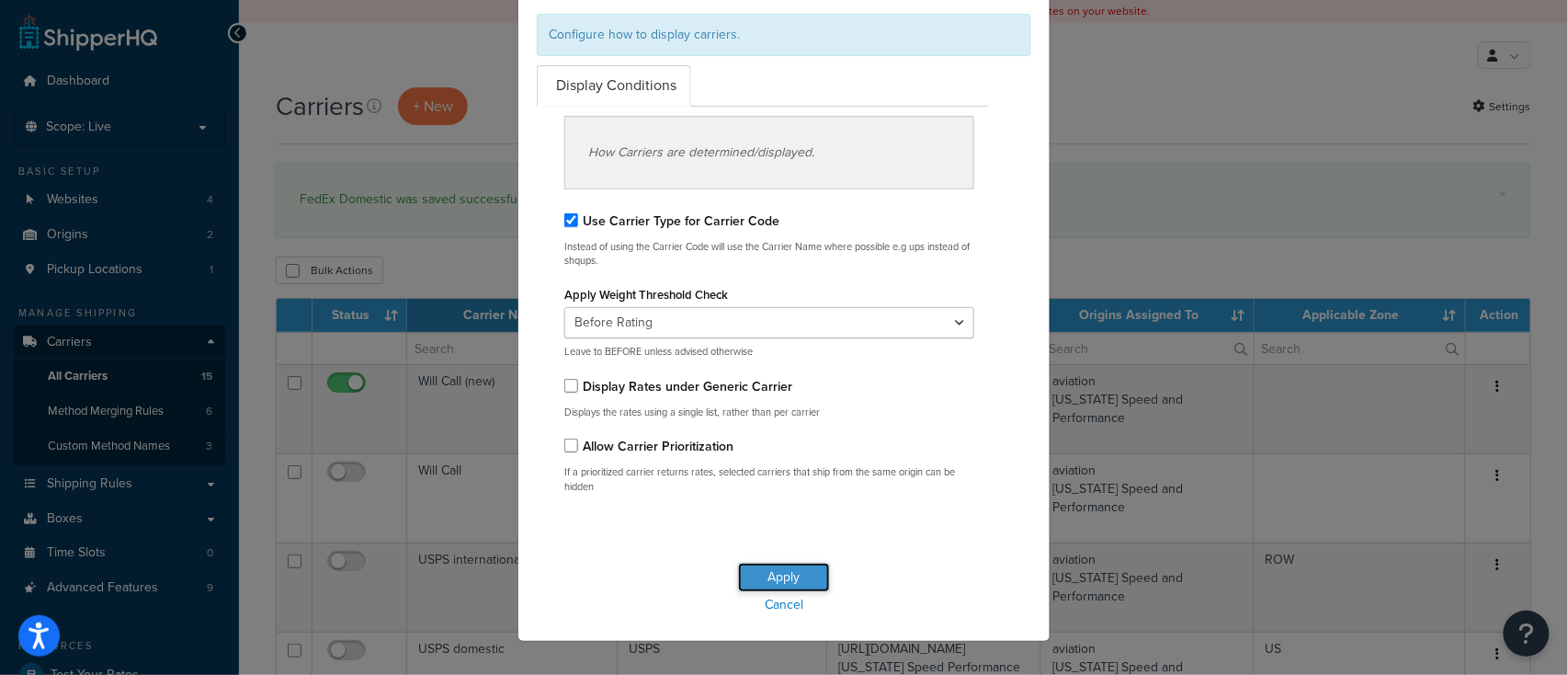
click at [779, 573] on button "Apply" at bounding box center [784, 577] width 92 height 30
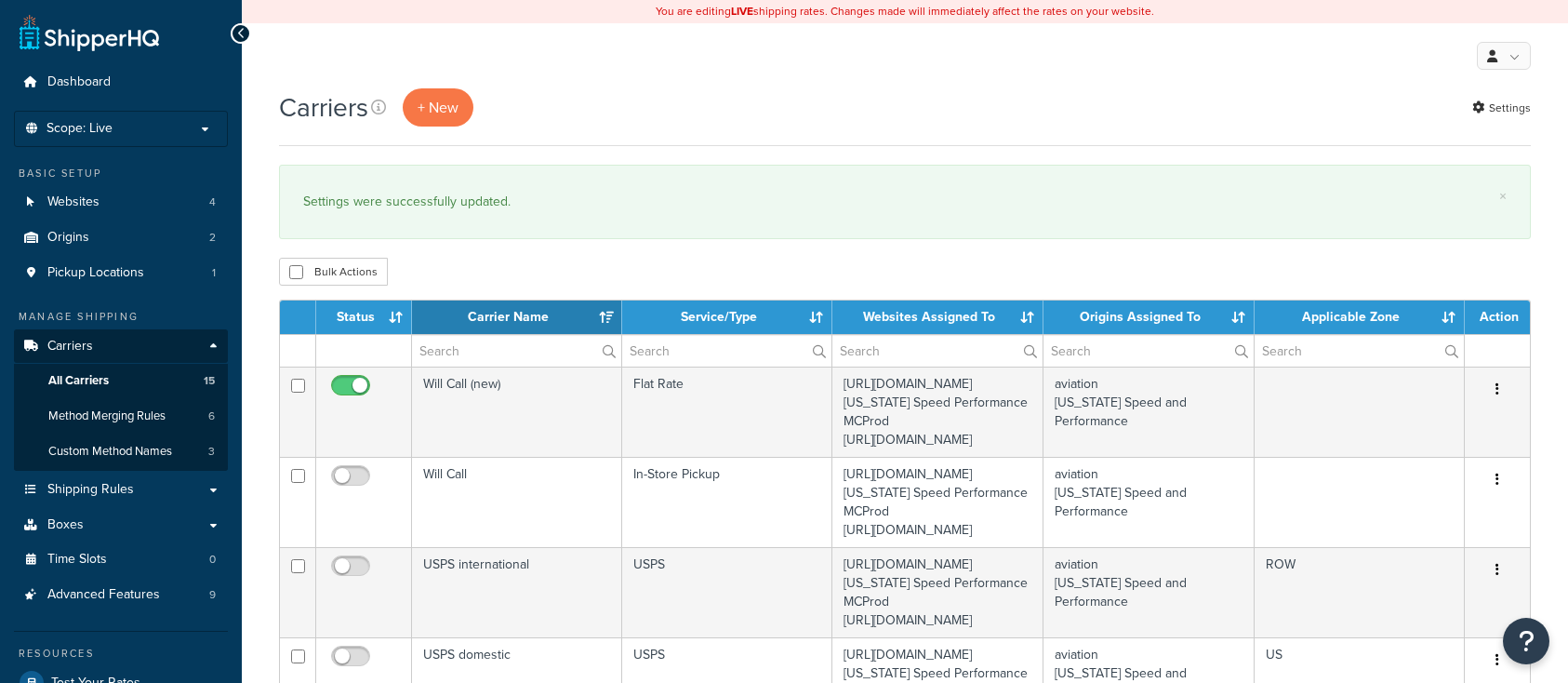
select select "15"
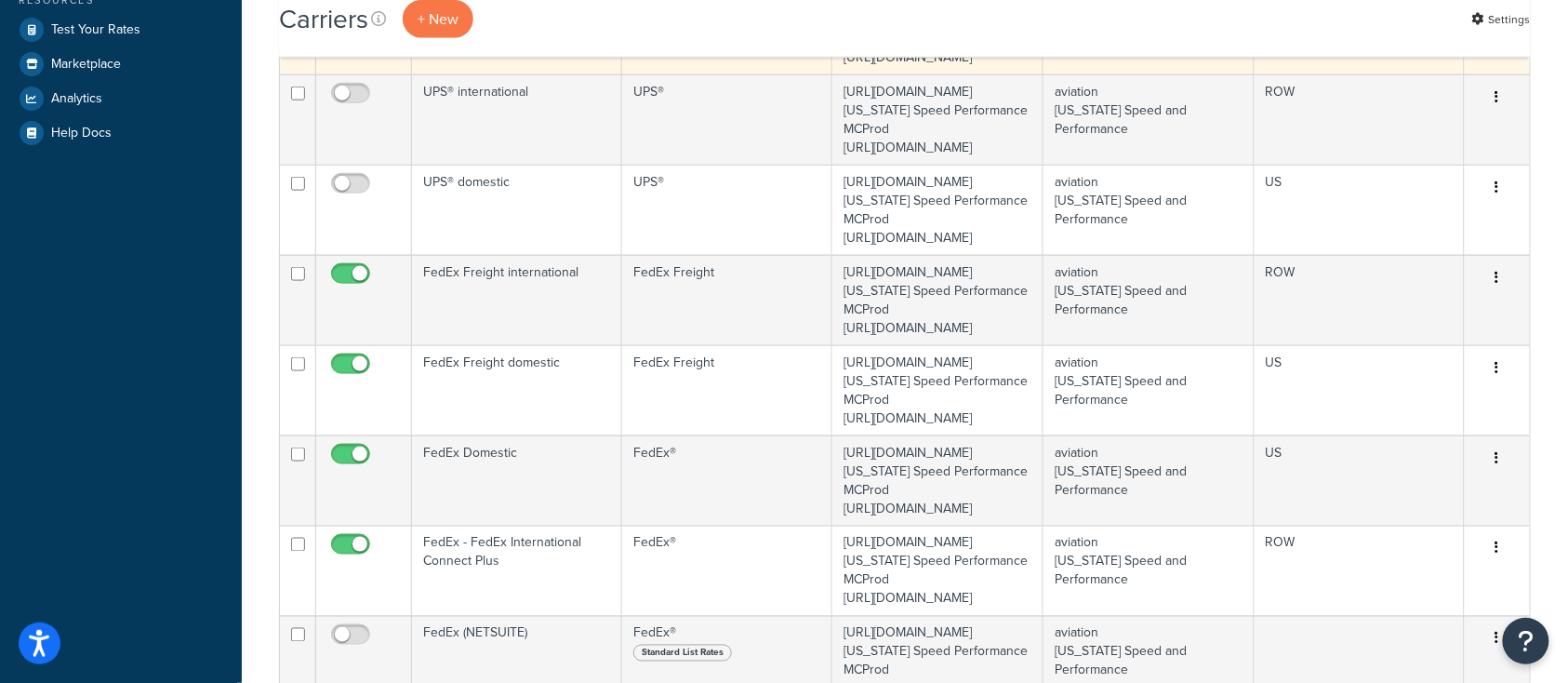
scroll to position [868, 0]
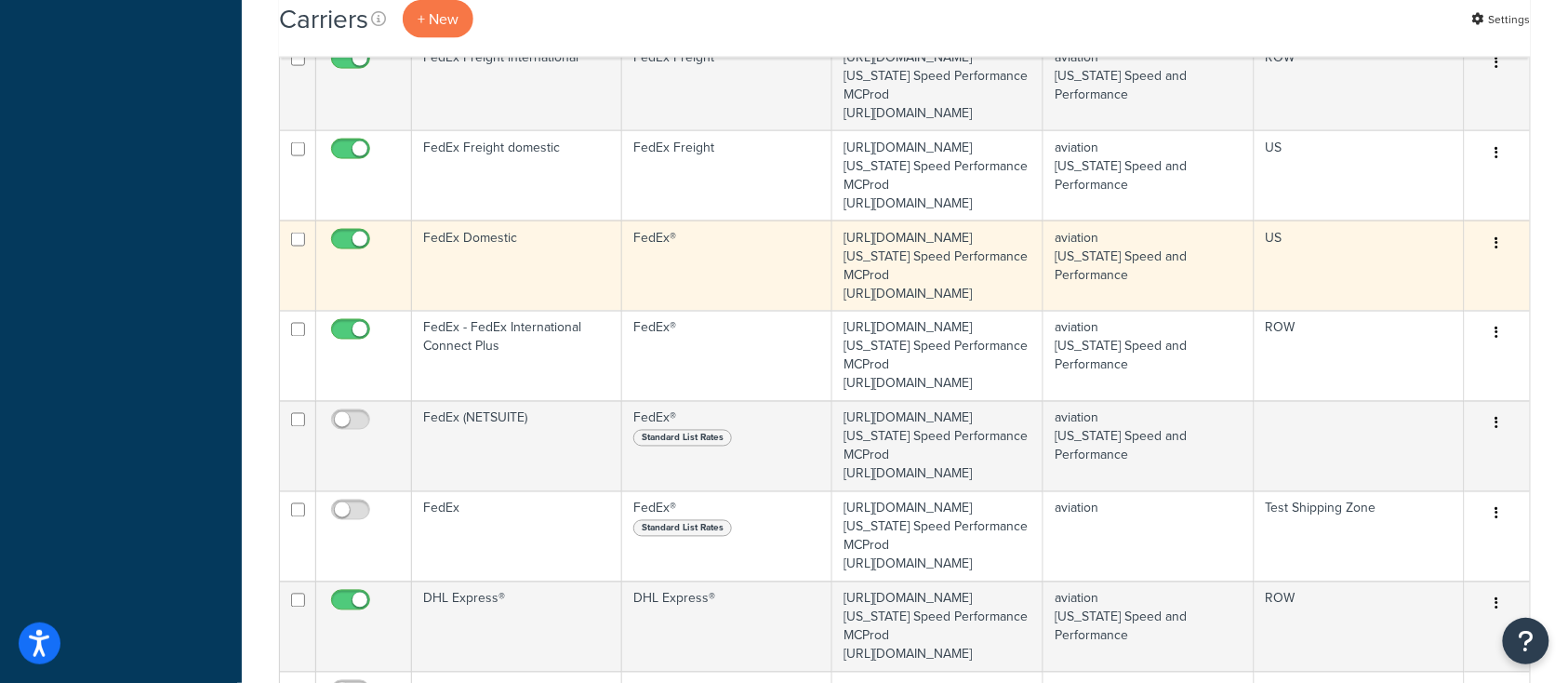
click at [534, 311] on td "FedEx Domestic" at bounding box center [517, 266] width 210 height 90
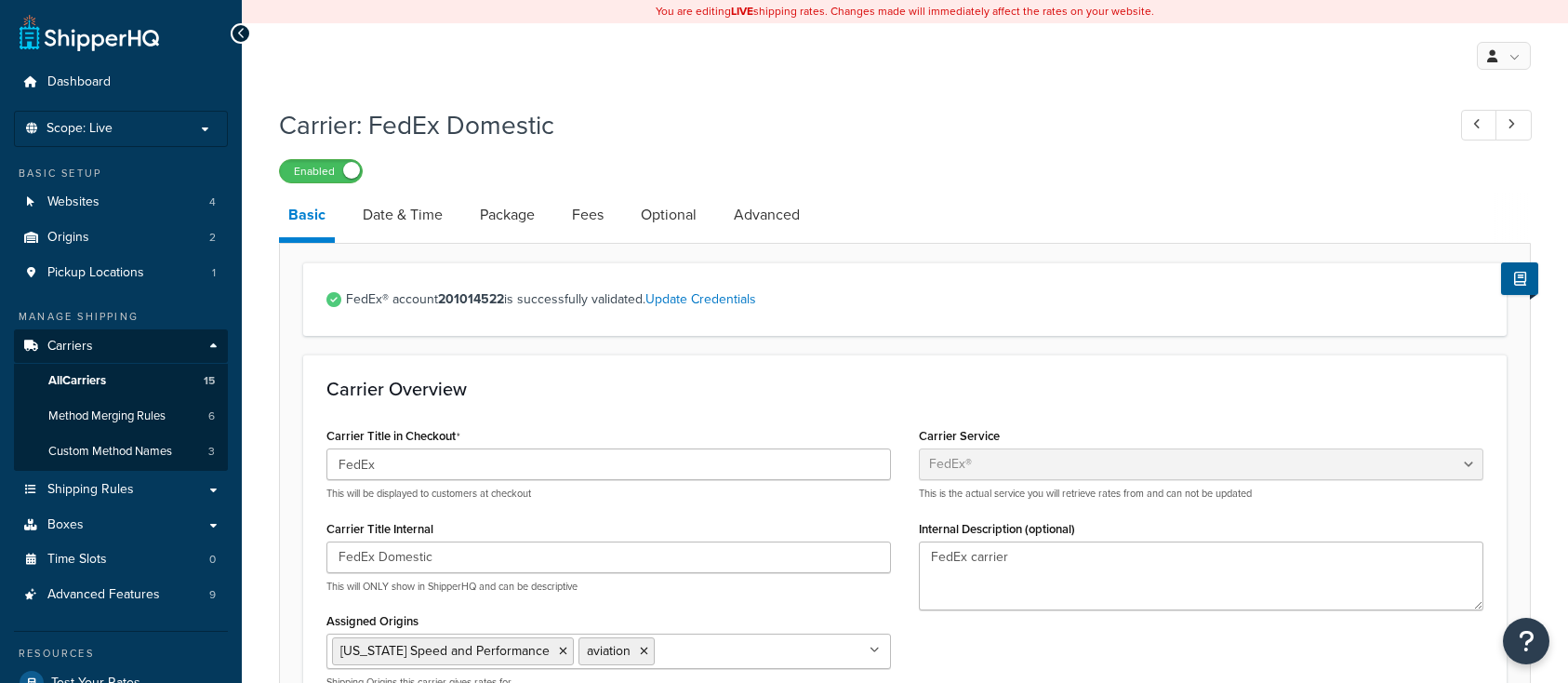
select select "fedEx"
select select "REGULAR_PICKUP"
select select "YOUR_PACKAGING"
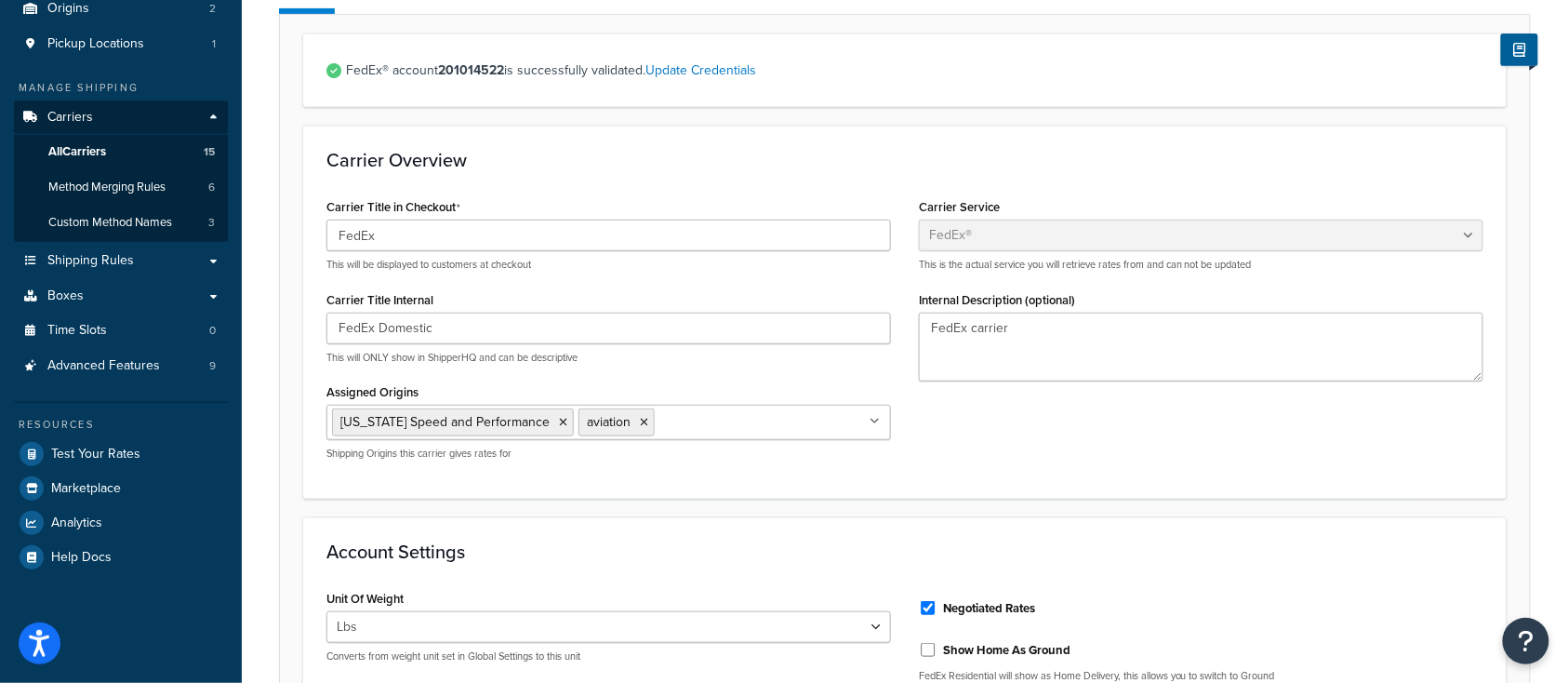
scroll to position [124, 0]
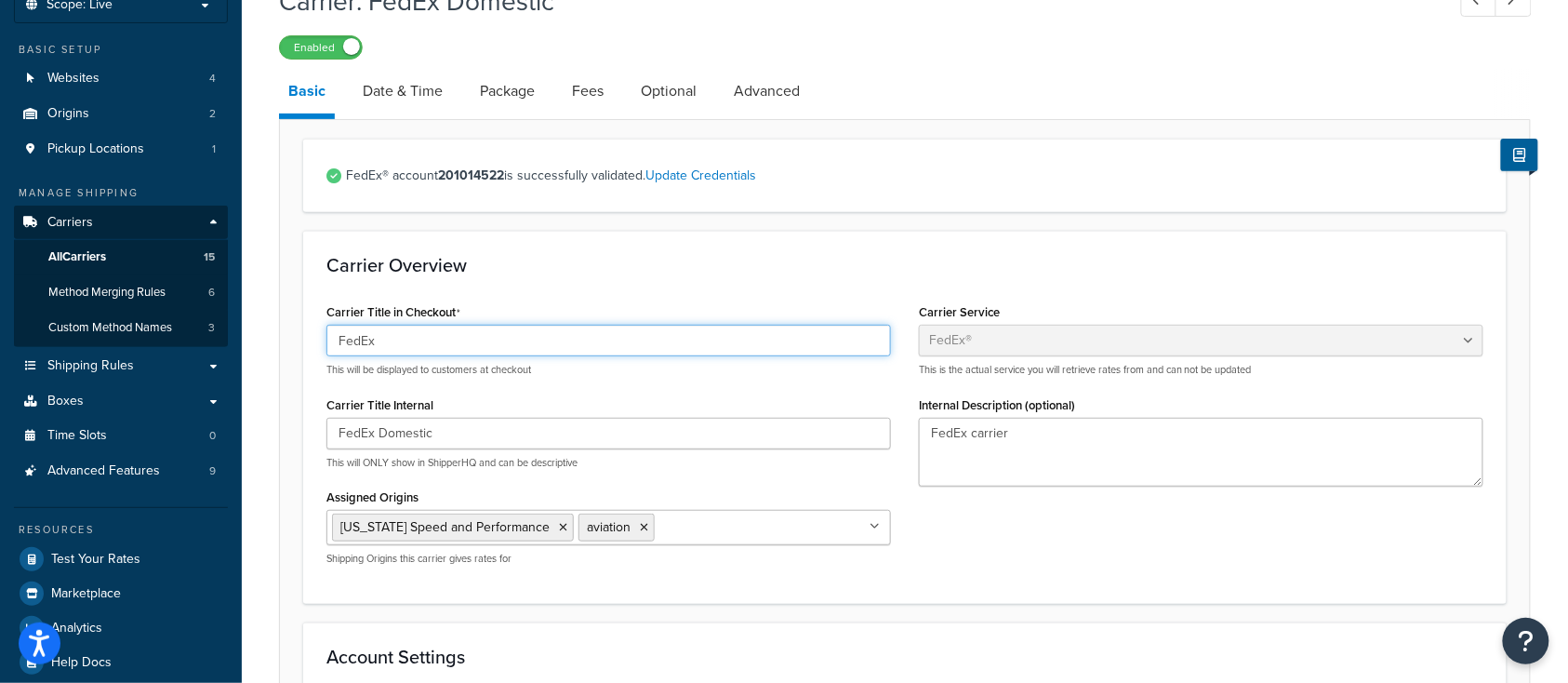
drag, startPoint x: 403, startPoint y: 348, endPoint x: 34, endPoint y: 322, distance: 369.9
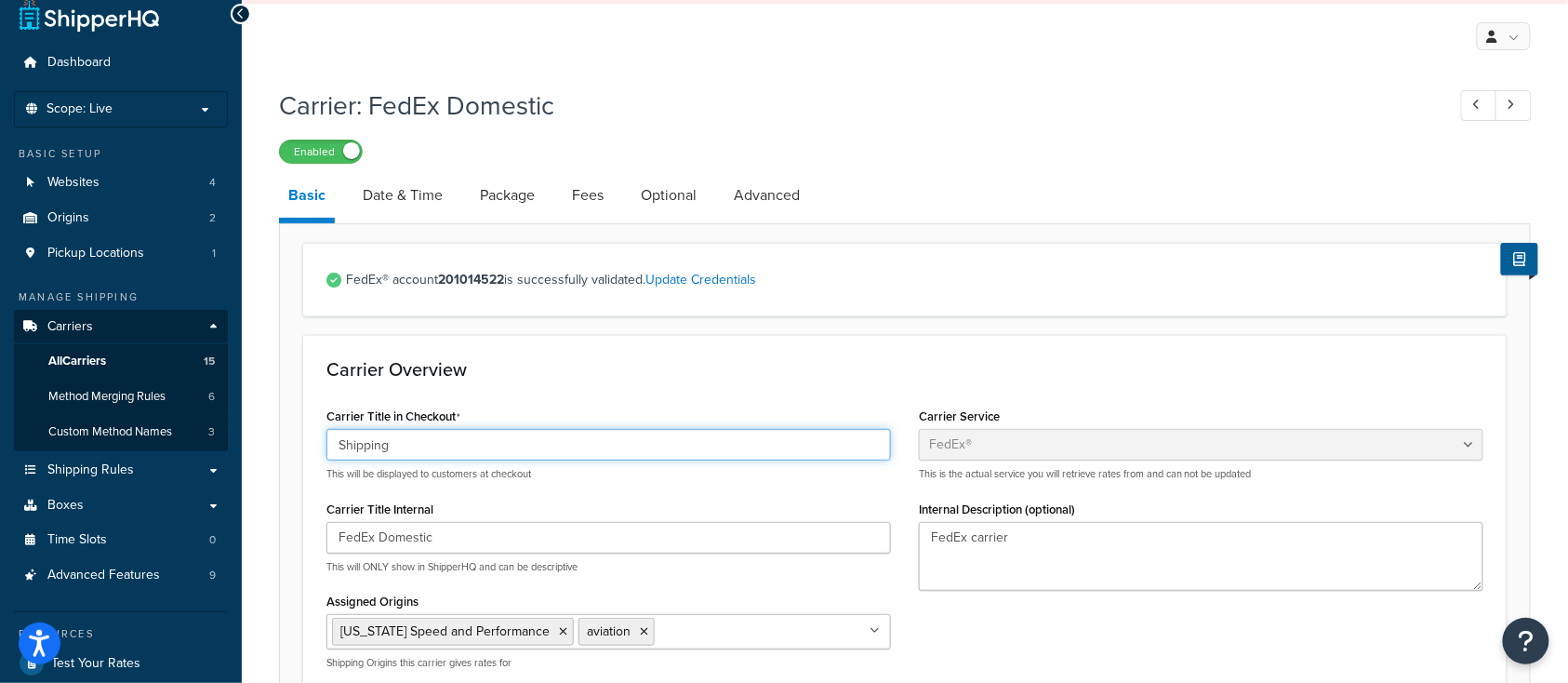
scroll to position [0, 0]
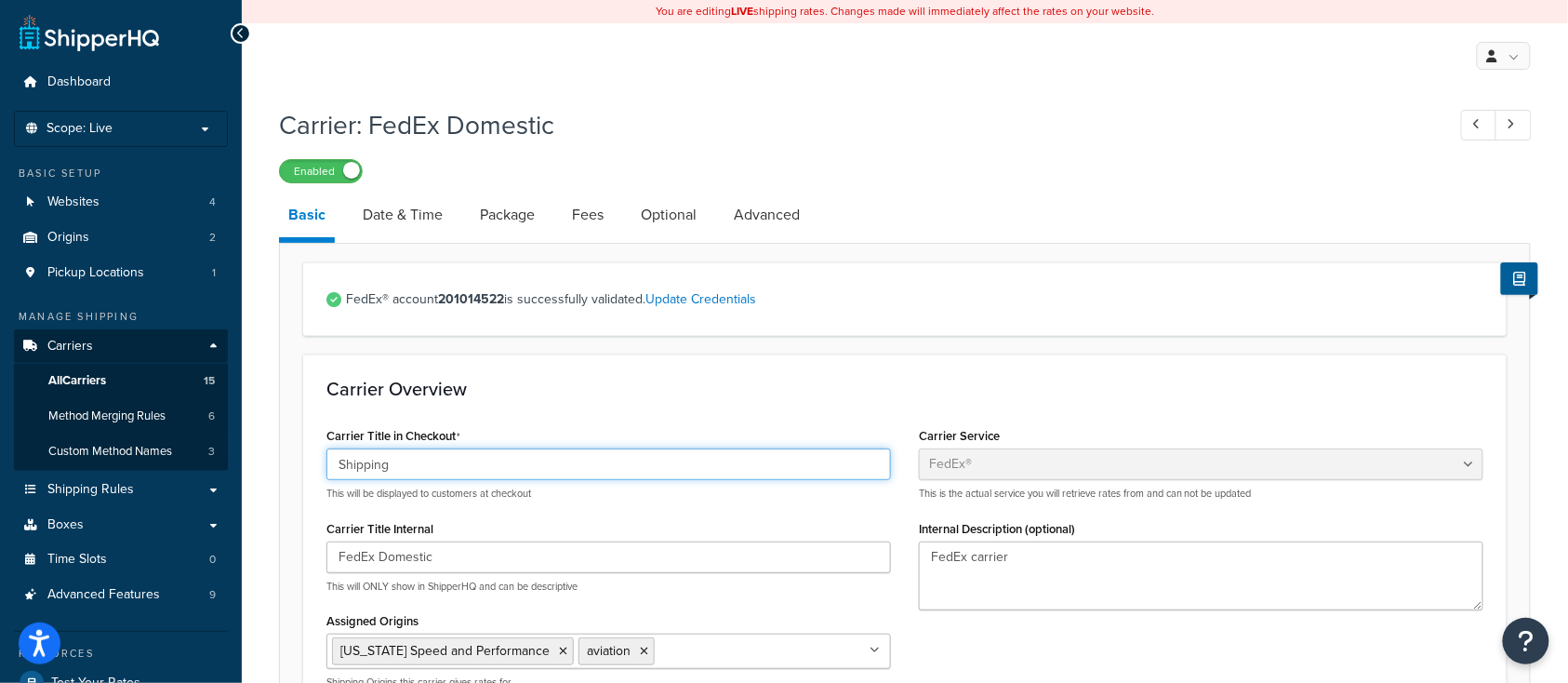
type input "Shipping"
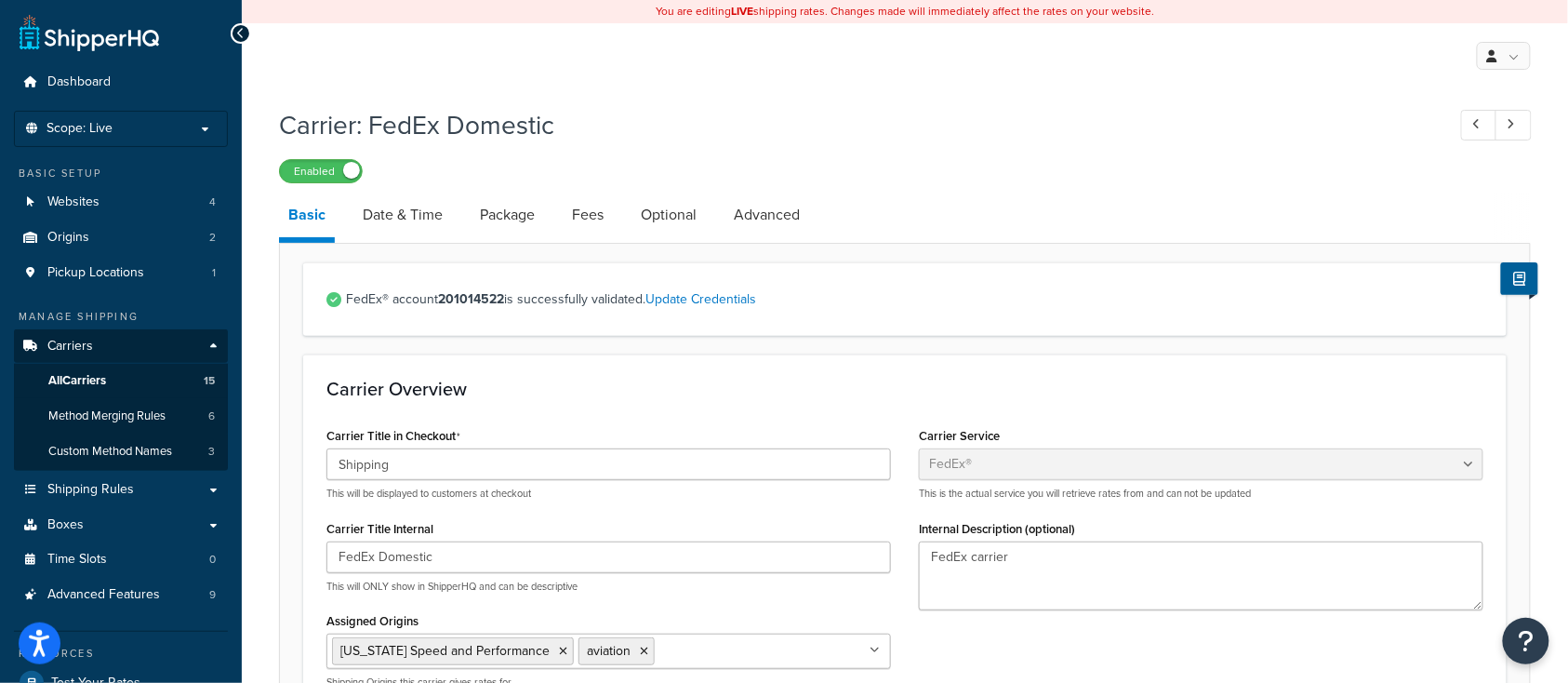
click at [599, 413] on div "Carrier Overview Carrier Title in Checkout Shipping This will be displayed to c…" at bounding box center [904, 540] width 1203 height 372
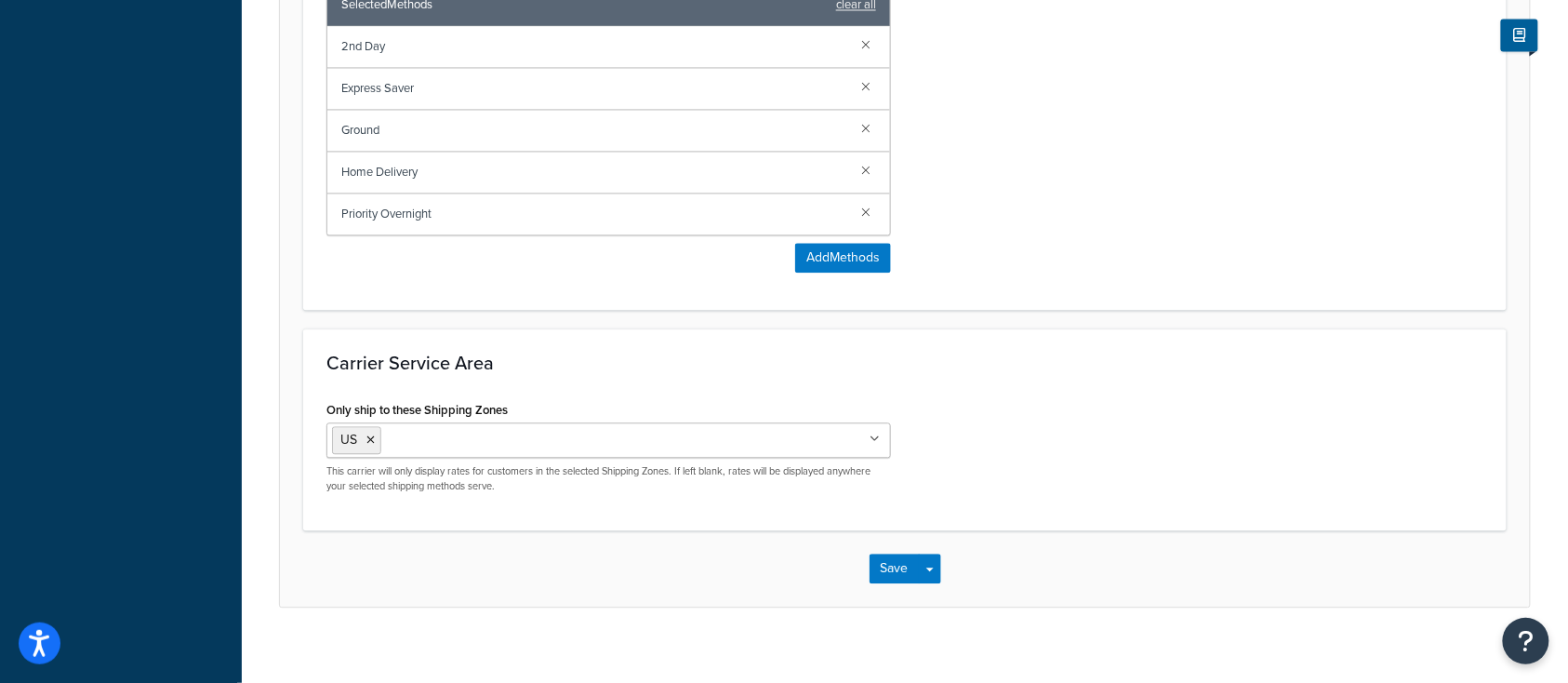
scroll to position [1266, 0]
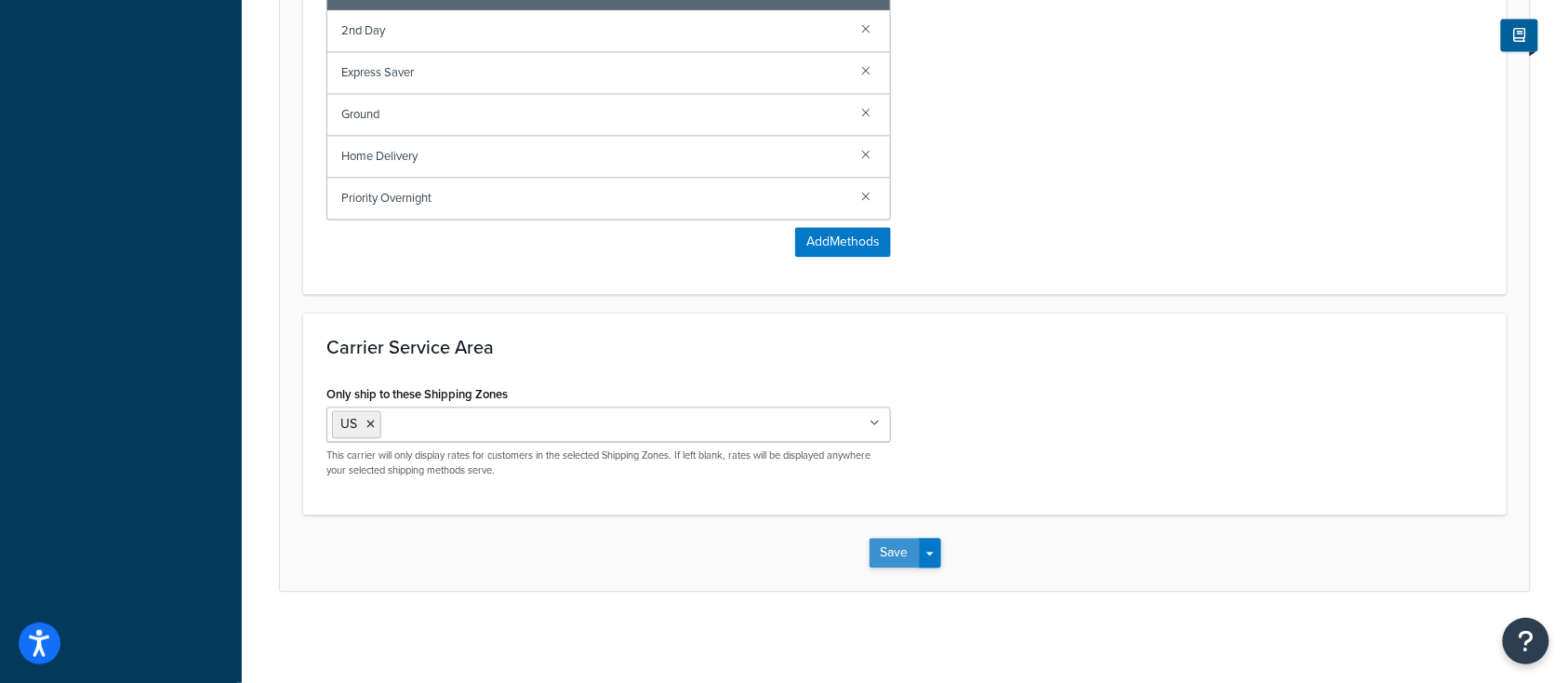
click at [884, 557] on button "Save" at bounding box center [894, 553] width 50 height 30
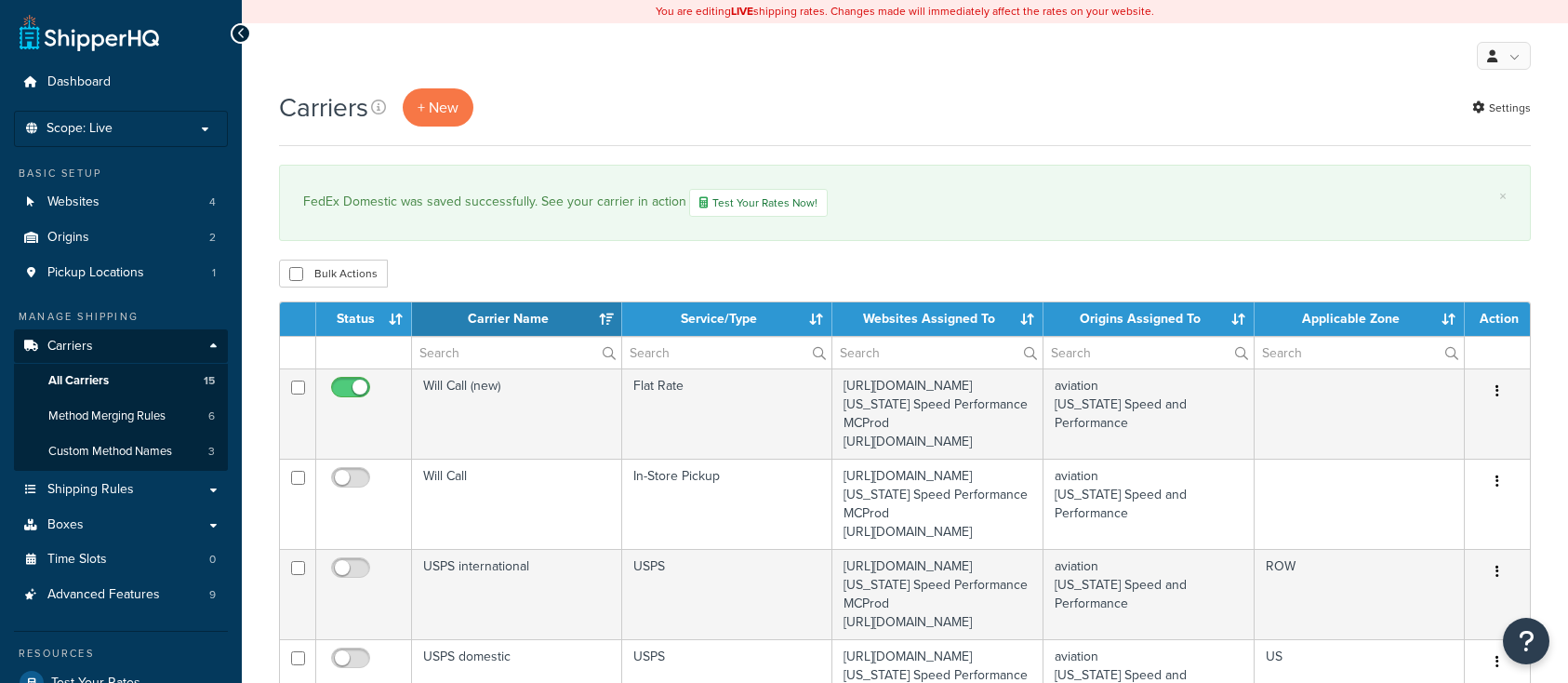
select select "15"
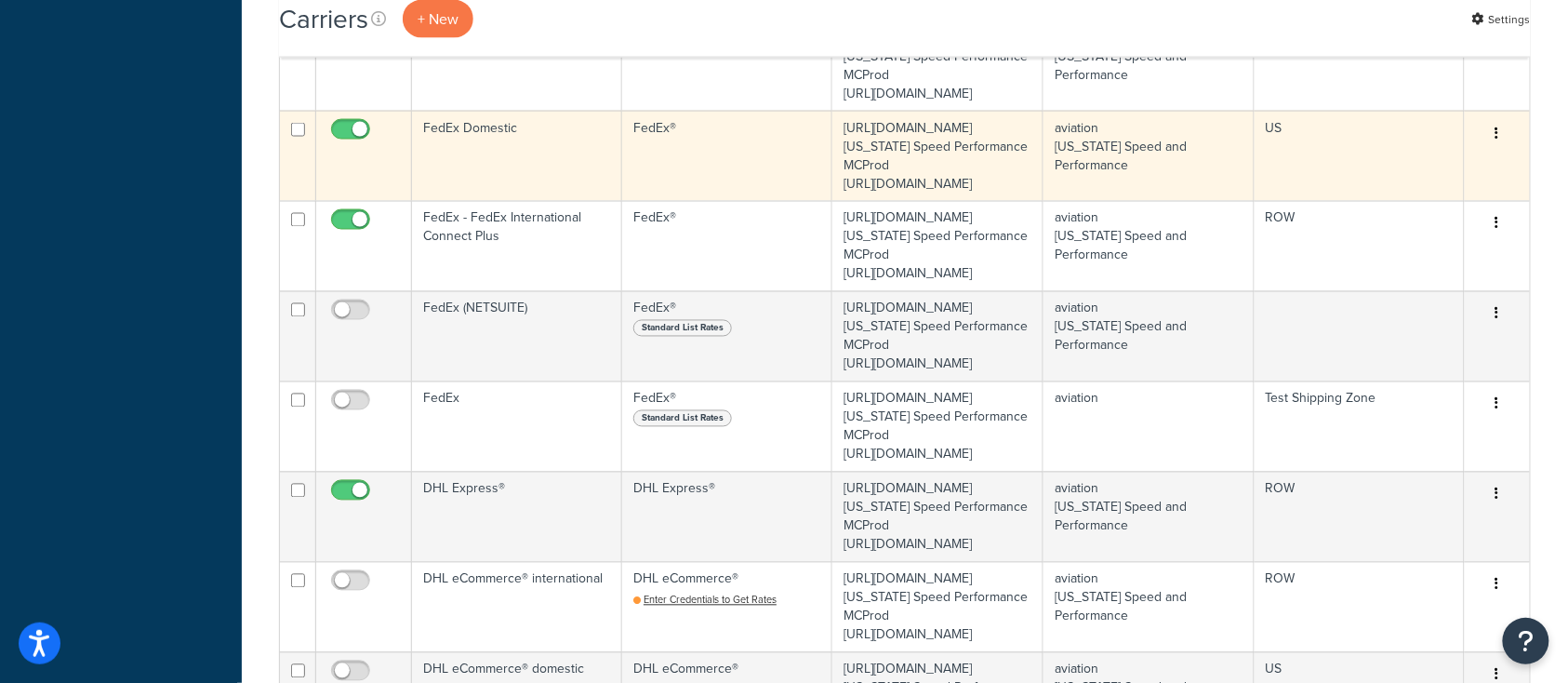
scroll to position [992, 0]
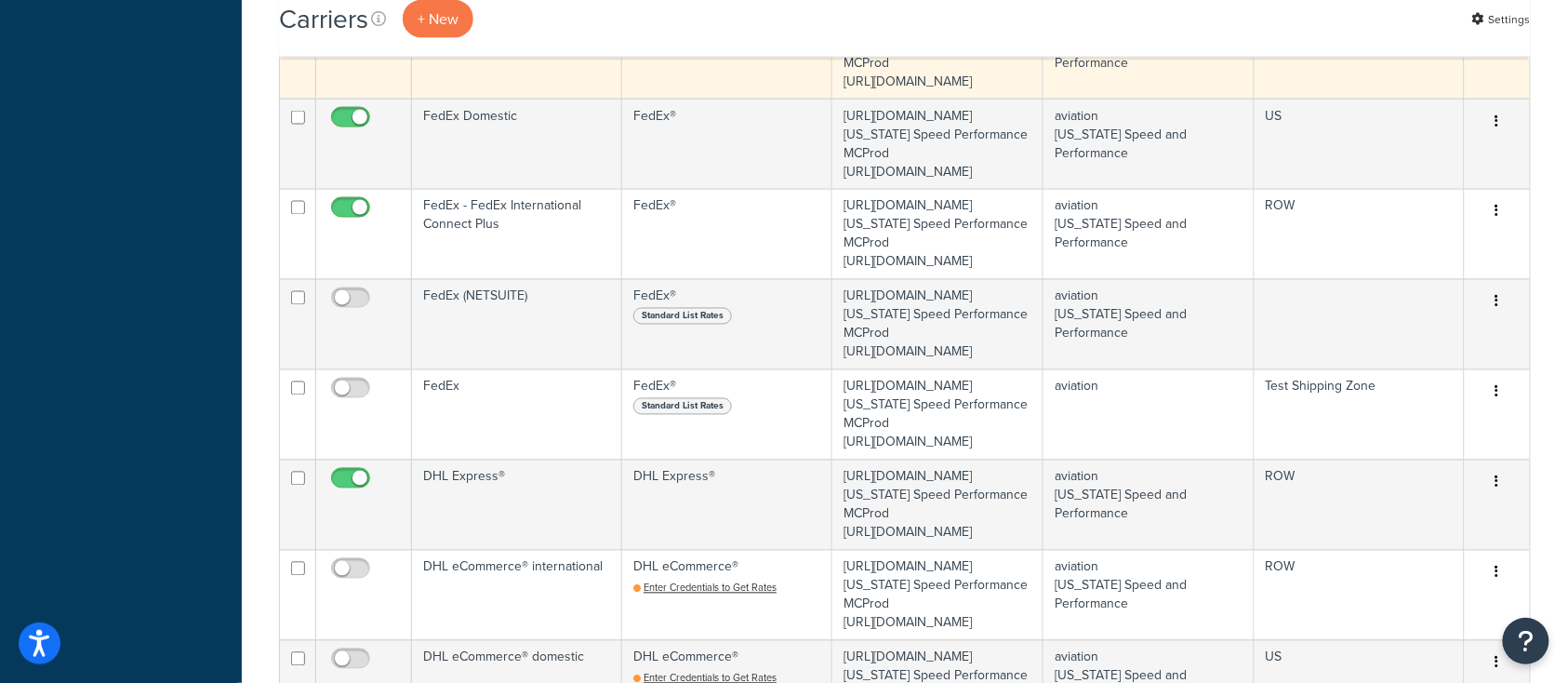
click at [558, 99] on td "FedEx Freight domestic" at bounding box center [517, 53] width 210 height 90
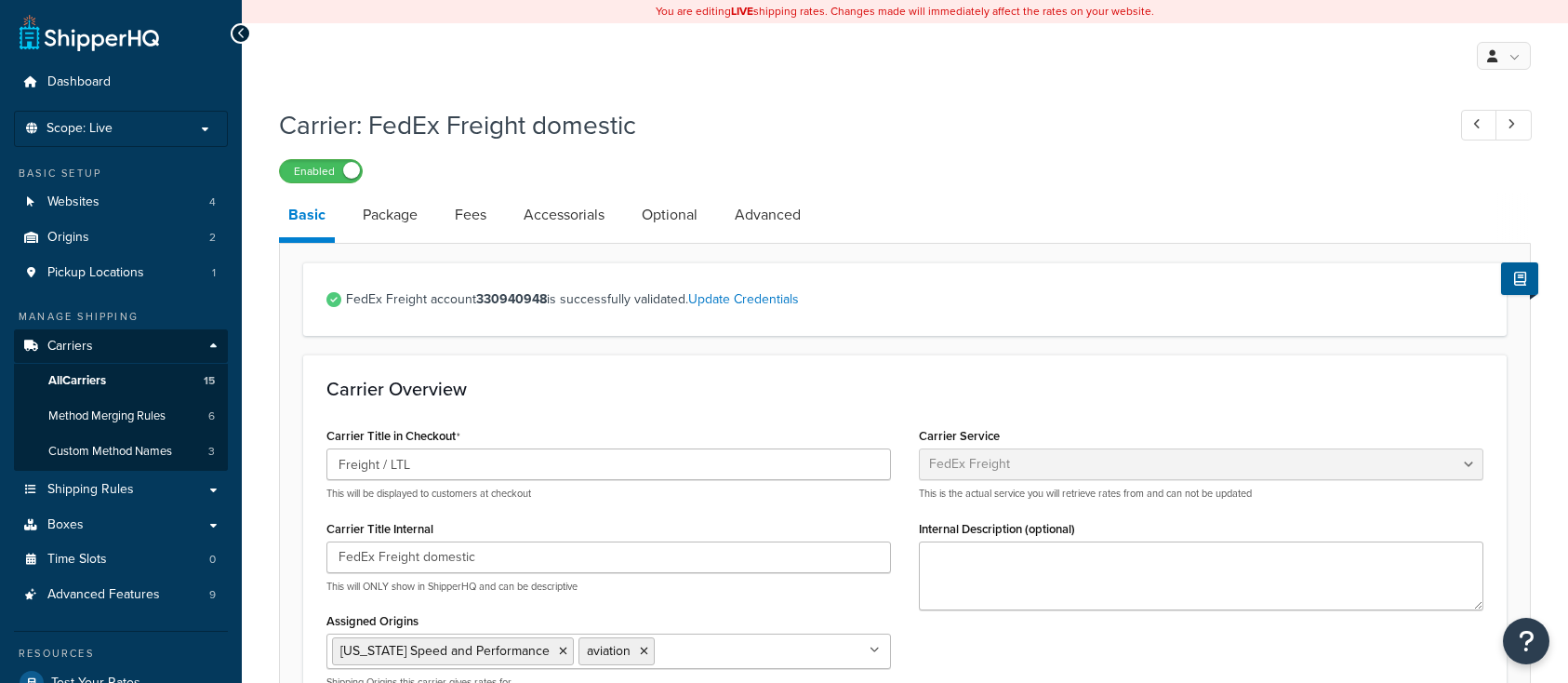
select select "fedExFreight"
click at [558, 215] on link "Accessorials" at bounding box center [565, 215] width 100 height 45
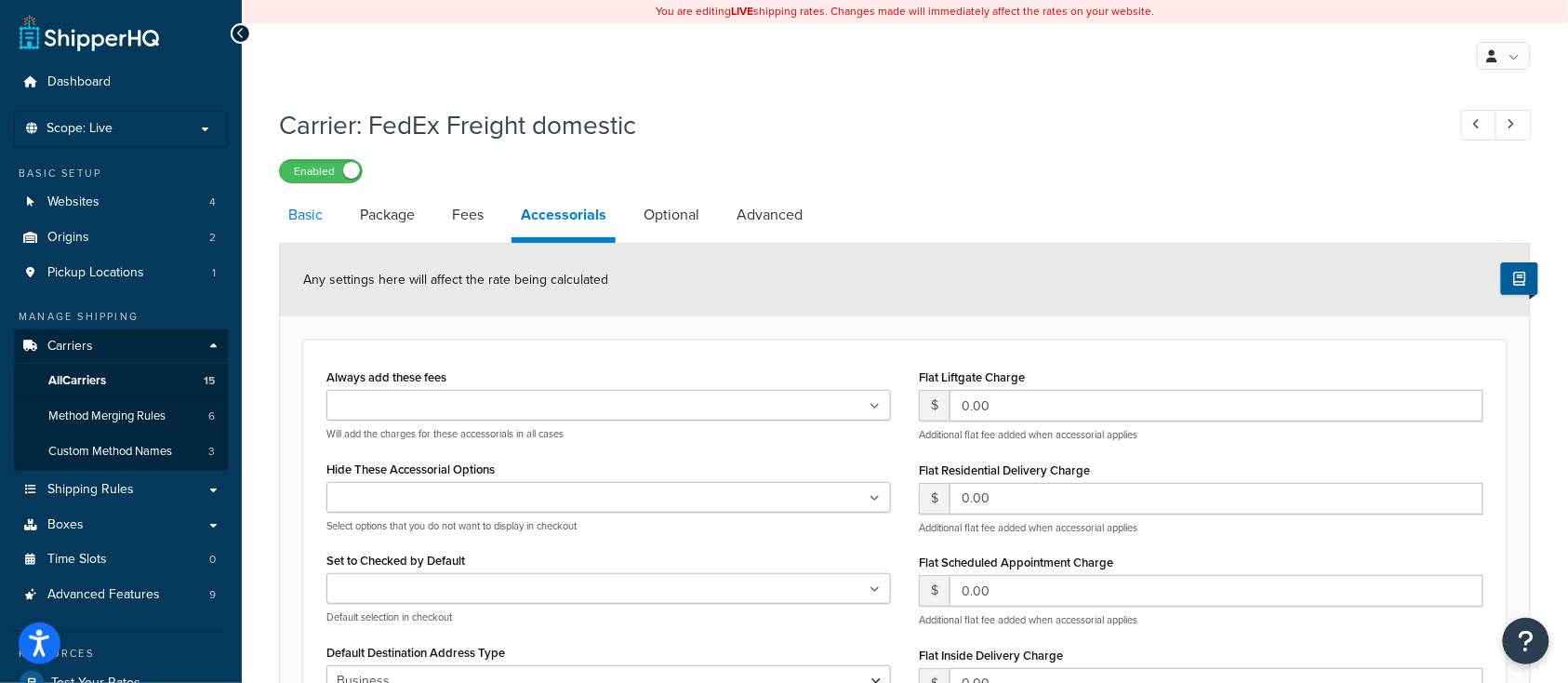
click at [303, 222] on link "Basic" at bounding box center [305, 215] width 53 height 45
select select "fedExFreight"
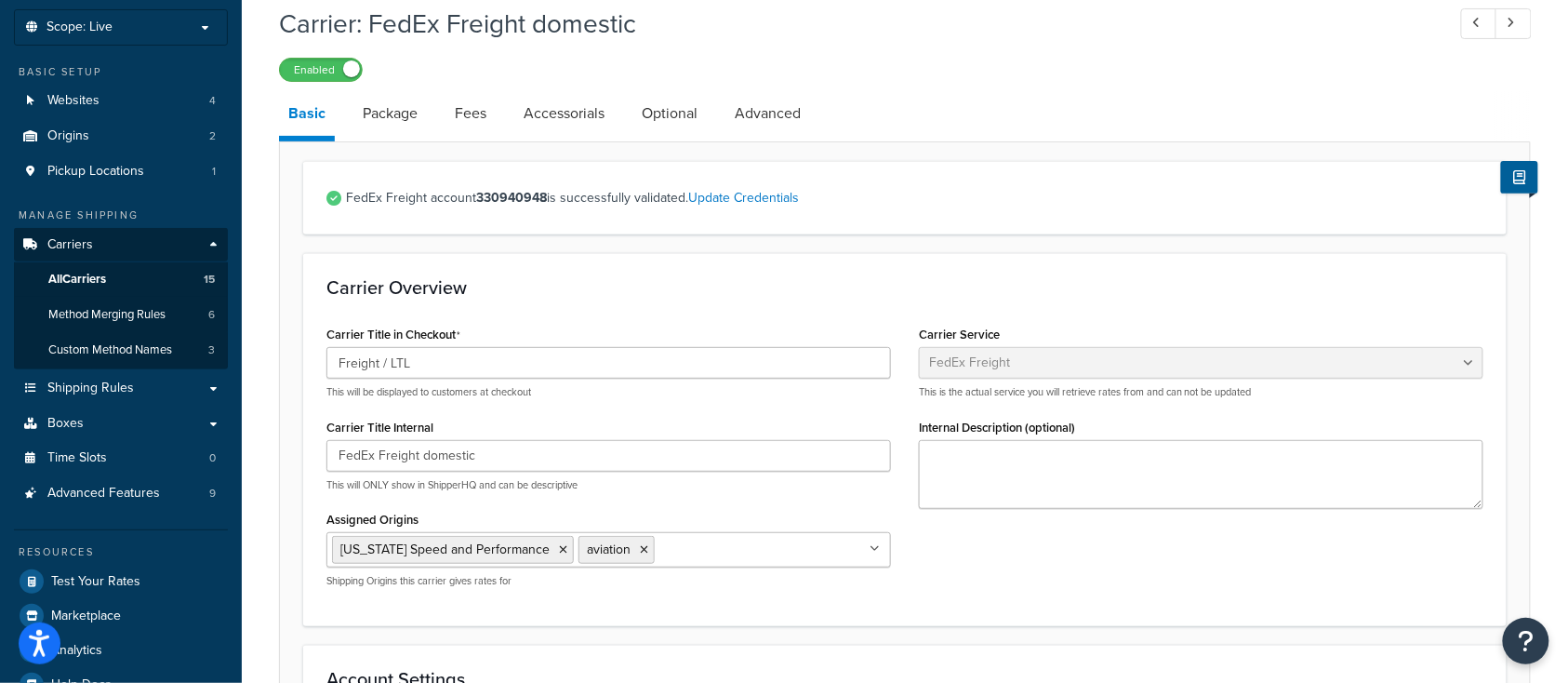
scroll to position [124, 0]
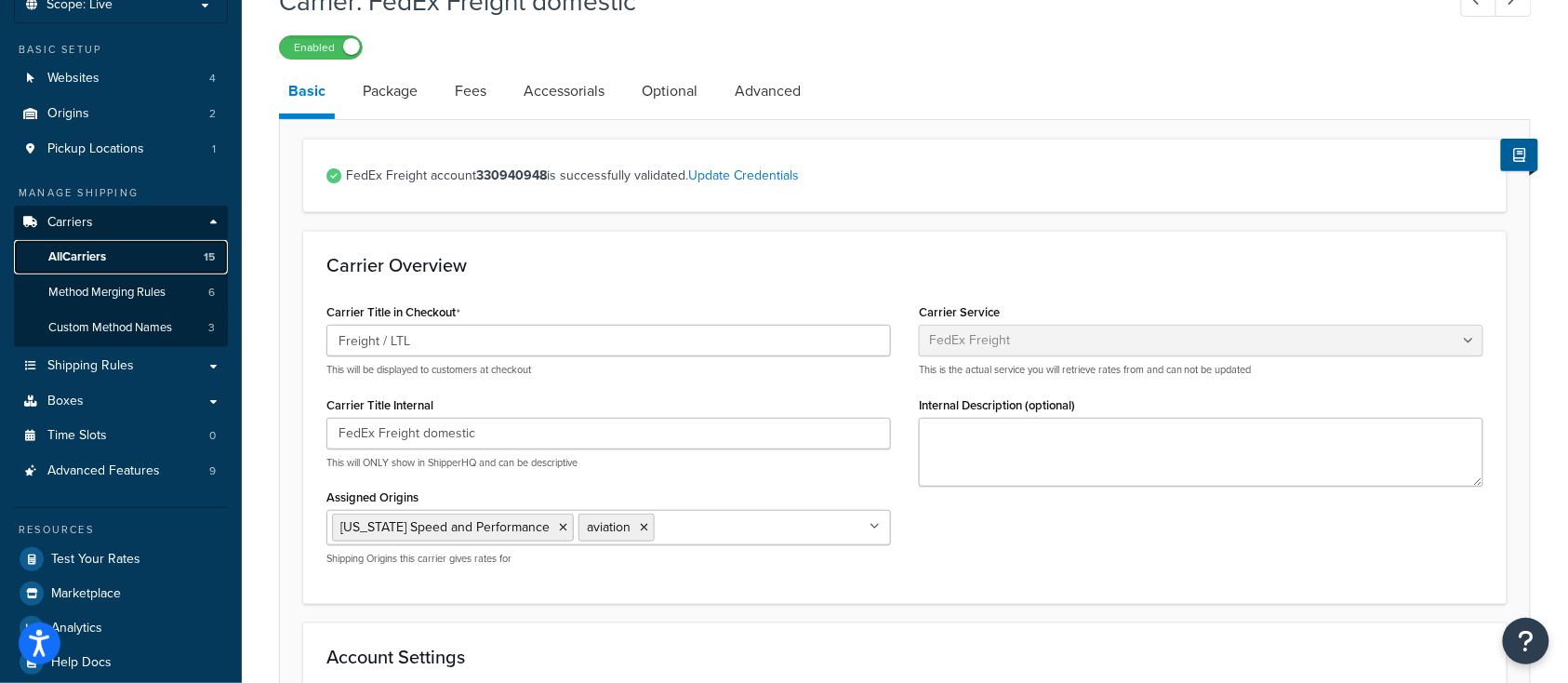
click at [86, 257] on span "All Carriers" at bounding box center [77, 257] width 58 height 16
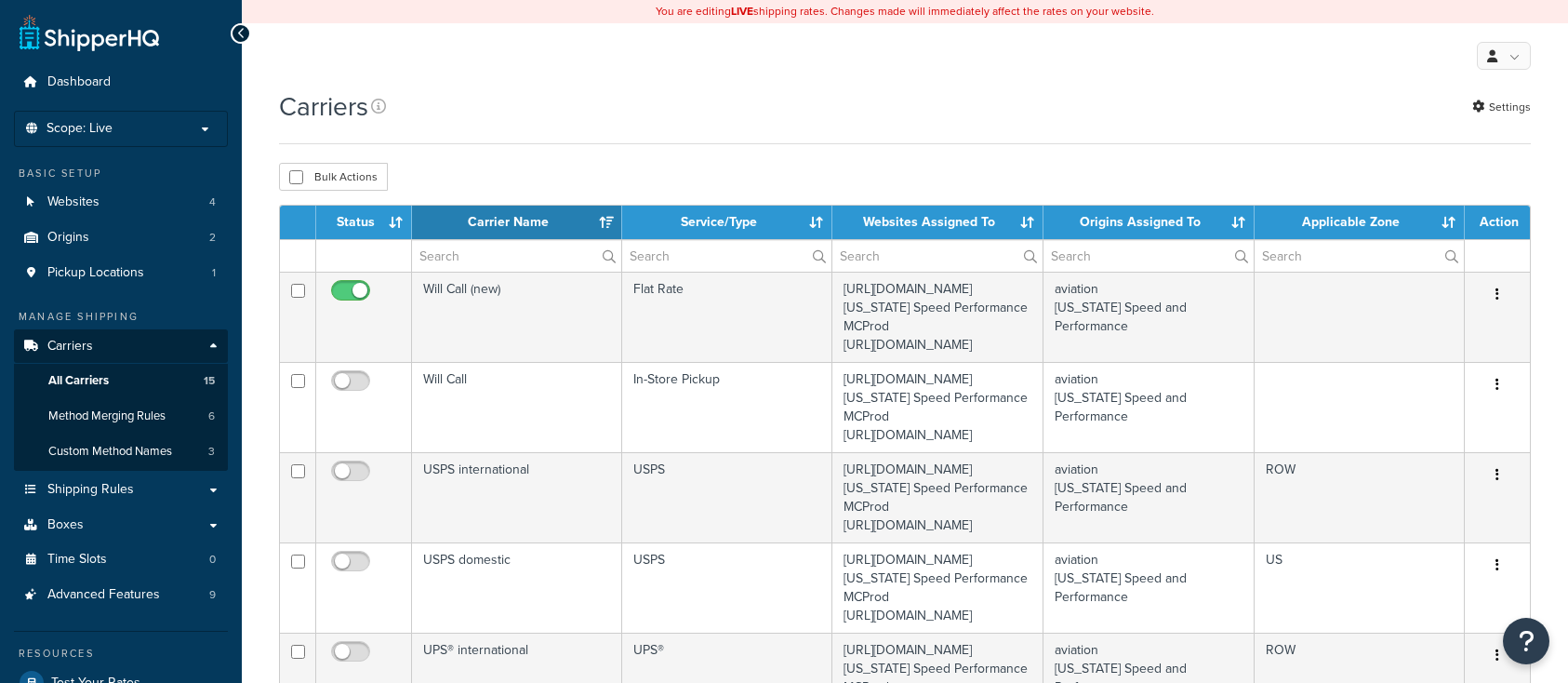
select select "15"
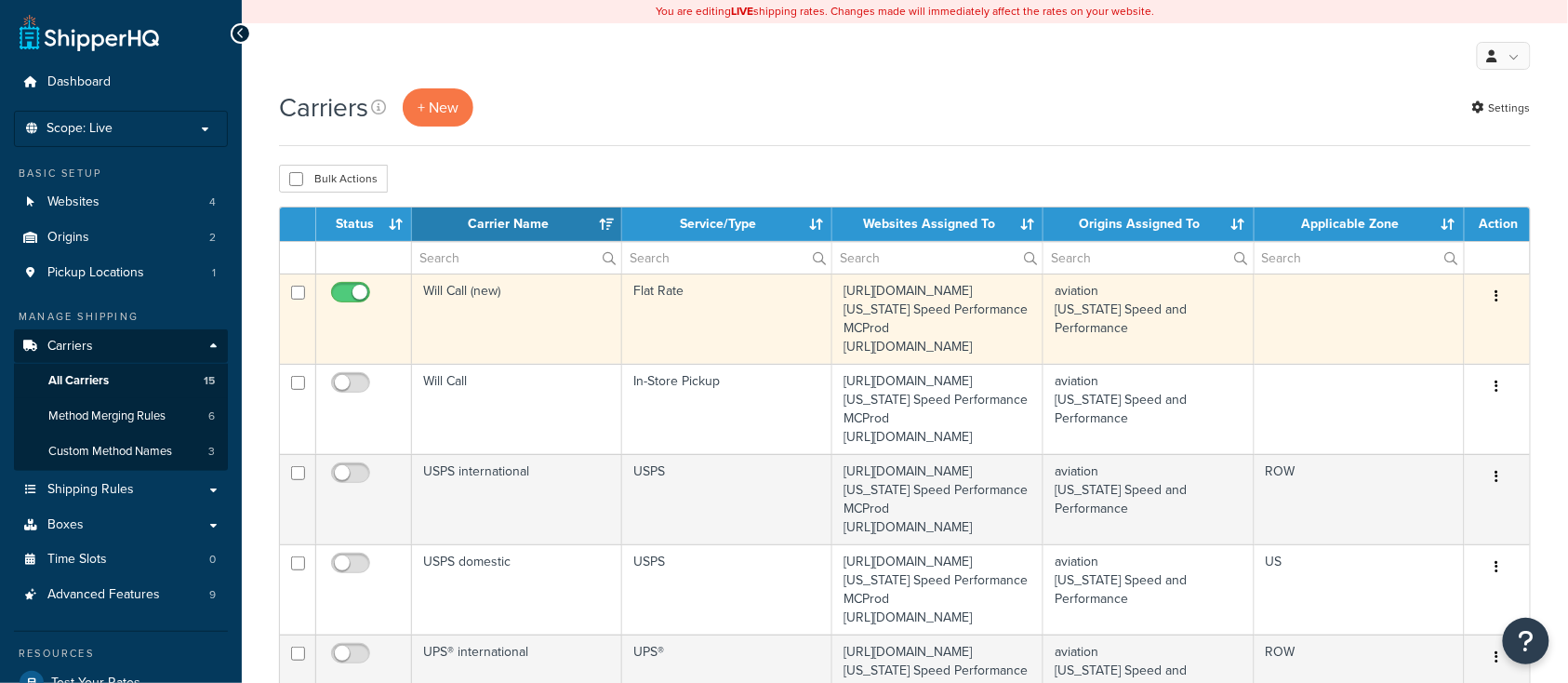
click at [498, 340] on td "Will Call (new)" at bounding box center [517, 319] width 210 height 90
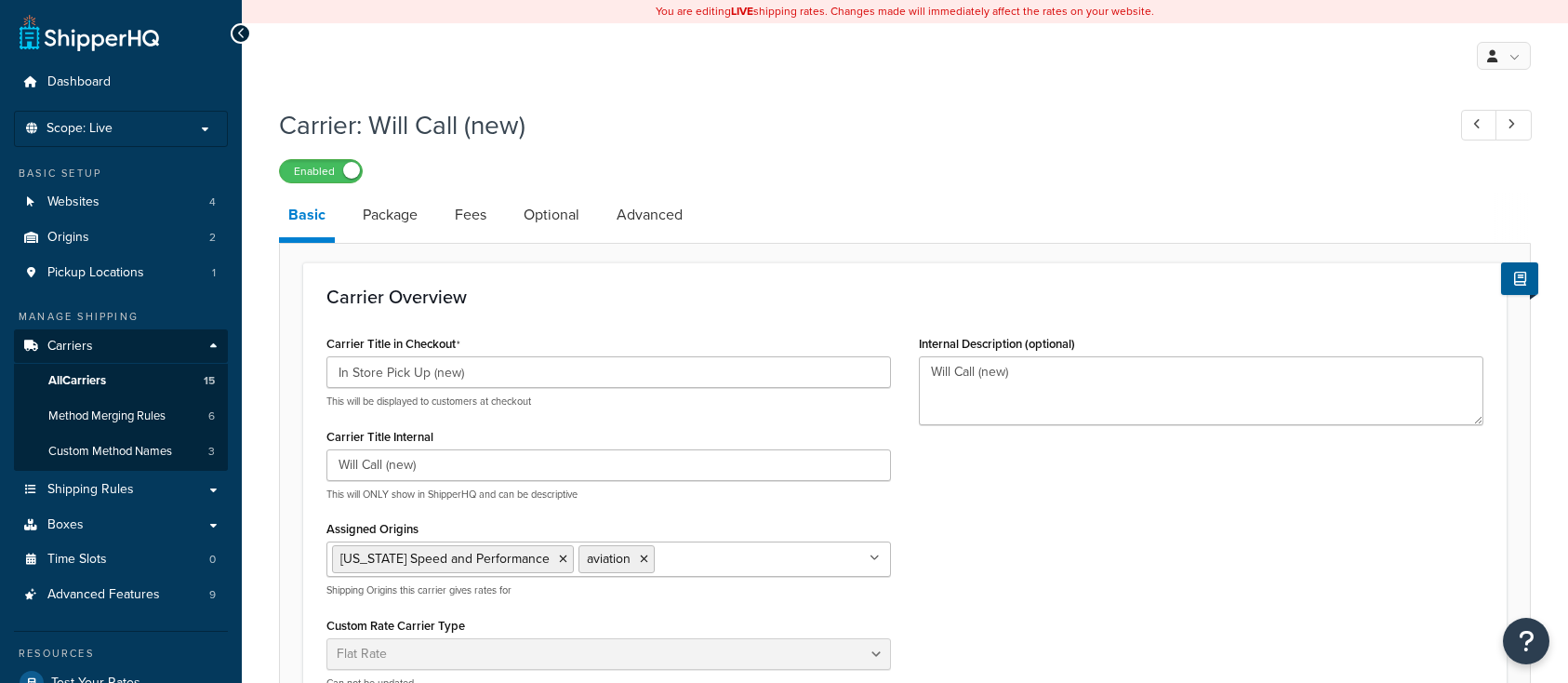
select select "flat"
drag, startPoint x: 430, startPoint y: 374, endPoint x: 548, endPoint y: 377, distance: 118.0
click at [548, 377] on input "In Store Pick Up (new)" at bounding box center [609, 372] width 565 height 32
type input "In Store Pick Up"
click at [539, 327] on div "Carrier Overview Carrier Title in Checkout In Store Pick Up This will be displa…" at bounding box center [904, 494] width 1203 height 465
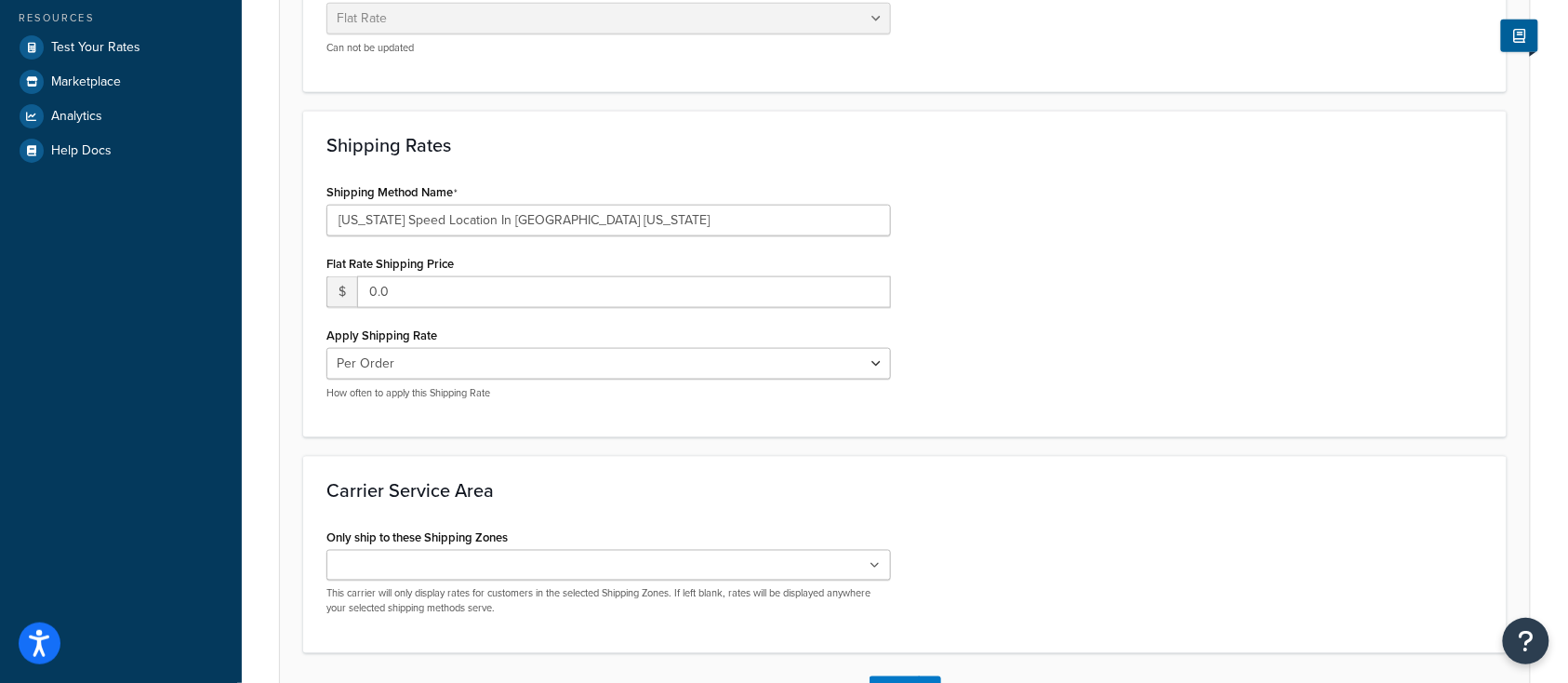
scroll to position [775, 0]
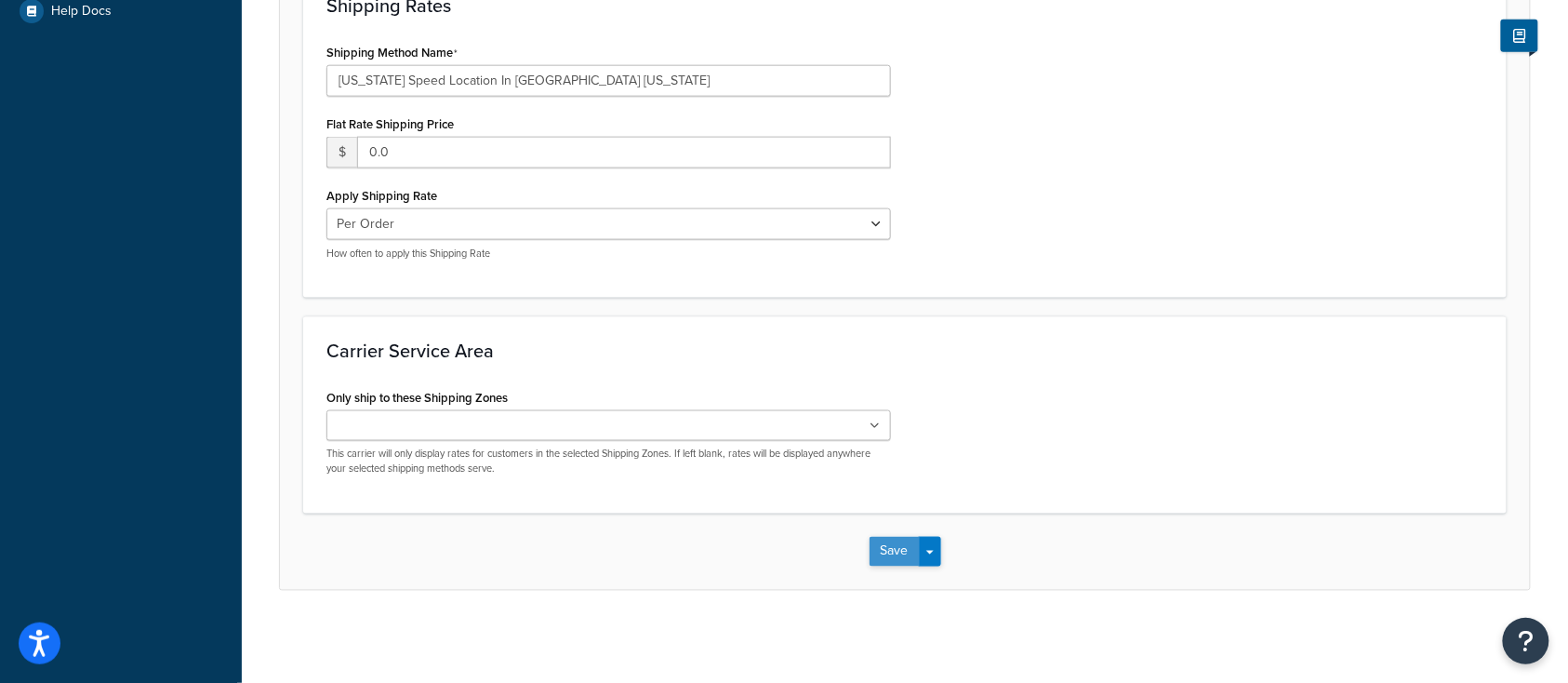
click at [894, 560] on button "Save" at bounding box center [894, 552] width 50 height 30
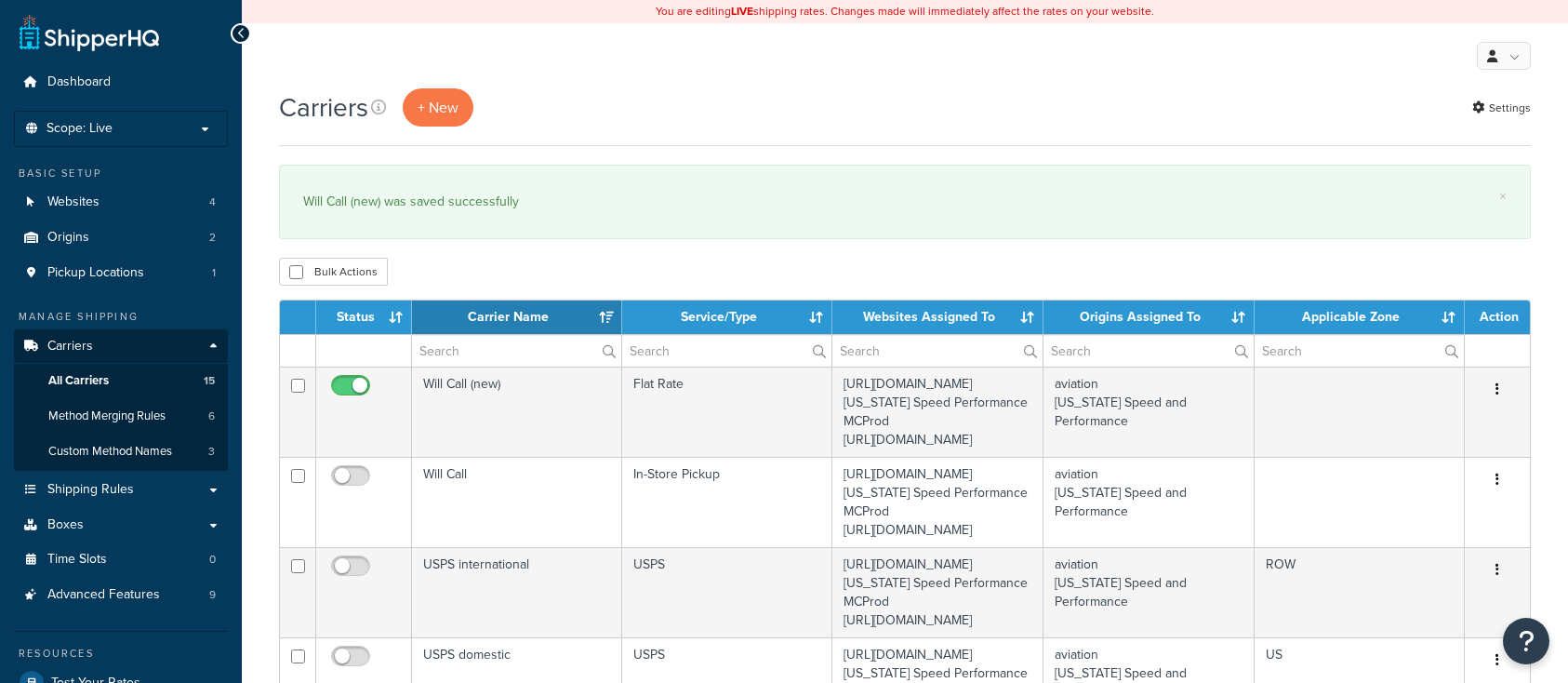
select select "15"
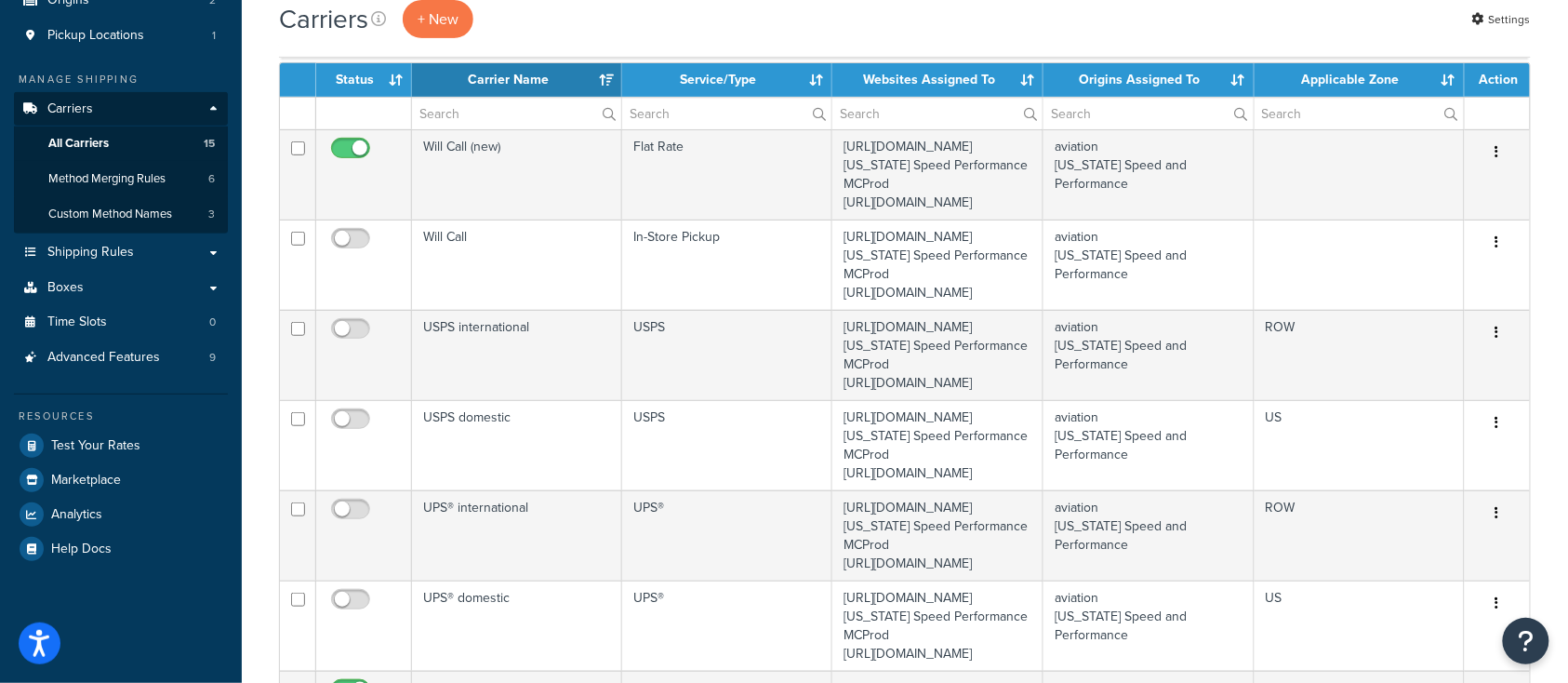
scroll to position [247, 0]
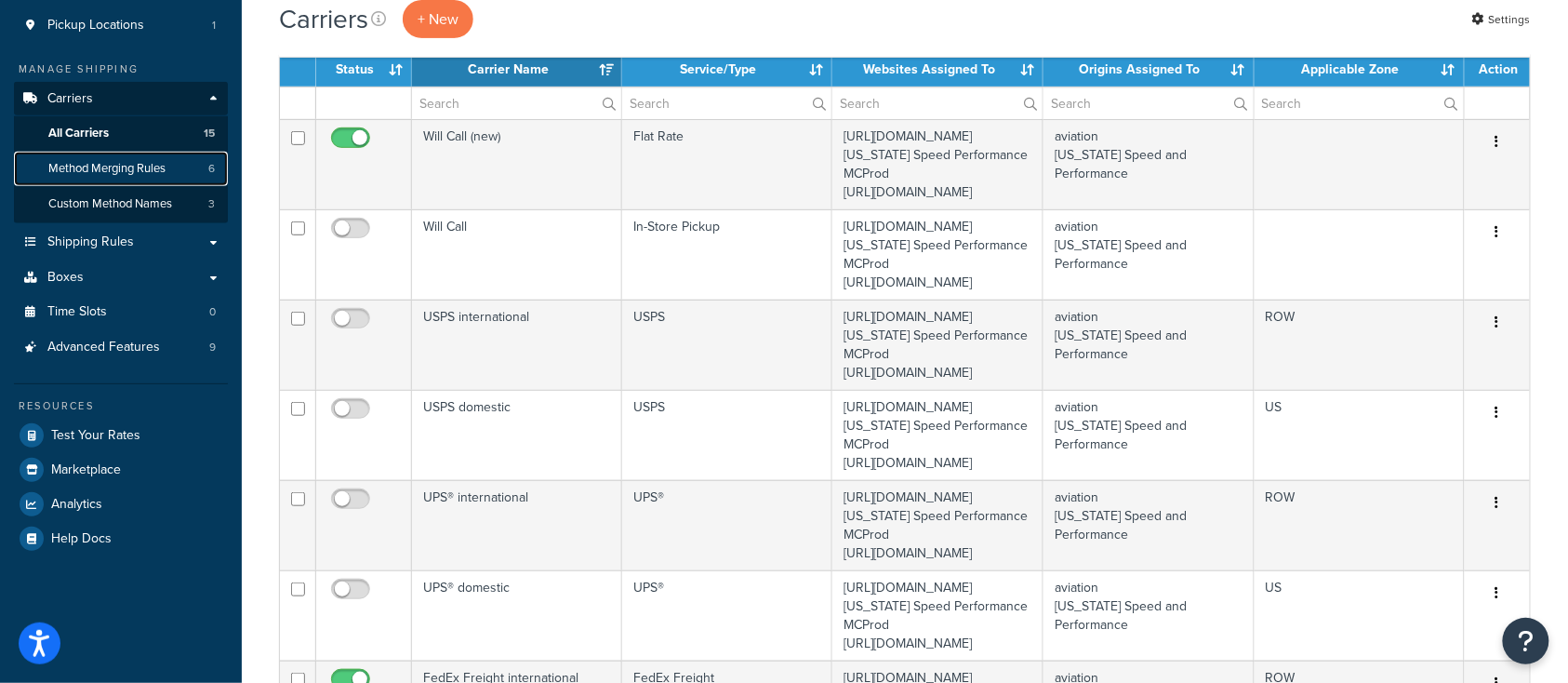
click at [139, 161] on span "Method Merging Rules" at bounding box center [106, 169] width 117 height 16
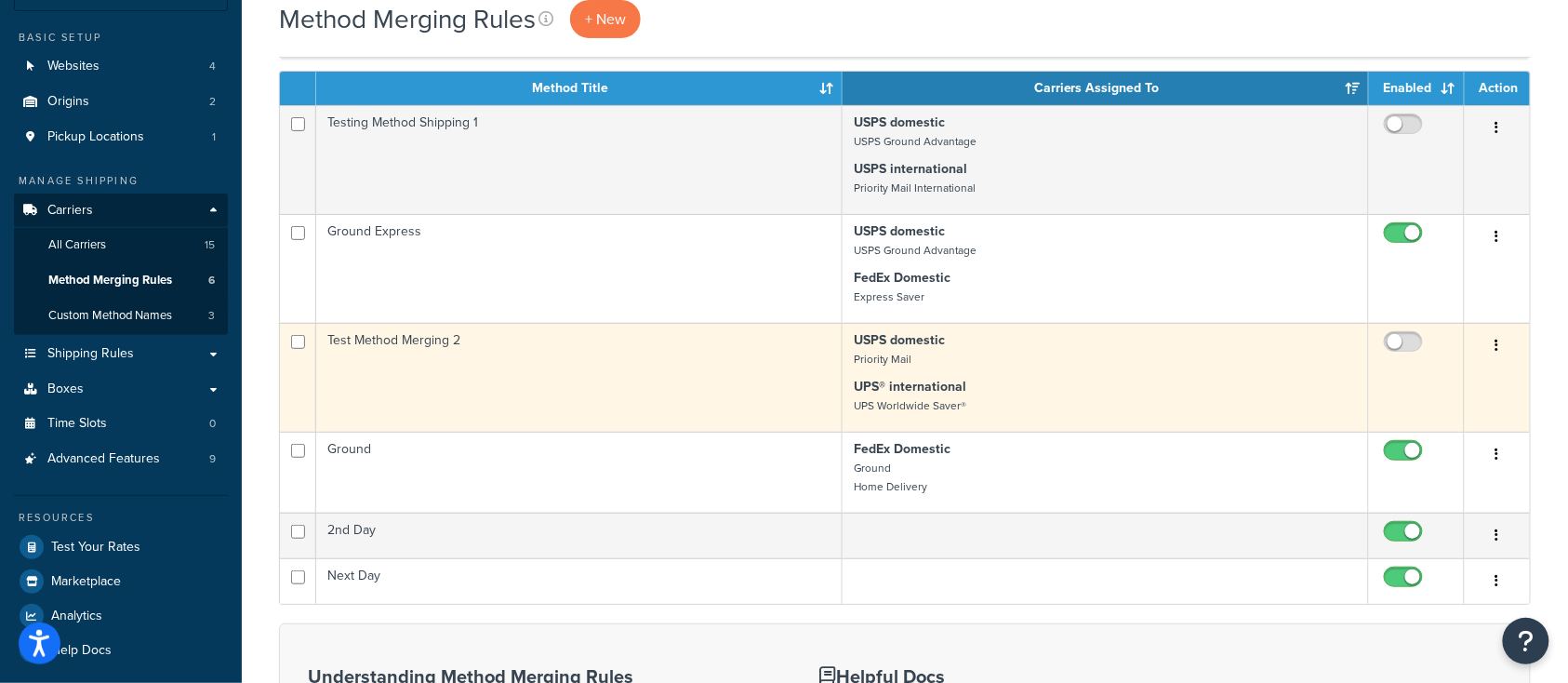
scroll to position [124, 0]
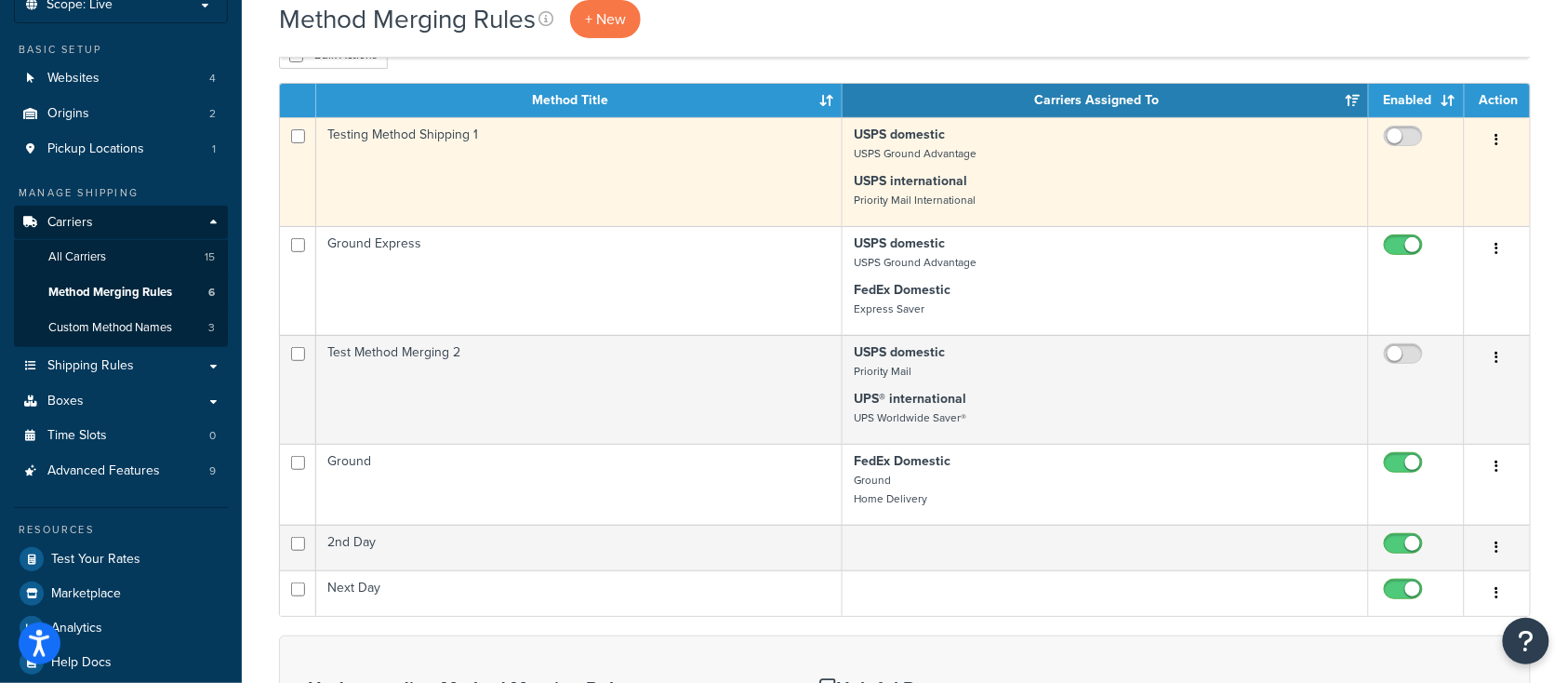
click at [1502, 145] on button "button" at bounding box center [1497, 141] width 26 height 30
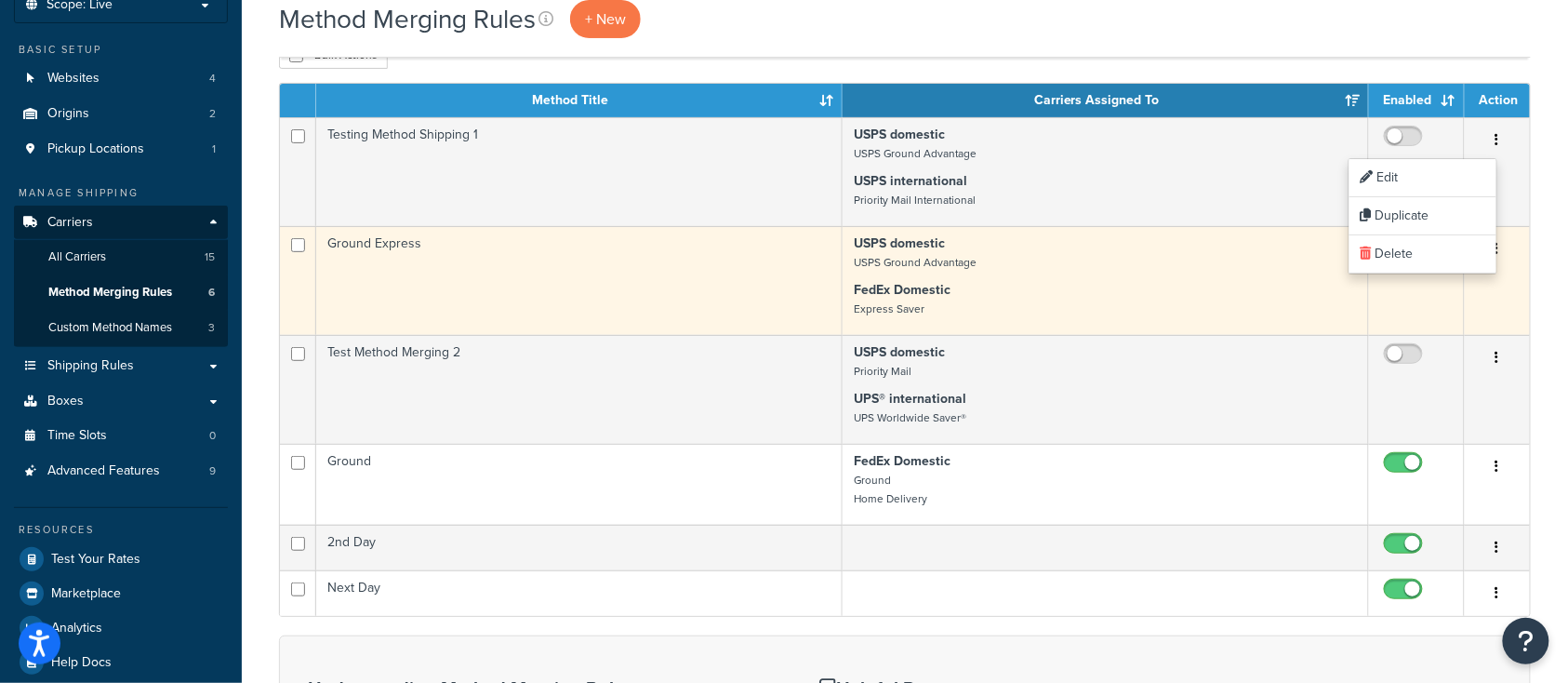
click at [1394, 247] on input "checkbox" at bounding box center [1405, 249] width 51 height 23
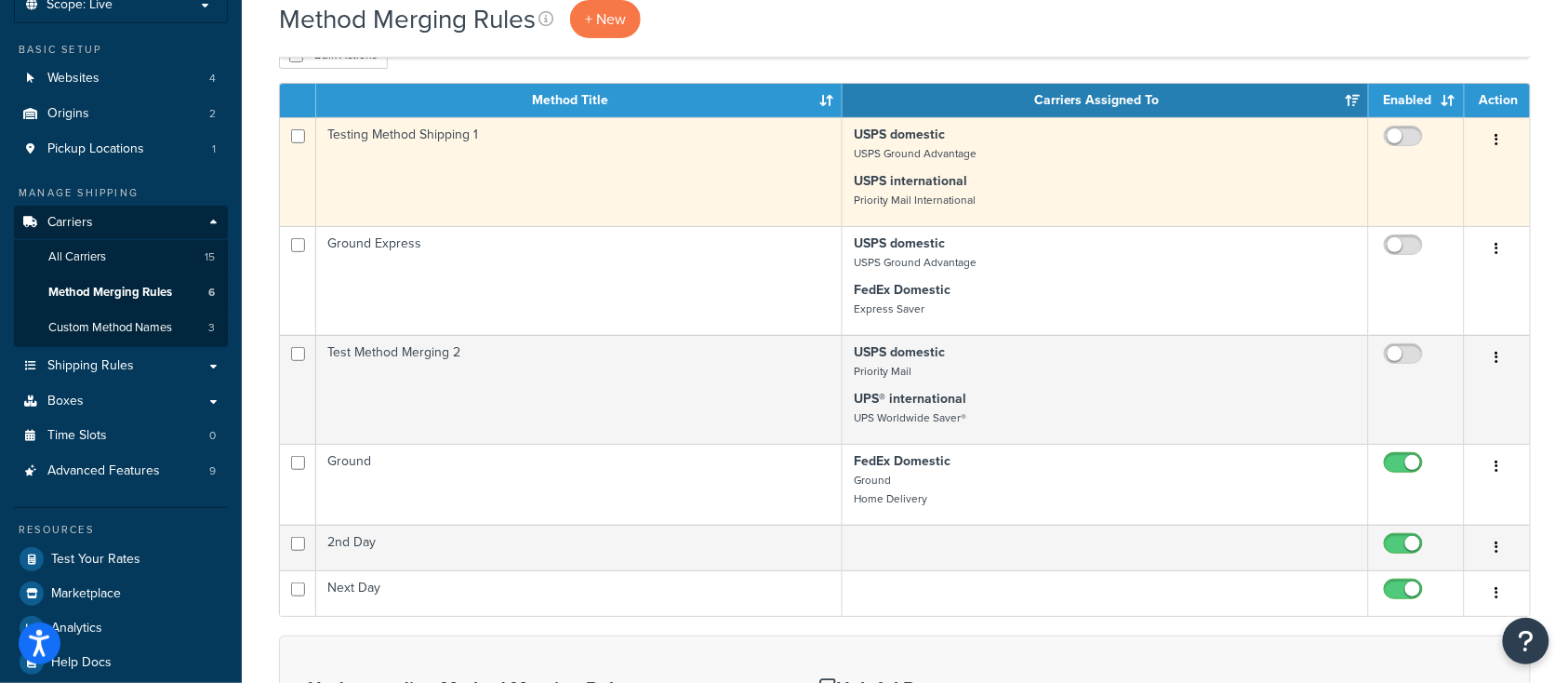
click at [1503, 137] on button "button" at bounding box center [1497, 141] width 26 height 30
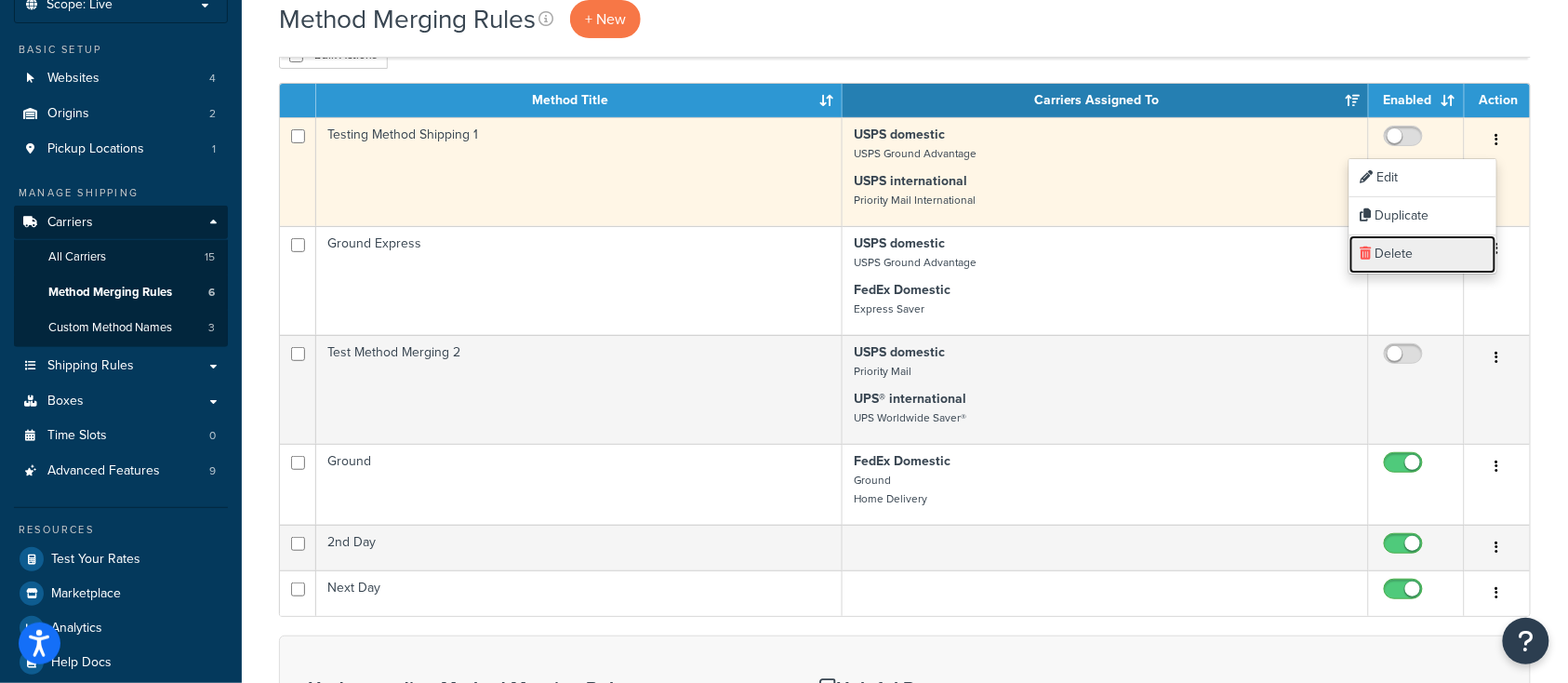
click at [1433, 260] on link "Delete" at bounding box center [1422, 254] width 147 height 38
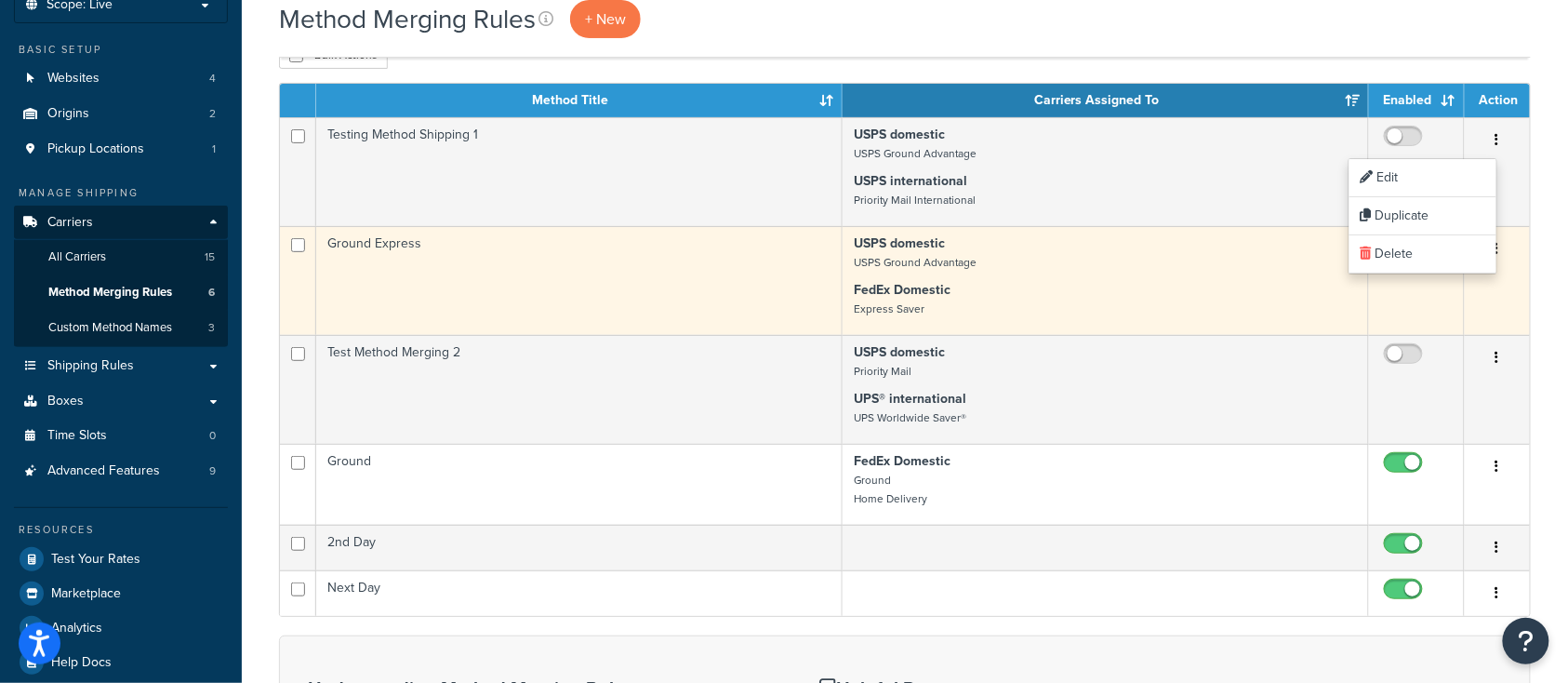
click at [1394, 251] on input "checkbox" at bounding box center [1405, 249] width 51 height 23
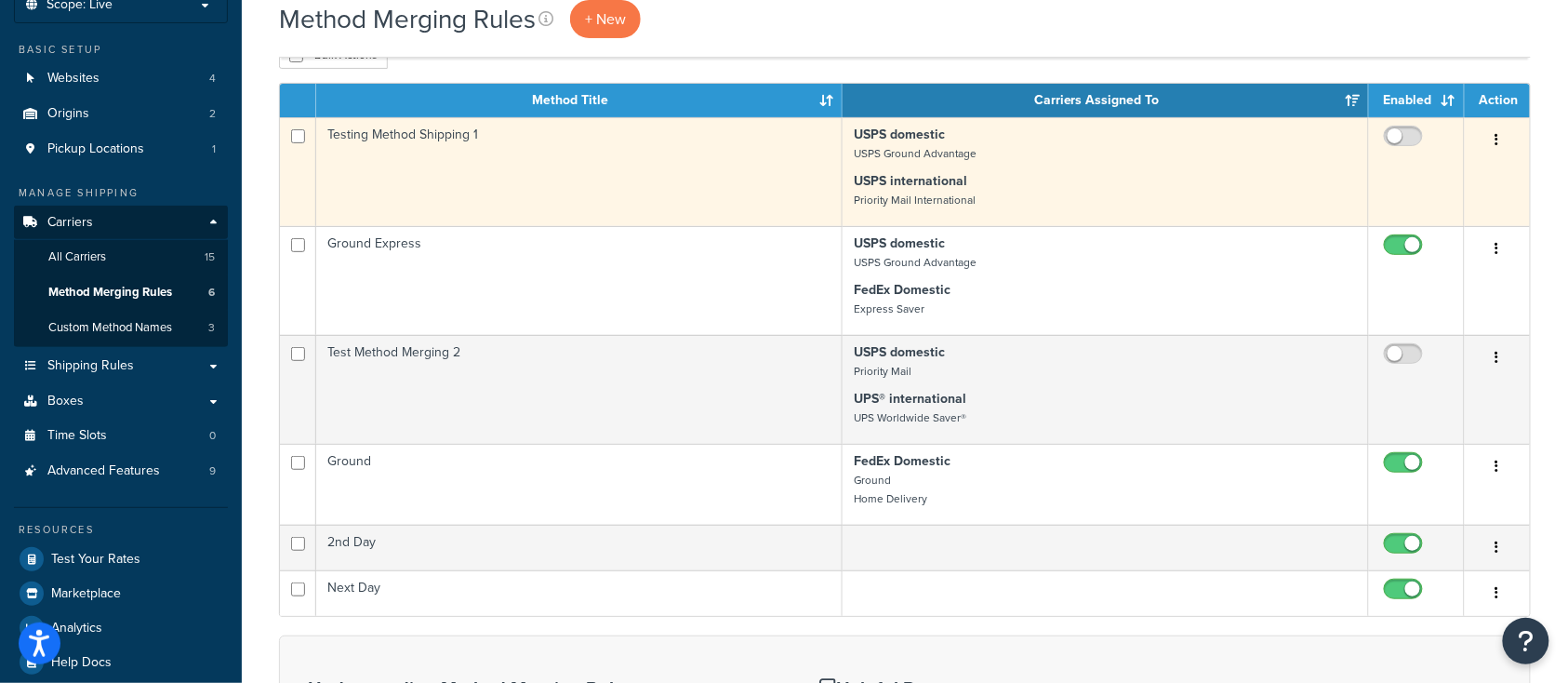
click at [1498, 140] on icon "button" at bounding box center [1497, 139] width 4 height 13
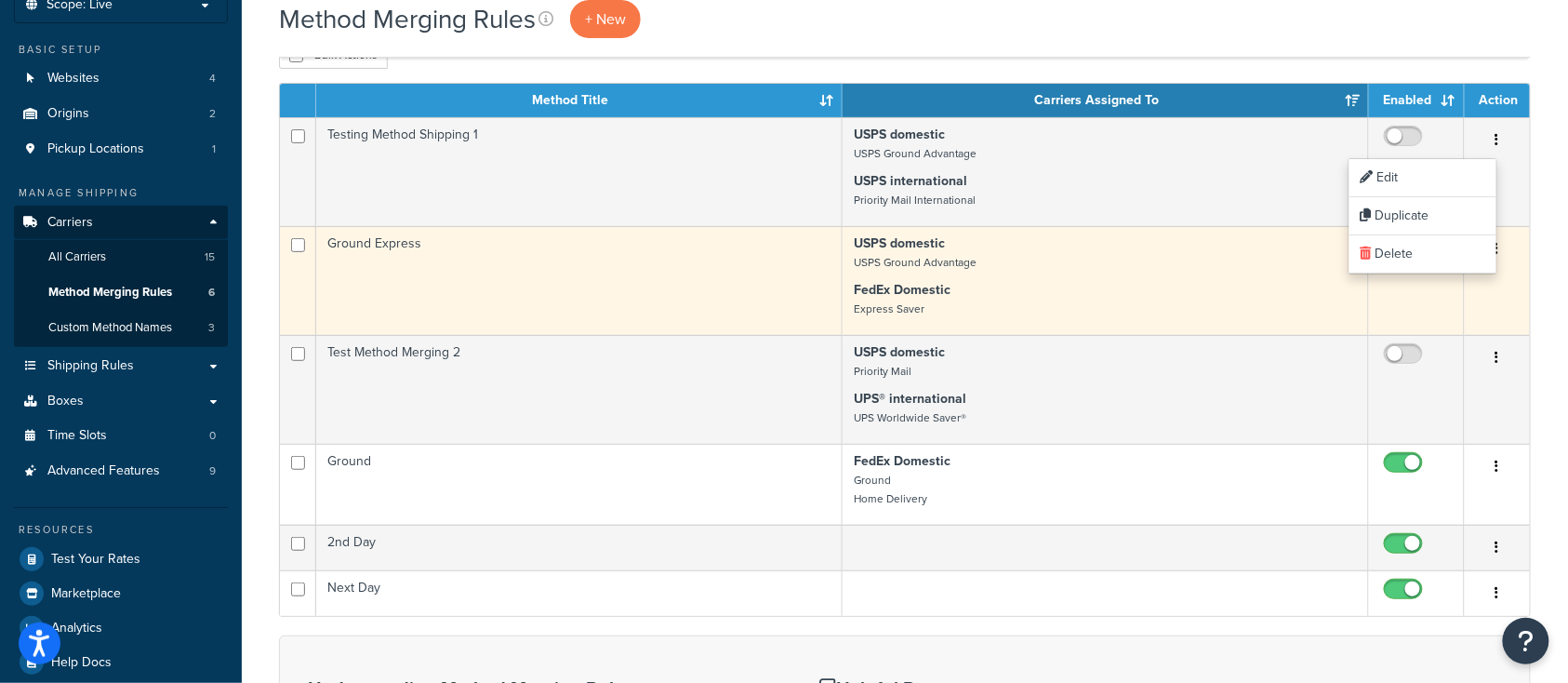
click at [1392, 256] on input "checkbox" at bounding box center [1405, 249] width 51 height 23
checkbox input "false"
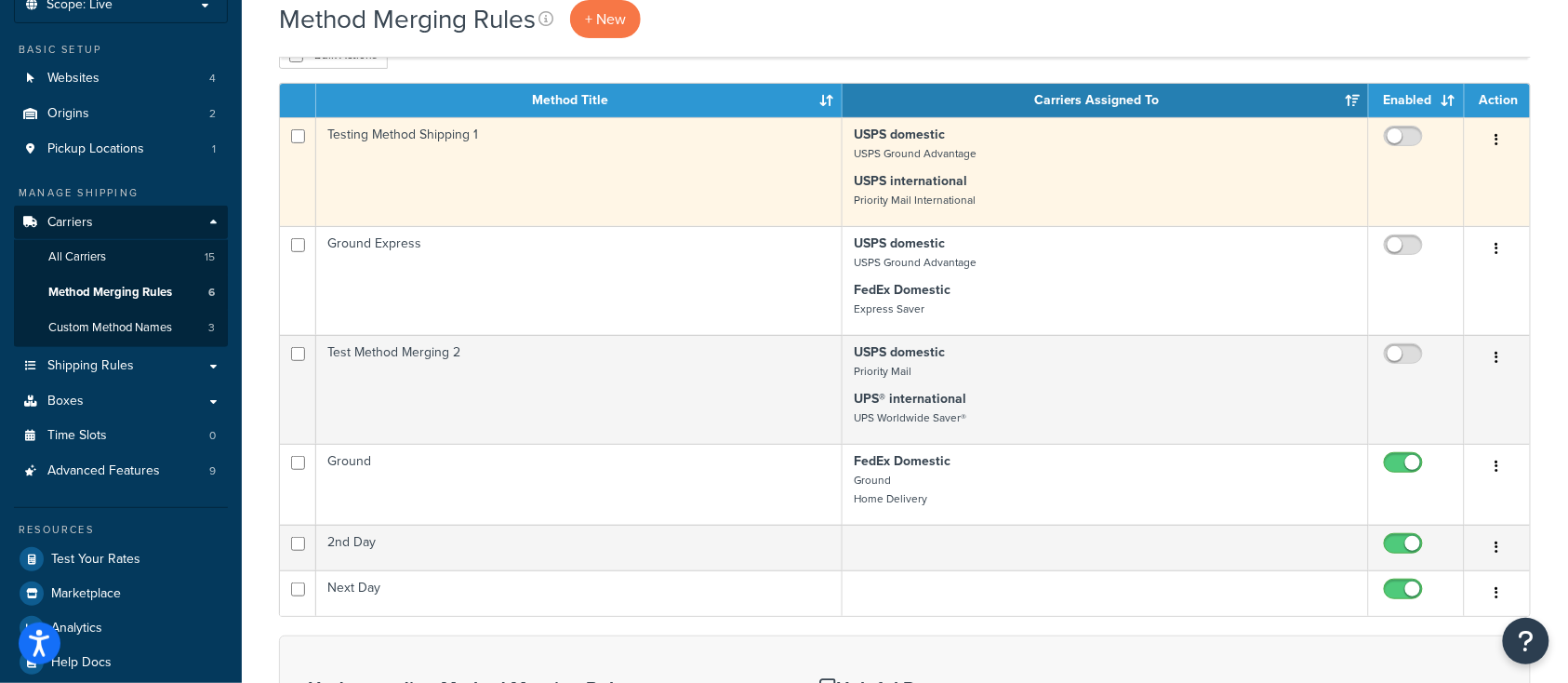
click at [488, 195] on td "Testing Method Shipping 1" at bounding box center [579, 171] width 527 height 109
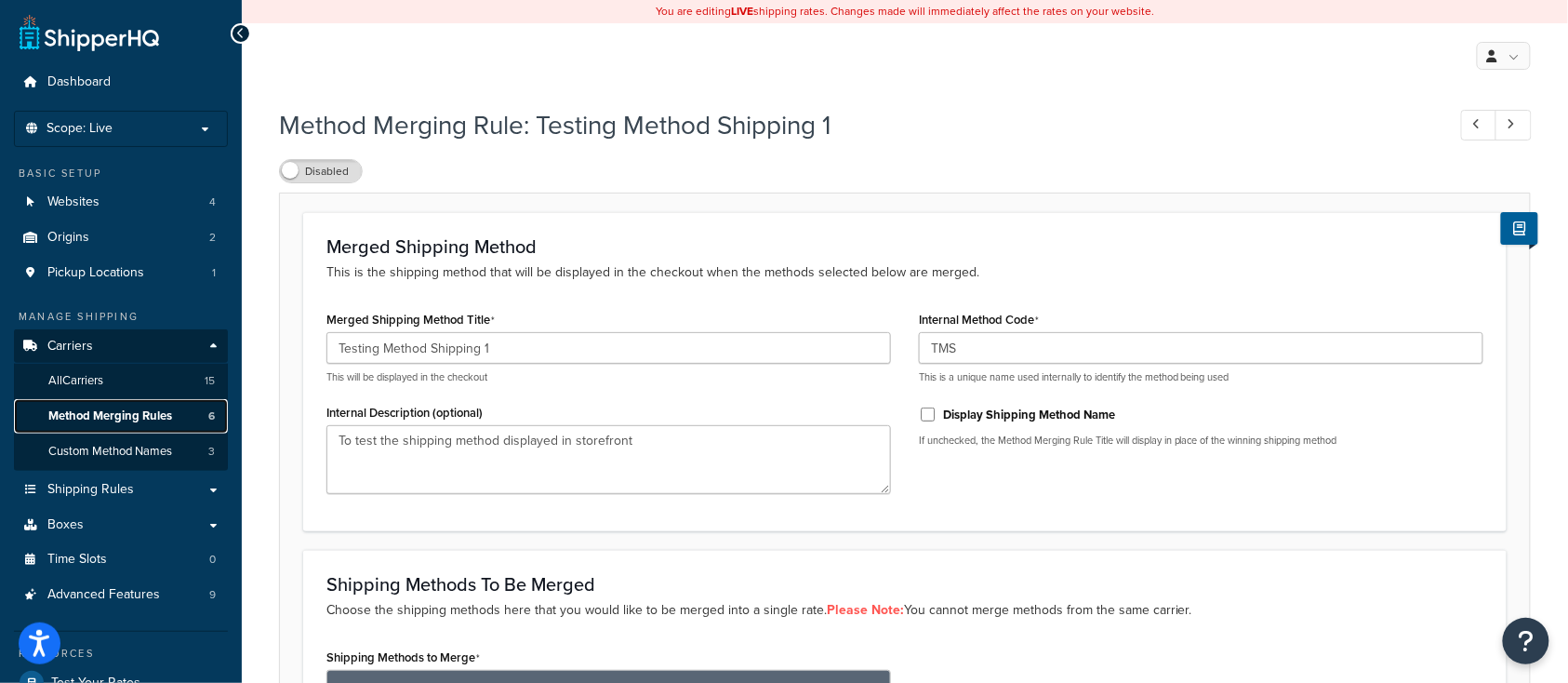
click at [95, 416] on span "Method Merging Rules" at bounding box center [110, 416] width 124 height 16
click at [124, 409] on span "Method Merging Rules" at bounding box center [110, 416] width 124 height 16
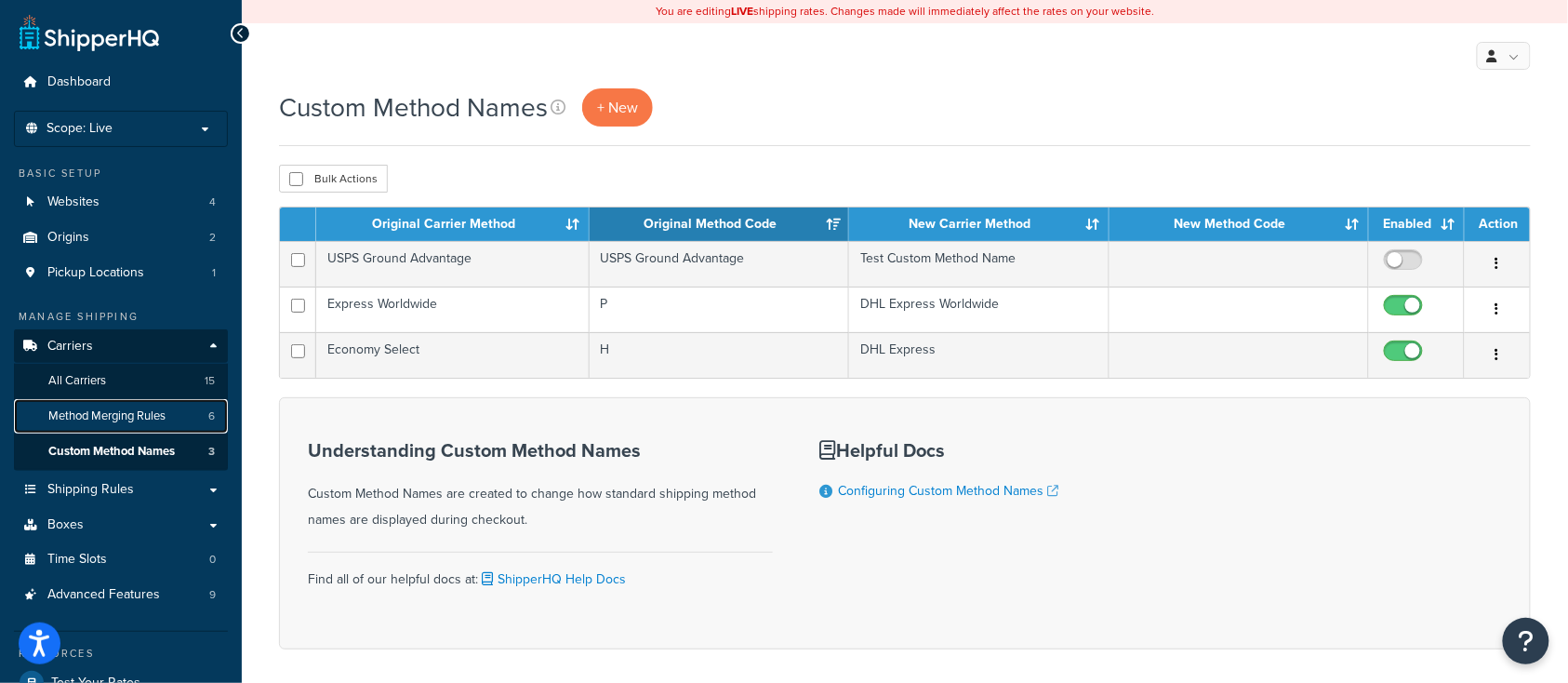
click at [115, 417] on span "Method Merging Rules" at bounding box center [106, 416] width 117 height 16
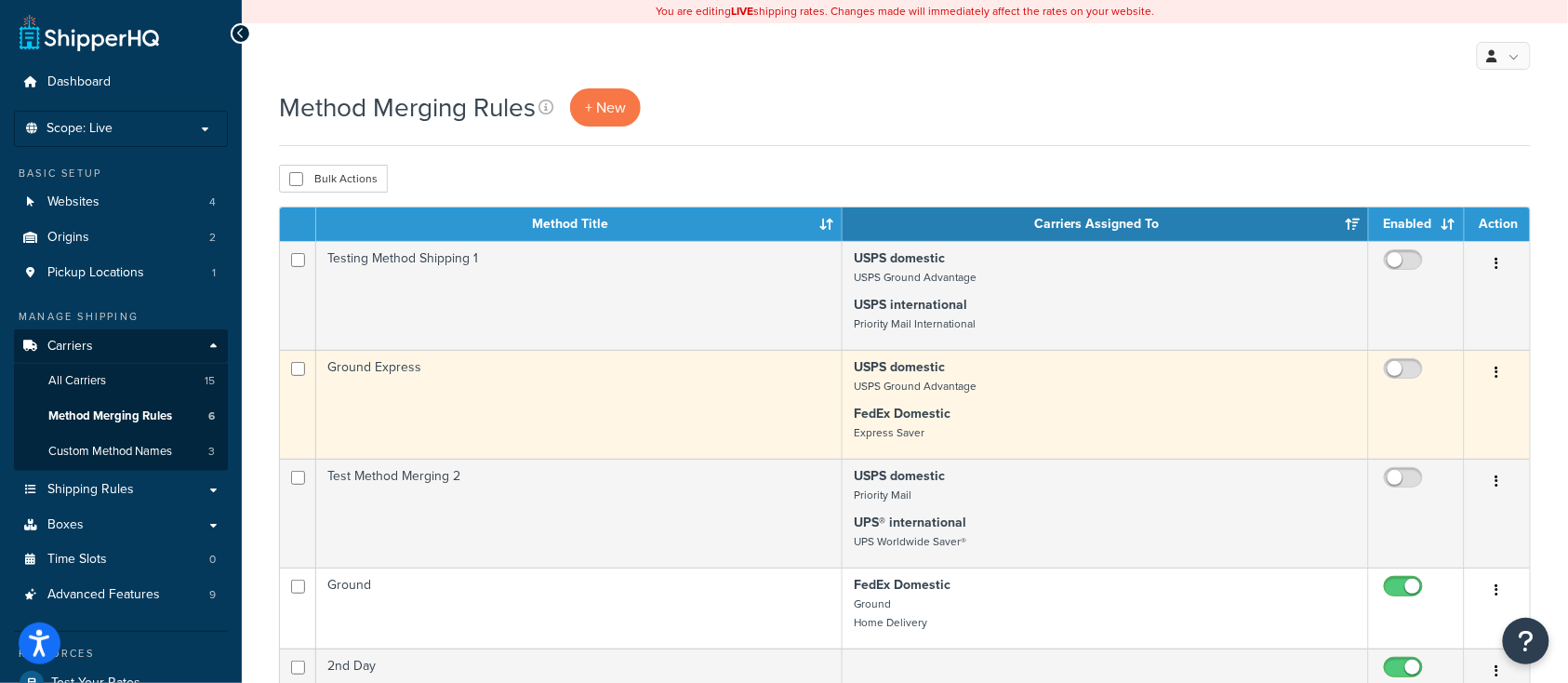
scroll to position [124, 0]
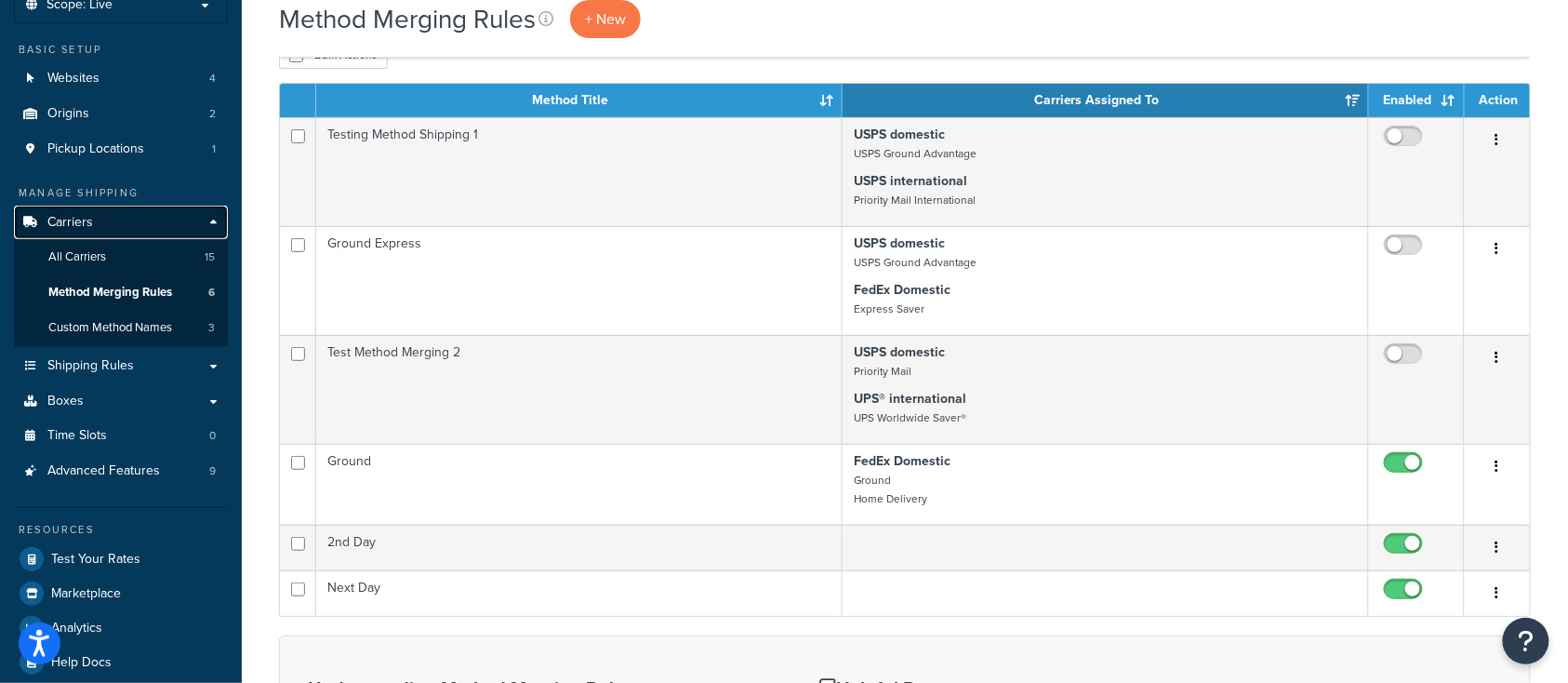
click at [63, 225] on span "Carriers" at bounding box center [70, 223] width 46 height 16
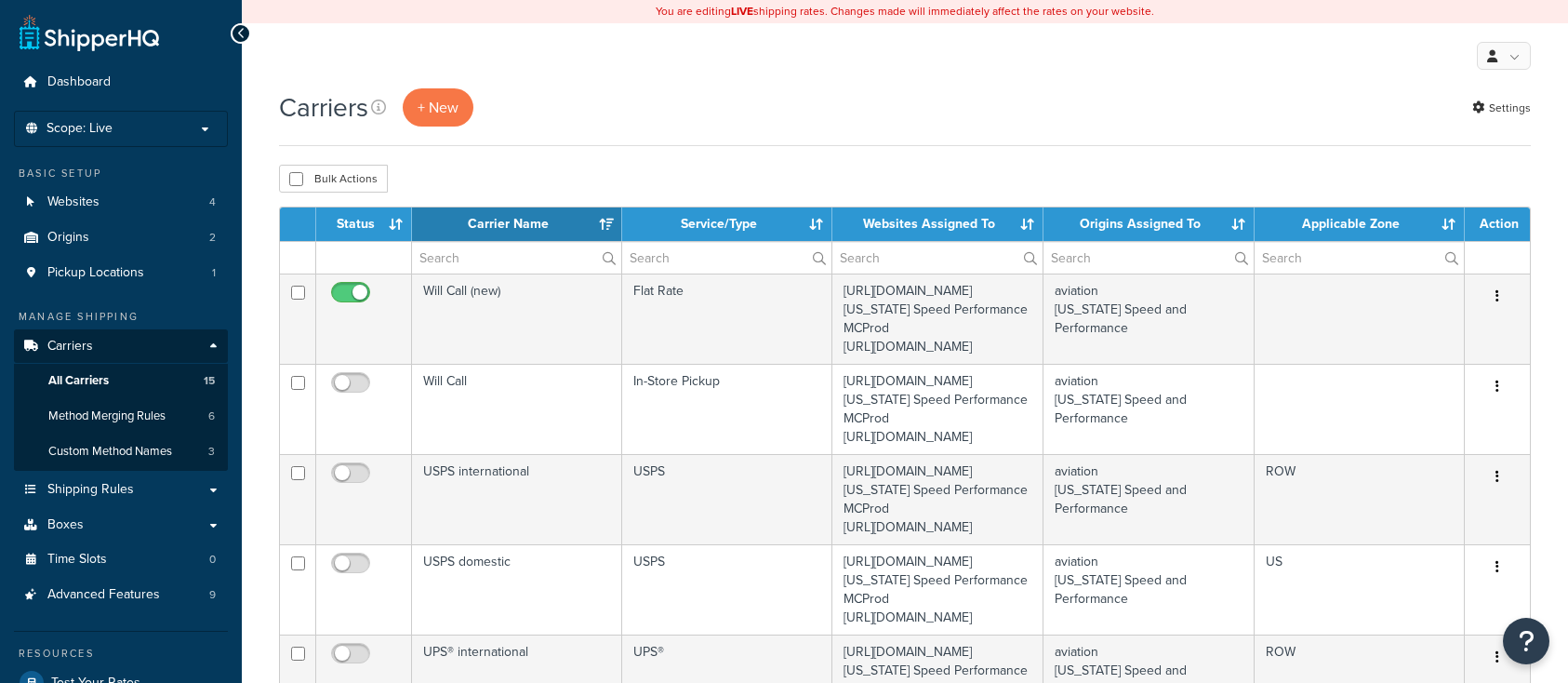
select select "15"
click at [107, 421] on span "Method Merging Rules" at bounding box center [106, 416] width 117 height 16
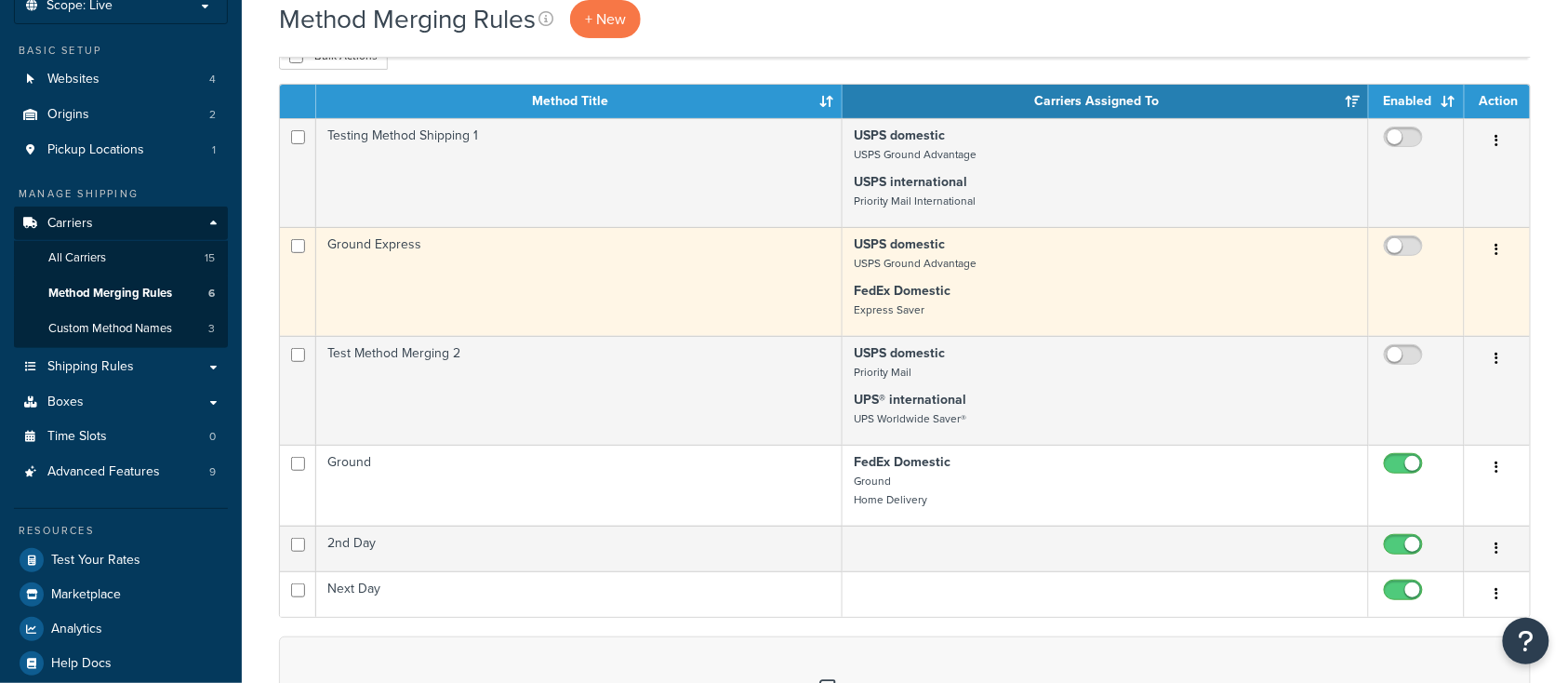
scroll to position [247, 0]
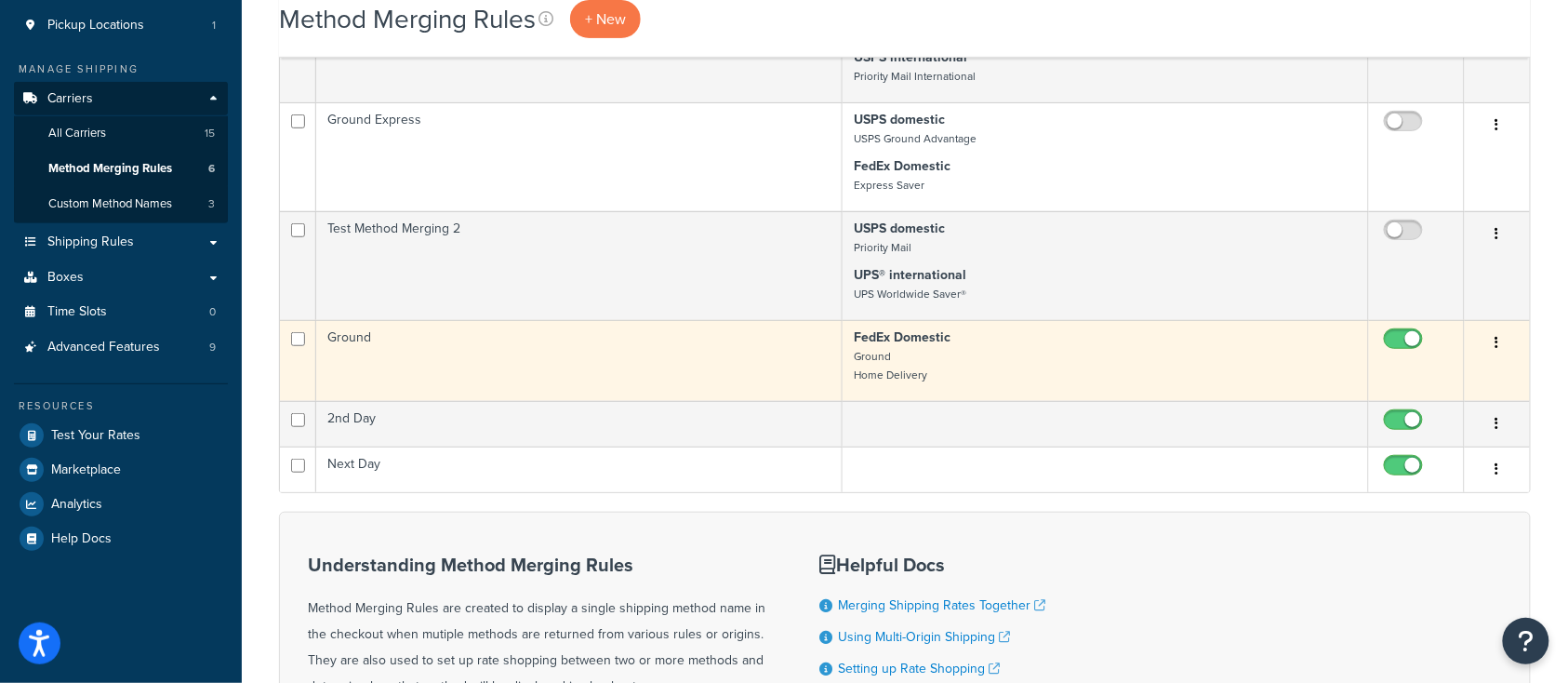
click at [1409, 342] on input "checkbox" at bounding box center [1405, 343] width 51 height 23
checkbox input "false"
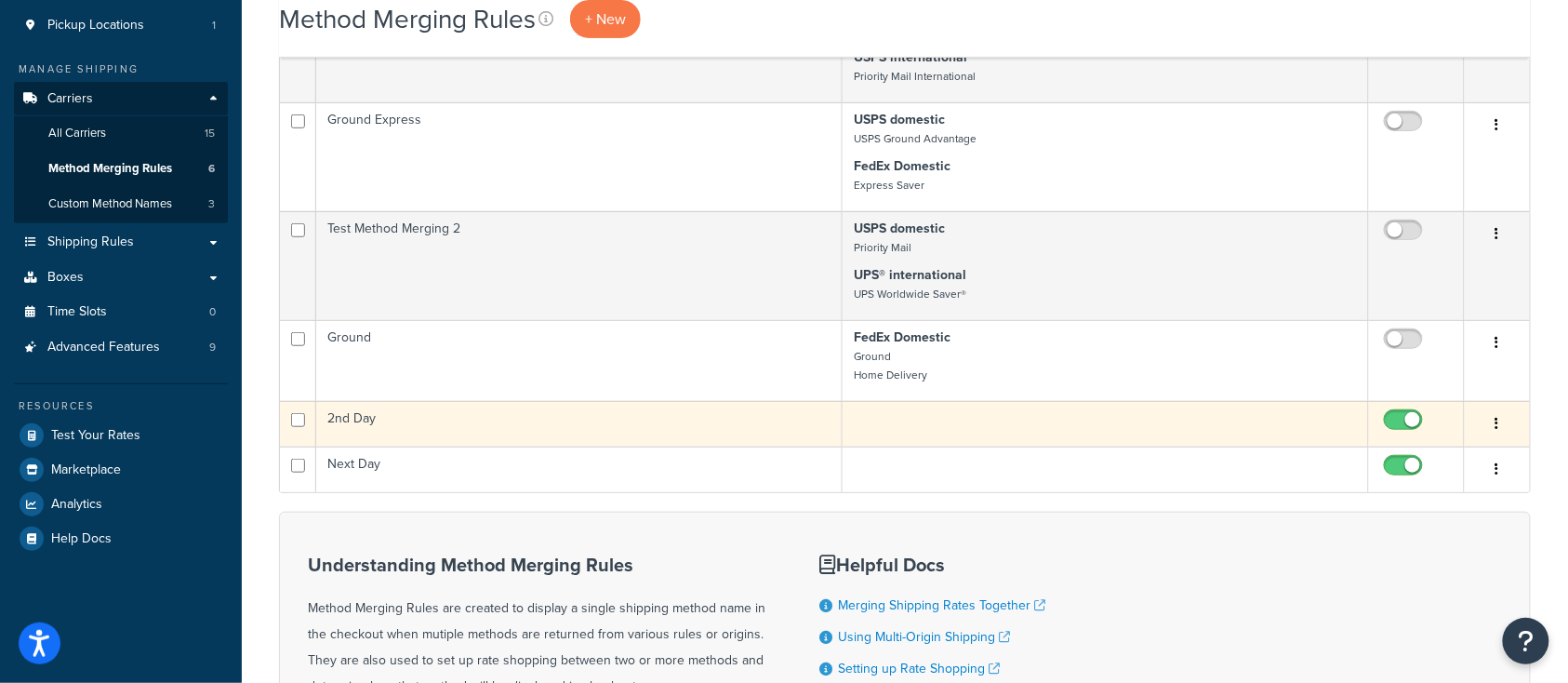
click at [1417, 426] on input "checkbox" at bounding box center [1405, 424] width 51 height 23
checkbox input "false"
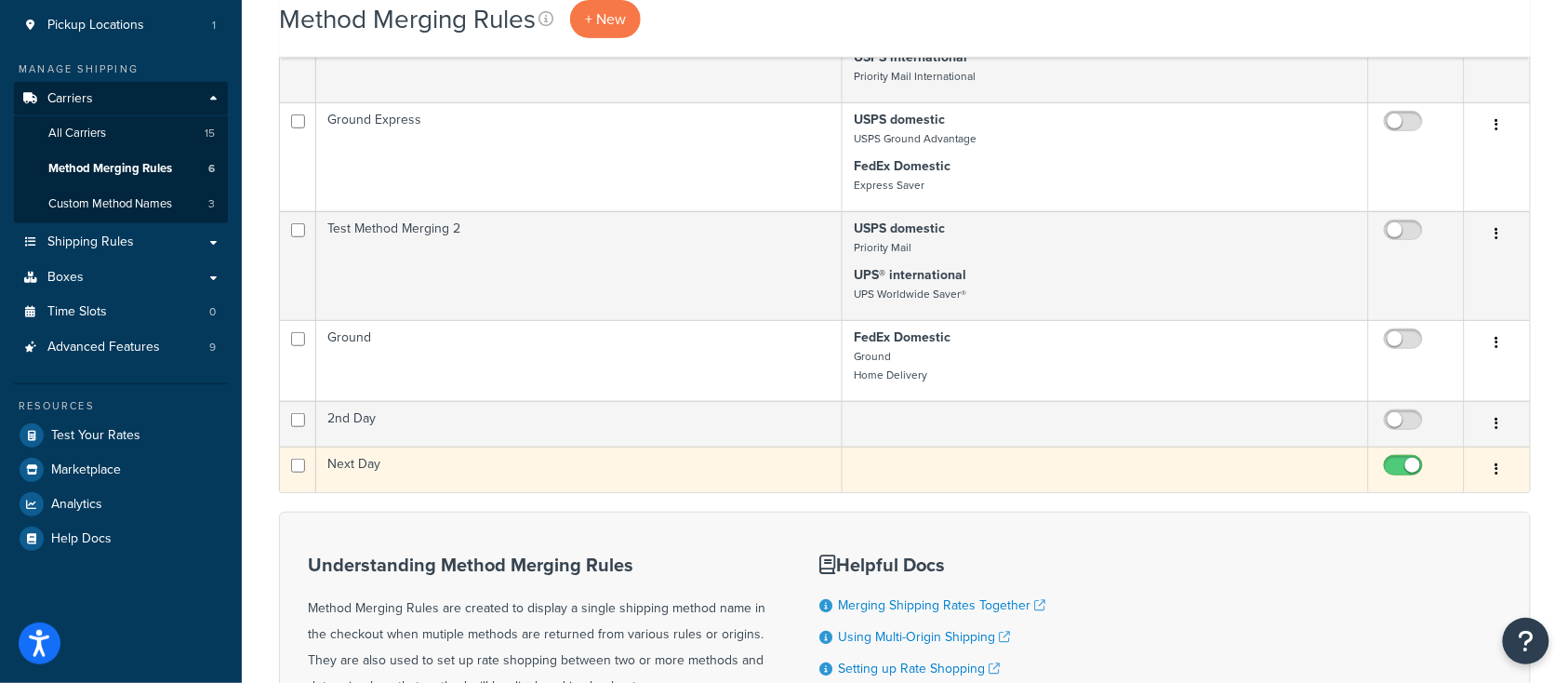
click at [1410, 472] on input "checkbox" at bounding box center [1405, 470] width 51 height 23
checkbox input "false"
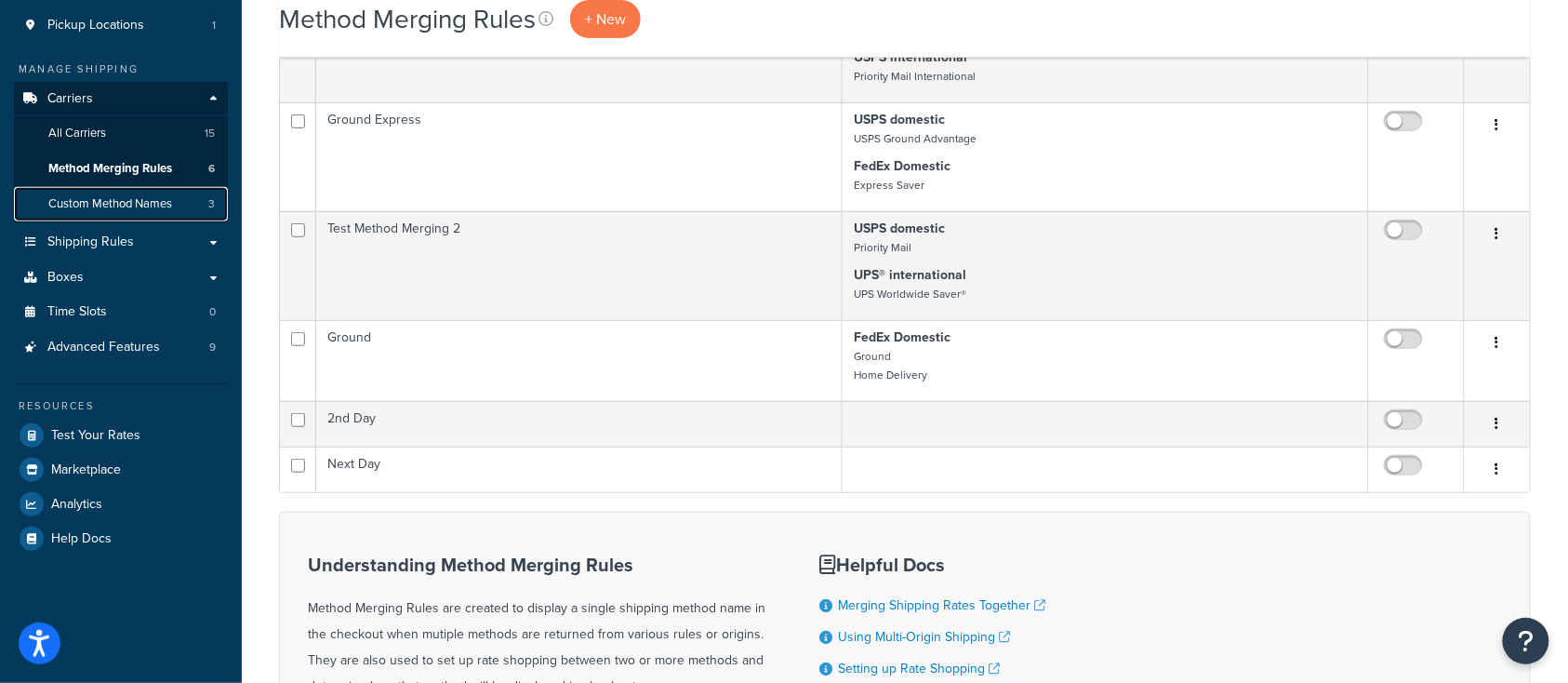
click at [63, 205] on span "Custom Method Names" at bounding box center [110, 204] width 124 height 16
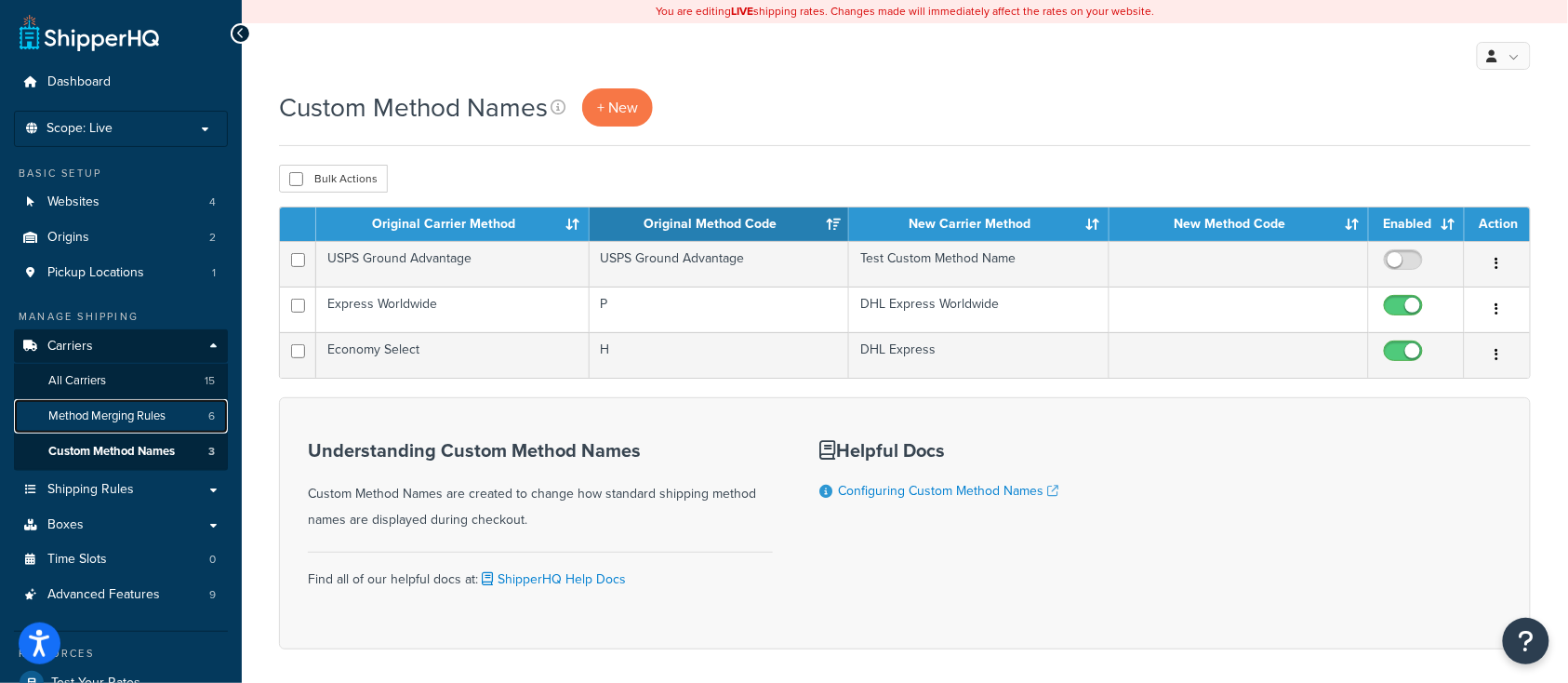
click at [103, 425] on link "Method Merging Rules 6" at bounding box center [121, 416] width 214 height 34
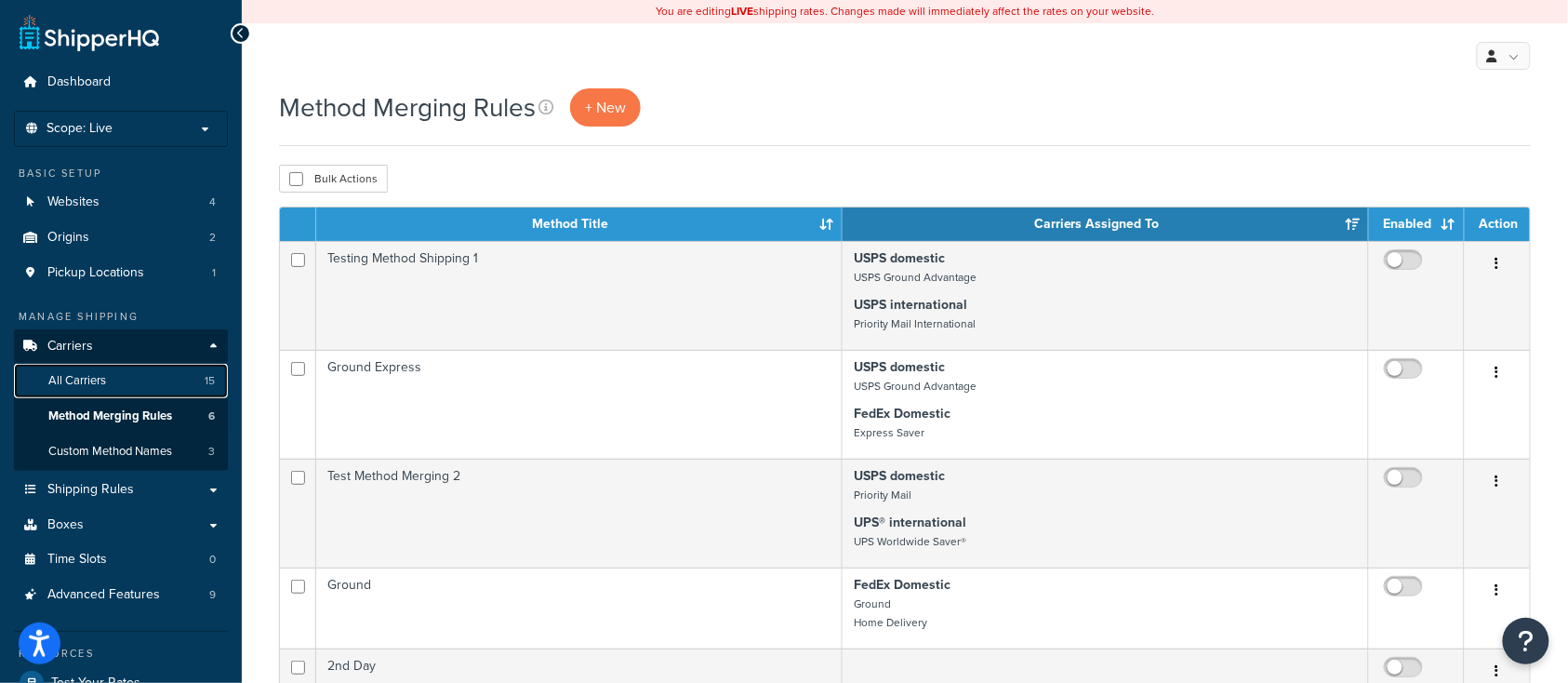
click at [95, 381] on span "All Carriers" at bounding box center [77, 381] width 58 height 16
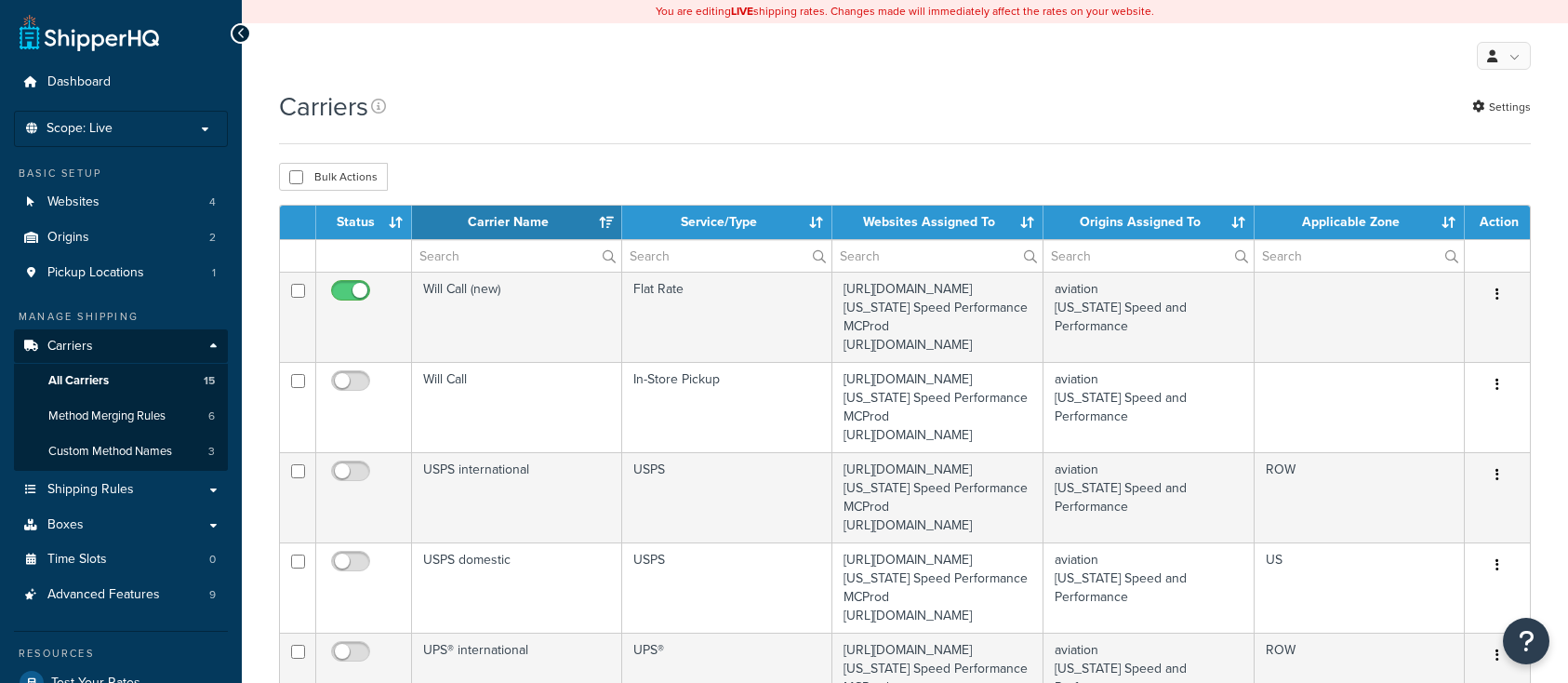
select select "15"
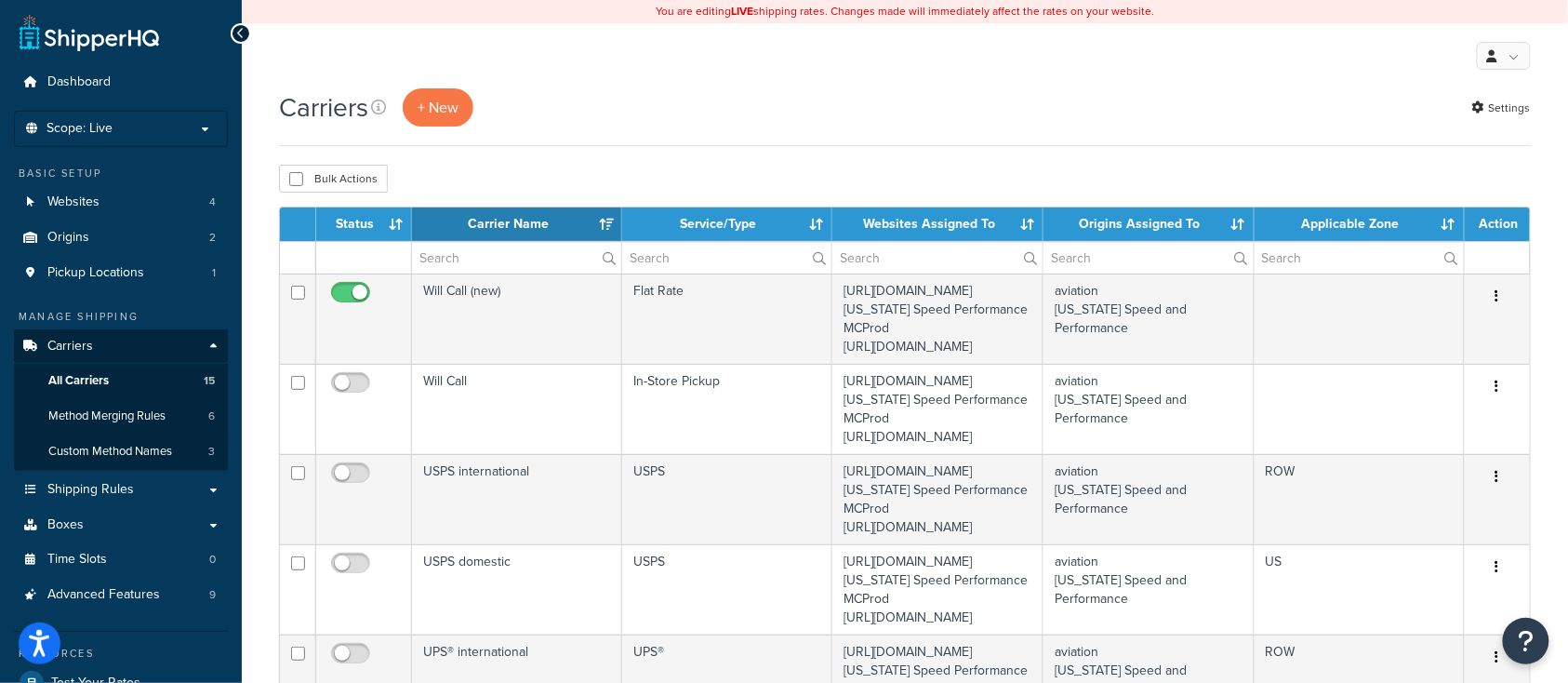
click at [576, 115] on div "Carriers + New Settings" at bounding box center [904, 107] width 1251 height 38
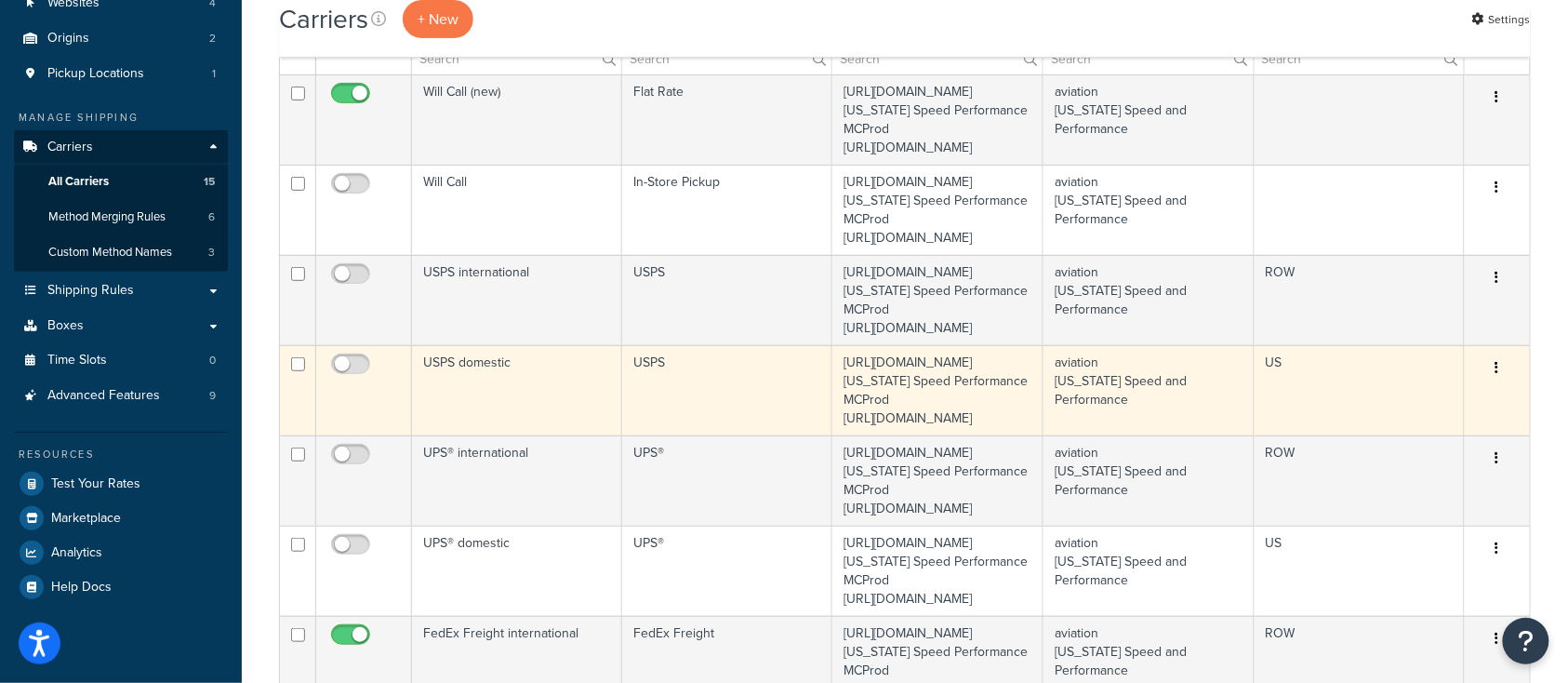
scroll to position [124, 0]
